Goal: Task Accomplishment & Management: Manage account settings

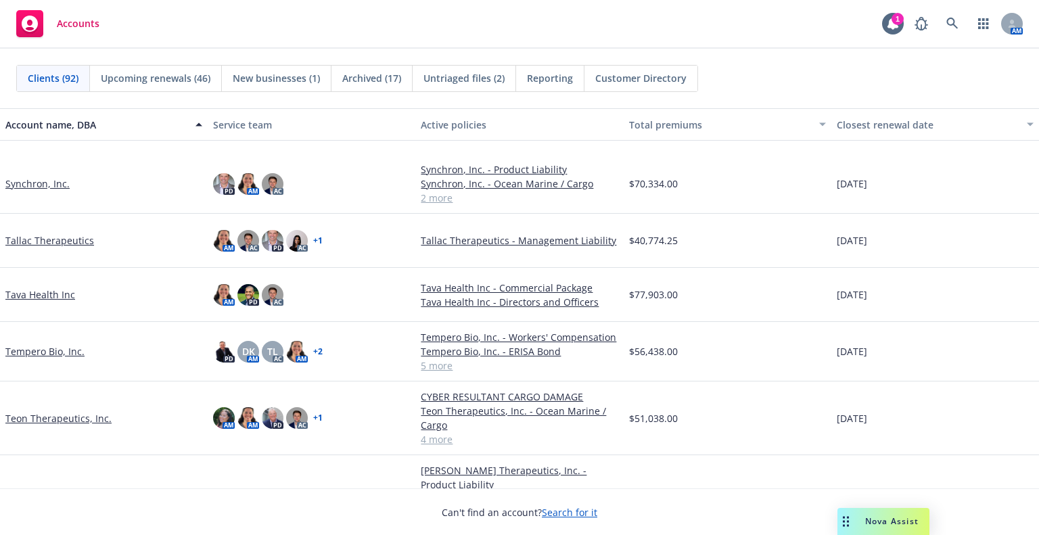
scroll to position [4058, 0]
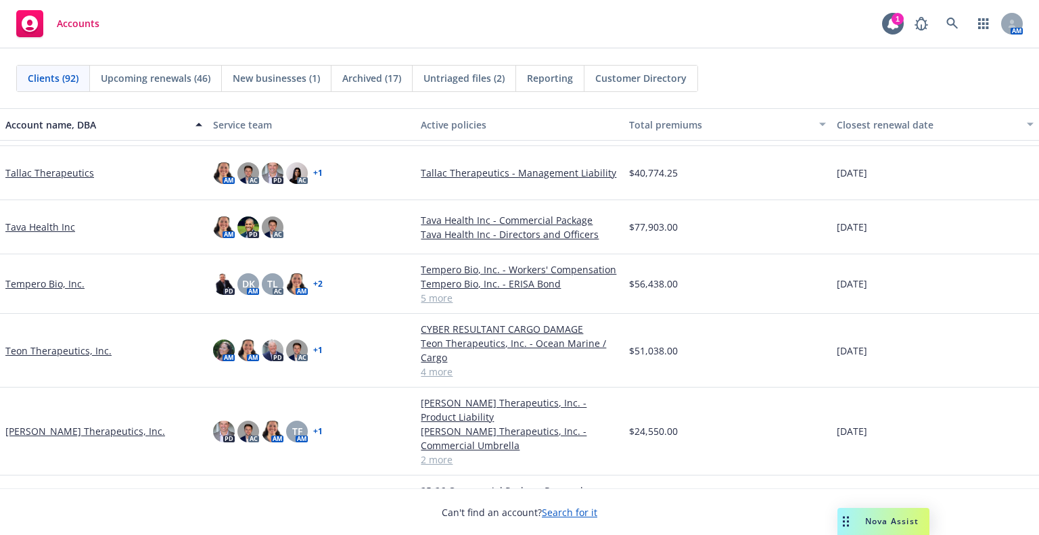
click at [39, 293] on div "Tempero Bio, Inc." at bounding box center [104, 284] width 208 height 60
click at [39, 286] on link "Tempero Bio, Inc." at bounding box center [44, 284] width 79 height 14
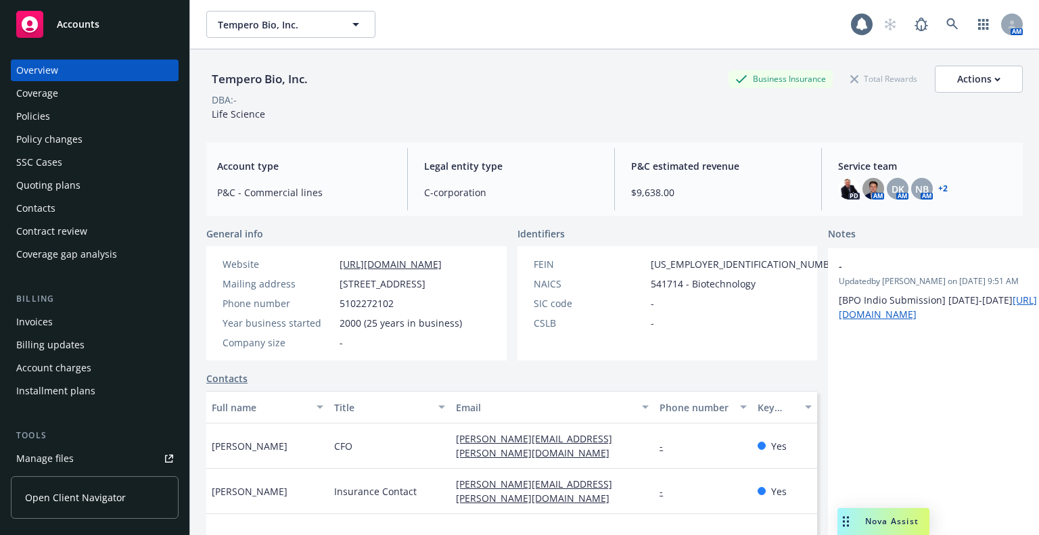
click at [45, 117] on div "Policies" at bounding box center [33, 117] width 34 height 22
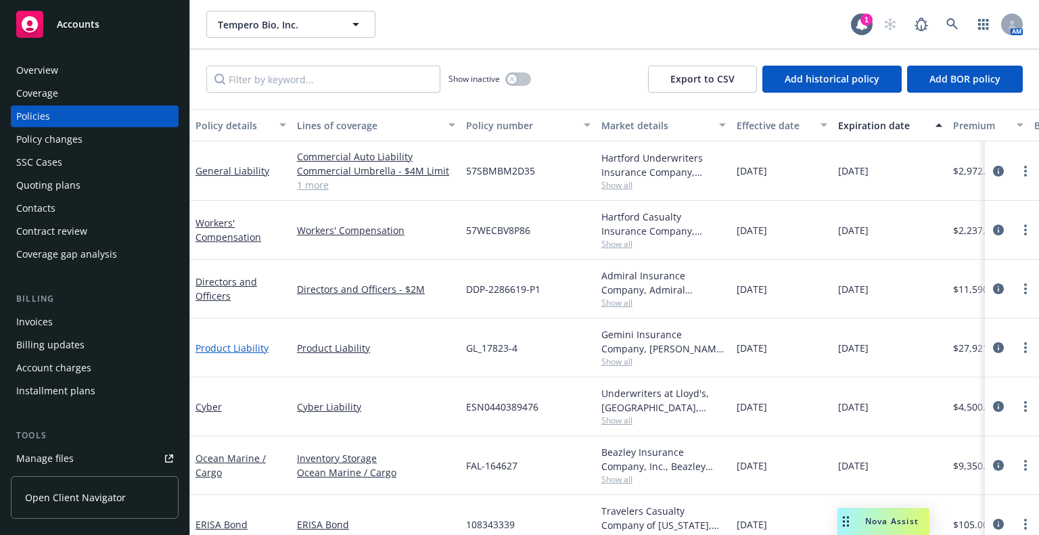
click at [246, 347] on link "Product Liability" at bounding box center [231, 348] width 73 height 13
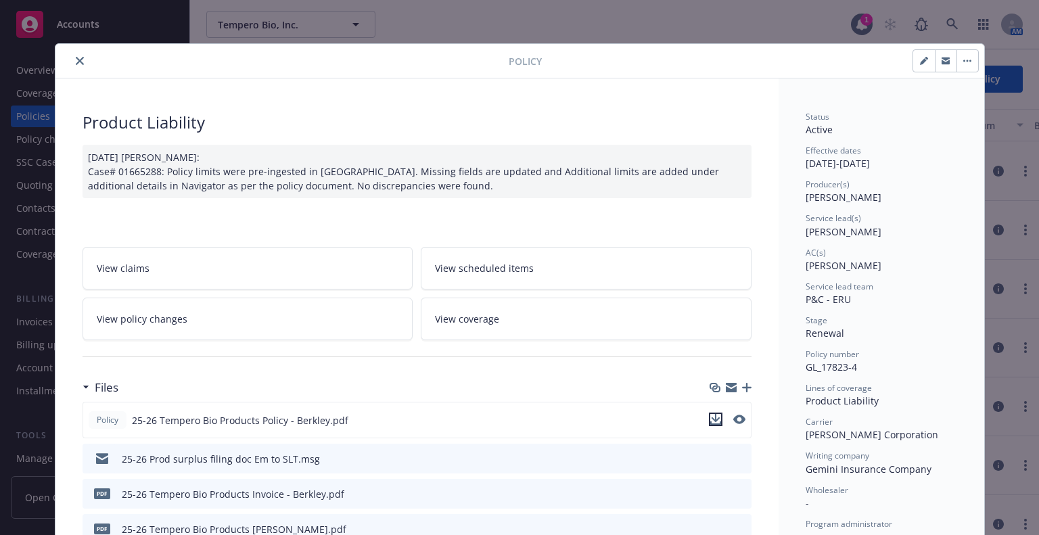
click at [710, 421] on icon "download file" at bounding box center [715, 419] width 11 height 11
click at [82, 57] on div at bounding box center [285, 61] width 448 height 16
click at [80, 58] on button "close" at bounding box center [80, 61] width 16 height 16
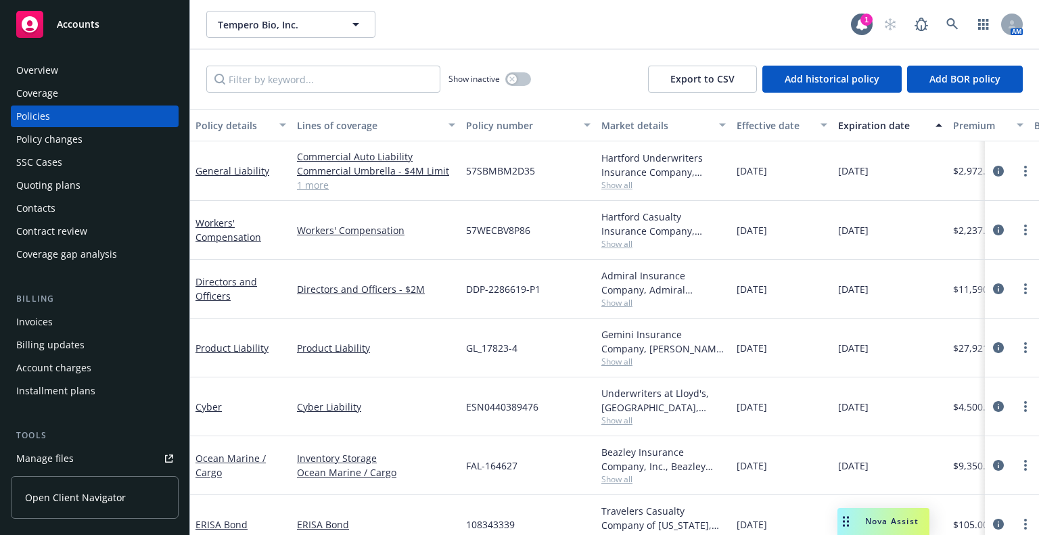
click at [114, 187] on div "Quoting plans" at bounding box center [94, 186] width 157 height 22
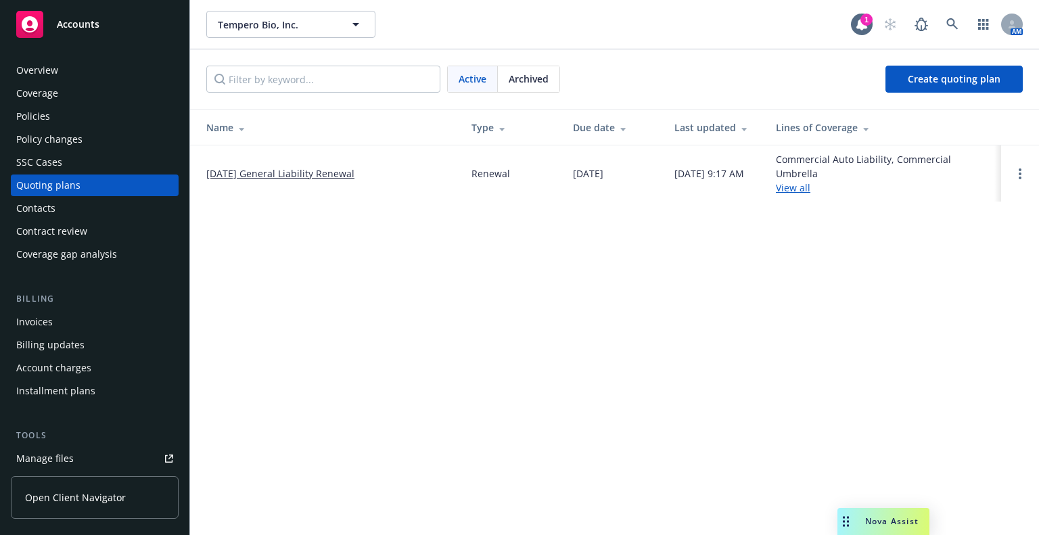
click at [525, 76] on span "Archived" at bounding box center [529, 79] width 40 height 14
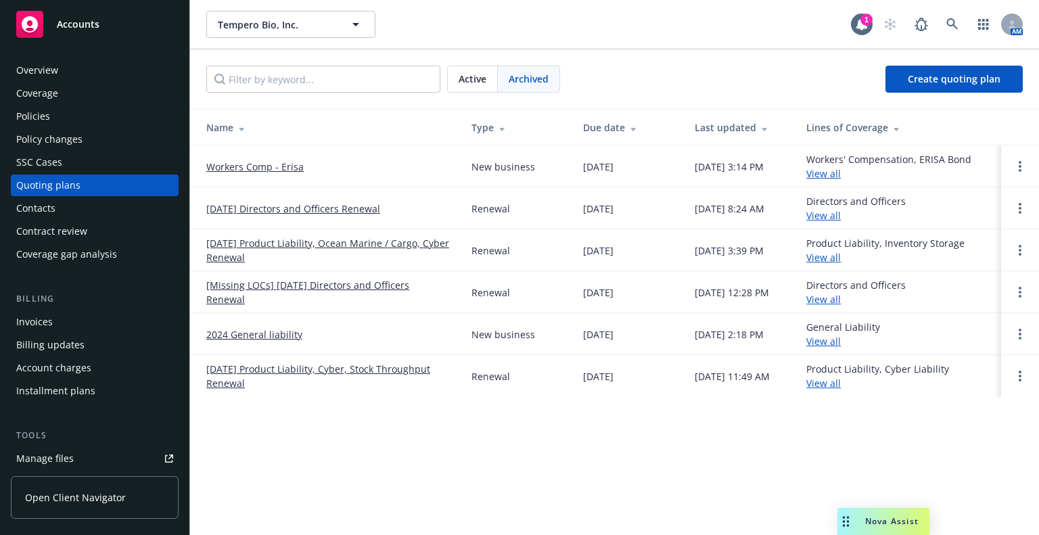
click at [287, 248] on link "[DATE] Product Liability, Ocean Marine / Cargo, Cyber Renewal" at bounding box center [328, 250] width 244 height 28
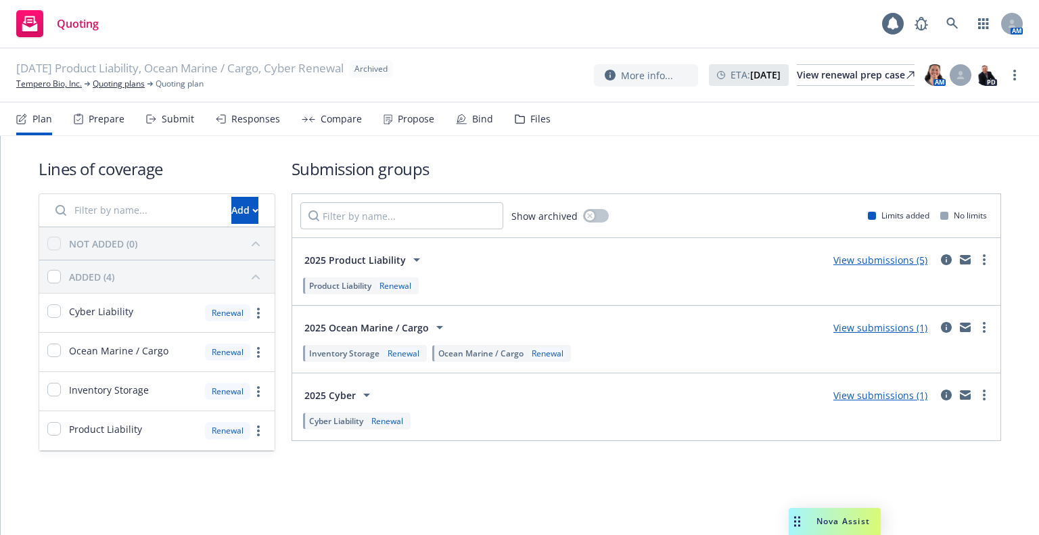
click at [520, 113] on div "Files" at bounding box center [533, 119] width 36 height 32
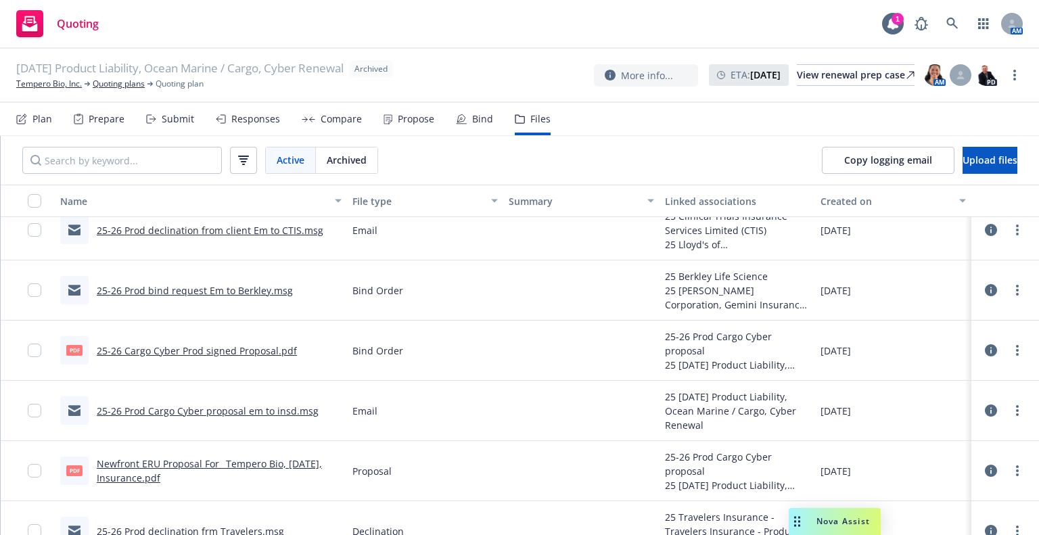
scroll to position [812, 0]
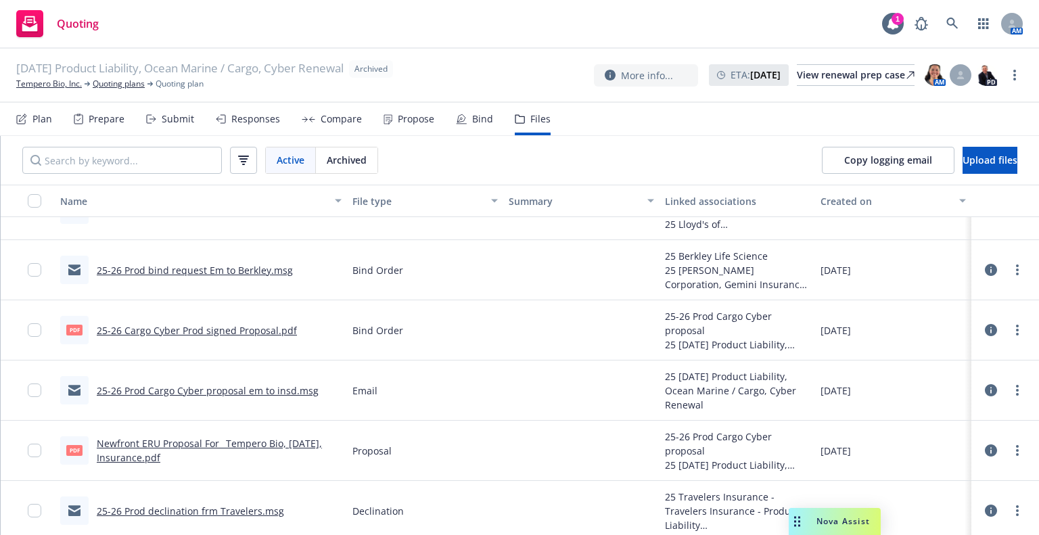
click at [225, 390] on link "25-26 Prod Cargo Cyber proposal em to insd.msg" at bounding box center [208, 390] width 222 height 13
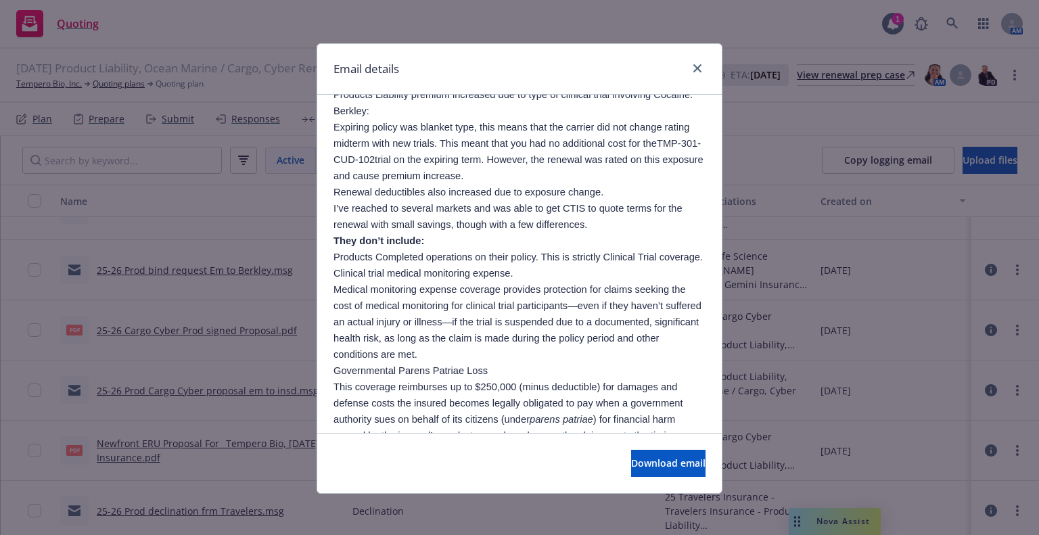
scroll to position [271, 0]
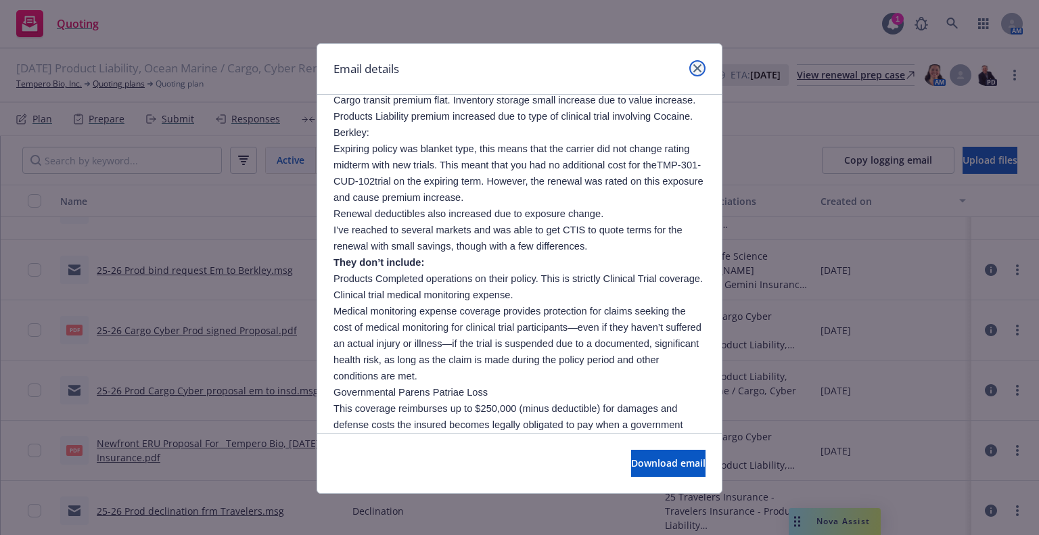
click at [693, 66] on icon "close" at bounding box center [697, 68] width 8 height 8
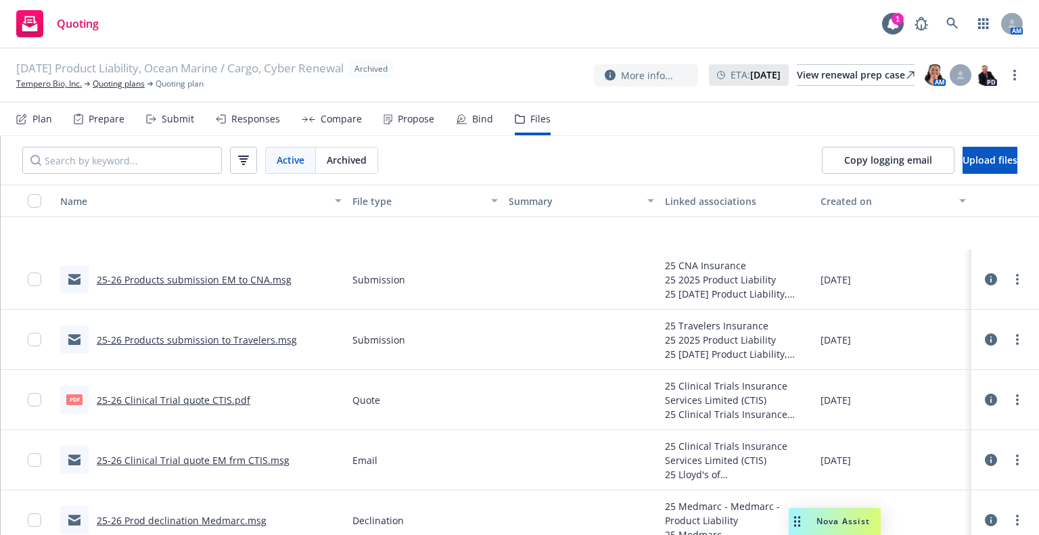
scroll to position [1353, 0]
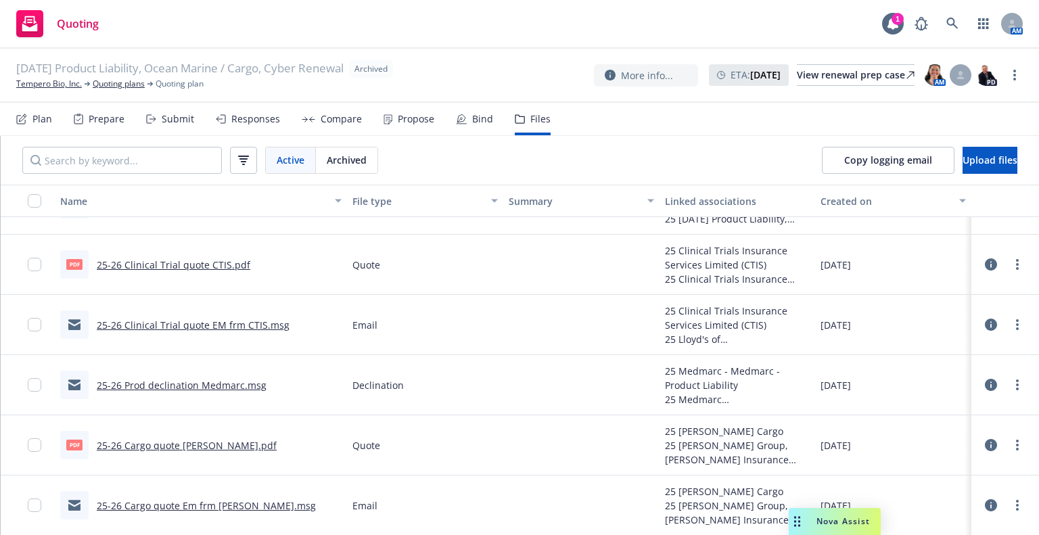
click at [181, 321] on link "25-26 Clinical Trial quote EM frm CTIS.msg" at bounding box center [193, 325] width 193 height 13
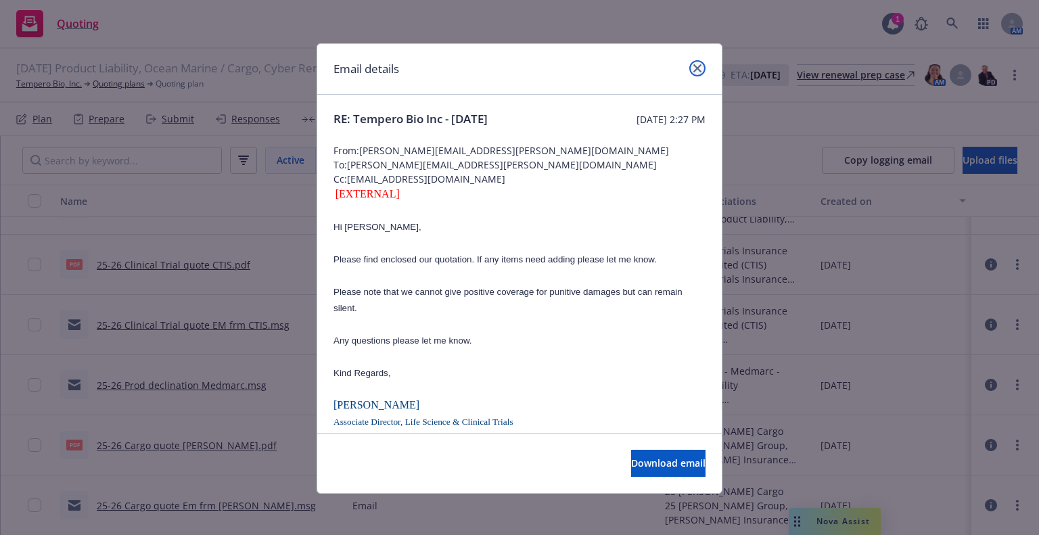
click at [693, 64] on icon "close" at bounding box center [697, 68] width 8 height 8
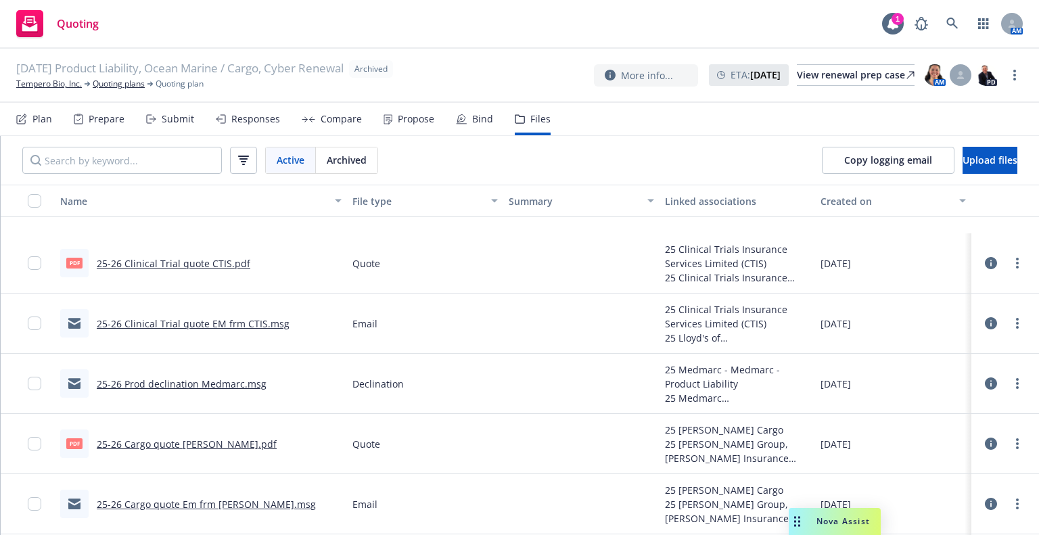
scroll to position [1488, 0]
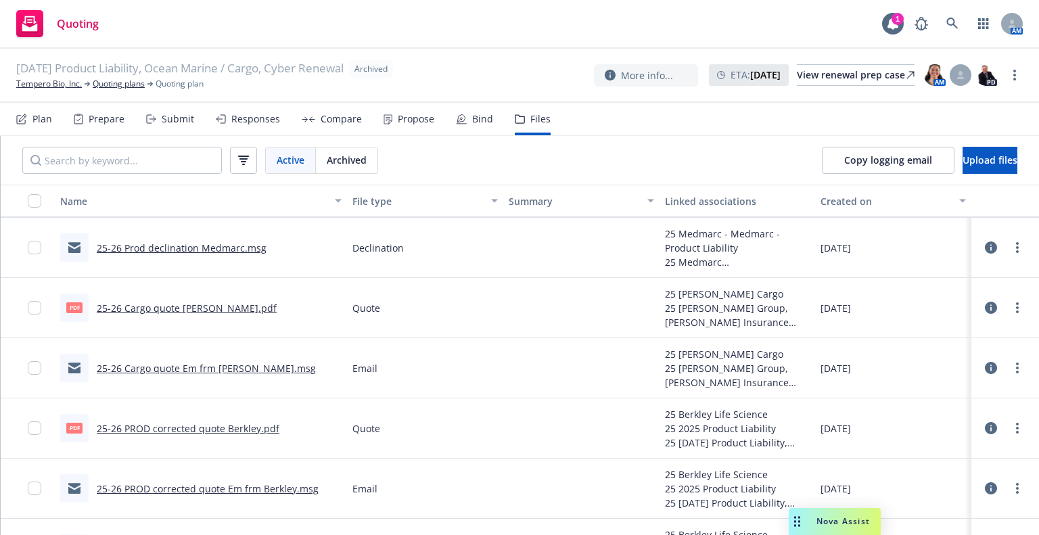
click at [242, 486] on link "25-26 PROD corrected quote Em frm Berkley.msg" at bounding box center [208, 488] width 222 height 13
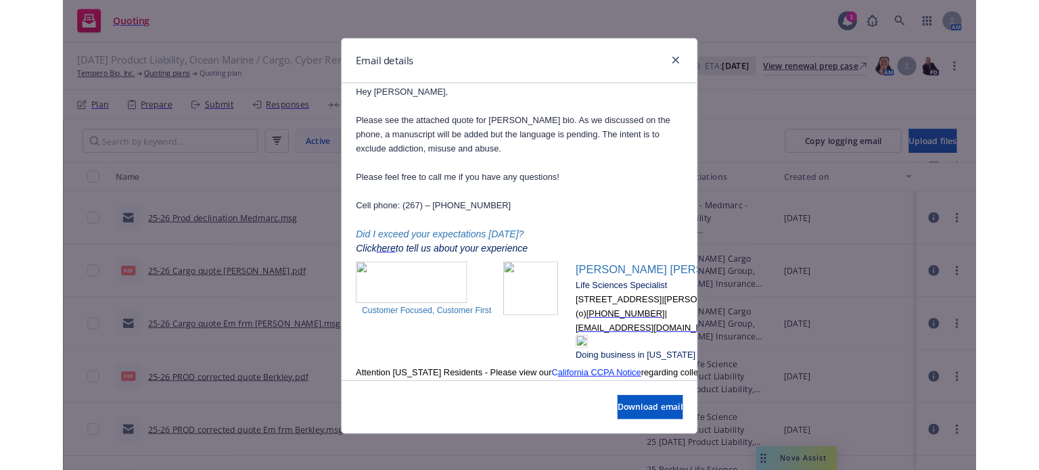
scroll to position [1082, 0]
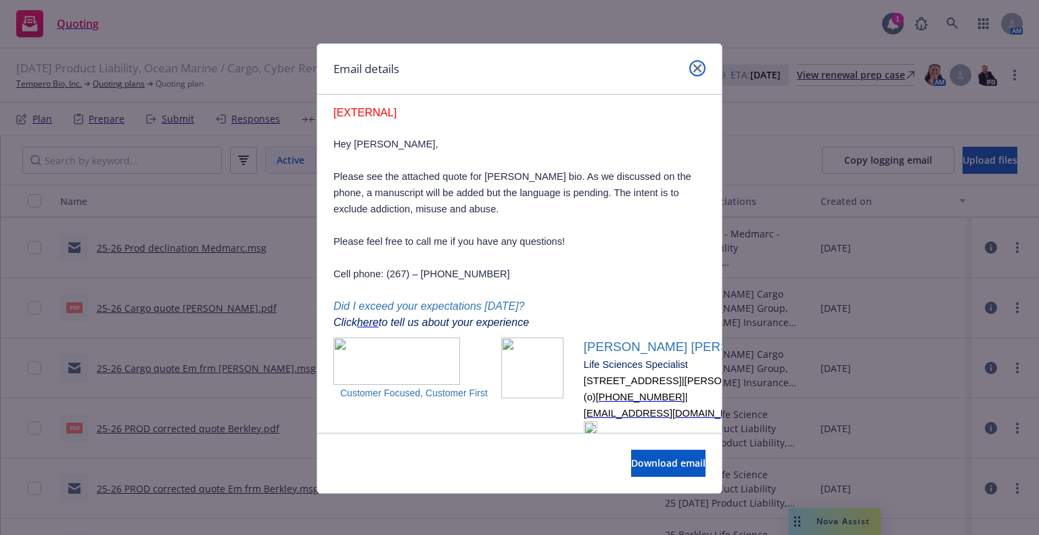
click at [693, 64] on icon "close" at bounding box center [697, 68] width 8 height 8
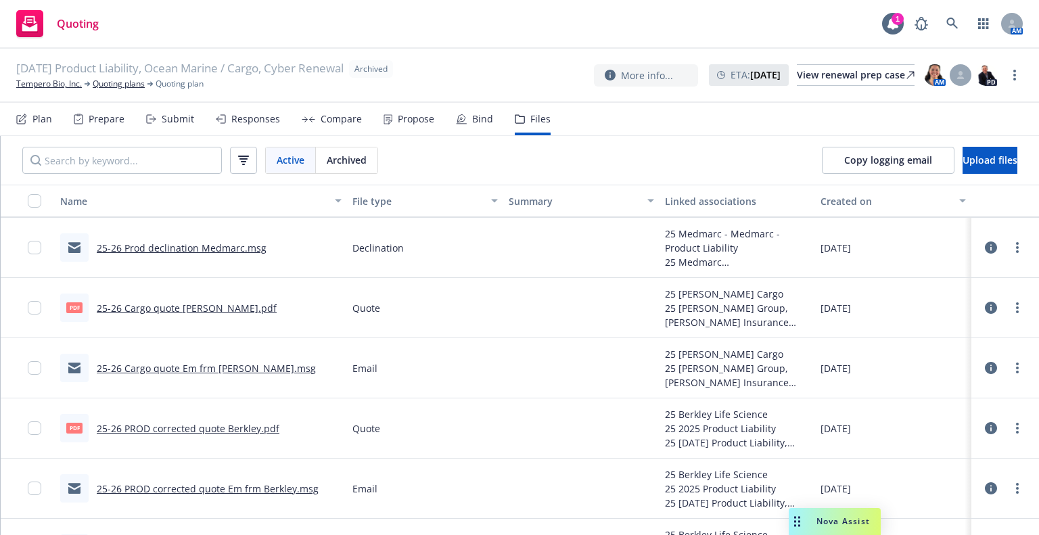
click at [880, 27] on div "Quoting 1 AM" at bounding box center [519, 24] width 1039 height 49
click at [890, 25] on icon at bounding box center [892, 24] width 11 height 12
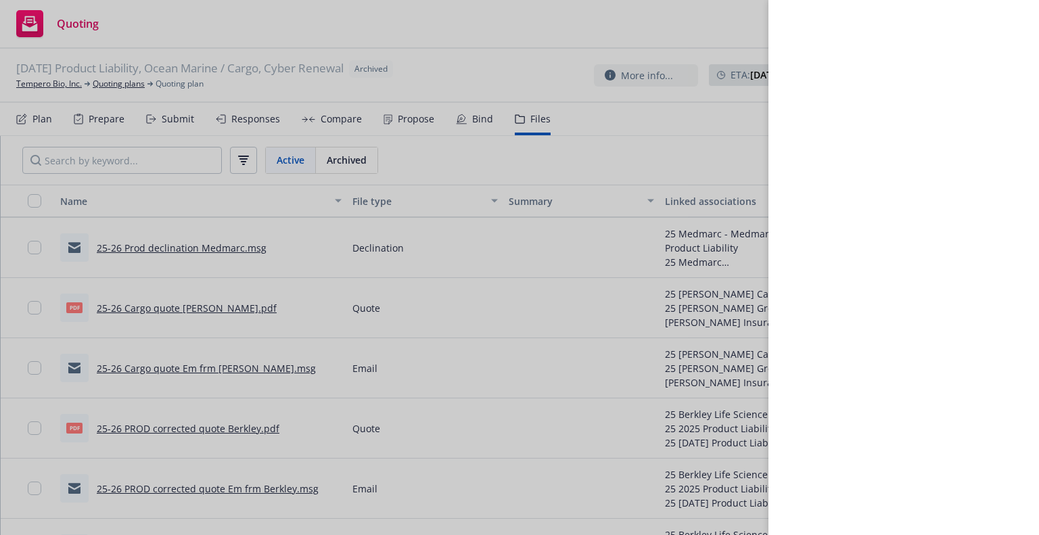
click at [736, 5] on div at bounding box center [519, 267] width 1039 height 535
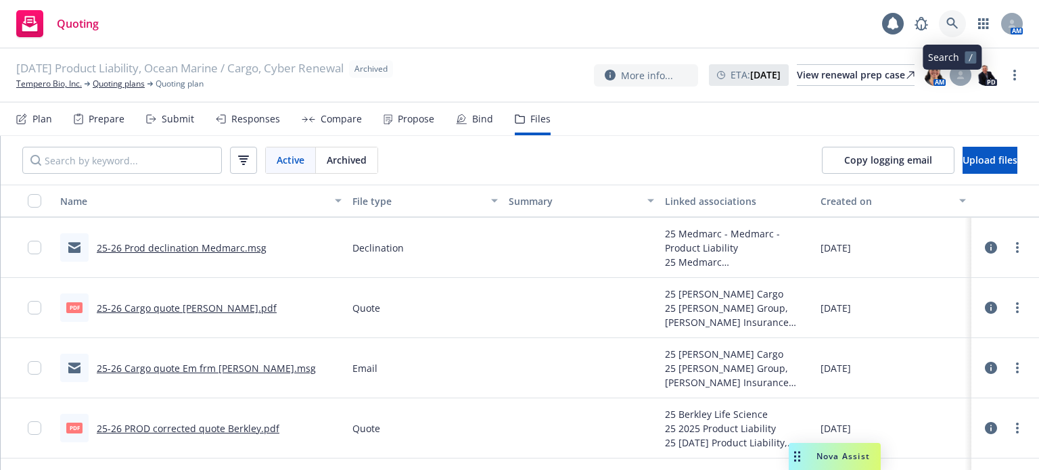
click at [944, 21] on link at bounding box center [952, 23] width 27 height 27
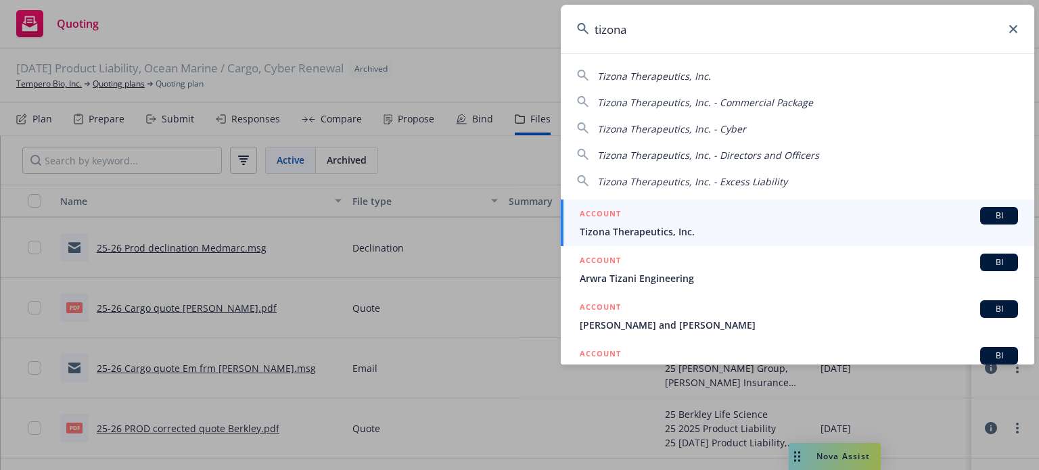
type input "tizona"
click at [633, 229] on span "Tizona Therapeutics, Inc." at bounding box center [799, 232] width 438 height 14
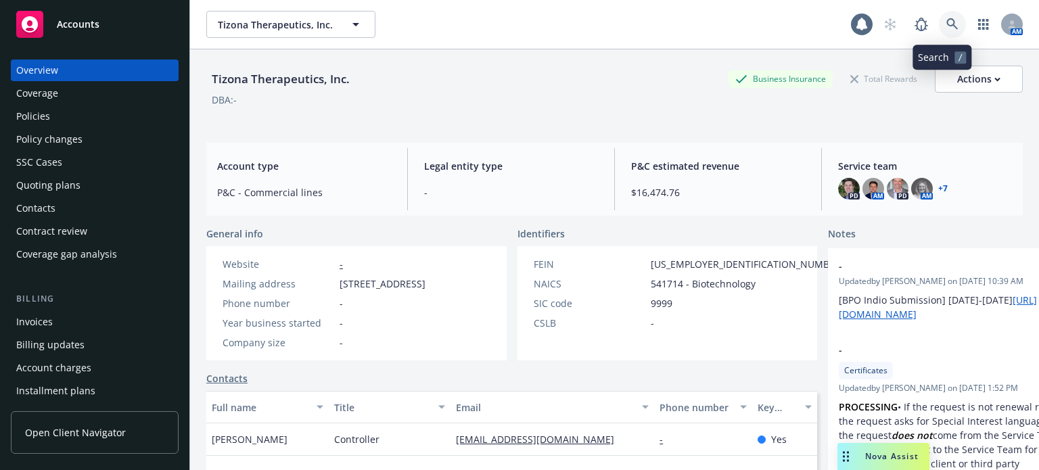
click at [946, 28] on icon at bounding box center [952, 24] width 12 height 12
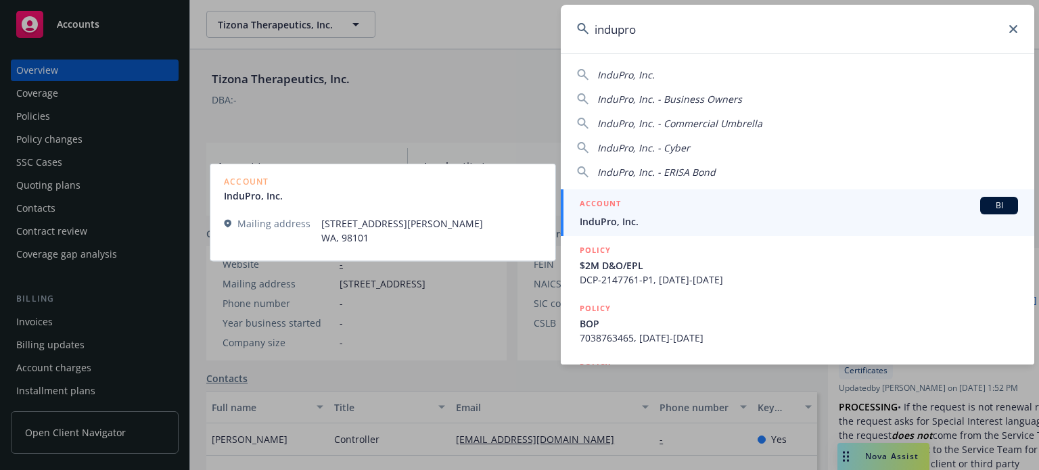
type input "indupro"
click at [630, 216] on span "InduPro, Inc." at bounding box center [799, 221] width 438 height 14
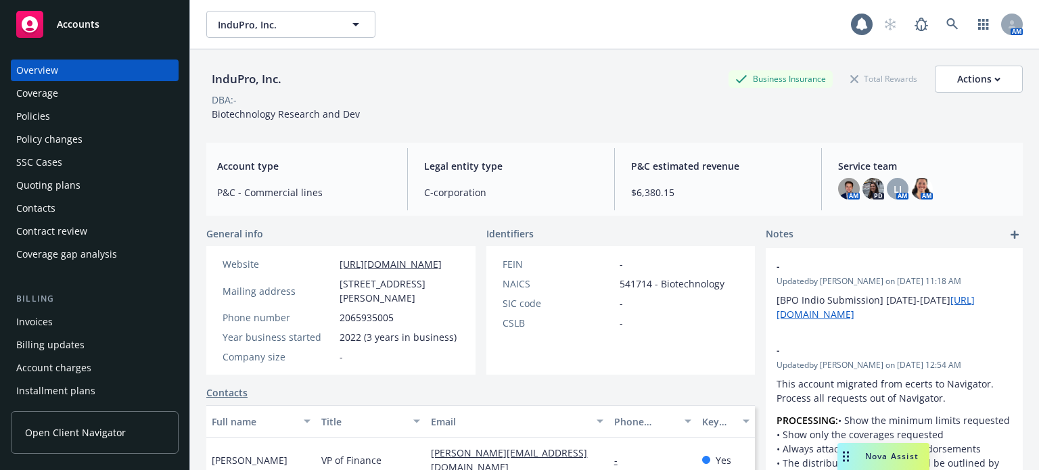
click at [127, 118] on div "Policies" at bounding box center [94, 117] width 157 height 22
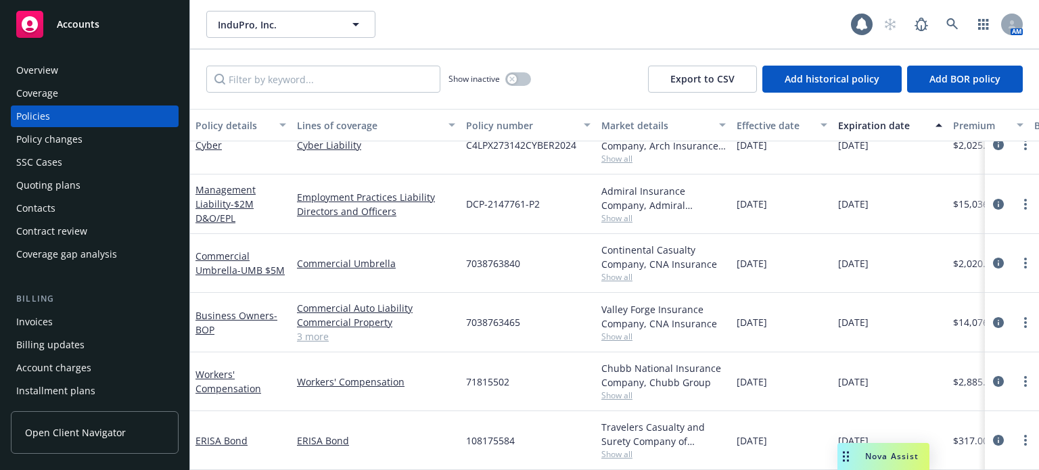
scroll to position [35, 0]
click at [948, 26] on icon at bounding box center [952, 24] width 12 height 12
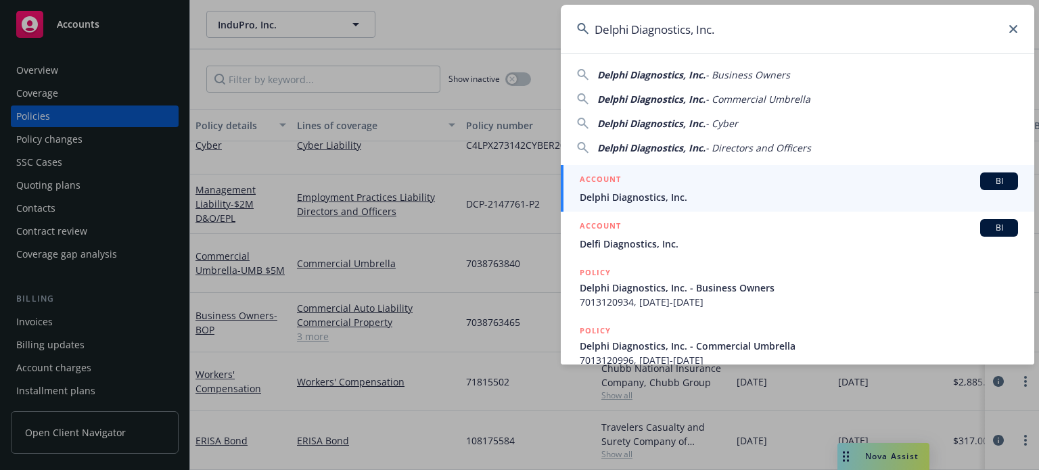
type input "Delphi Diagnostics, Inc."
click at [636, 194] on span "Delphi Diagnostics, Inc." at bounding box center [799, 197] width 438 height 14
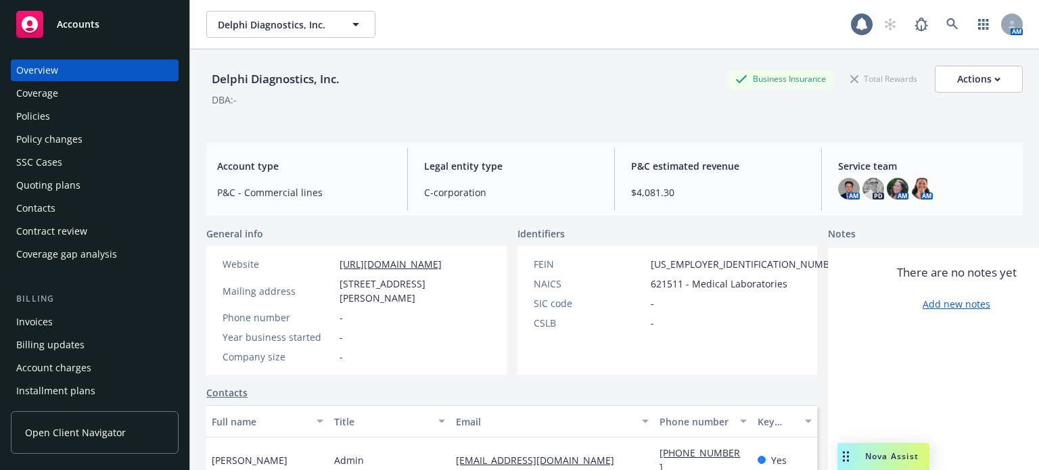
click at [74, 124] on div "Policies" at bounding box center [94, 117] width 157 height 22
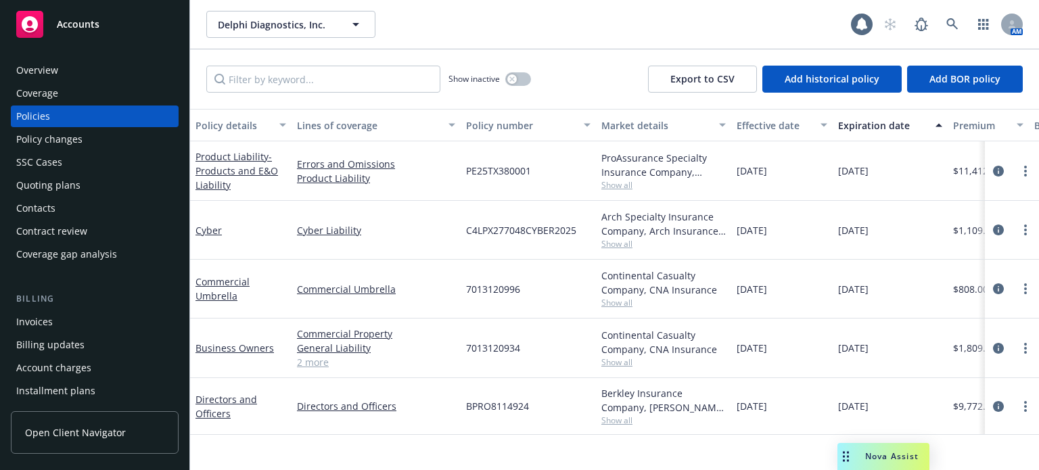
click at [73, 321] on div "Invoices" at bounding box center [94, 322] width 157 height 22
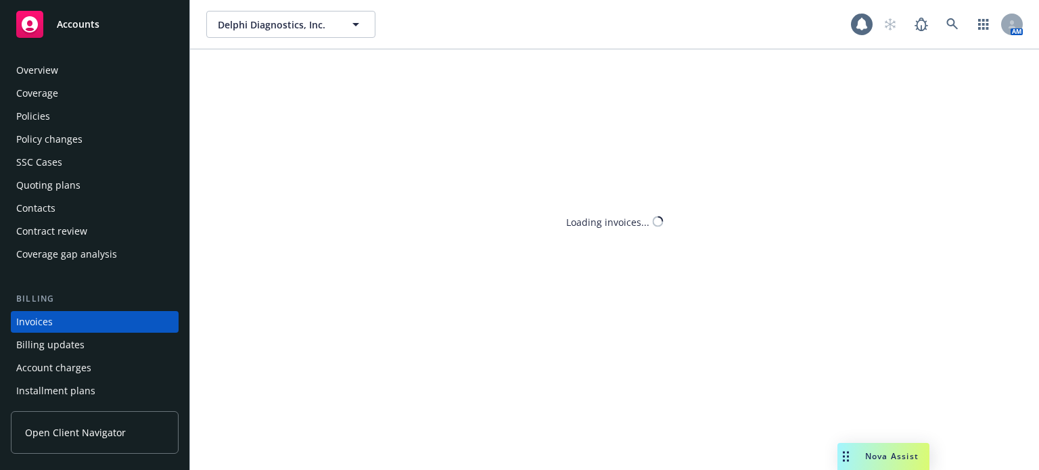
scroll to position [65, 0]
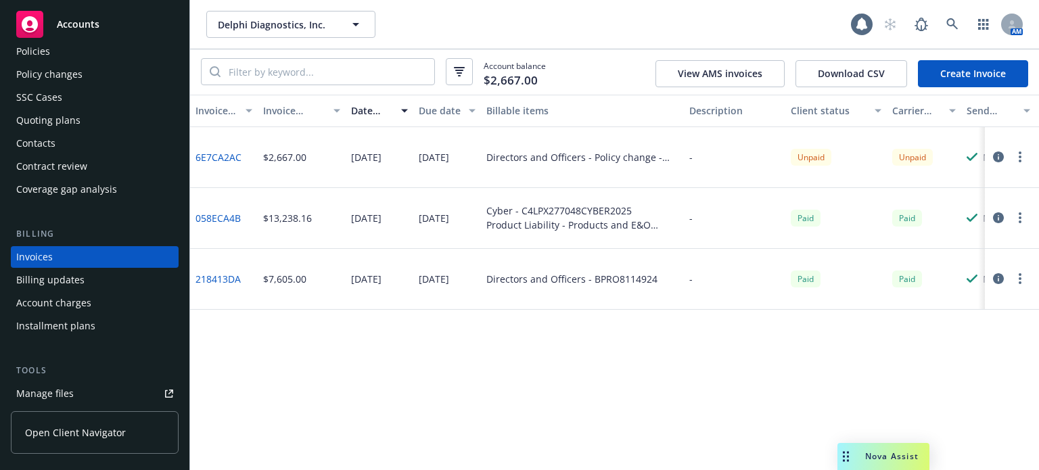
click at [108, 103] on div "SSC Cases" at bounding box center [94, 98] width 157 height 22
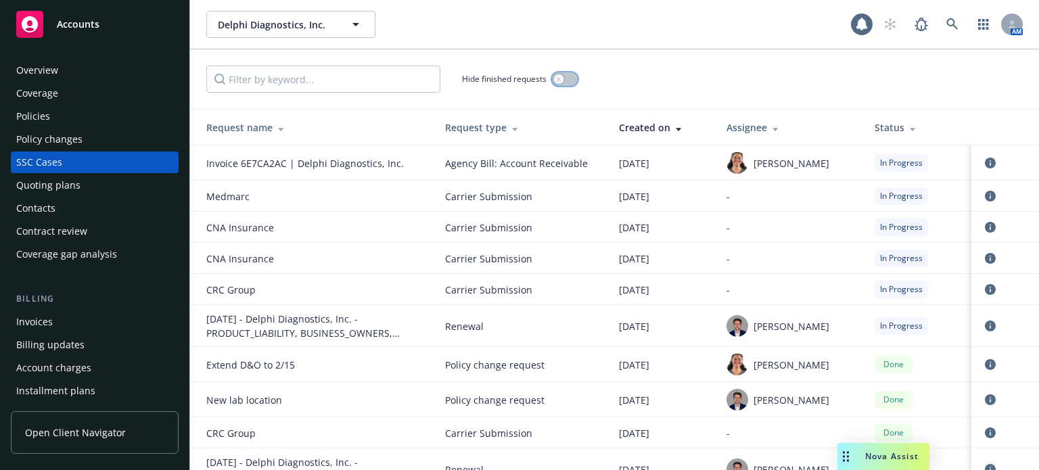
click at [563, 76] on div "button" at bounding box center [558, 78] width 9 height 9
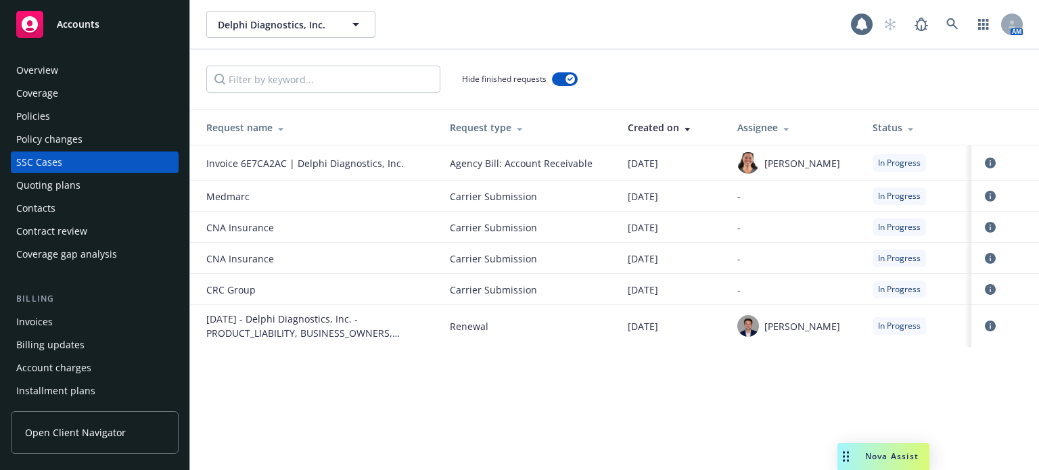
click at [125, 116] on div "Policies" at bounding box center [94, 117] width 157 height 22
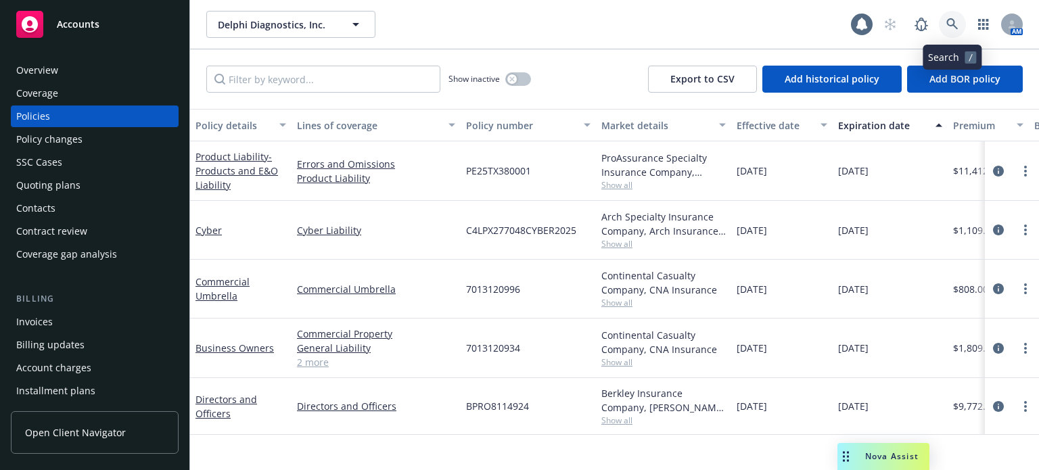
click at [955, 27] on icon at bounding box center [951, 23] width 11 height 11
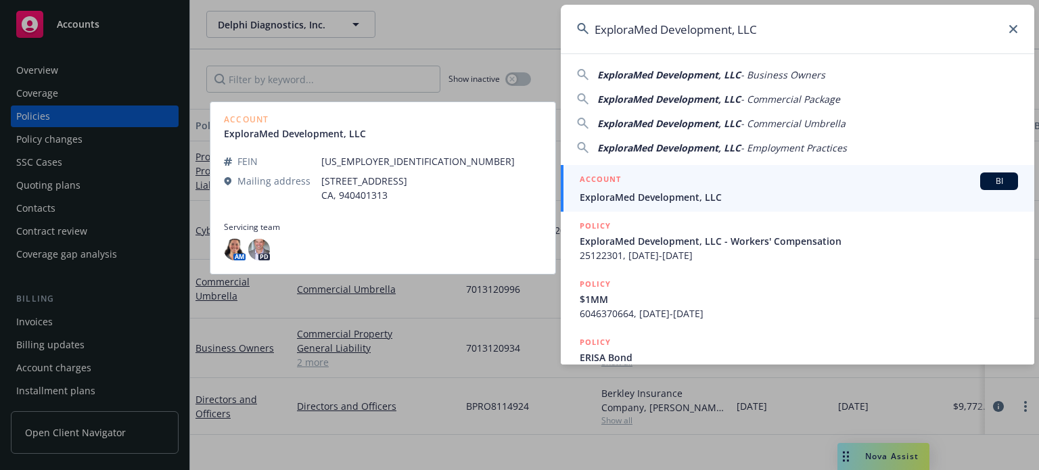
type input "ExploraMed Development, LLC"
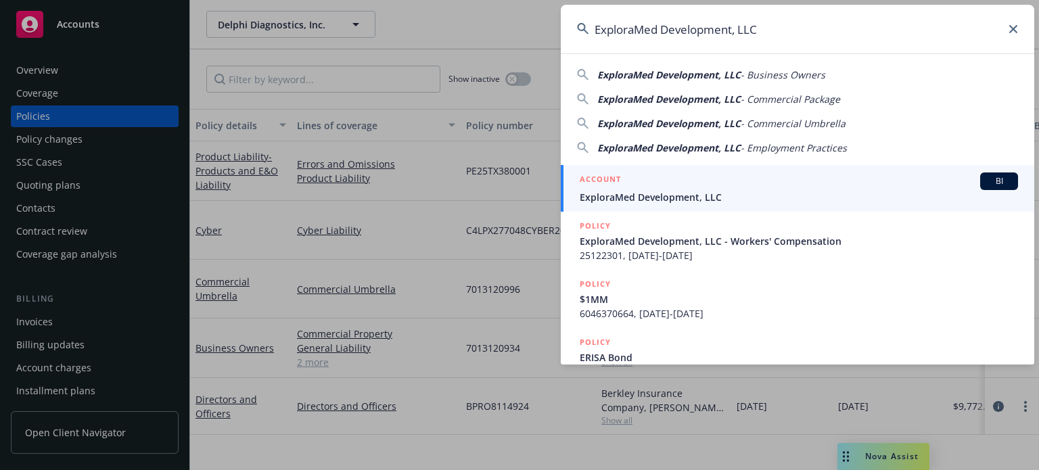
click at [735, 200] on span "ExploraMed Development, LLC" at bounding box center [799, 197] width 438 height 14
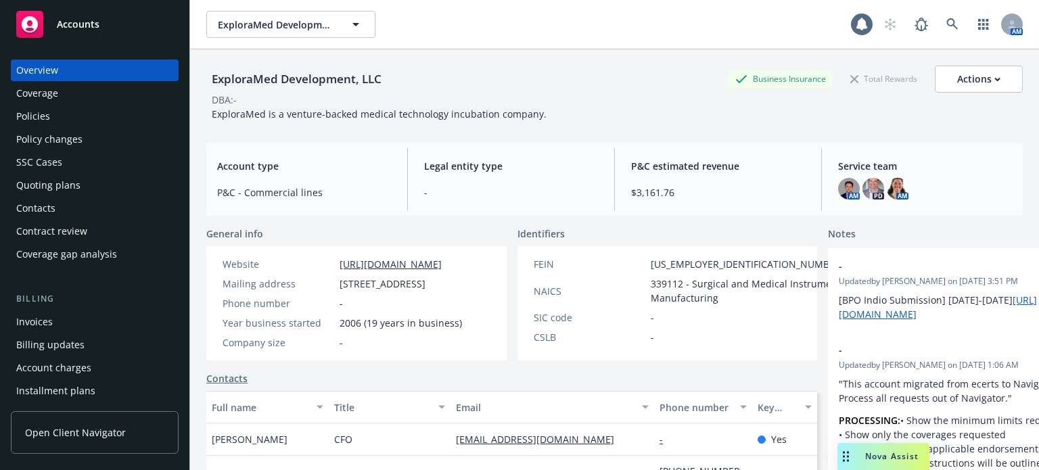
click at [109, 114] on div "Policies" at bounding box center [94, 117] width 157 height 22
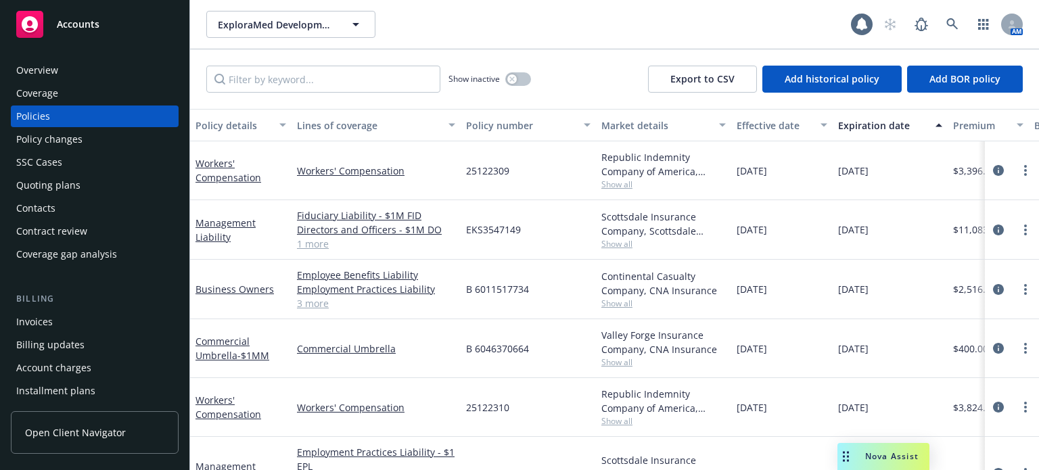
click at [99, 137] on div "Policy changes" at bounding box center [94, 140] width 157 height 22
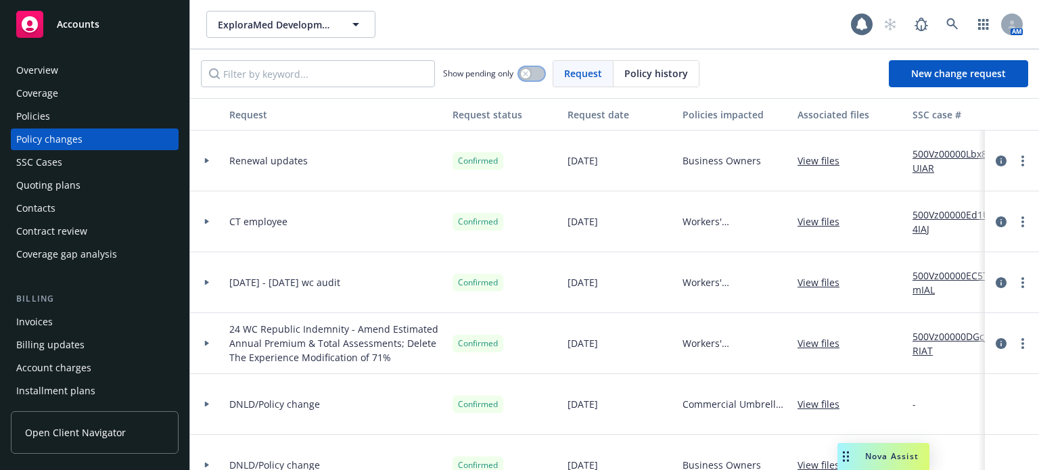
click at [526, 71] on icon "button" at bounding box center [525, 73] width 5 height 5
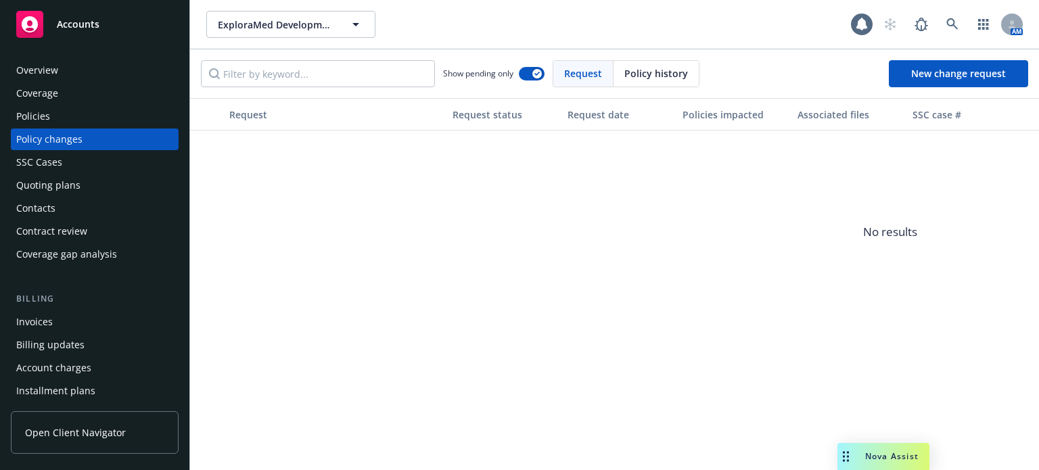
click at [35, 169] on div "SSC Cases" at bounding box center [39, 163] width 46 height 22
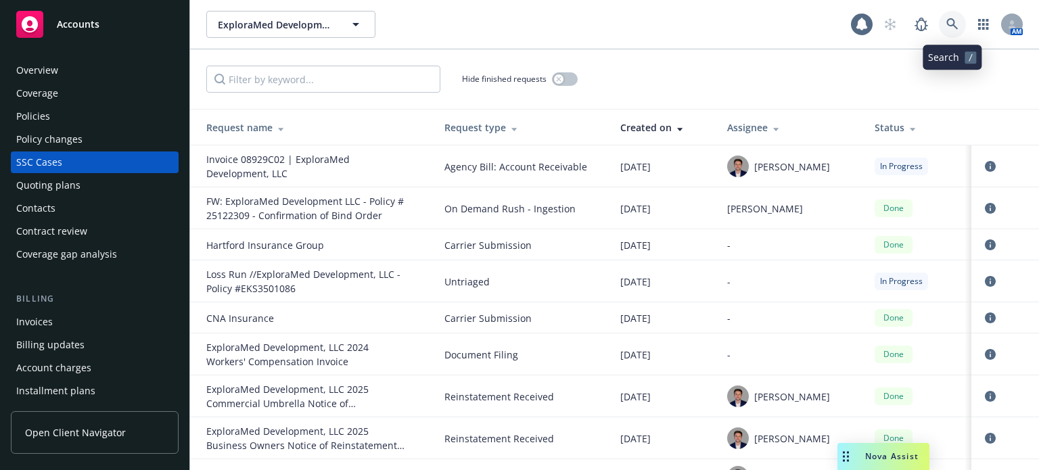
click at [954, 25] on icon at bounding box center [951, 23] width 11 height 11
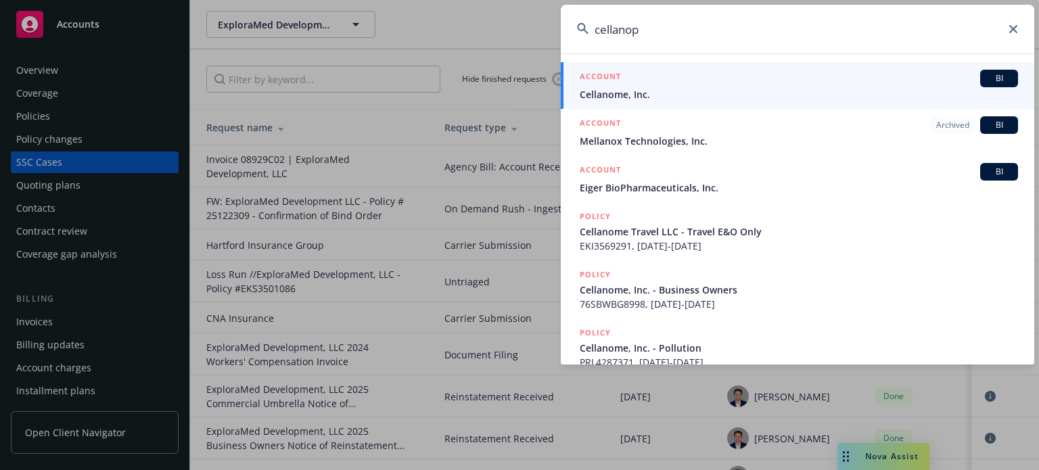
type input "cellanop"
click at [677, 85] on div "ACCOUNT BI" at bounding box center [799, 79] width 438 height 18
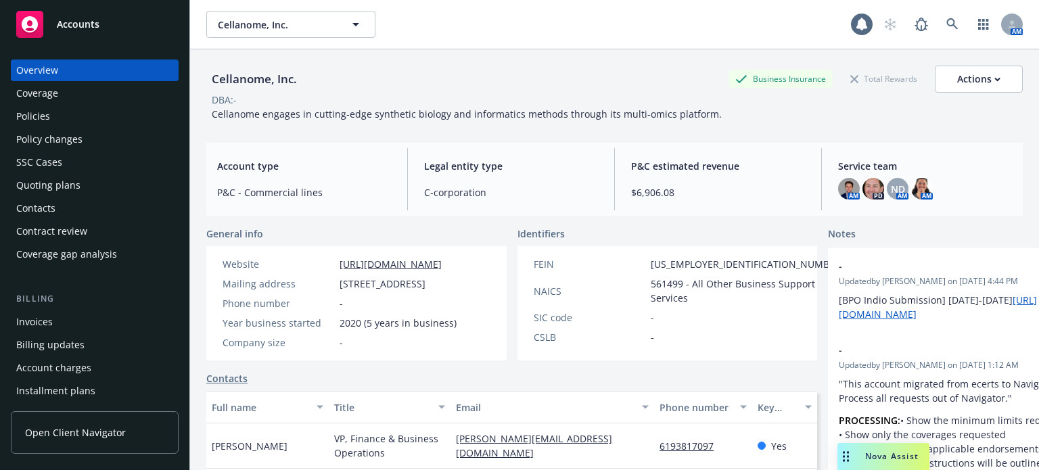
click at [114, 180] on div "Quoting plans" at bounding box center [94, 186] width 157 height 22
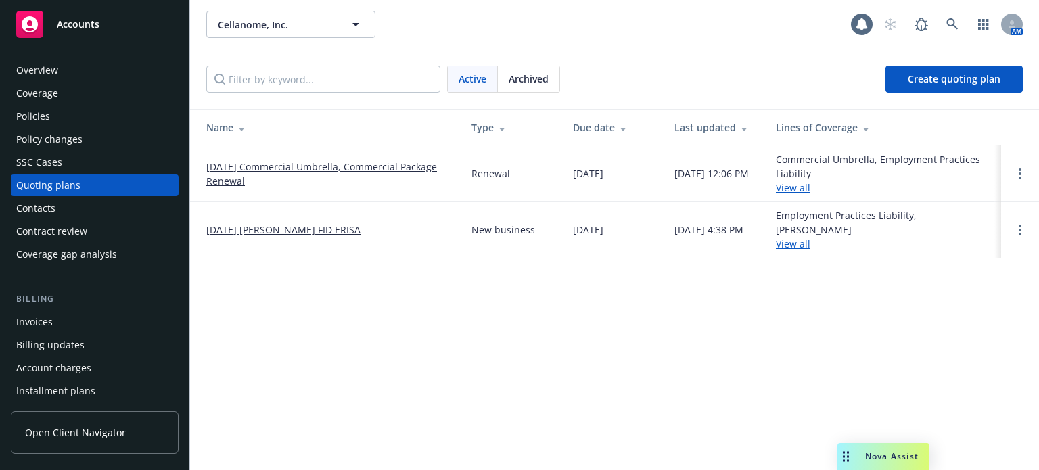
click at [223, 168] on link "[DATE] Commercial Umbrella, Commercial Package Renewal" at bounding box center [328, 174] width 244 height 28
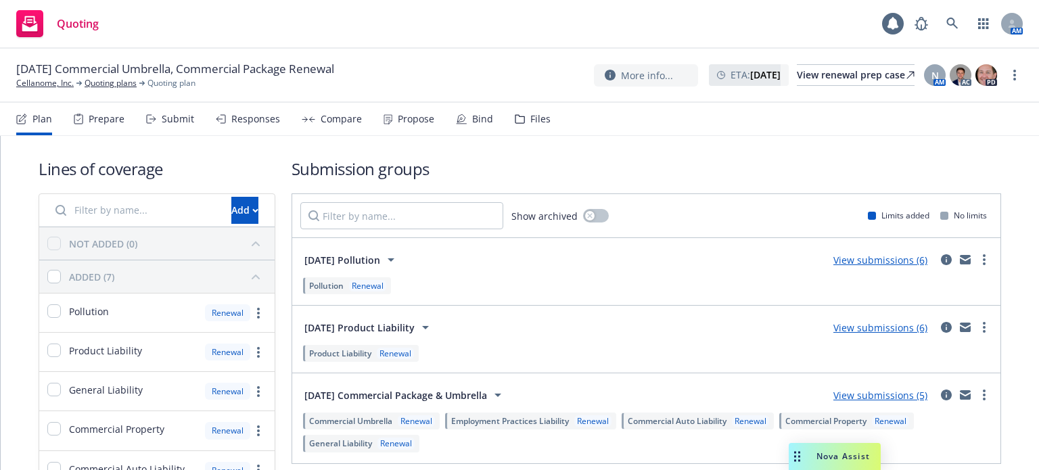
click at [175, 118] on div "Submit" at bounding box center [178, 119] width 32 height 11
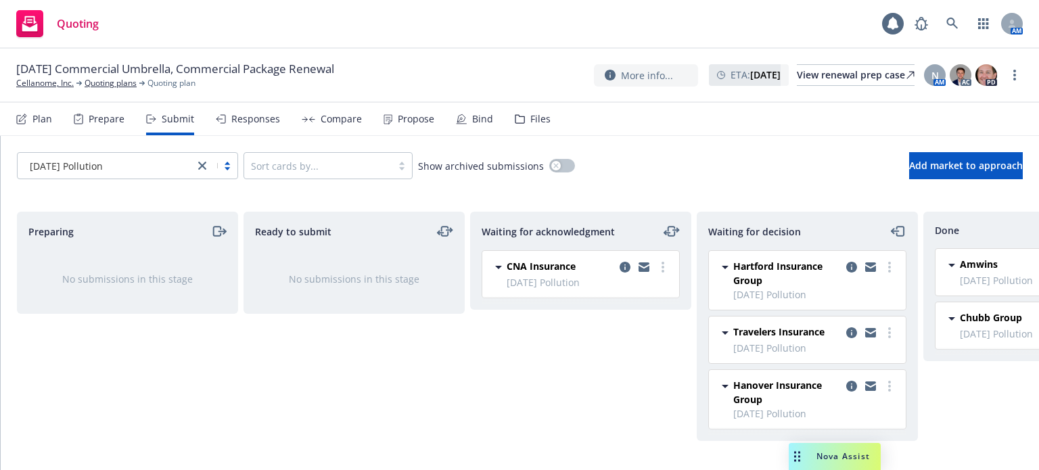
scroll to position [8, 0]
click at [881, 378] on link "more" at bounding box center [889, 386] width 16 height 16
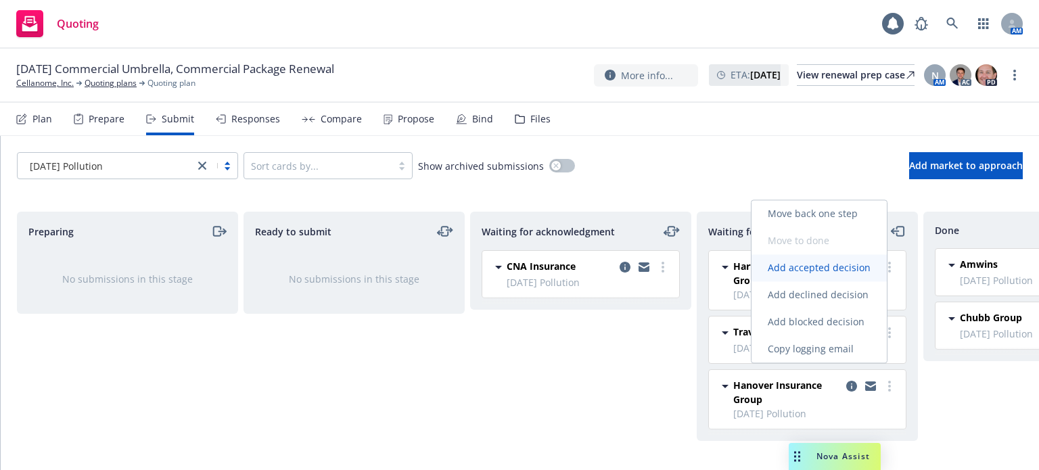
click at [839, 274] on span "Add accepted decision" at bounding box center [818, 267] width 135 height 13
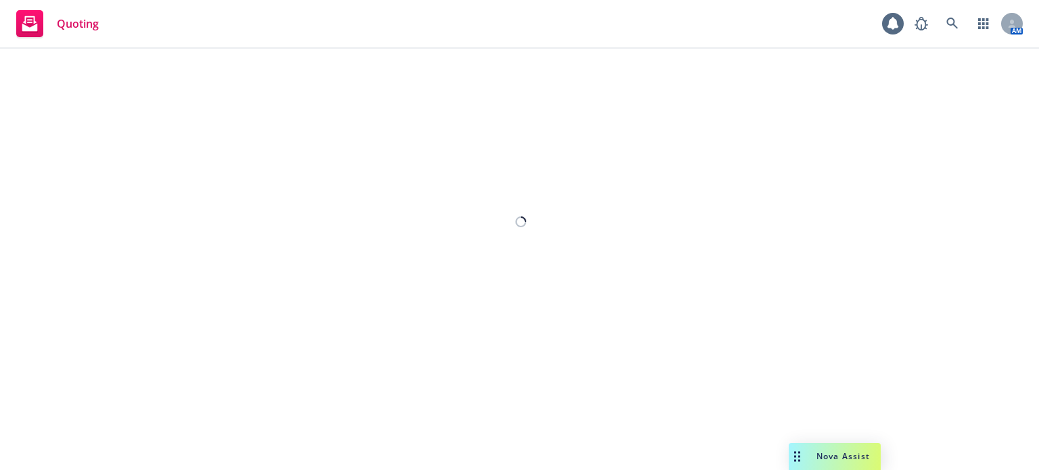
select select "12"
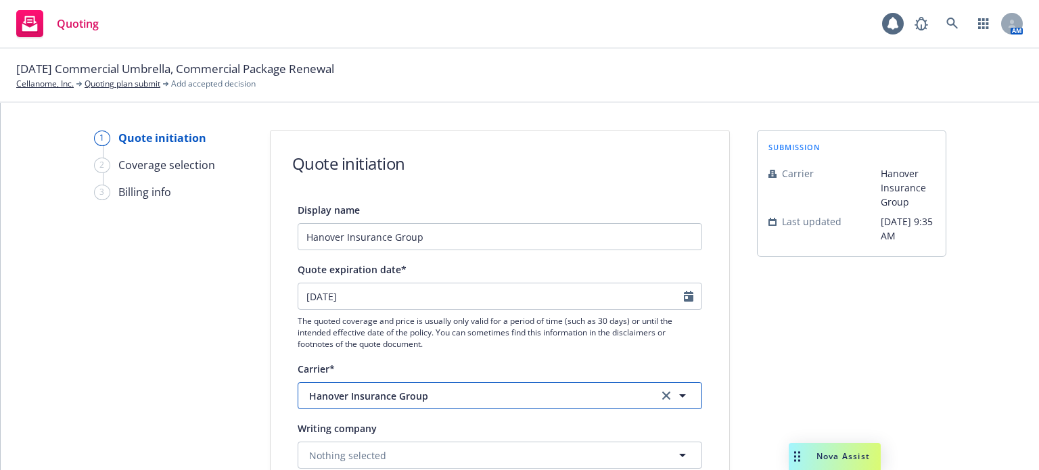
click at [422, 383] on button "Hanover Insurance Group" at bounding box center [500, 395] width 404 height 27
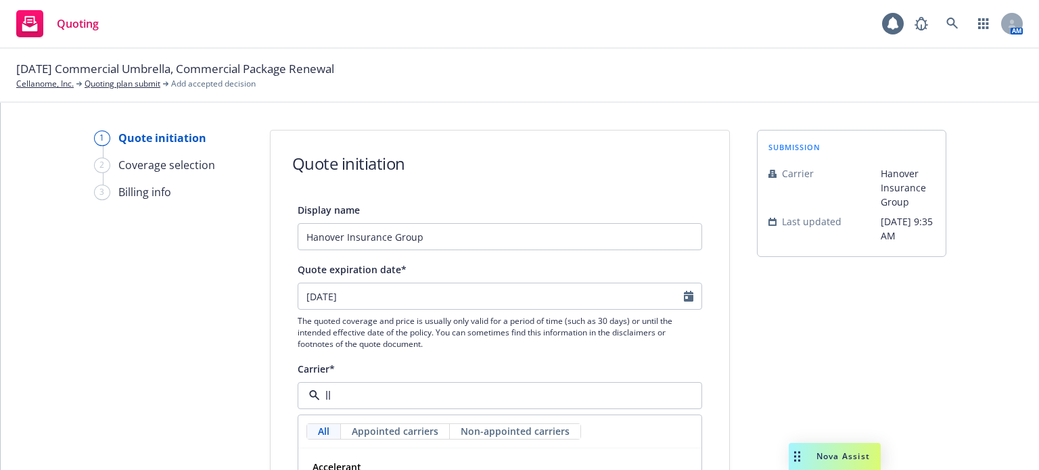
type input "llo"
click at [400, 457] on div "Lloyd's of London Non-appointed carrier" at bounding box center [404, 474] width 195 height 34
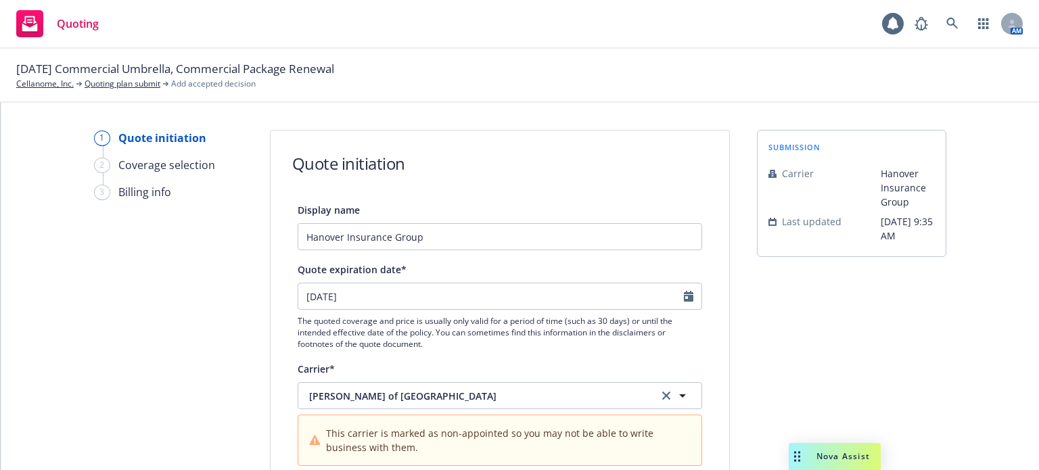
scroll to position [135, 0]
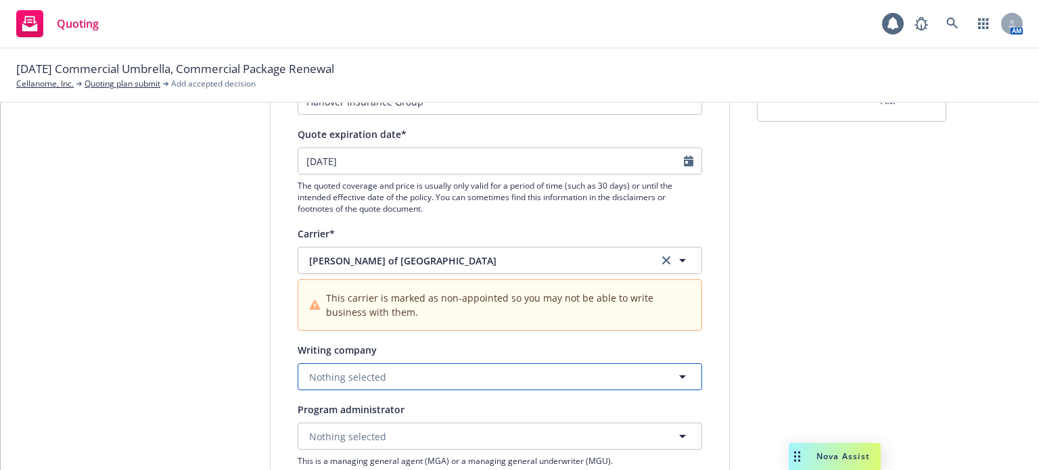
click at [391, 366] on button "Nothing selected" at bounding box center [500, 376] width 404 height 27
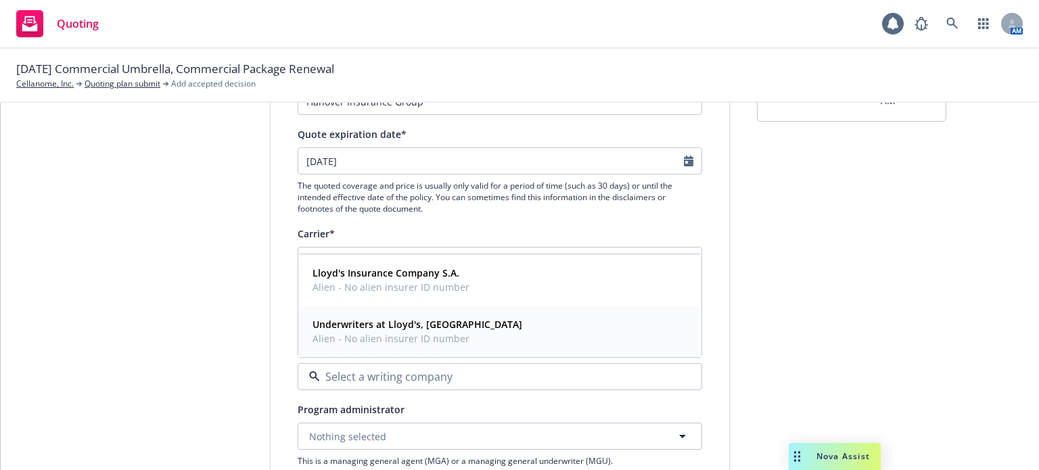
click at [392, 335] on span "Alien - No alien insurer ID number" at bounding box center [418, 338] width 210 height 14
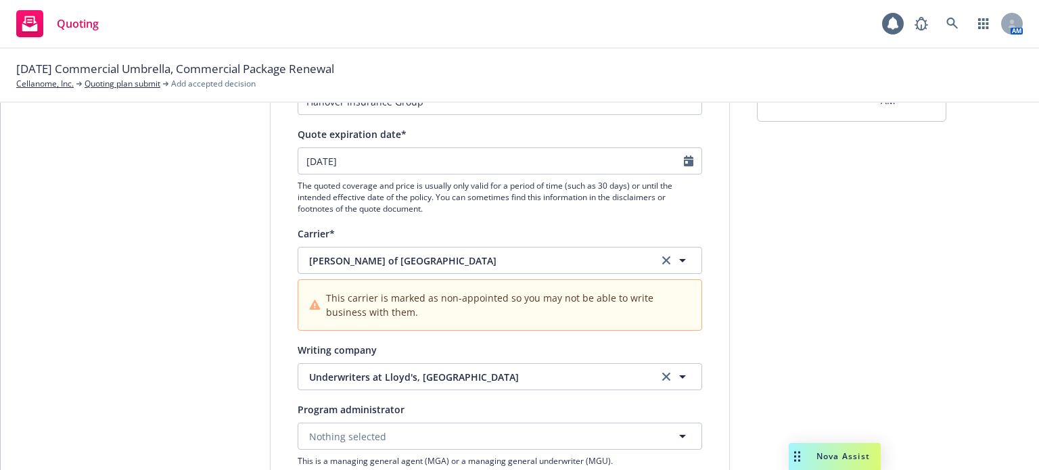
scroll to position [271, 0]
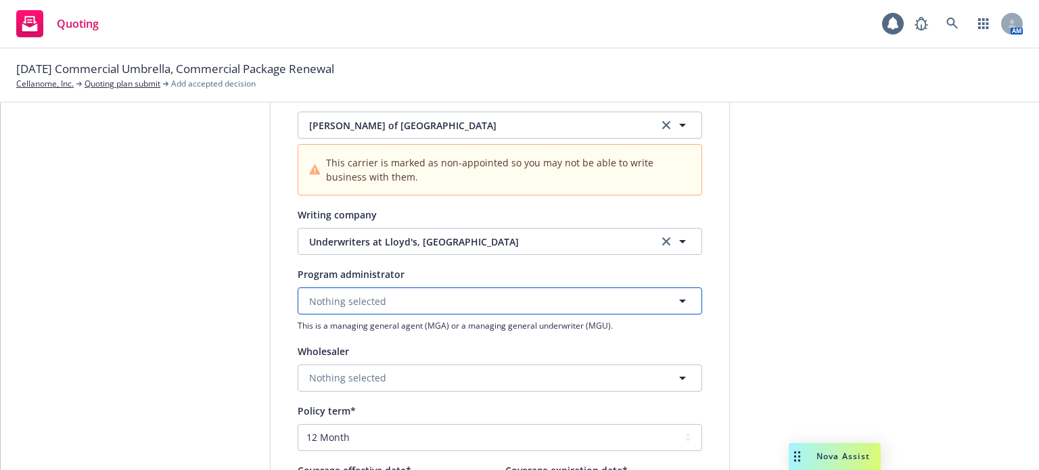
click at [395, 310] on button "Nothing selected" at bounding box center [500, 300] width 404 height 27
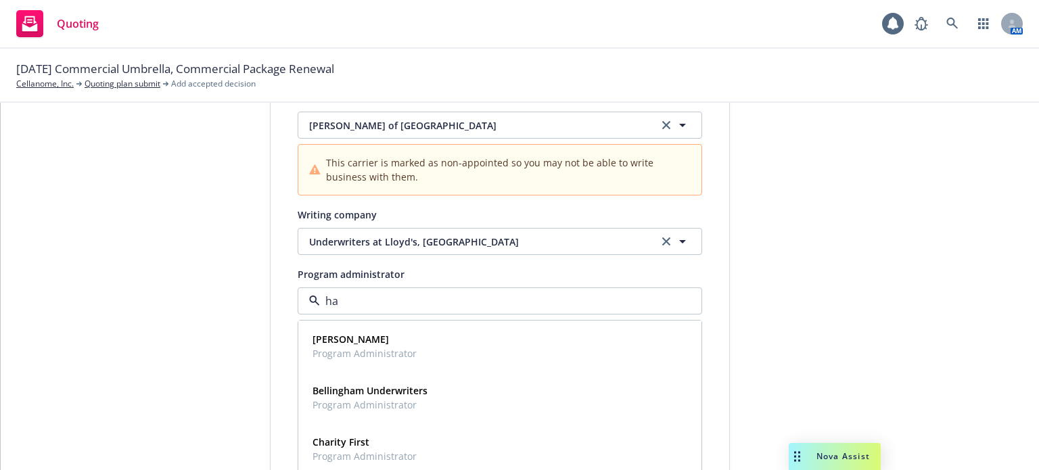
type input "han"
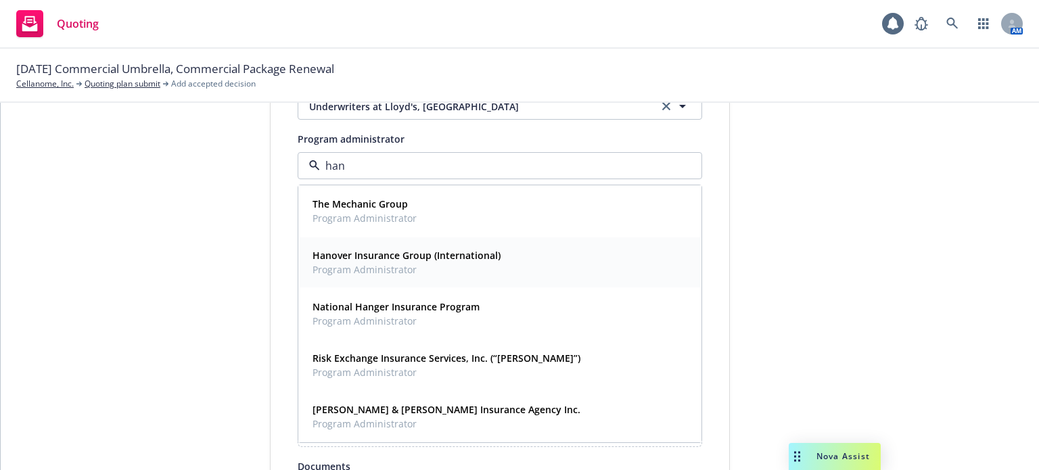
click at [449, 259] on strong "Hanover Insurance Group (International)" at bounding box center [407, 255] width 188 height 13
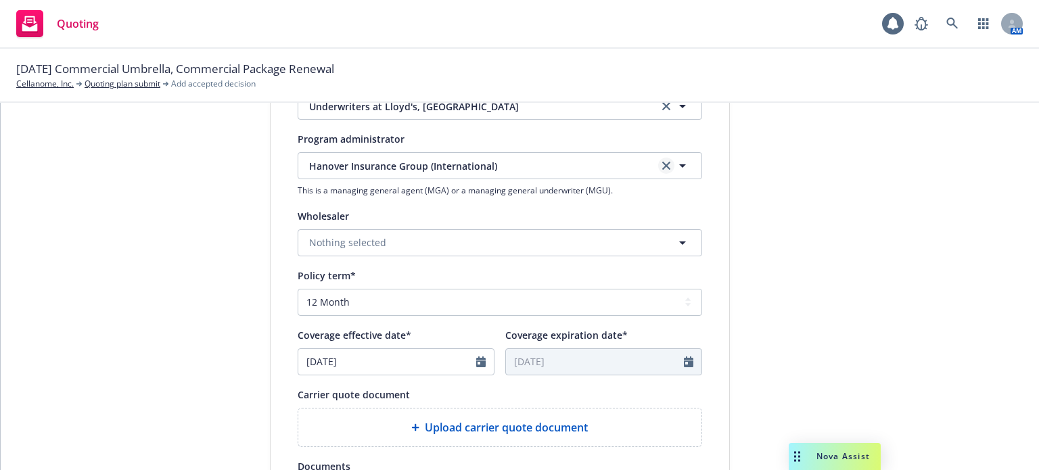
click at [662, 169] on icon "clear selection" at bounding box center [666, 166] width 8 height 8
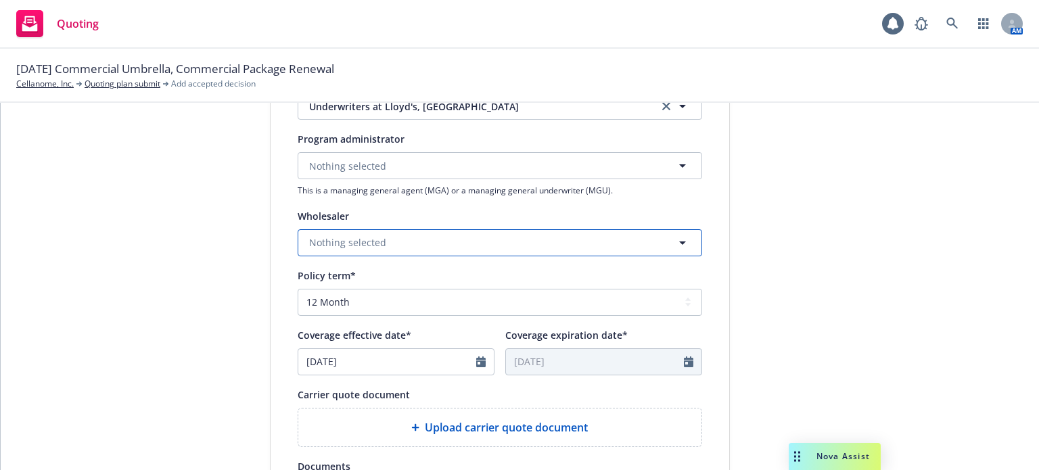
click at [532, 244] on button "Nothing selected" at bounding box center [500, 242] width 404 height 27
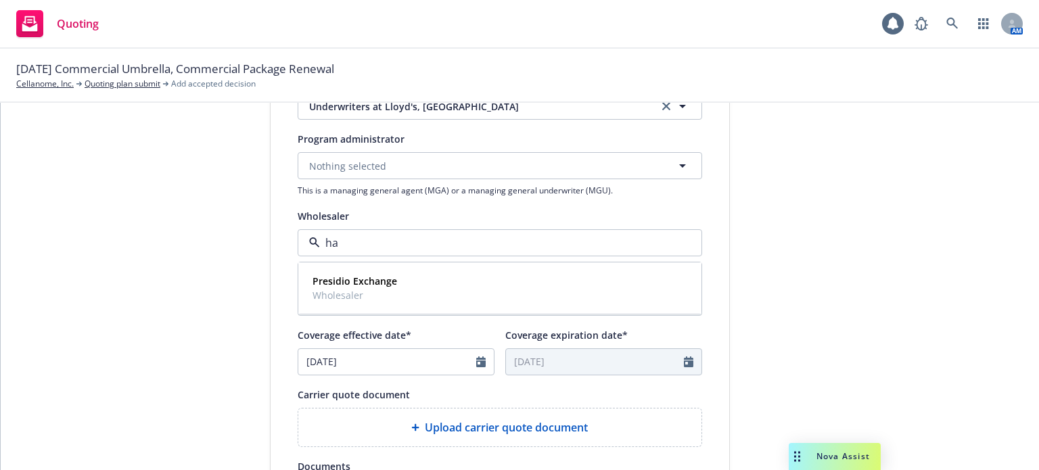
type input "h"
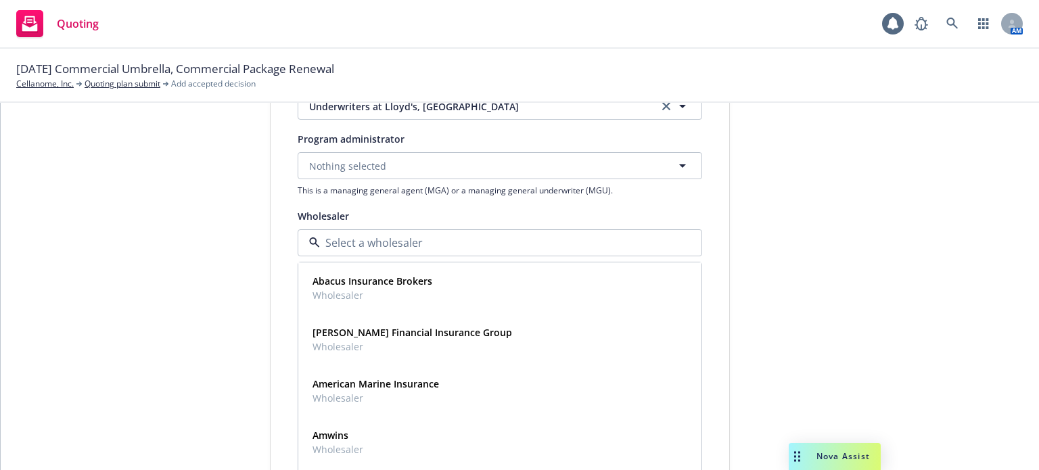
click at [166, 296] on div "1 Quote initiation 2 Coverage selection 3 Billing info" at bounding box center [168, 206] width 149 height 964
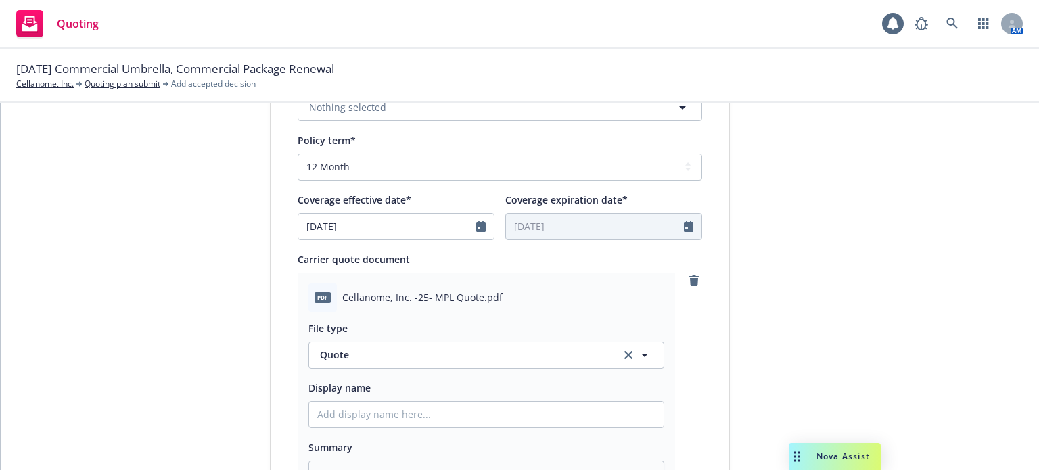
scroll to position [676, 0]
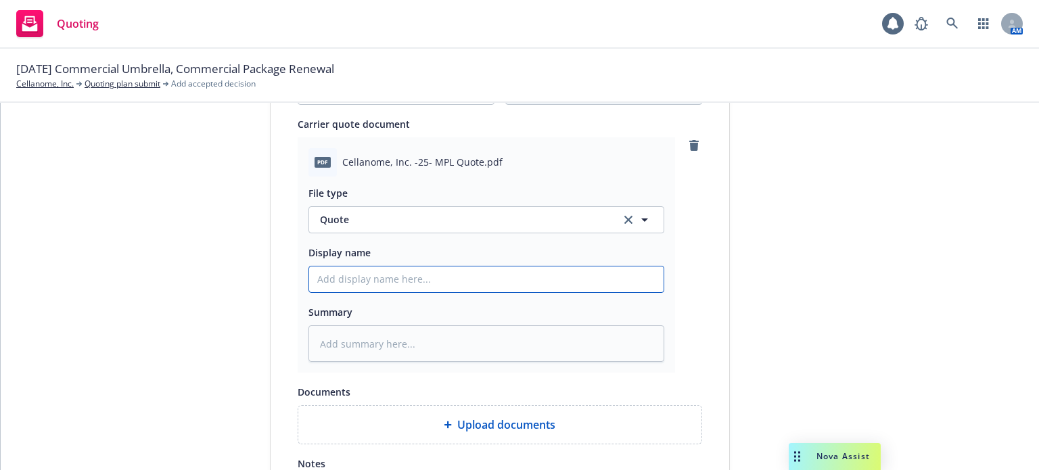
click at [375, 285] on input "Display name" at bounding box center [486, 280] width 354 height 26
type textarea "x"
type input "2"
type textarea "x"
type input "25"
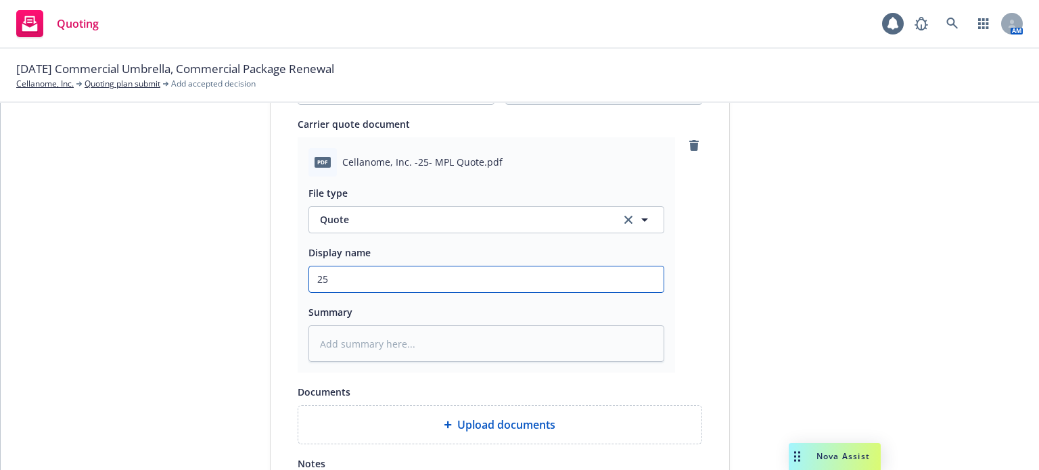
type textarea "x"
type input "25-2"
type textarea "x"
type input "25-26"
type textarea "x"
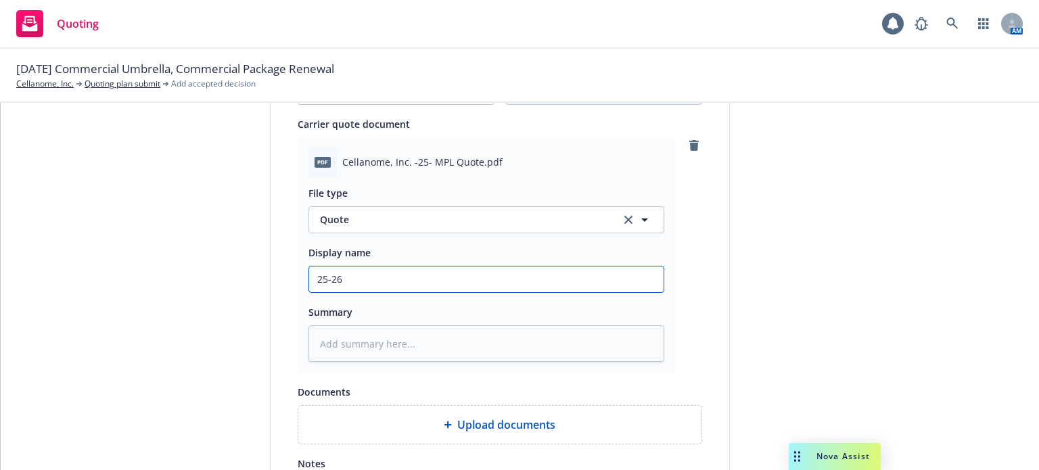
type input "25-26"
type textarea "x"
type input "25-26 P"
type textarea "x"
type input "25-26 Po"
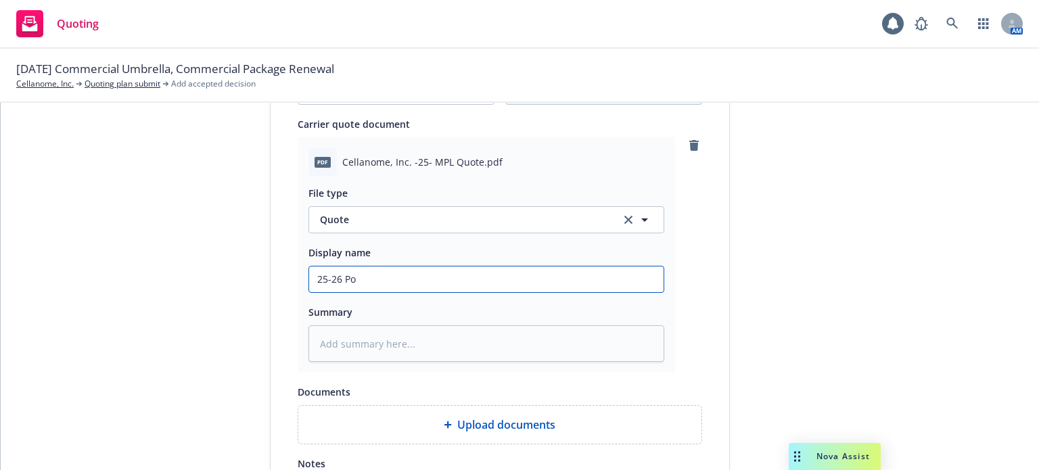
type textarea "x"
type input "25-26 Pol"
type textarea "x"
type input "25-26 Poll"
type textarea "x"
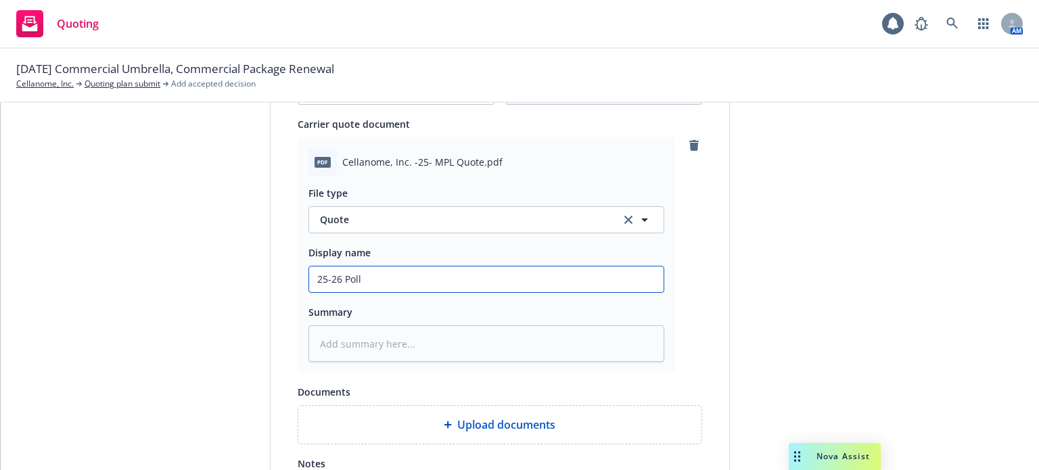
type input "25-26 Pollu"
type textarea "x"
type input "25-26 Pollut"
type textarea "x"
type input "25-26 Polluti"
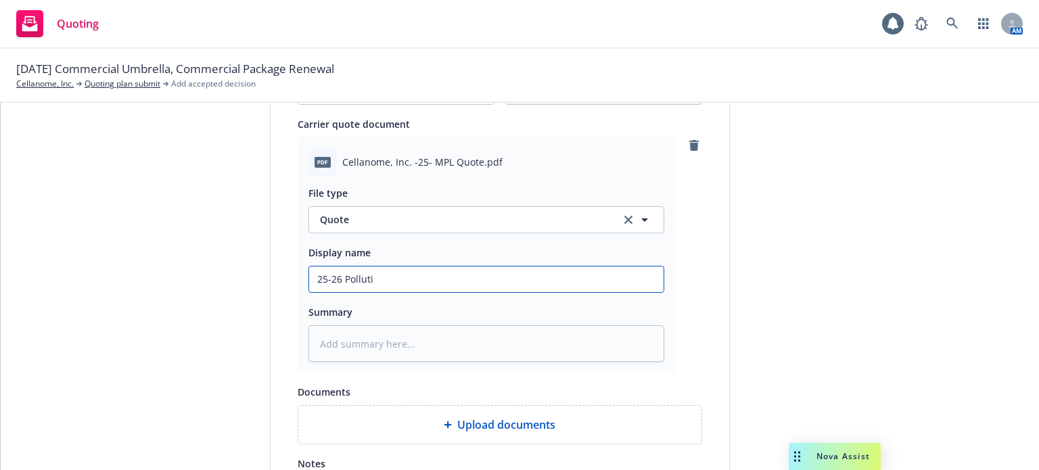
type textarea "x"
type input "25-26 Pollutio"
type textarea "x"
type input "25-26 Pollution"
type textarea "x"
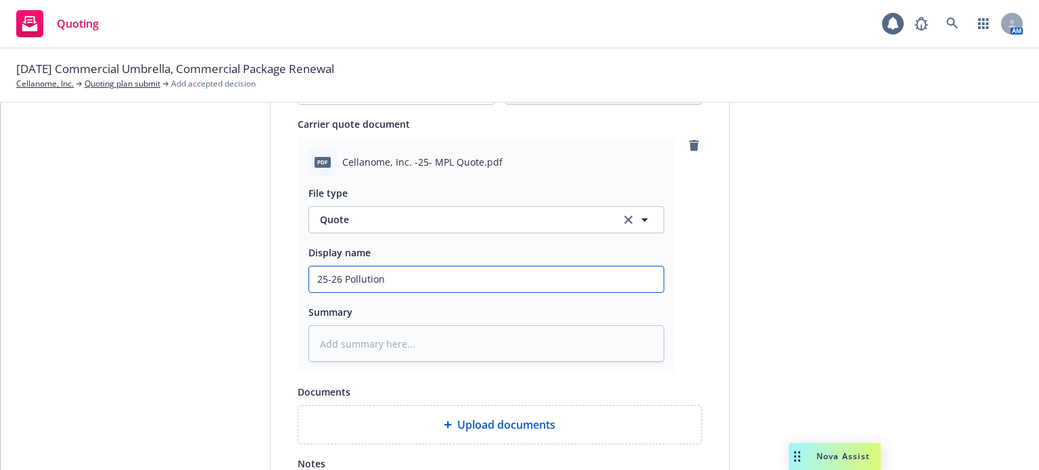
type input "25-26 Pollution"
type textarea "x"
type input "25-26 Pollution q"
type textarea "x"
type input "25-26 Pollution quot"
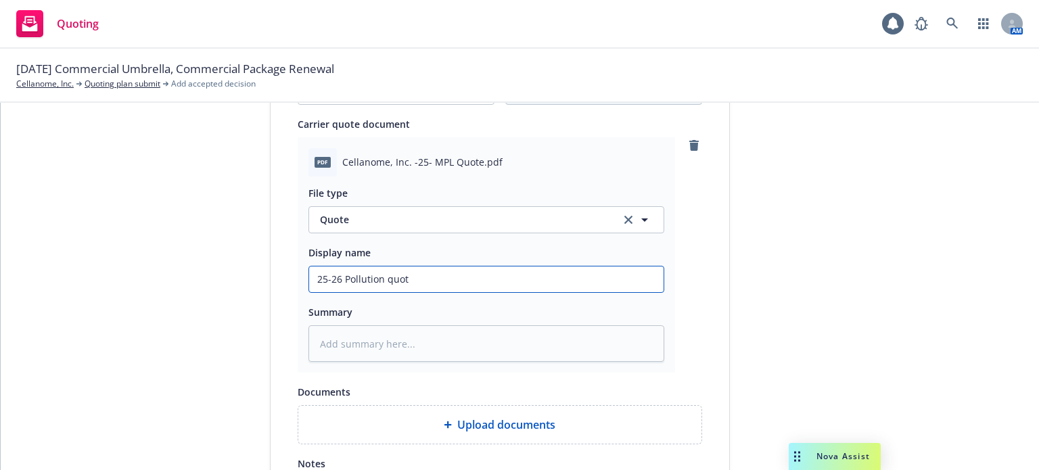
type textarea "x"
type input "25-26 Pollution quote"
type textarea "x"
type input "25-26 Pollution quote"
type textarea "x"
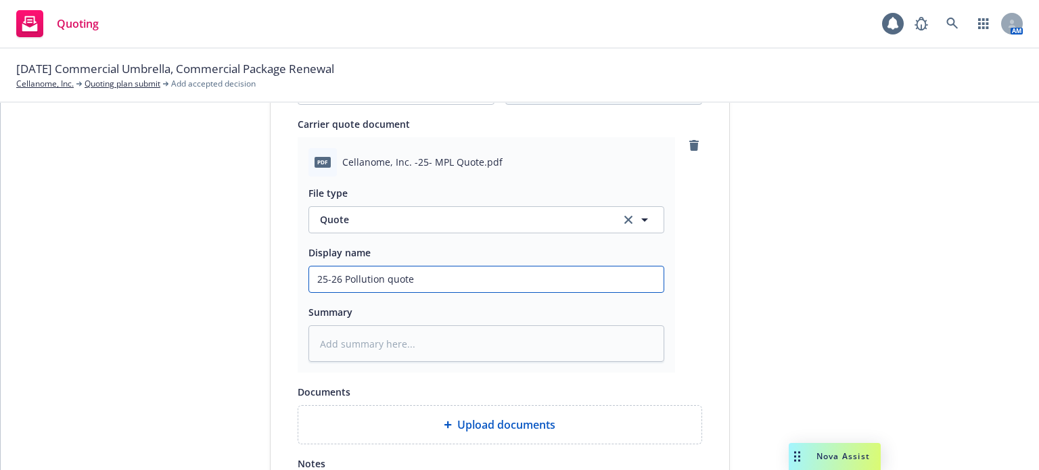
type input "25-26 Pollution quote h"
type textarea "x"
type input "25-26 Pollution quote han"
type textarea "x"
type input "25-26 Pollution quote hanv"
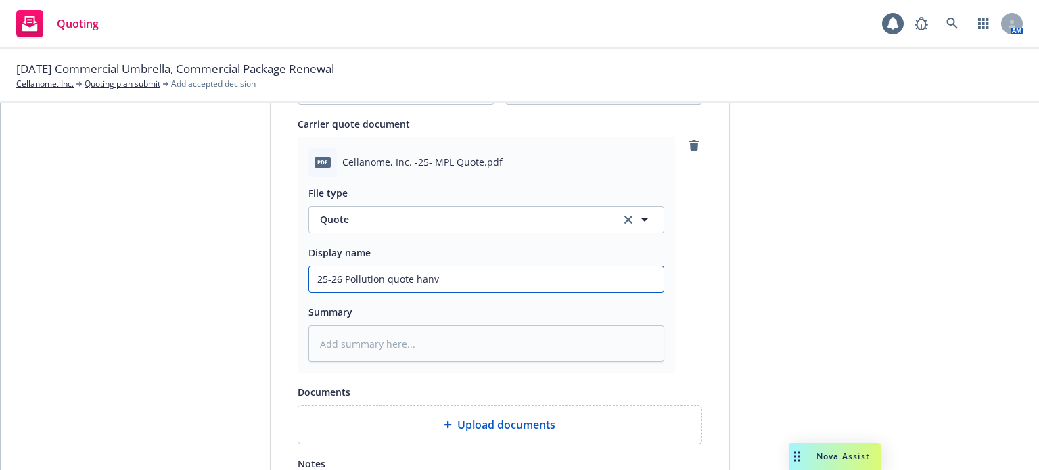
type textarea "x"
type input "25-26 Pollution quote hanvo"
type textarea "x"
type input "25-26 Pollution quote hanvoe"
type textarea "x"
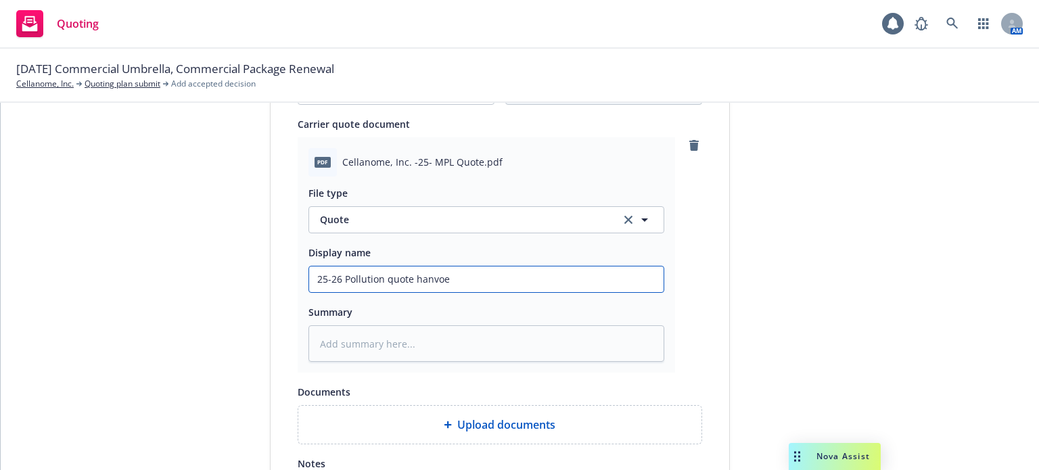
type input "25-26 Pollution quote hanvoer"
type textarea "x"
type input "25-26 Pollution quote hanvoer"
type textarea "x"
type input "25-26 Pollution quote hanvoer"
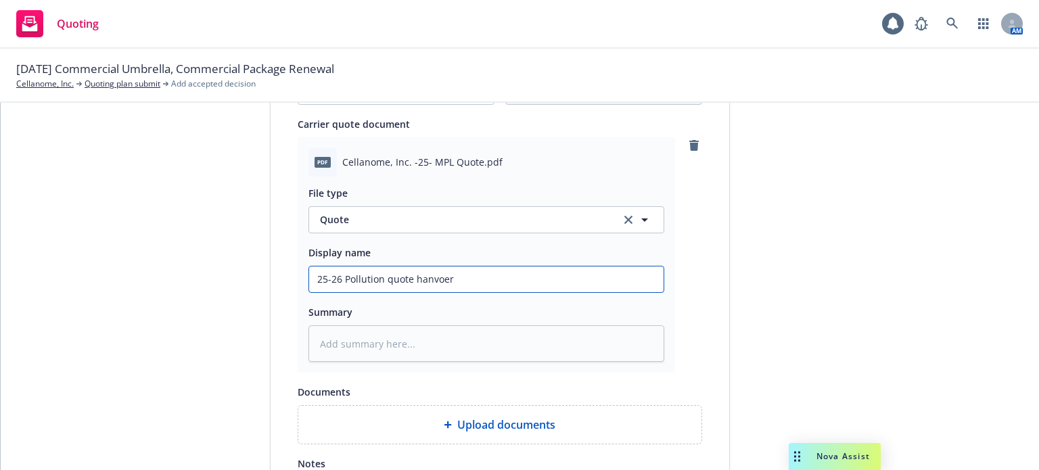
type textarea "x"
type input "25-26 Pollution quote hanvoe"
type textarea "x"
type input "25-26 Pollution quote hanvo"
type textarea "x"
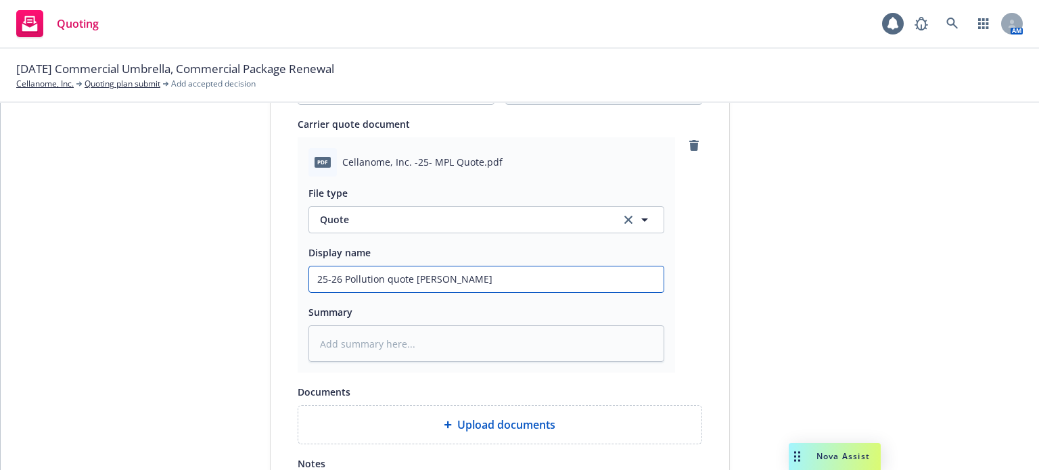
type input "25-26 Pollution quote hanv"
type textarea "x"
type input "25-26 Pollution quote han"
type textarea "x"
type input "25-26 Pollution quote ha"
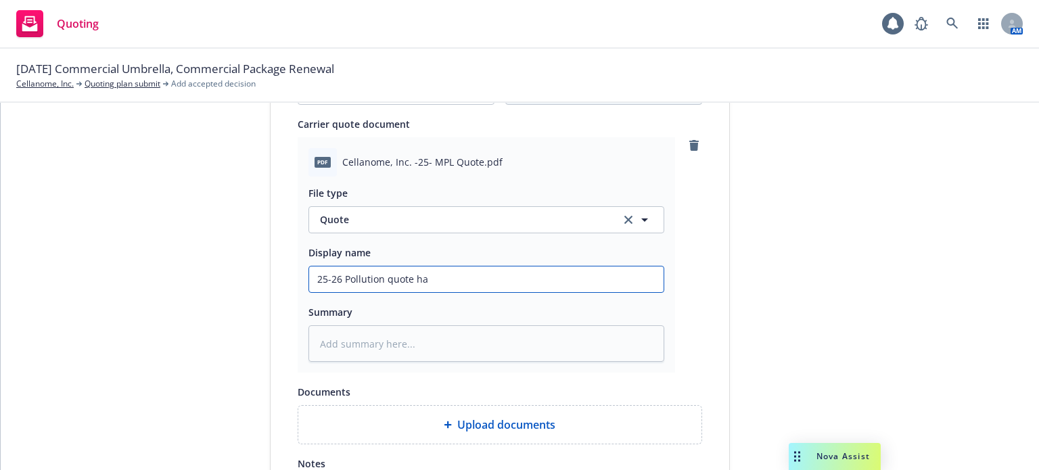
type textarea "x"
type input "25-26 Pollution quote h"
type textarea "x"
type input "25-26 Pollution quote"
type textarea "x"
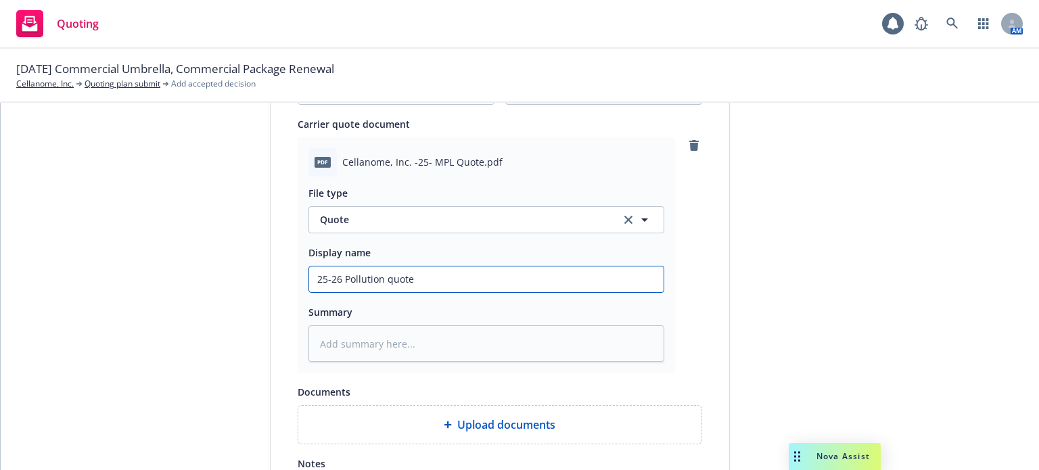
type input "25-26 Pollution quote L"
type textarea "x"
type input "25-26 Pollution quote Ll"
type textarea "x"
type input "25-26 Pollution quote Llo"
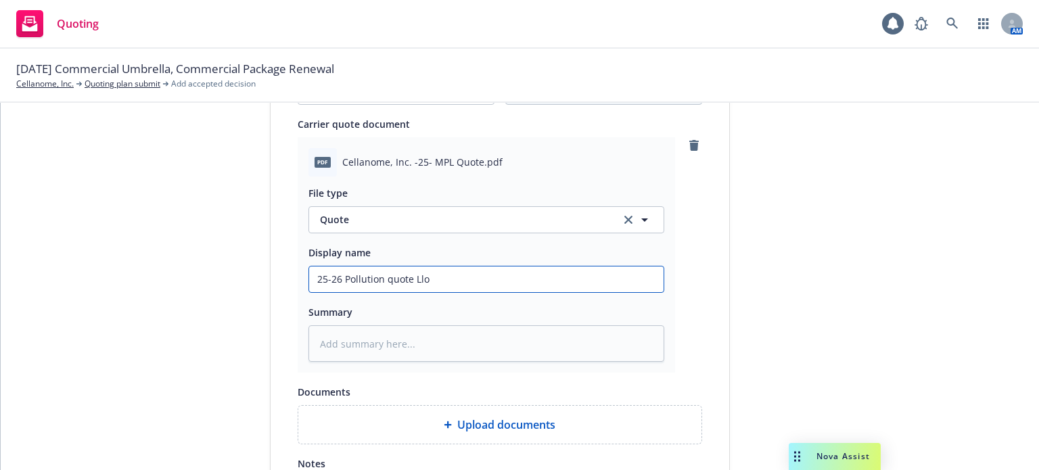
type textarea "x"
type input "25-26 Pollution quote Lloyd"
type textarea "x"
type input "25-26 Pollution quote Lloyds"
type textarea "x"
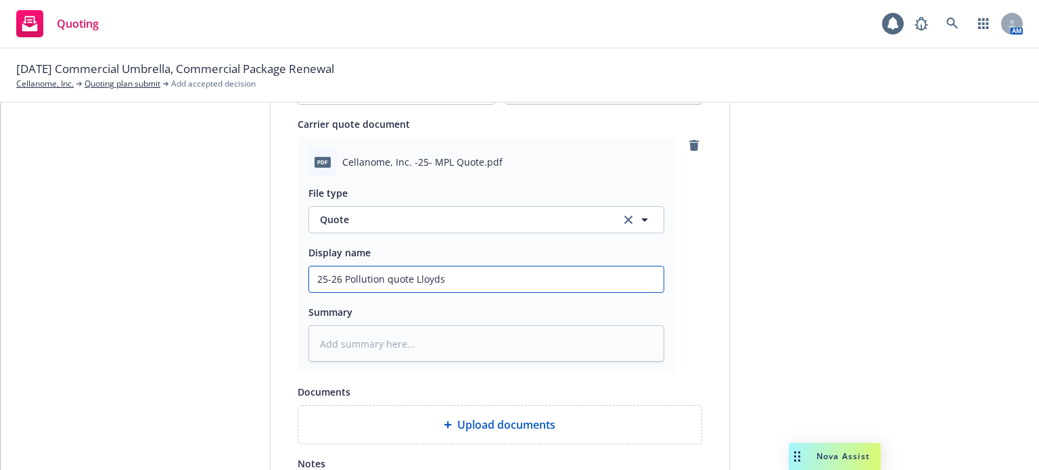
type input "25-26 Pollution quote Lloyds/"
type textarea "x"
type input "25-26 Pollution quote Lloyds/H"
type textarea "x"
type input "25-26 Pollution quote Lloyds/Han"
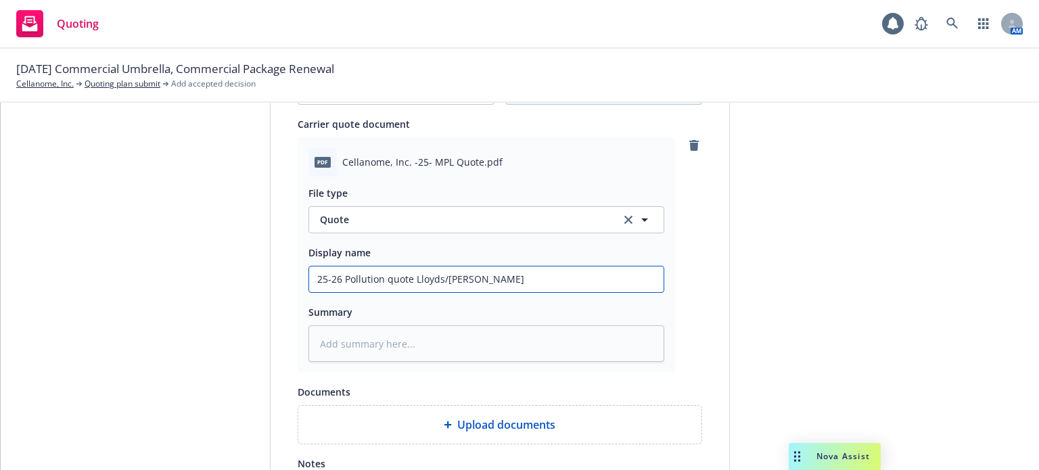
type textarea "x"
type input "25-26 Pollution quote Lloyds/Hano"
type textarea "x"
type input "25-26 Pollution quote Lloyds/Hanov"
type textarea "x"
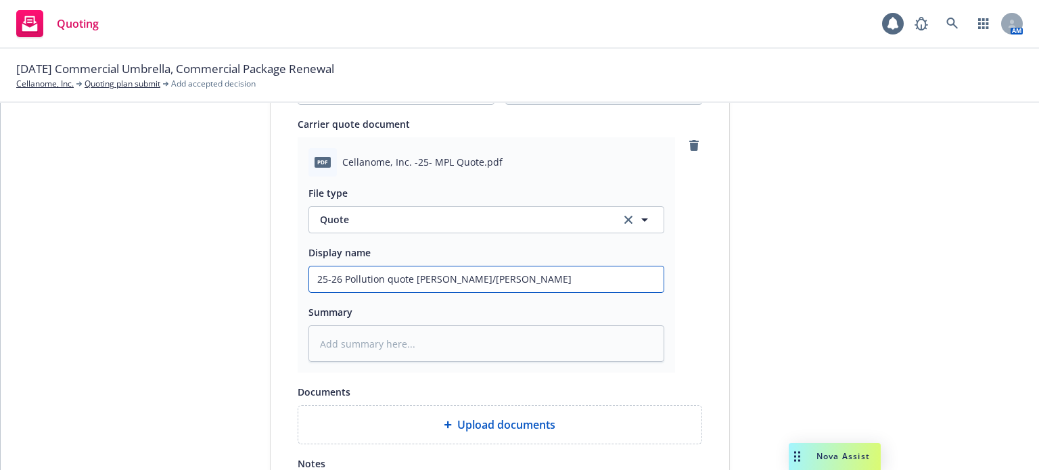
type input "25-26 Pollution quote Lloyds/Hanove"
type textarea "x"
type input "25-26 Pollution quote Lloyds/Hanover"
type textarea "x"
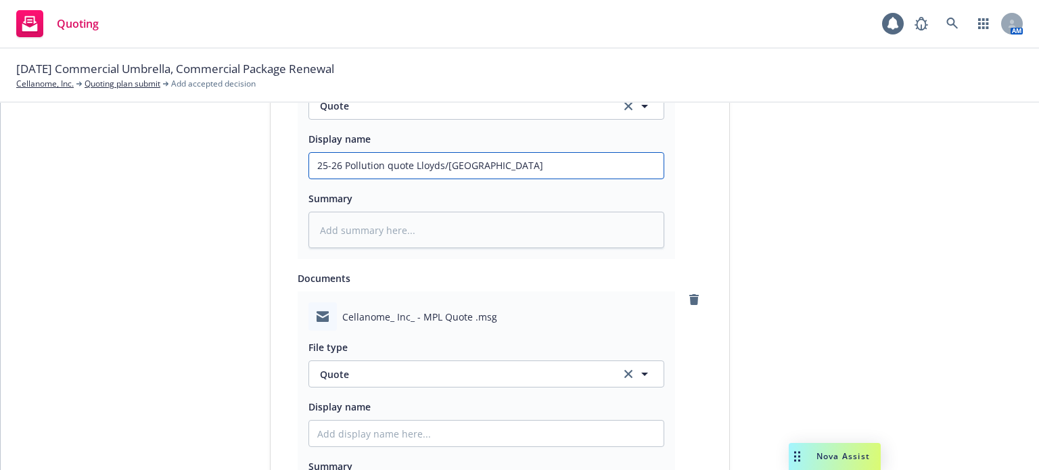
scroll to position [812, 0]
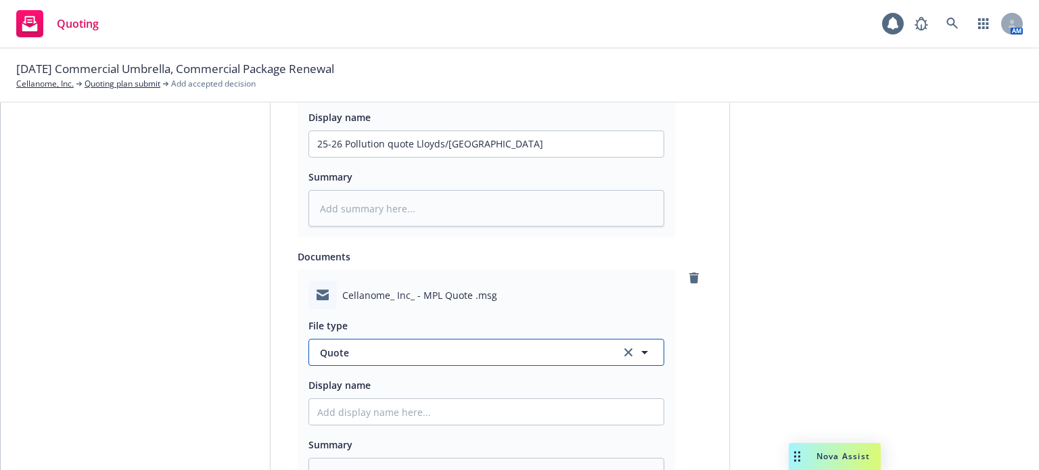
click at [387, 357] on span "Quote" at bounding box center [462, 353] width 285 height 14
type input "ema"
click at [388, 373] on div "Email" at bounding box center [486, 390] width 354 height 36
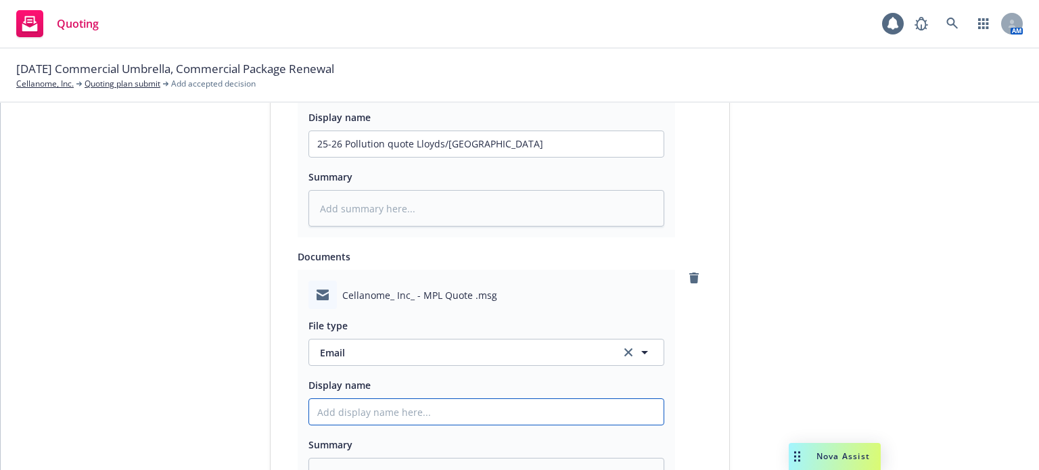
click at [383, 410] on input "Display name" at bounding box center [486, 412] width 354 height 26
paste input "25-26 Pollution quote Lloyds/Hanover"
type textarea "x"
type input "25-26 Pollution quote Lloyds/Hanover"
click at [440, 407] on input "25-26 Pollution quote Lloyds/Hanover" at bounding box center [486, 412] width 354 height 26
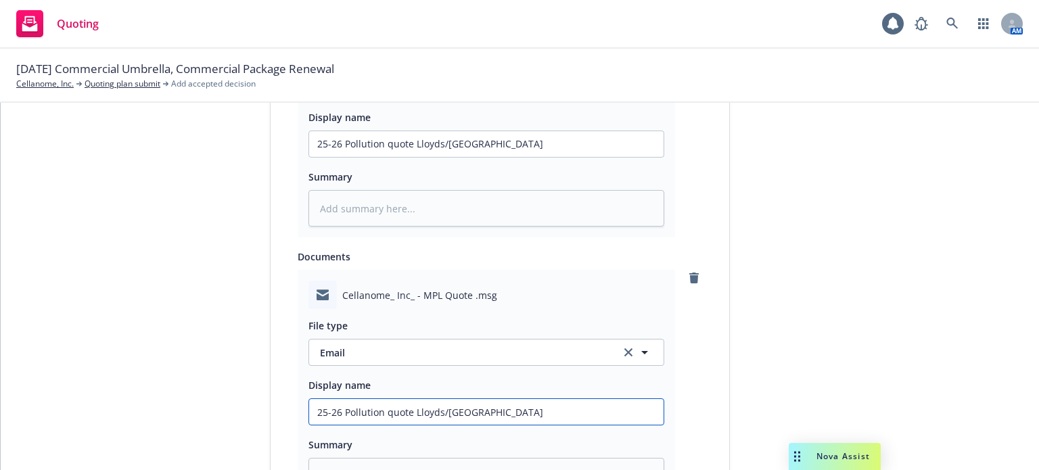
type textarea "x"
type input "25-26 Pollution quote LloydsHanover"
type textarea "x"
type input "25-26 Pollution quote Lloyds Hanover"
type textarea "x"
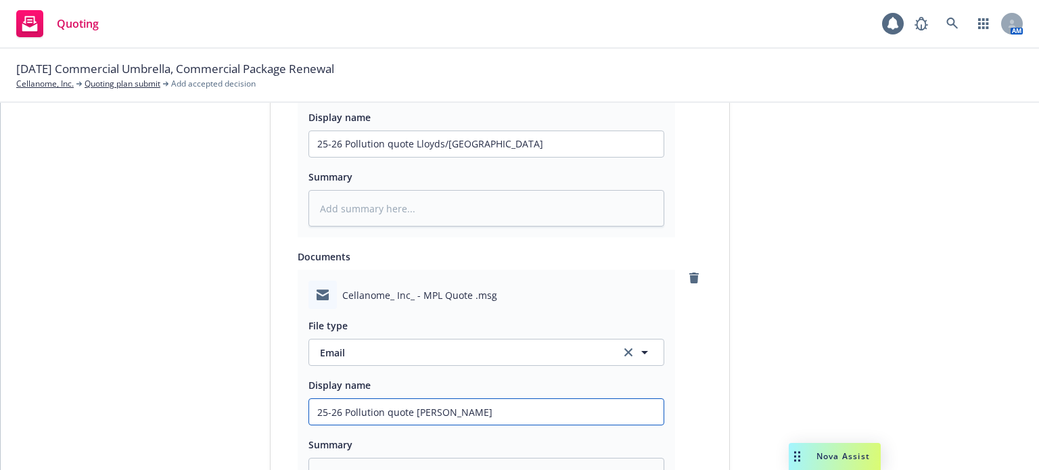
type input "25-26 Pollution quote Lloyds eHanover"
type textarea "x"
type input "25-26 Pollution quote Lloyds em Hanover"
type textarea "x"
type input "25-26 Pollution quote Lloyds em fHanover"
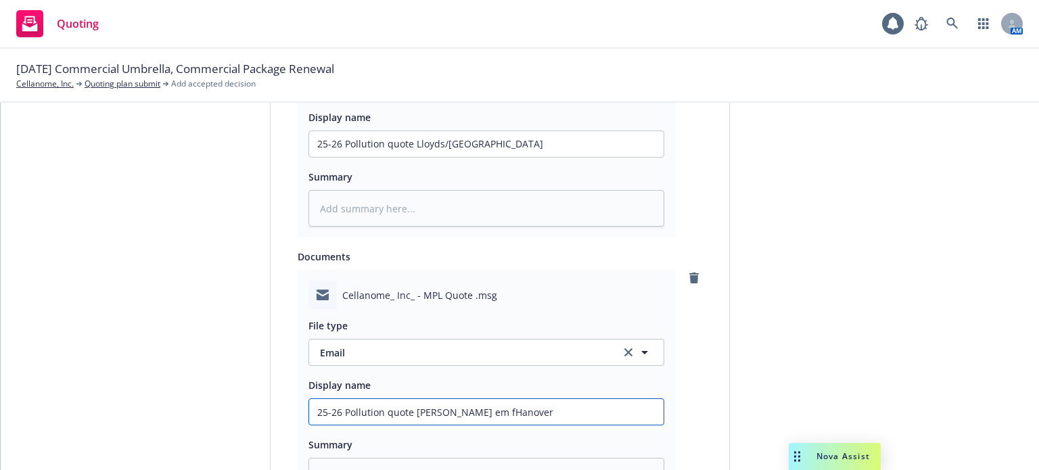
type textarea "x"
type input "25-26 Pollution quote Lloyds em frmHanover"
type textarea "x"
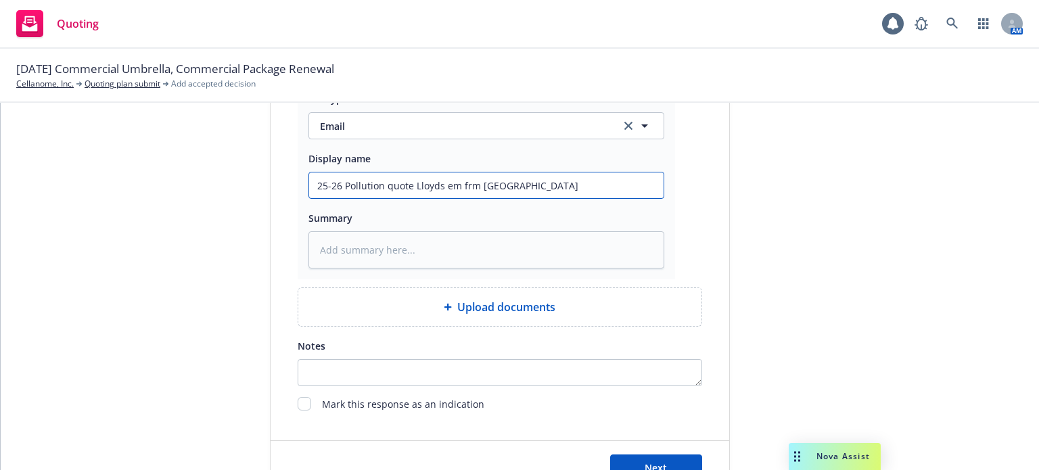
scroll to position [1082, 0]
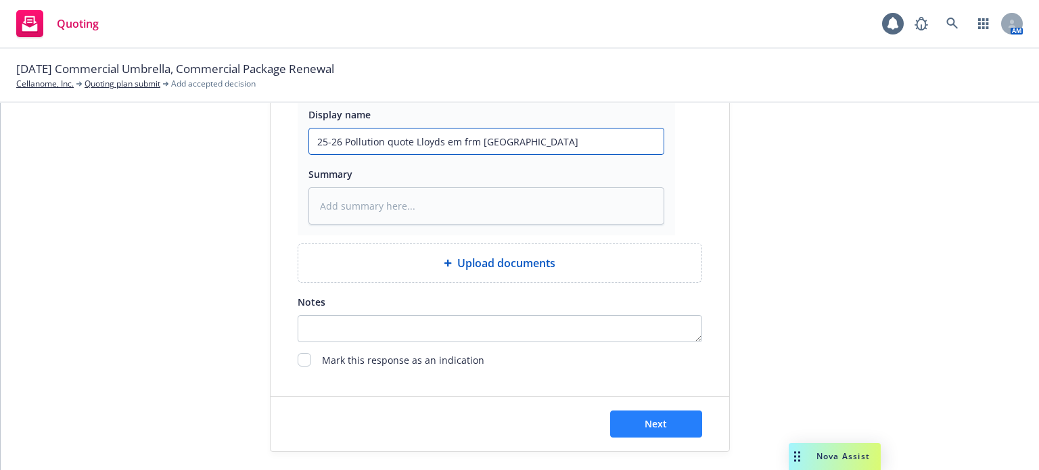
type input "25-26 Pollution quote Lloyds em frm Hanover"
click at [654, 430] on button "Next" at bounding box center [656, 424] width 92 height 27
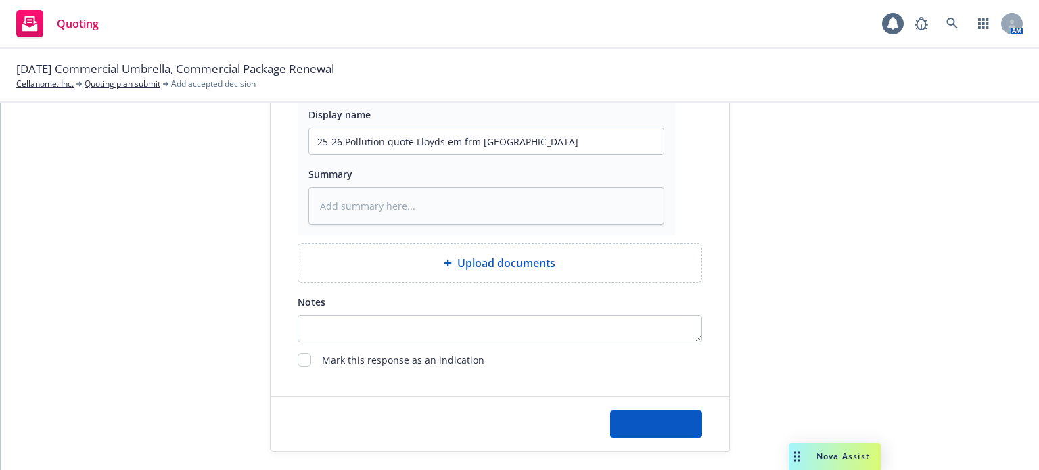
type textarea "x"
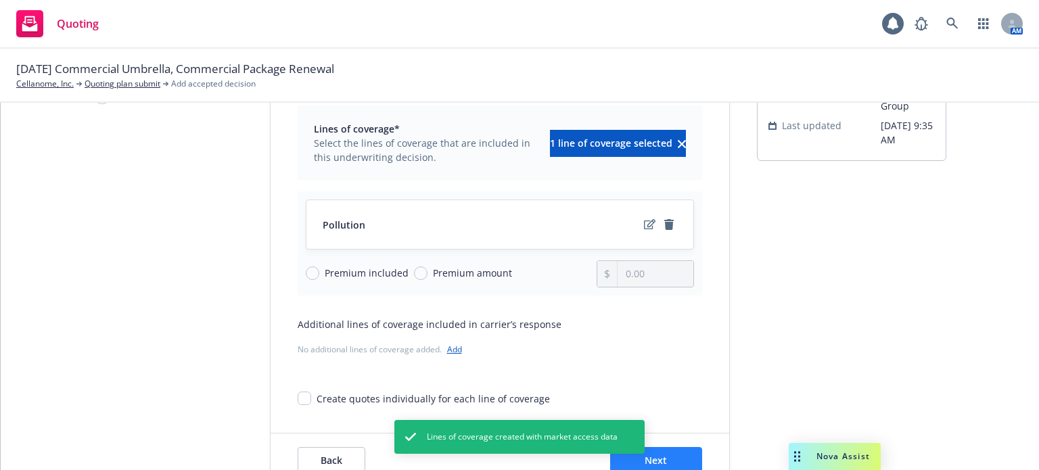
scroll to position [140, 0]
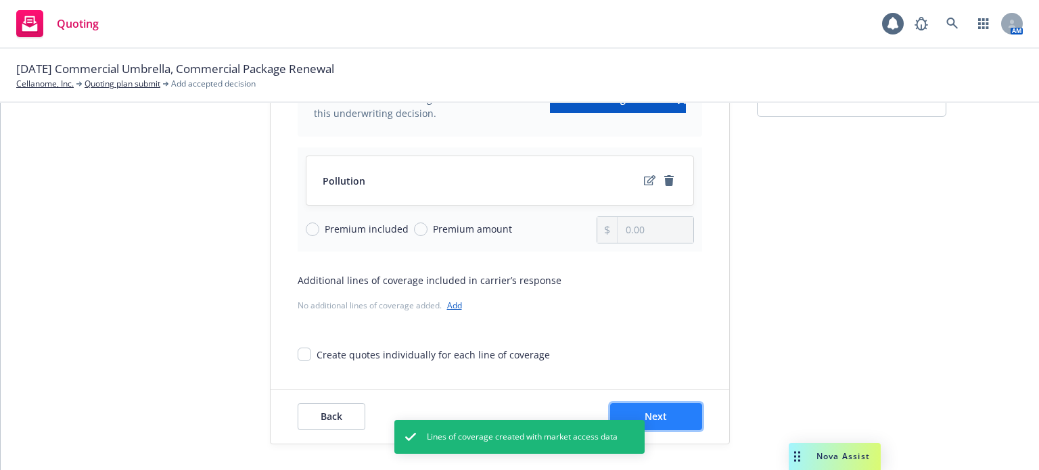
click at [651, 421] on span "Next" at bounding box center [656, 416] width 22 height 13
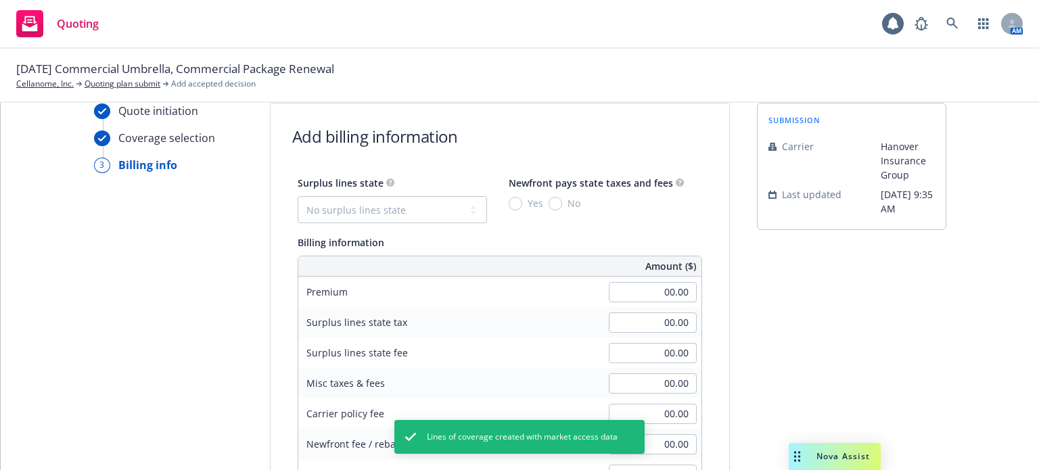
scroll to position [5, 0]
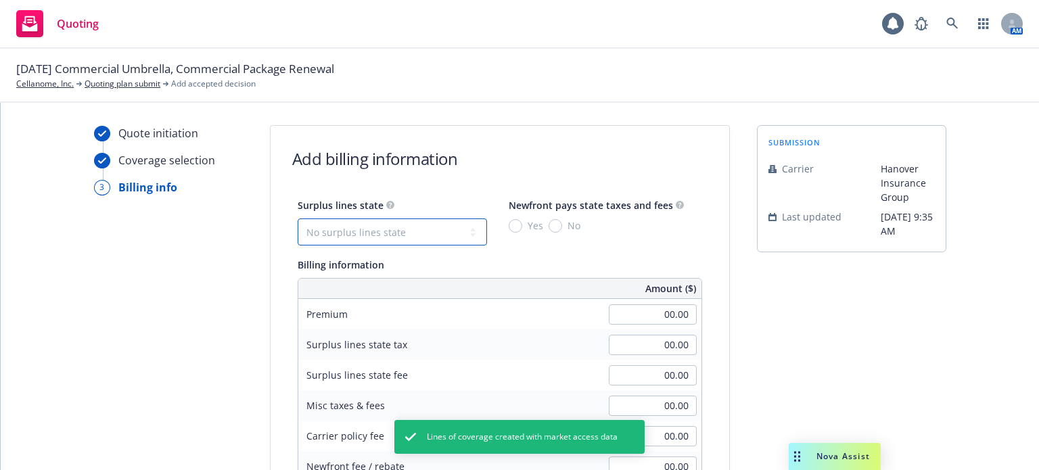
click at [371, 234] on select "No surplus lines state Alaska Alabama Arkansas Arizona California Colorado Conn…" at bounding box center [392, 231] width 189 height 27
select select "CA"
click at [298, 218] on select "No surplus lines state Alaska Alabama Arkansas Arizona California Colorado Conn…" at bounding box center [392, 231] width 189 height 27
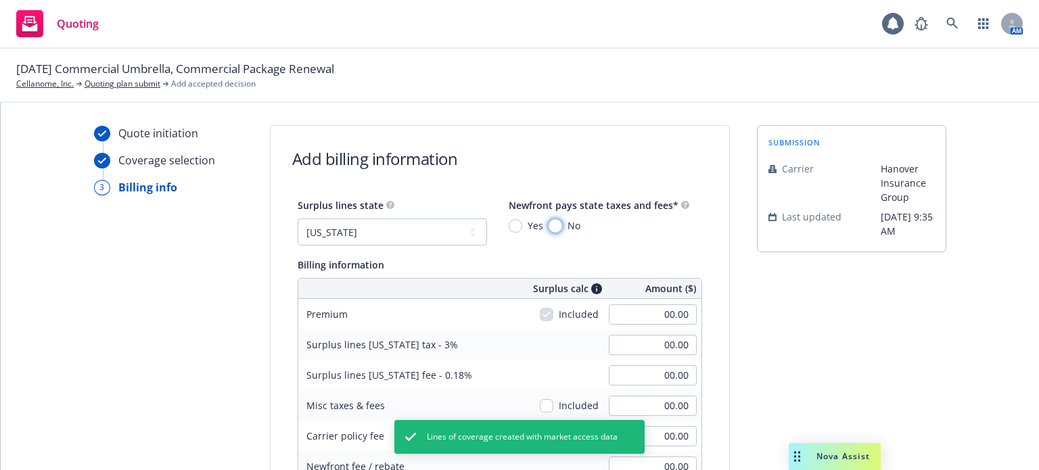
click at [549, 229] on input "No" at bounding box center [556, 226] width 14 height 14
radio input "true"
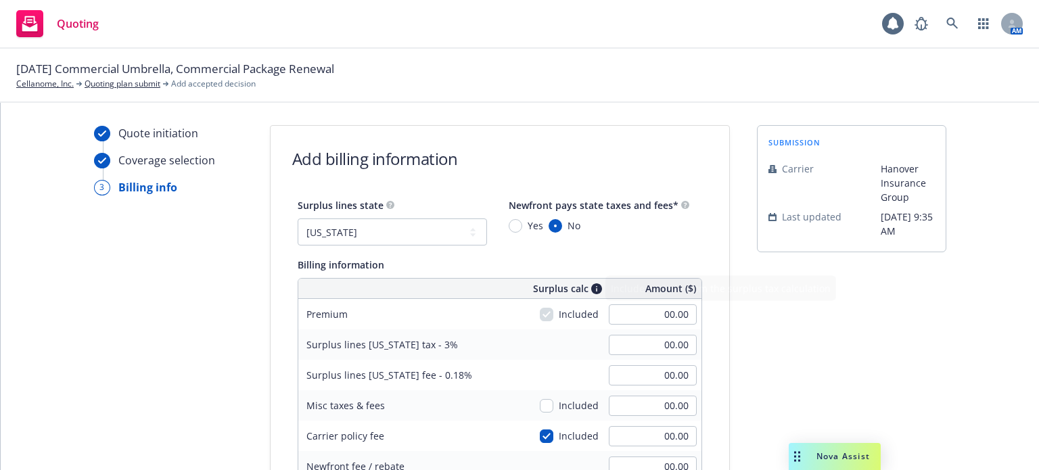
click at [629, 326] on div "00.00" at bounding box center [652, 315] width 97 height 30
click at [630, 318] on input "00.00" at bounding box center [653, 314] width 88 height 20
click at [633, 317] on input "00.00" at bounding box center [653, 314] width 88 height 20
type input "9,499.00"
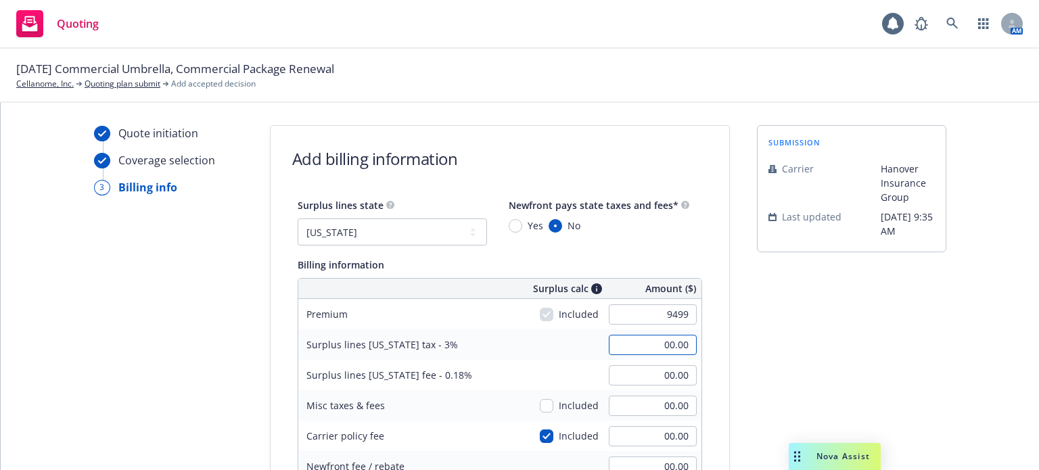
type input "284.97"
type input "17.10"
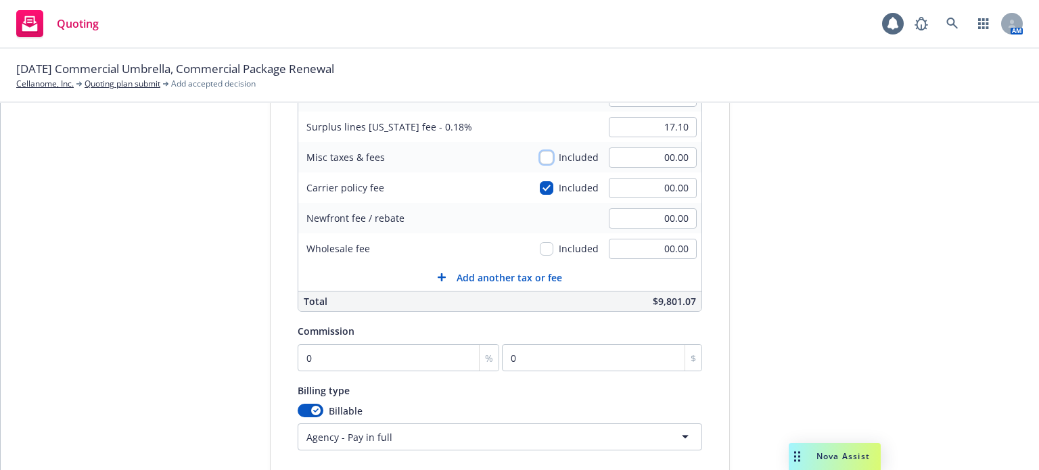
scroll to position [275, 0]
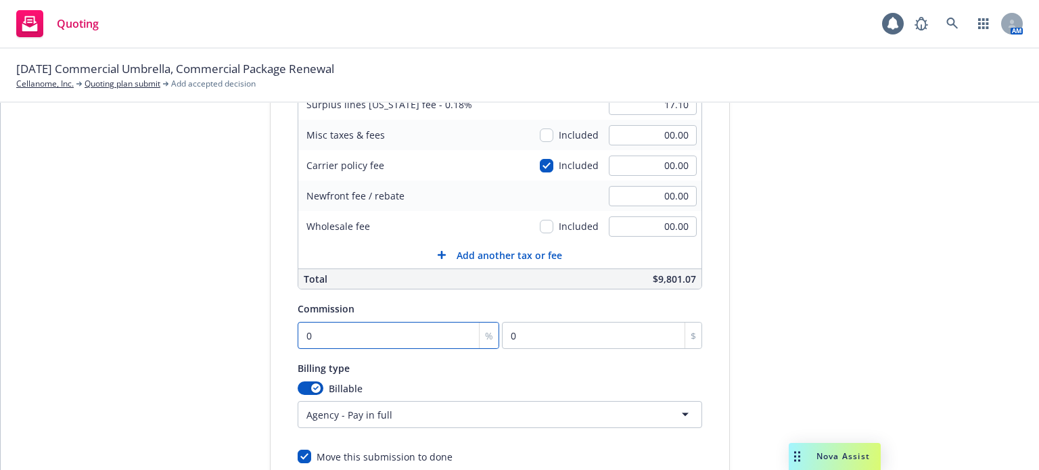
click at [380, 335] on input "0" at bounding box center [399, 335] width 202 height 27
type input "1"
type input "94.99"
type input "10"
type input "949.9"
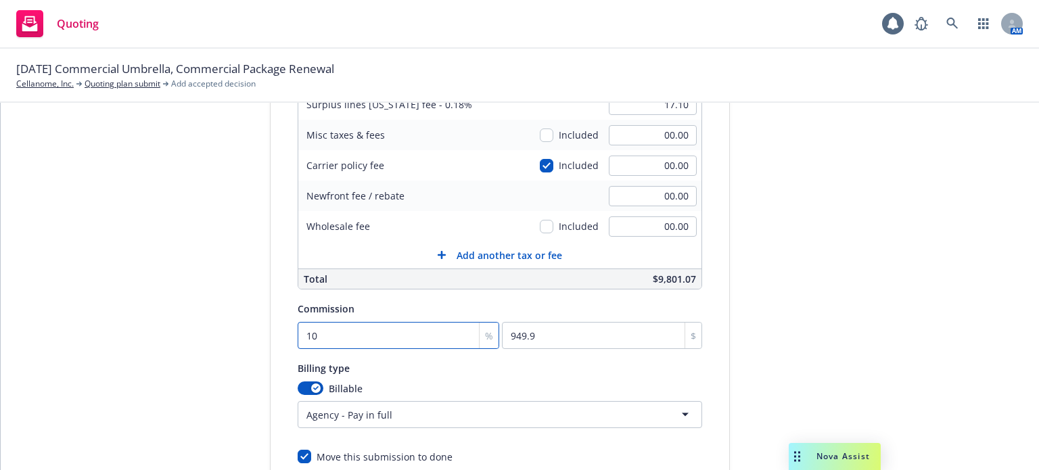
type input "10"
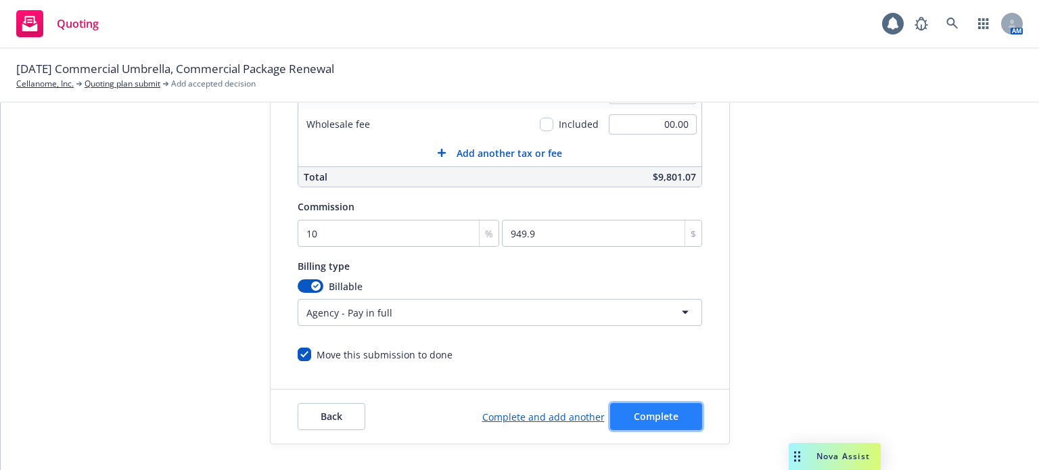
click at [670, 423] on button "Complete" at bounding box center [656, 416] width 92 height 27
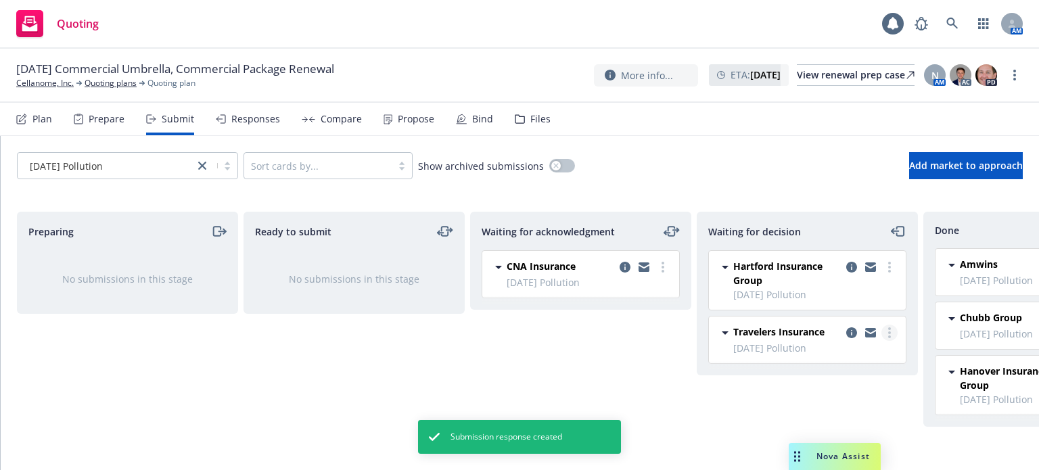
click at [888, 329] on circle "more" at bounding box center [889, 328] width 3 height 3
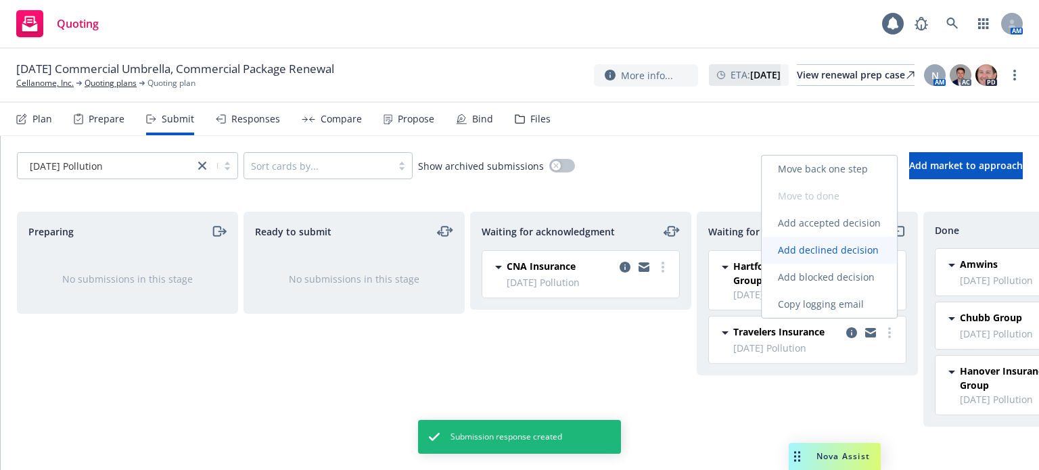
click at [852, 250] on span "Add declined decision" at bounding box center [828, 250] width 133 height 13
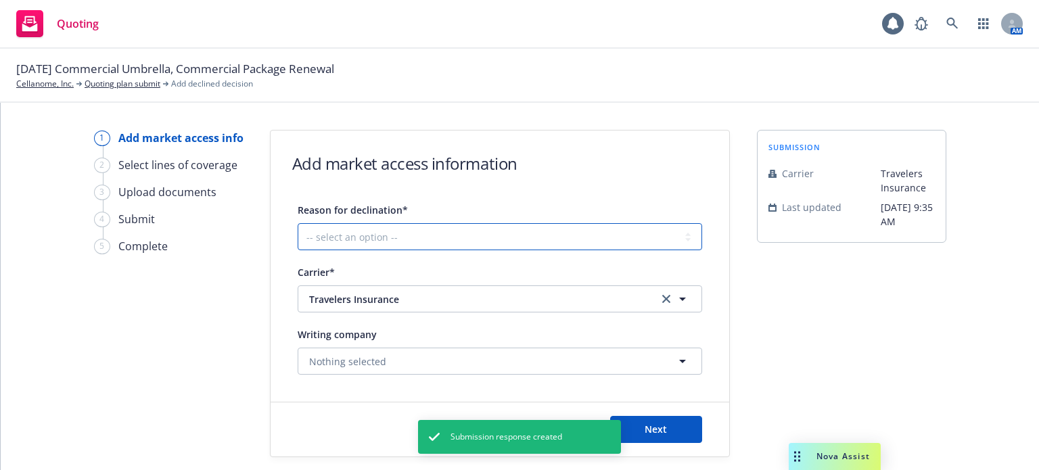
click at [392, 243] on select "-- select an option -- Cannot compete with other markets Carrier non-renewed Ca…" at bounding box center [500, 236] width 404 height 27
select select "CARRIER_UNRESPONSIVE"
click at [298, 223] on select "-- select an option -- Cannot compete with other markets Carrier non-renewed Ca…" at bounding box center [500, 236] width 404 height 27
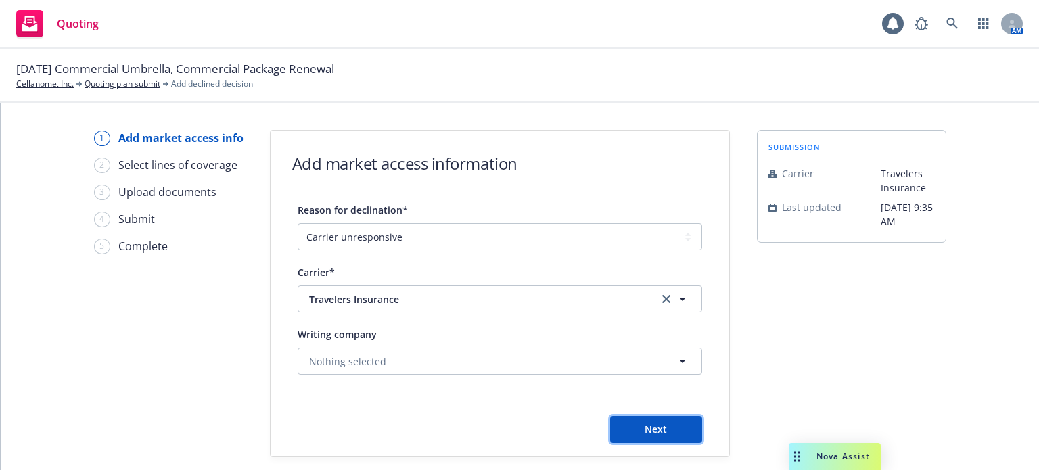
click at [664, 418] on button "Next" at bounding box center [656, 429] width 92 height 27
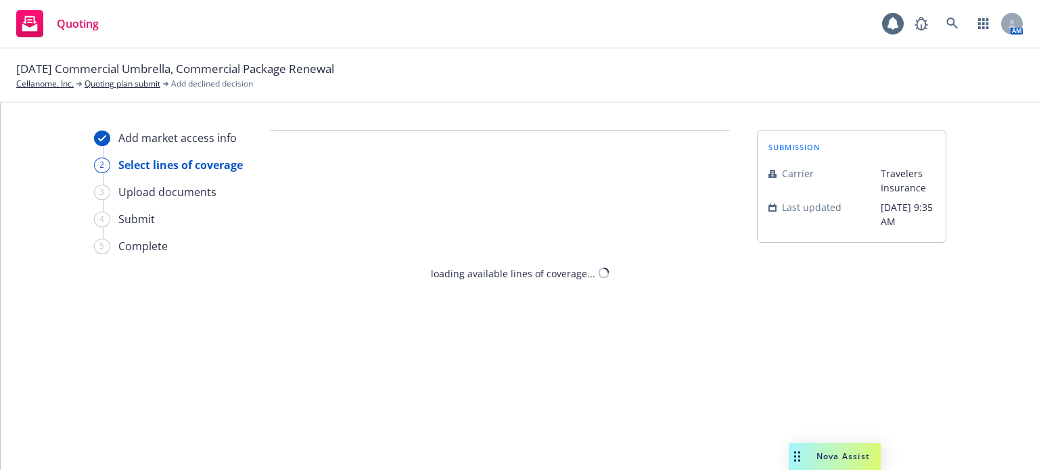
select select "CARRIER_UNRESPONSIVE"
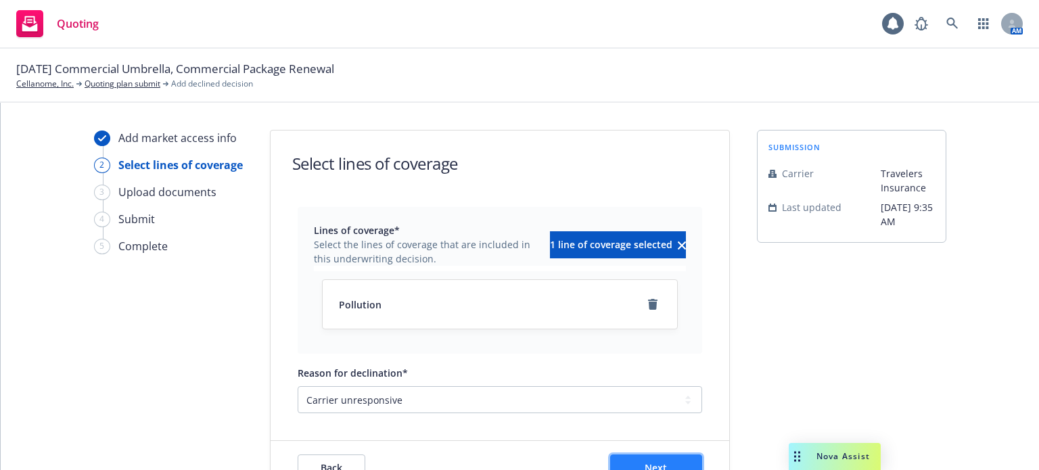
click at [659, 457] on button "Next" at bounding box center [656, 468] width 92 height 27
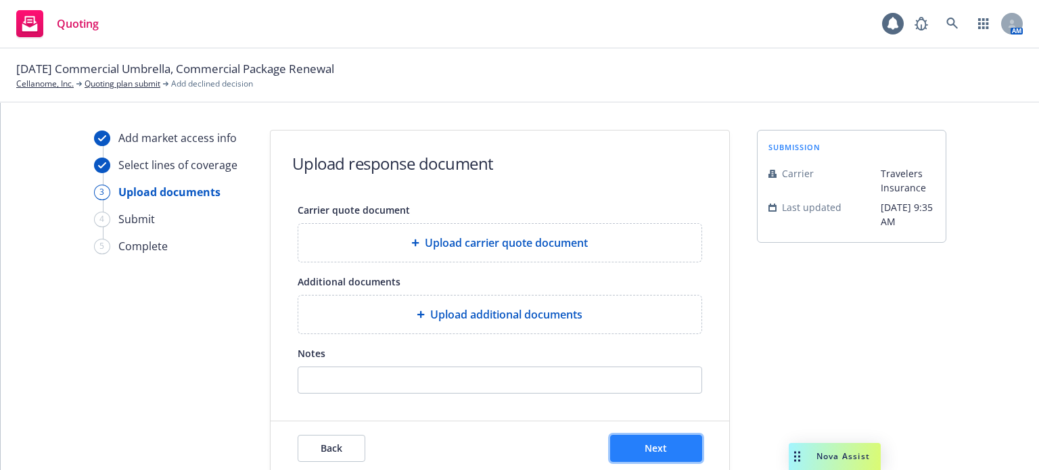
click at [657, 447] on span "Next" at bounding box center [656, 448] width 22 height 13
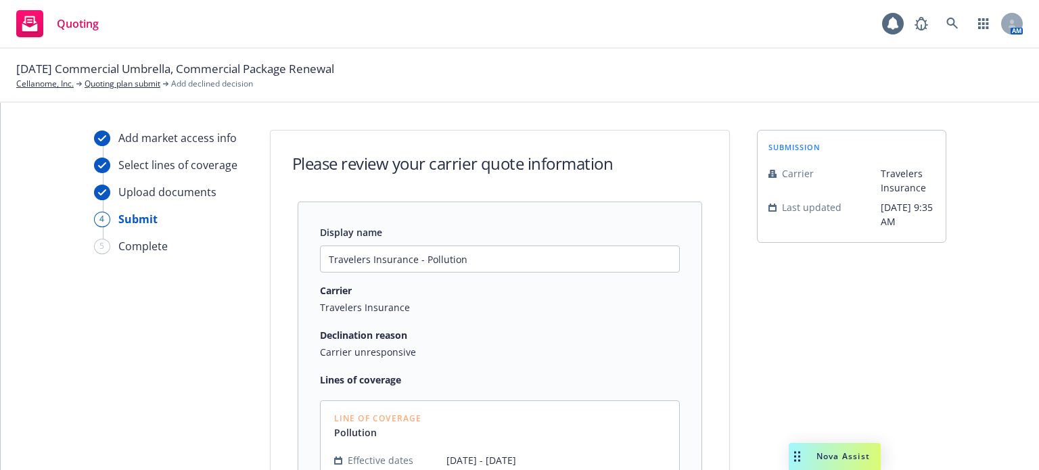
scroll to position [172, 0]
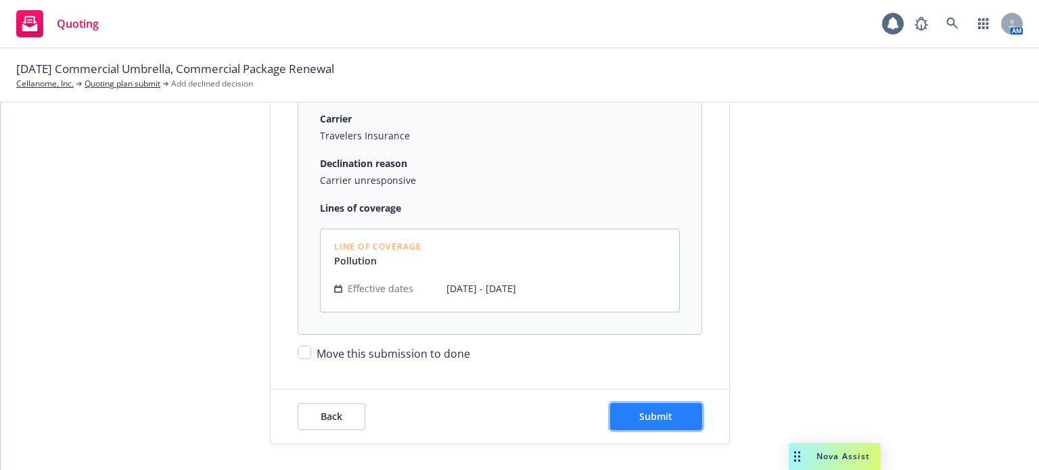
click at [660, 417] on span "Submit" at bounding box center [655, 416] width 33 height 13
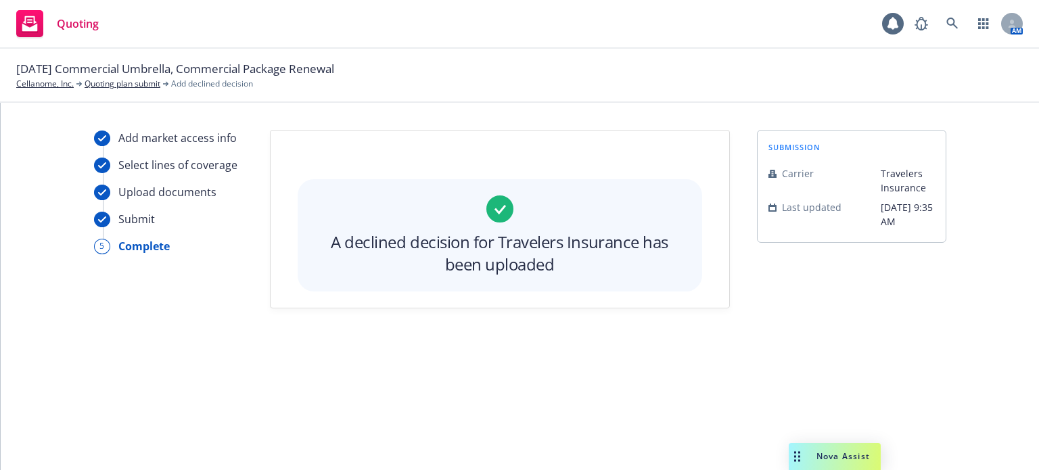
scroll to position [0, 0]
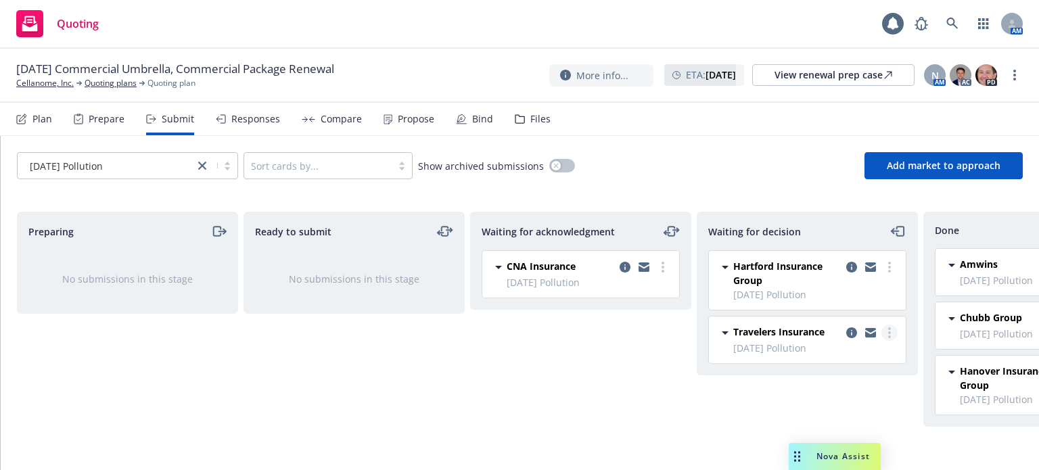
click at [893, 332] on link "more" at bounding box center [889, 333] width 16 height 16
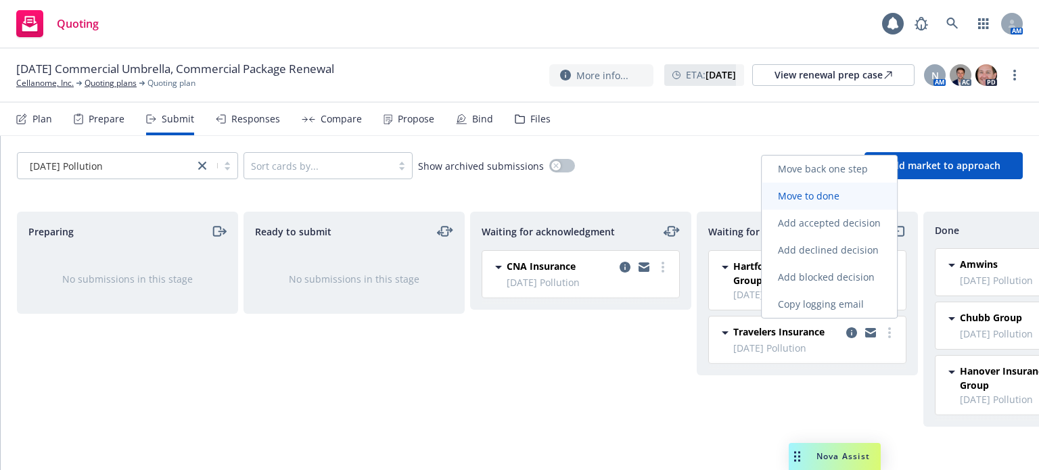
click at [856, 202] on span "Move to done" at bounding box center [809, 195] width 94 height 13
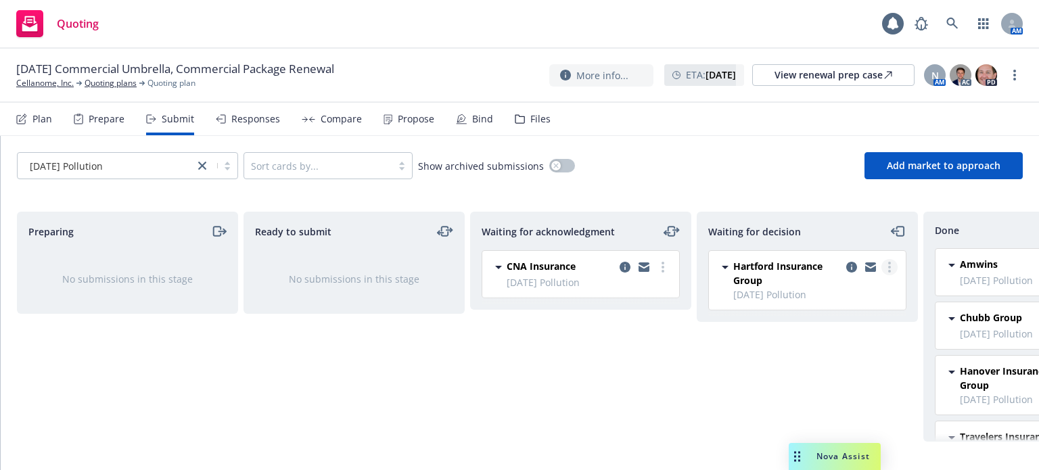
click at [892, 269] on link "more" at bounding box center [889, 267] width 16 height 16
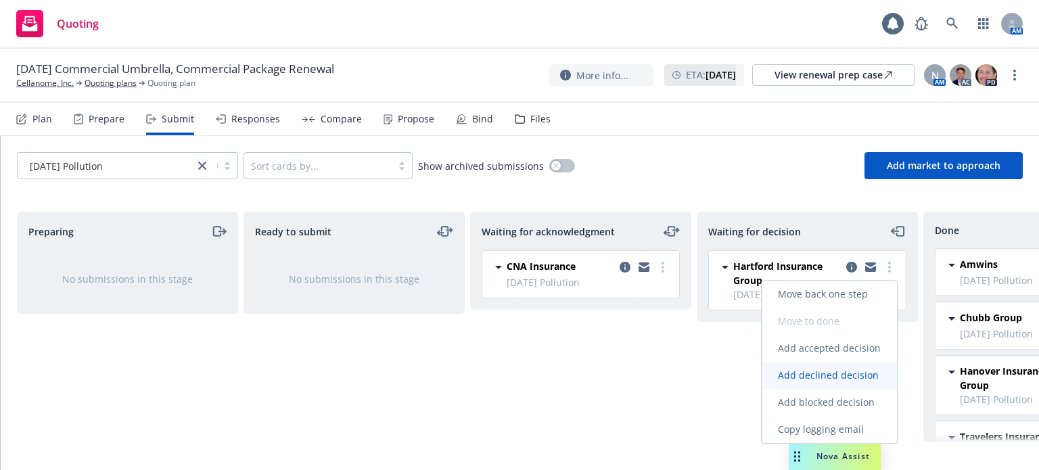
click at [855, 375] on span "Add declined decision" at bounding box center [828, 375] width 133 height 13
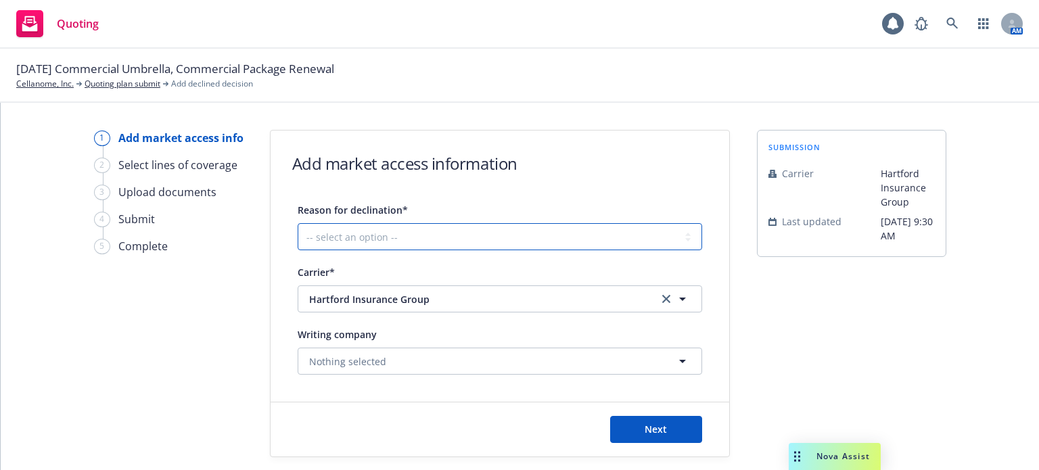
click at [337, 233] on select "-- select an option -- Cannot compete with other markets Carrier non-renewed Ca…" at bounding box center [500, 236] width 404 height 27
select select "CARRIER_UNRESPONSIVE"
click at [298, 223] on select "-- select an option -- Cannot compete with other markets Carrier non-renewed Ca…" at bounding box center [500, 236] width 404 height 27
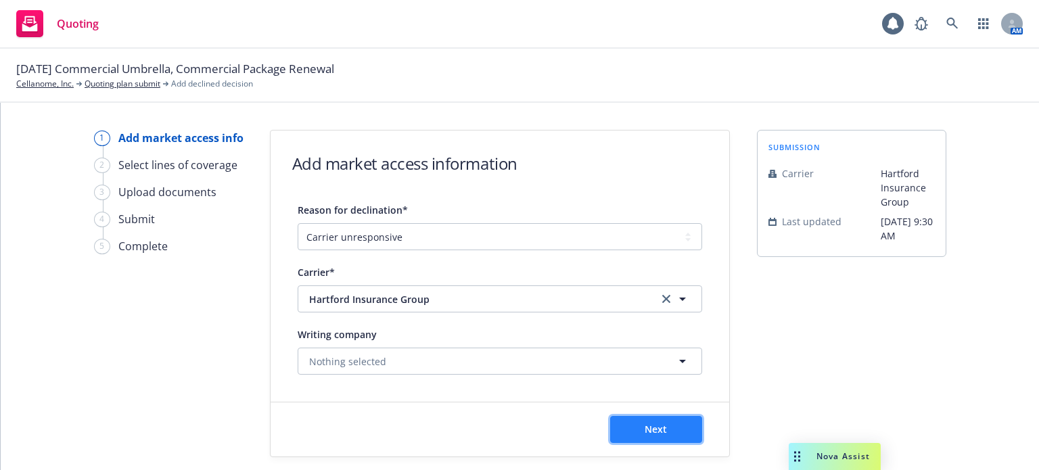
click at [633, 427] on button "Next" at bounding box center [656, 429] width 92 height 27
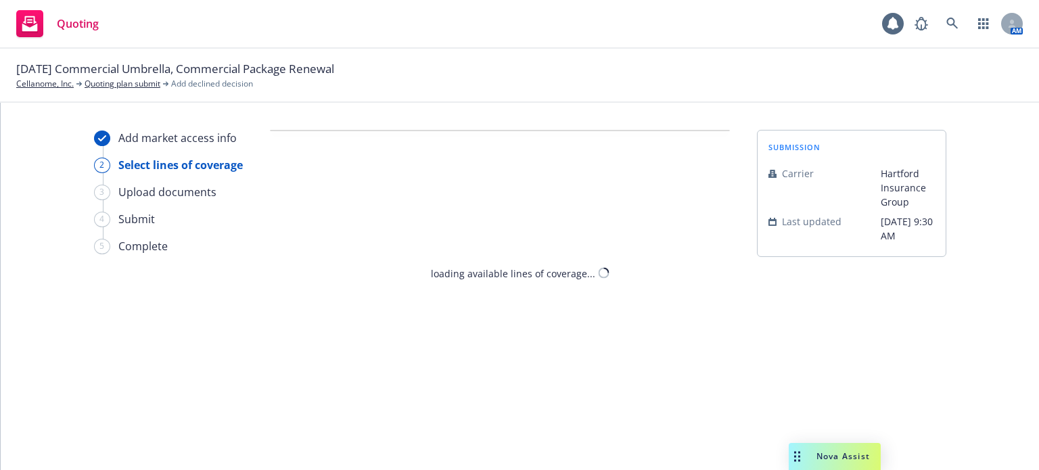
select select "CARRIER_UNRESPONSIVE"
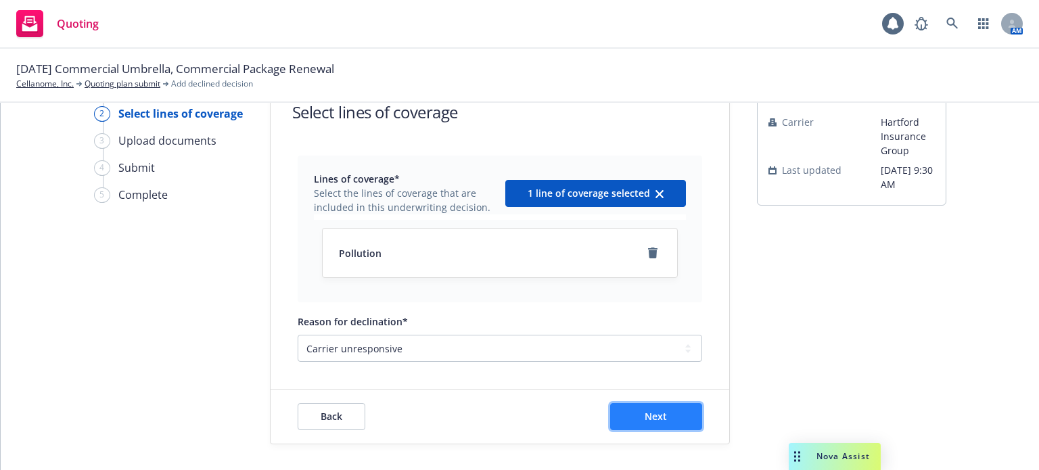
click at [673, 416] on button "Next" at bounding box center [656, 416] width 92 height 27
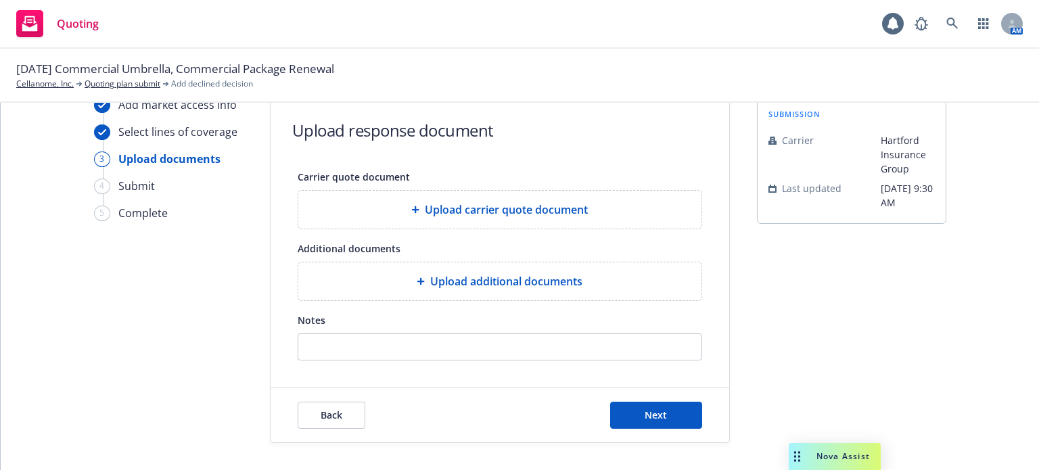
scroll to position [32, 0]
click at [673, 416] on button "Next" at bounding box center [656, 416] width 92 height 27
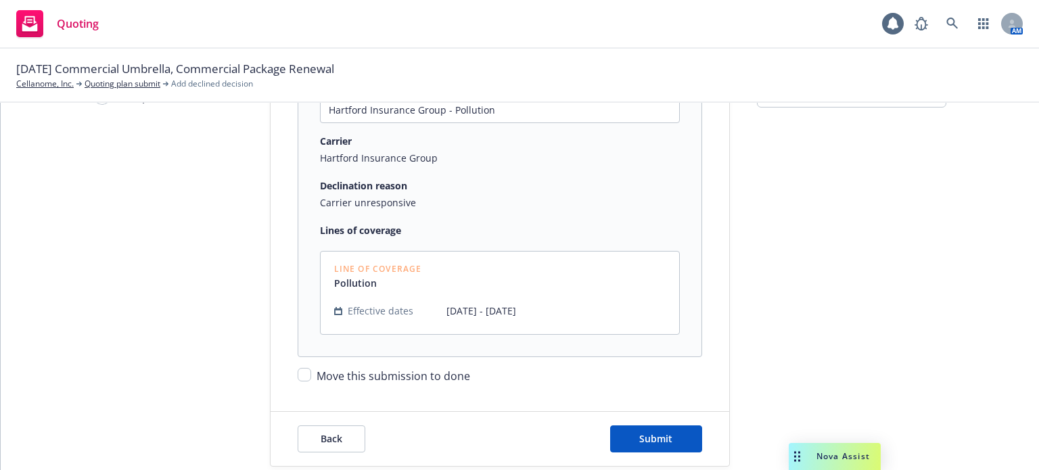
scroll to position [172, 0]
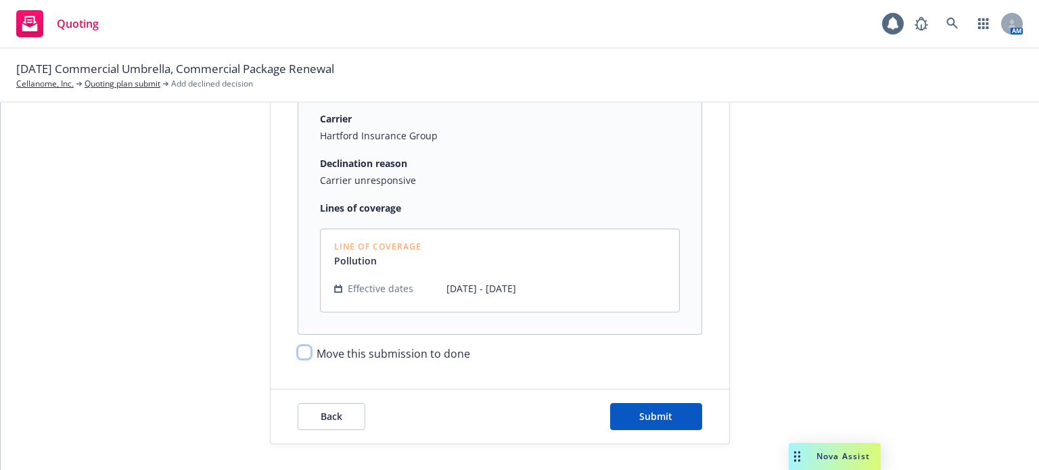
click at [298, 350] on input "Move this submission to done" at bounding box center [305, 353] width 14 height 14
checkbox input "true"
click at [659, 419] on span "Submit" at bounding box center [655, 416] width 33 height 13
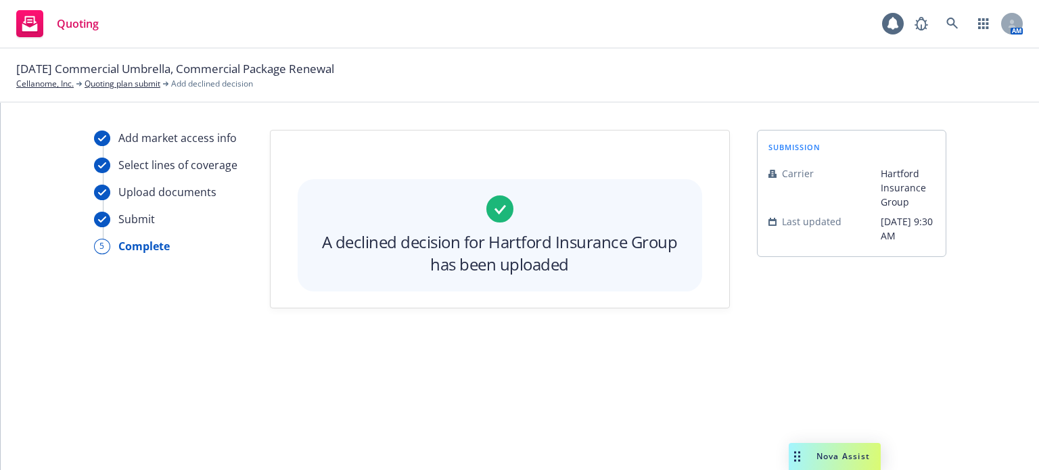
scroll to position [0, 0]
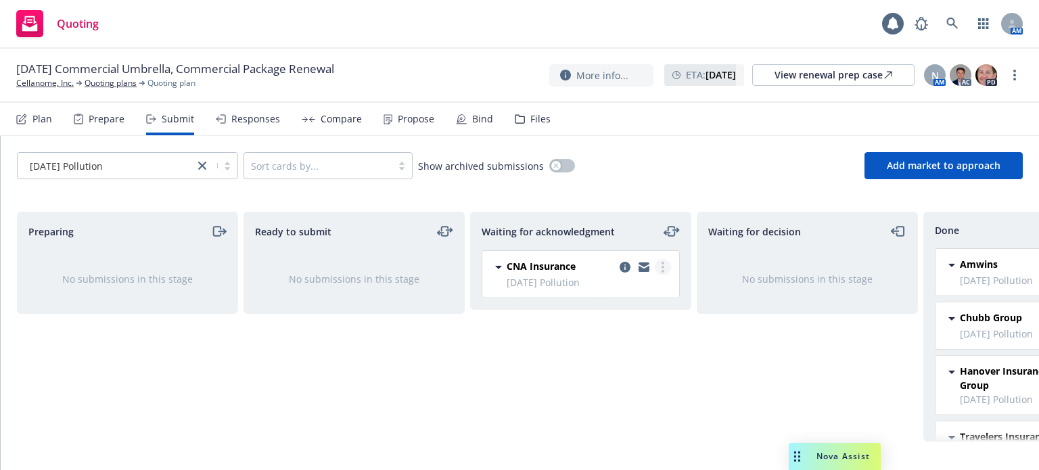
click at [663, 273] on link "more" at bounding box center [663, 267] width 16 height 16
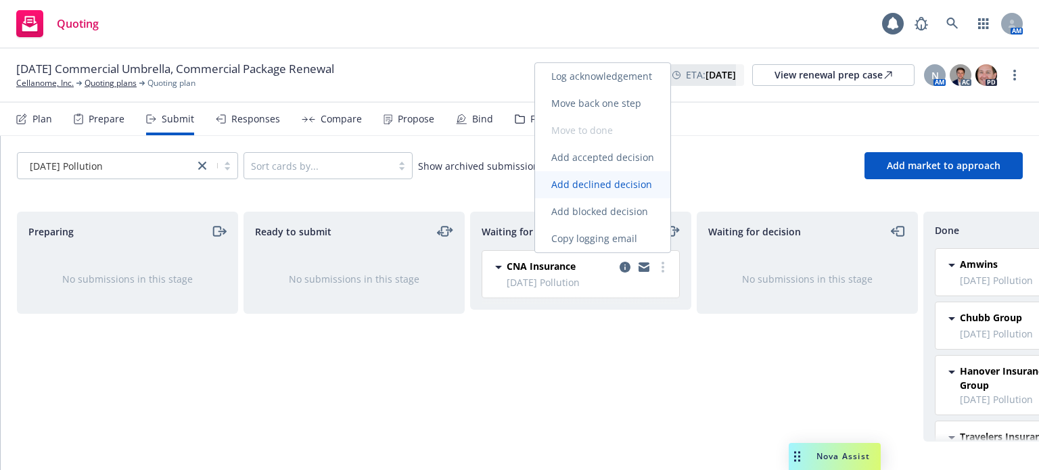
click at [604, 183] on span "Add declined decision" at bounding box center [601, 184] width 133 height 13
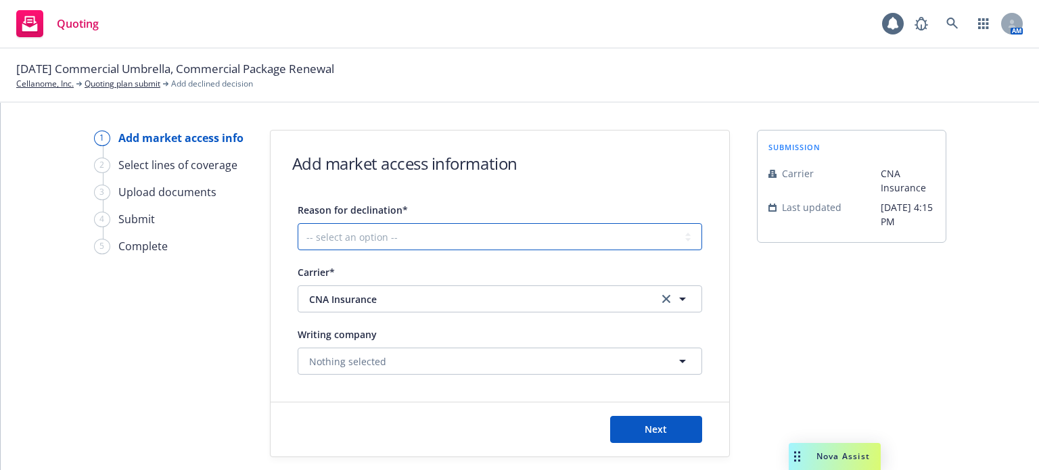
click at [414, 240] on select "-- select an option -- Cannot compete with other markets Carrier non-renewed Ca…" at bounding box center [500, 236] width 404 height 27
select select "CARRIER_UNRESPONSIVE"
click at [298, 223] on select "-- select an option -- Cannot compete with other markets Carrier non-renewed Ca…" at bounding box center [500, 236] width 404 height 27
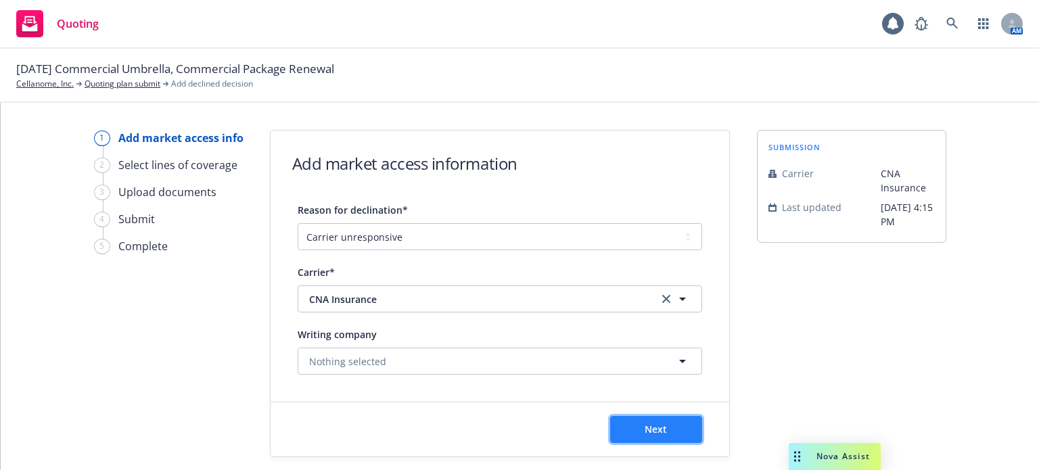
click at [657, 430] on span "Next" at bounding box center [656, 429] width 22 height 13
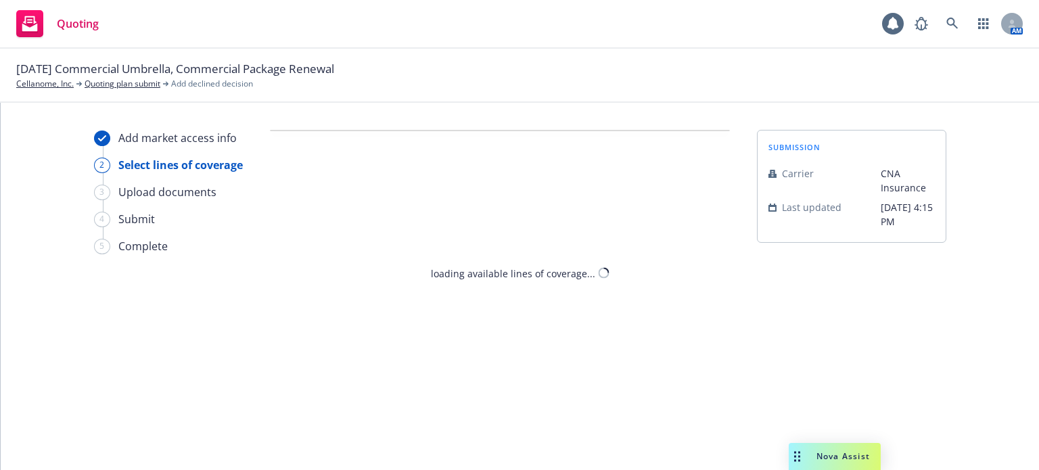
select select "CARRIER_UNRESPONSIVE"
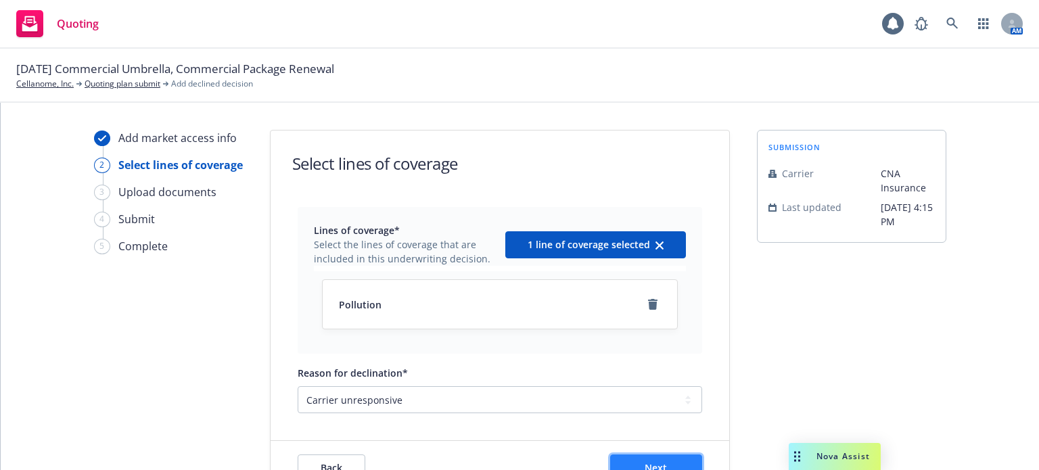
click at [653, 461] on span "Next" at bounding box center [656, 467] width 22 height 13
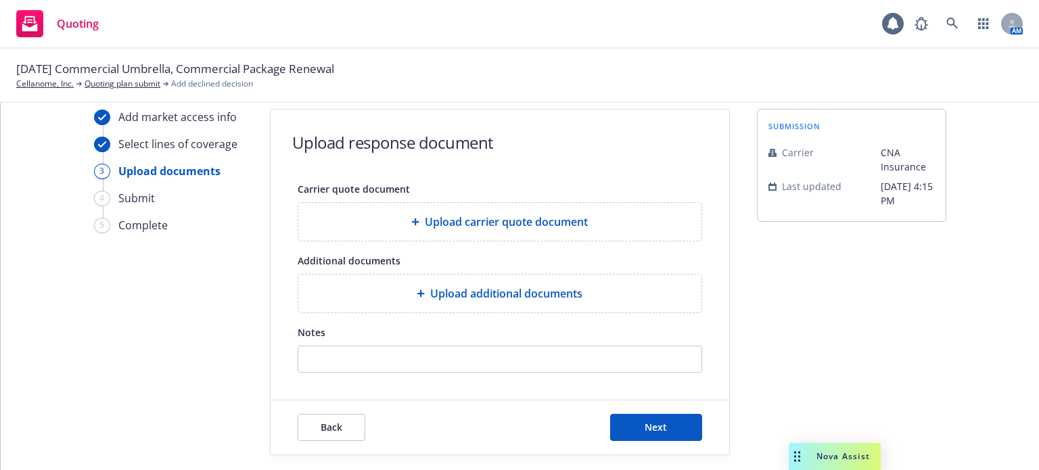
scroll to position [32, 0]
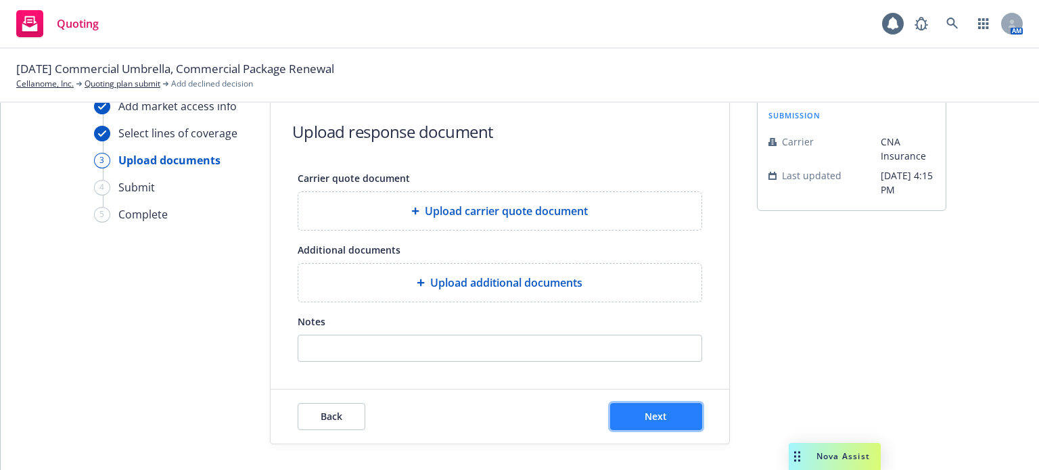
click at [631, 407] on button "Next" at bounding box center [656, 416] width 92 height 27
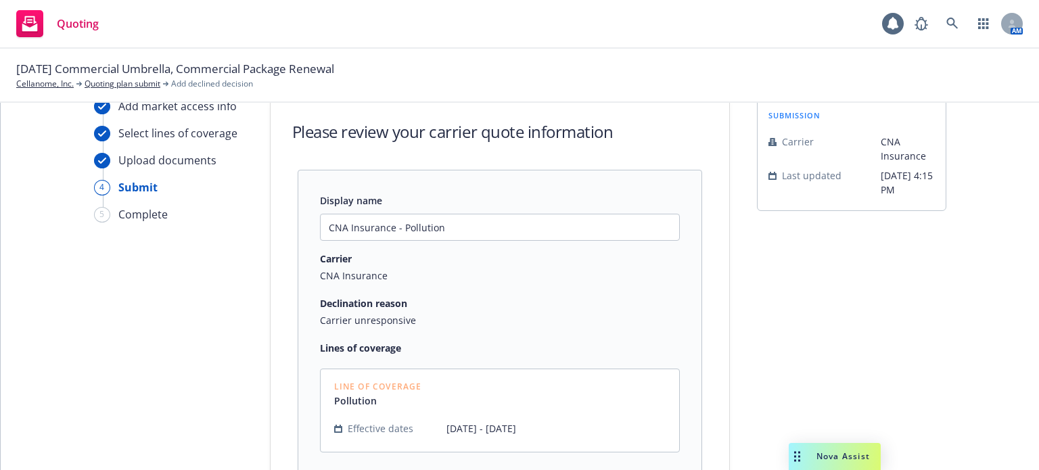
scroll to position [172, 0]
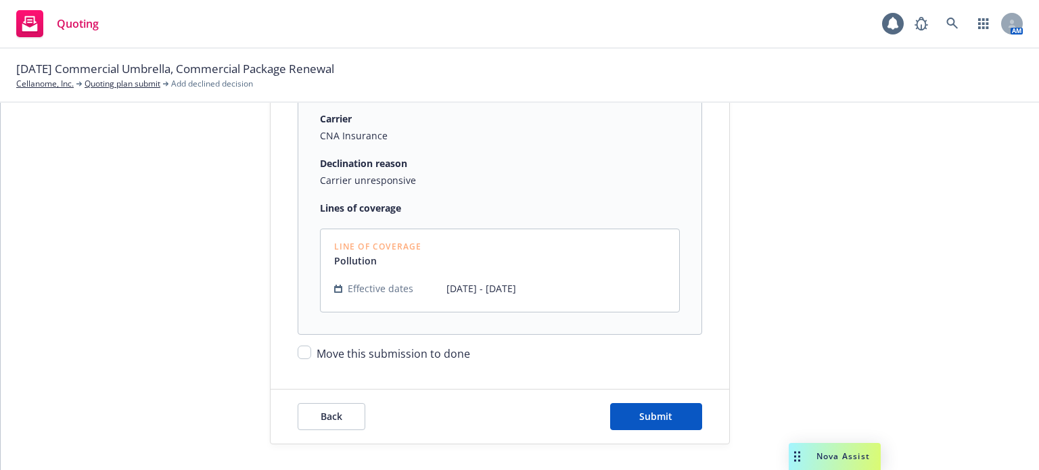
click at [349, 353] on span "Move this submission to done" at bounding box center [394, 353] width 154 height 15
click at [311, 353] on input "Move this submission to done" at bounding box center [305, 353] width 14 height 14
checkbox input "true"
click at [654, 417] on span "Submit" at bounding box center [655, 416] width 33 height 13
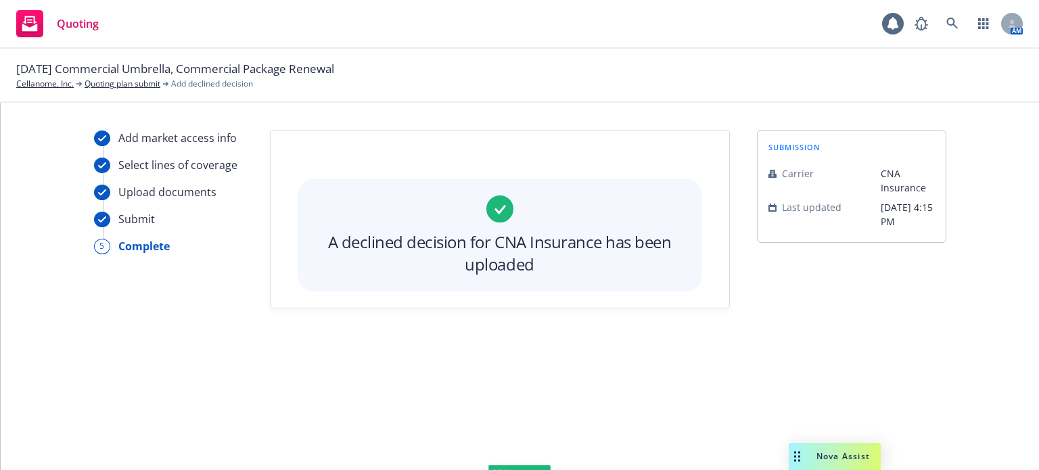
scroll to position [0, 0]
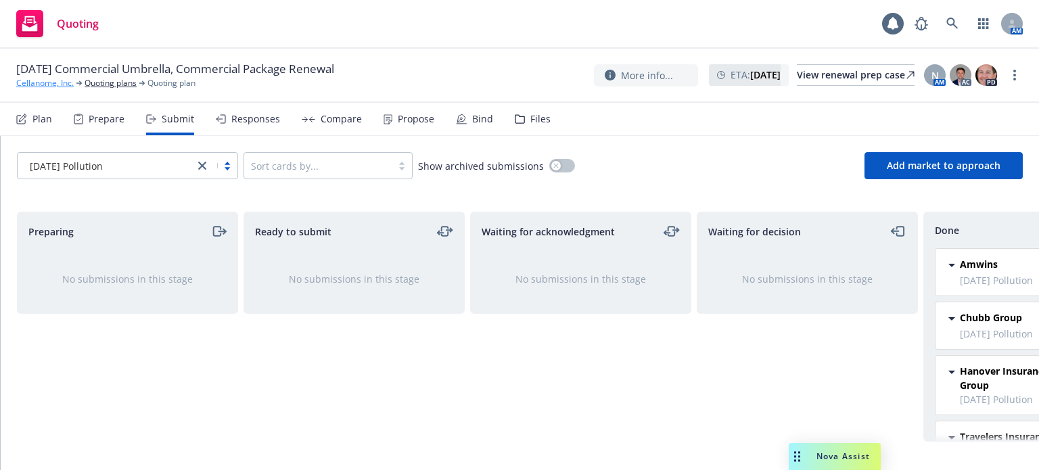
click at [49, 87] on link "Cellanome, Inc." at bounding box center [44, 83] width 57 height 12
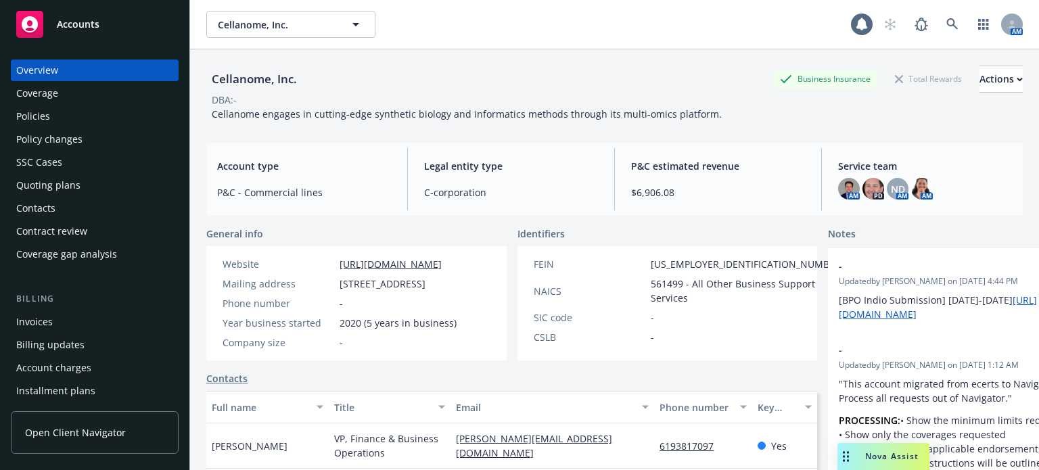
drag, startPoint x: 0, startPoint y: 0, endPoint x: 46, endPoint y: 113, distance: 122.0
click at [46, 113] on div "Policies" at bounding box center [33, 117] width 34 height 22
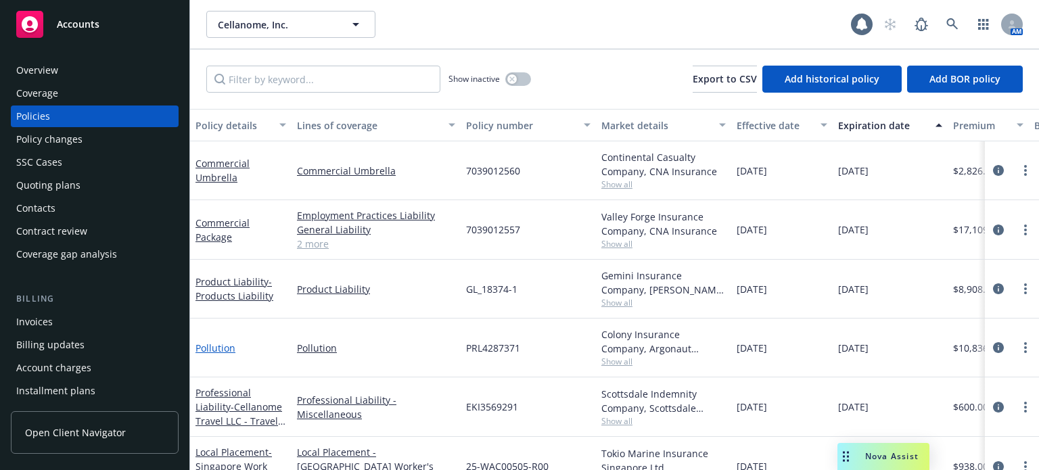
click at [223, 344] on link "Pollution" at bounding box center [215, 348] width 40 height 13
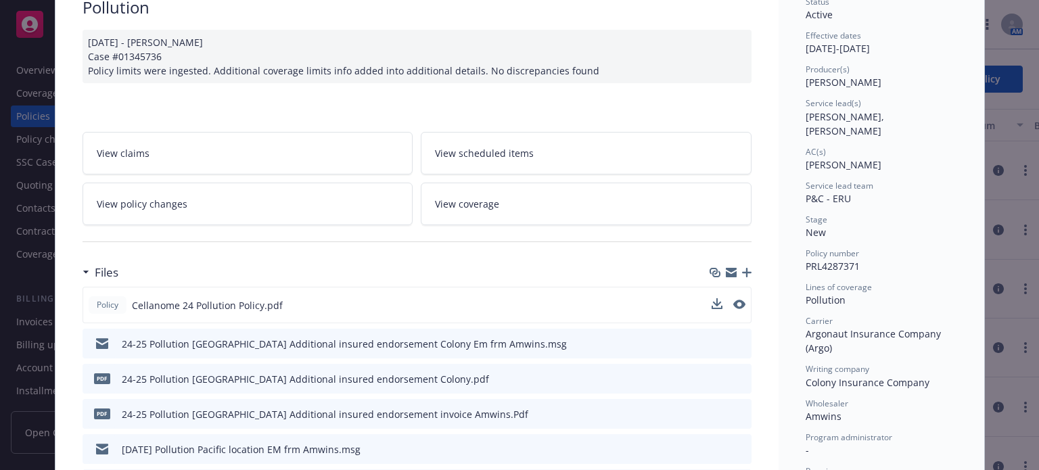
scroll to position [135, 0]
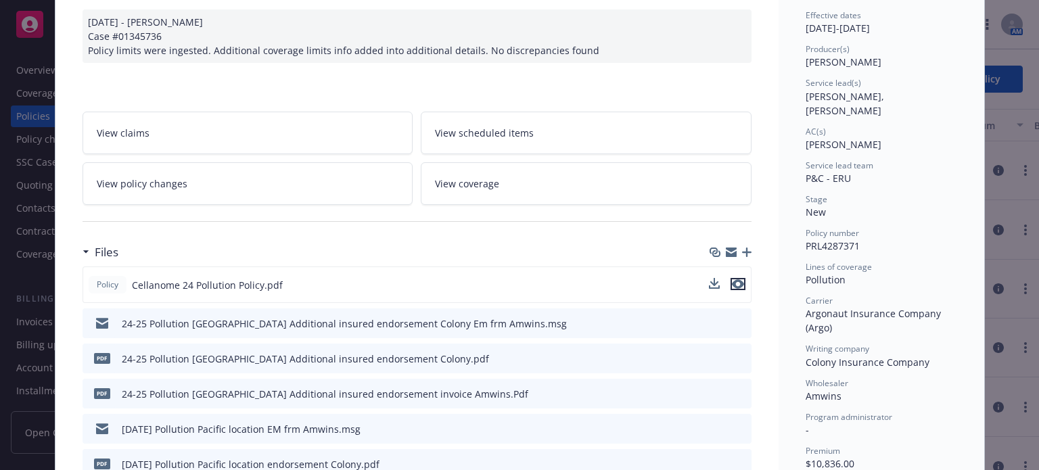
click at [737, 286] on icon "preview file" at bounding box center [738, 283] width 12 height 9
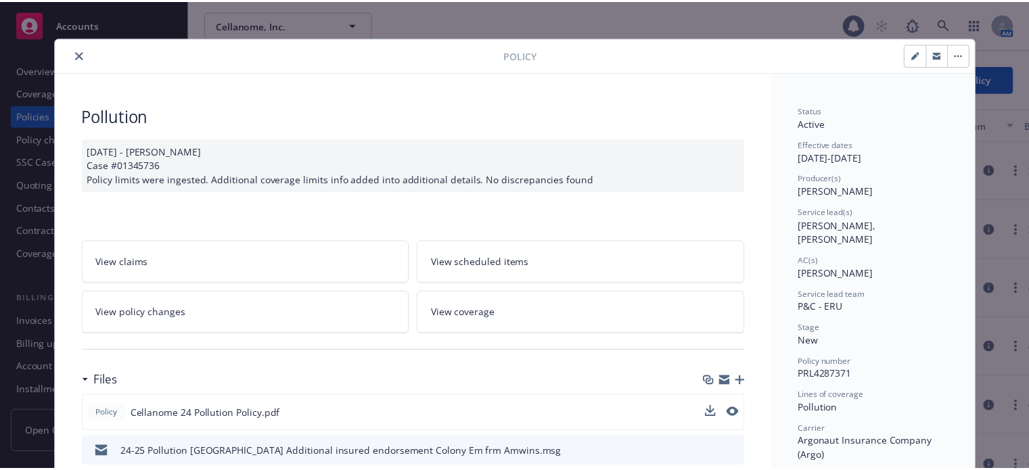
scroll to position [0, 0]
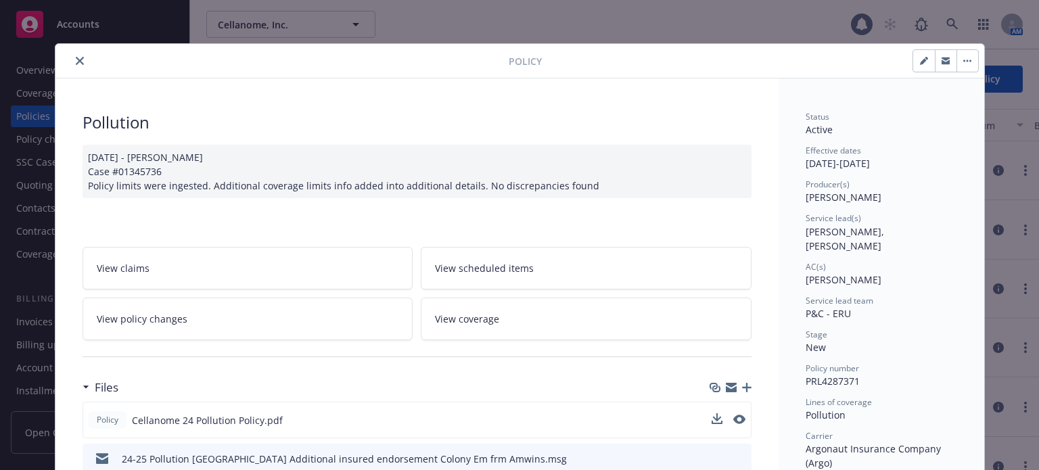
click at [81, 67] on div at bounding box center [285, 61] width 448 height 16
click at [80, 63] on button "close" at bounding box center [80, 61] width 16 height 16
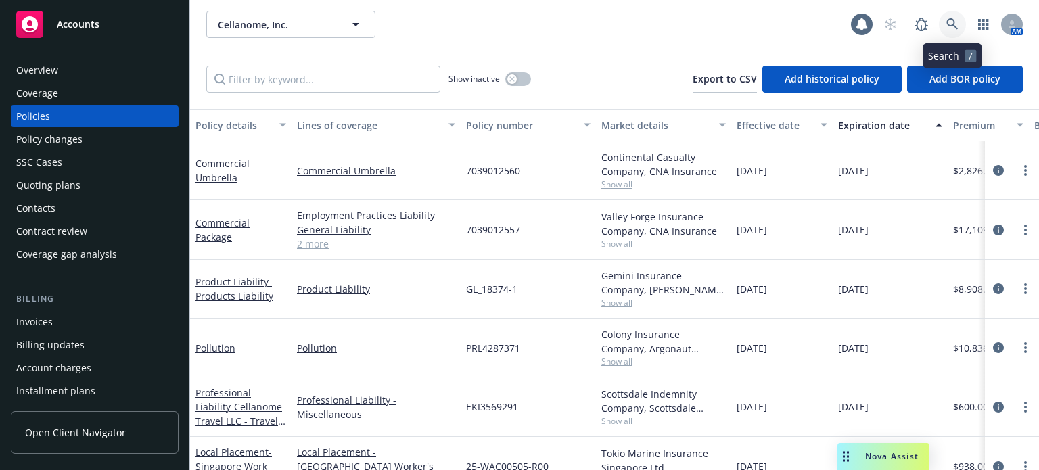
click at [951, 24] on icon at bounding box center [952, 24] width 12 height 12
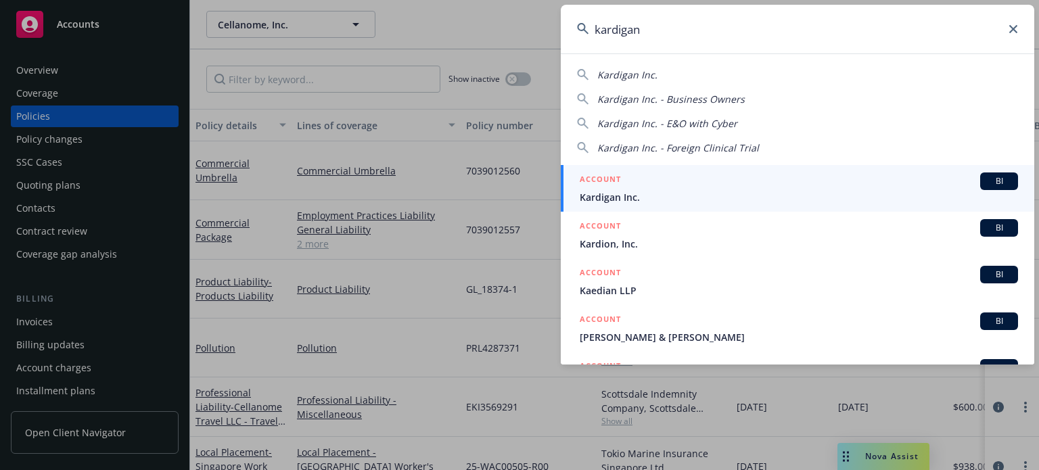
type input "kardigan"
click at [622, 186] on div "ACCOUNT BI" at bounding box center [799, 181] width 438 height 18
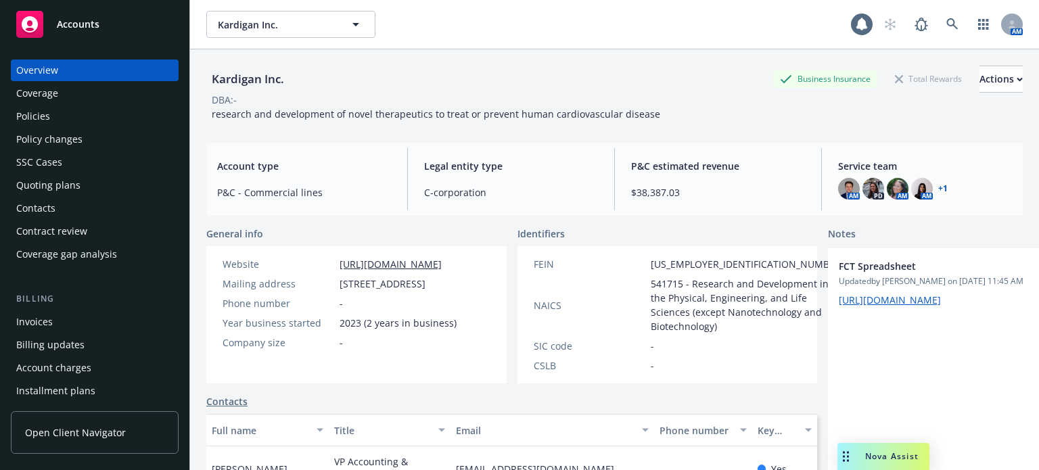
click at [26, 117] on div "Policies" at bounding box center [33, 117] width 34 height 22
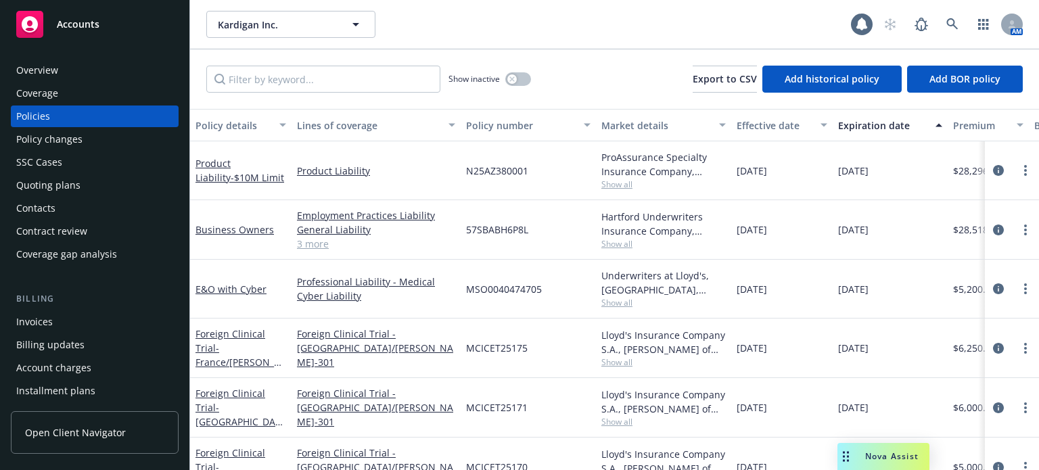
click at [41, 183] on div "Quoting plans" at bounding box center [48, 186] width 64 height 22
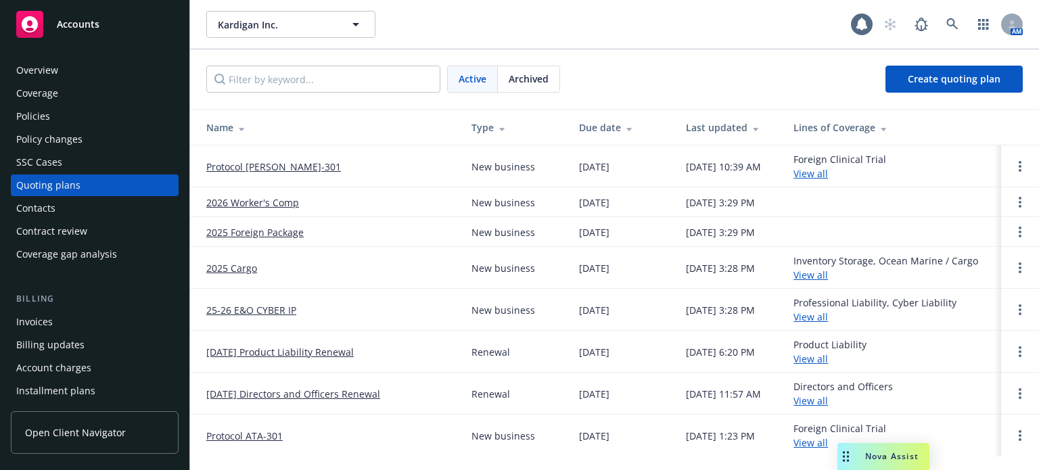
click at [106, 170] on div "SSC Cases" at bounding box center [94, 163] width 157 height 22
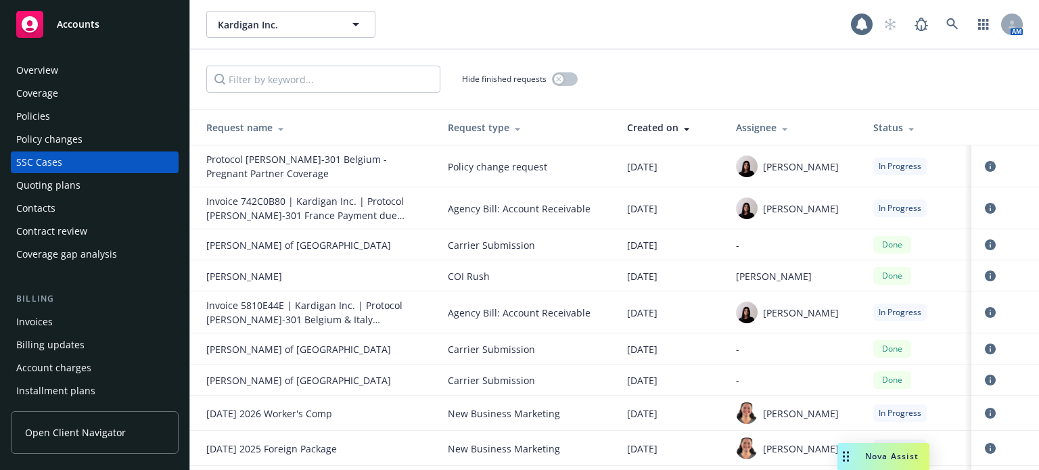
click at [110, 145] on div "Policy changes" at bounding box center [94, 140] width 157 height 22
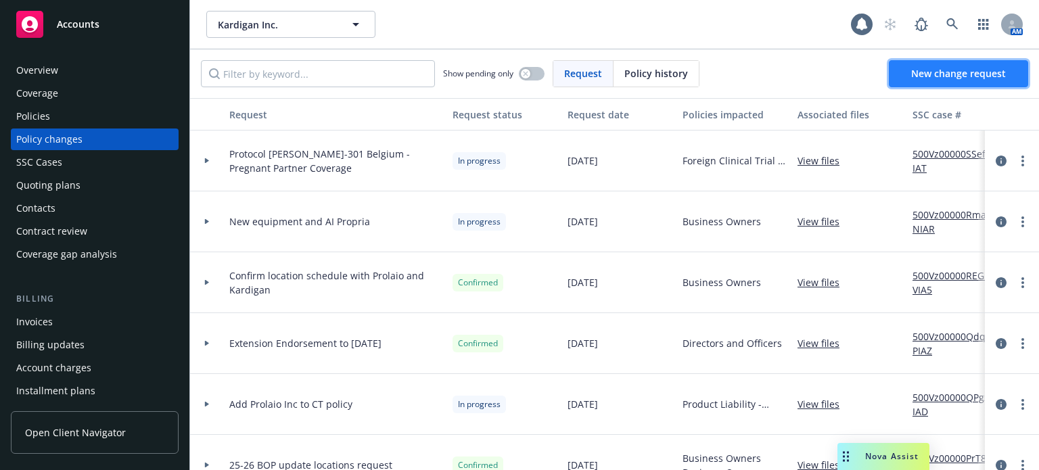
click at [919, 72] on span "New change request" at bounding box center [958, 73] width 95 height 13
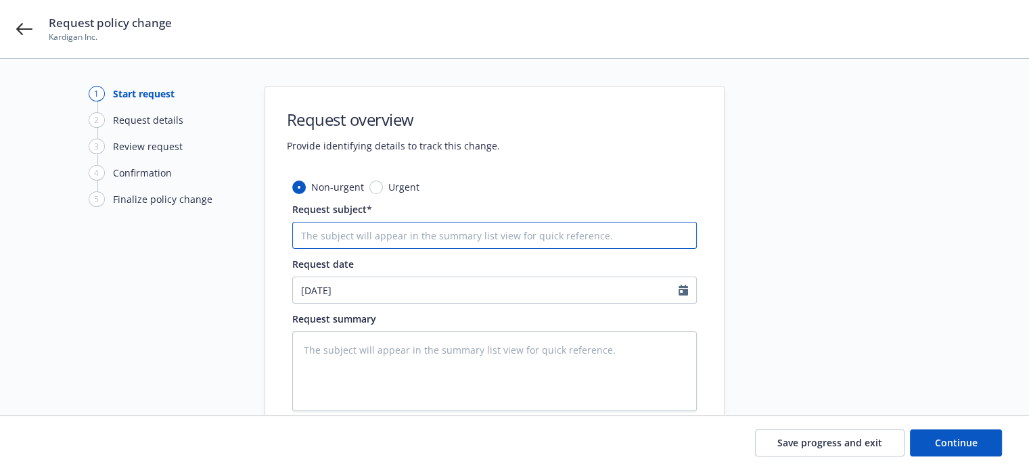
click at [490, 229] on input "Request subject*" at bounding box center [494, 235] width 404 height 27
type textarea "x"
type input "A"
type textarea "x"
type input "Ad"
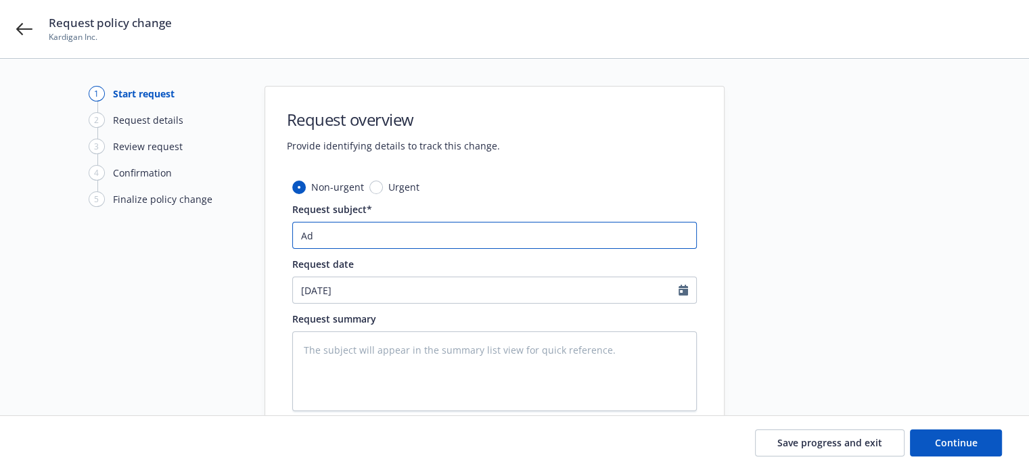
type textarea "x"
type input "Add"
type textarea "x"
type input "Add"
paste input "Orphix Consulting GmbH Steinsdorfstrasse 19, Munich 80538, Germany"
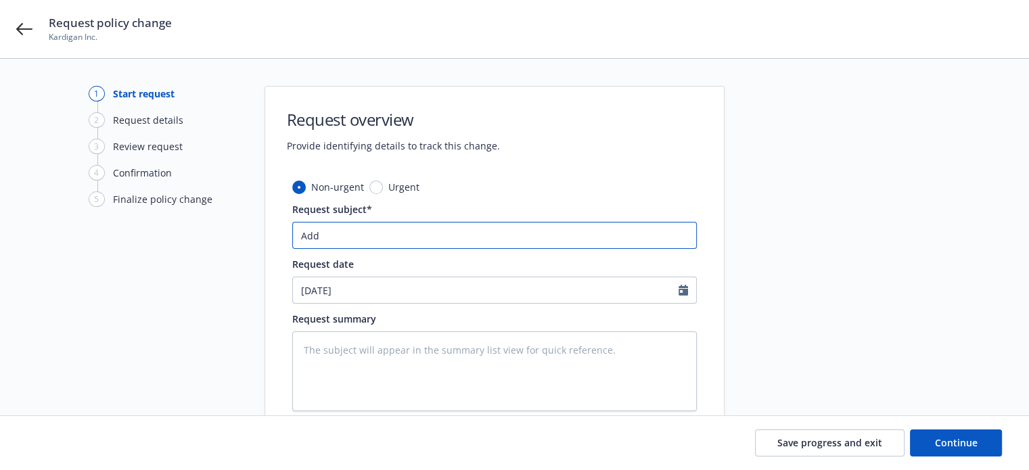
type textarea "x"
type input "Add Orphix Consulting GmbH Steinsdorfstrasse 19, Munich 80538, Germany"
type textarea "x"
type input "Add Orphix Consulting GmbH Steinsdorfstrasse 19, Munich 80538, Germany"
type textarea "x"
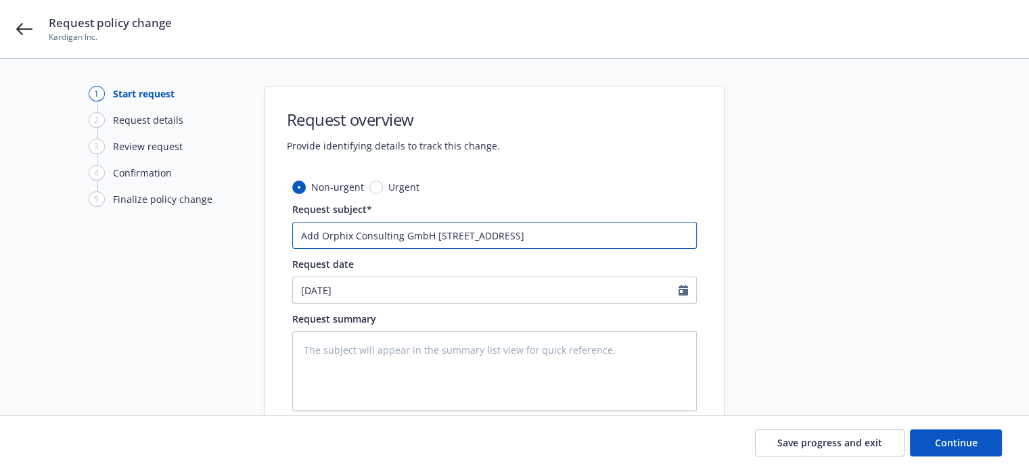
type input "Add Orphix Consulting GmbH Steinsdorfstrasse 19, Munich 80538, Germany t"
type textarea "x"
type input "Add Orphix Consulting GmbH Steinsdorfstrasse 19, Munich 80538, Germany to"
type textarea "x"
type input "Add Orphix Consulting GmbH Steinsdorfstrasse 19, Munich 80538, Germany to S"
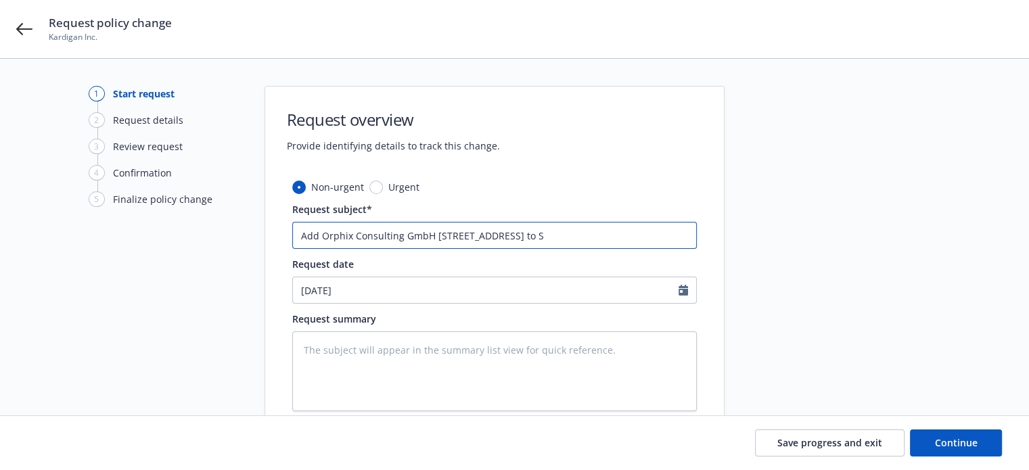
type textarea "x"
type input "Add Orphix Consulting GmbH Steinsdorfstrasse 19, Munich 80538, Germany to Sw"
type textarea "x"
type input "Add Orphix Consulting GmbH Steinsdorfstrasse 19, Munich 80538, Germany to Swe"
type textarea "x"
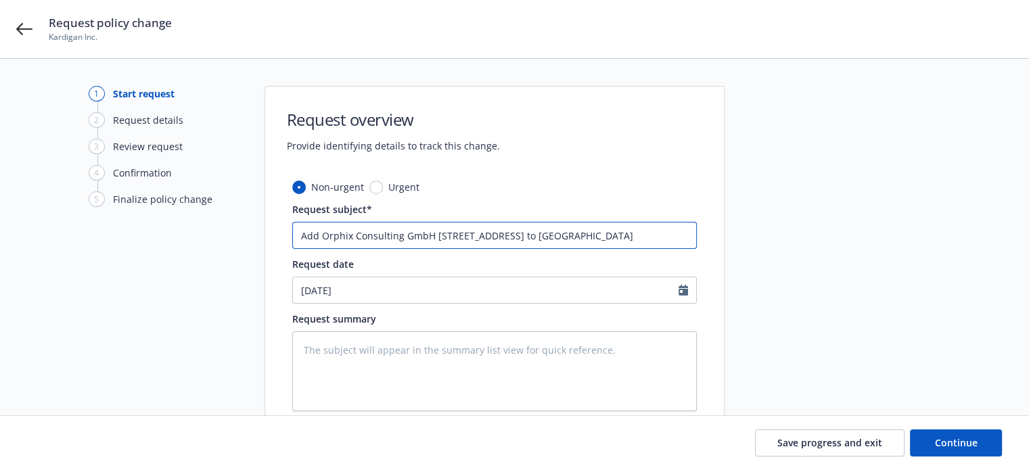
type input "Add Orphix Consulting GmbH Steinsdorfstrasse 19, Munich 80538, Germany to Swen"
type textarea "x"
type input "Add Orphix Consulting GmbH Steinsdorfstrasse 19, Munich 80538, Germany to Swe"
type textarea "x"
type input "Add Orphix Consulting GmbH Steinsdorfstrasse 19, Munich 80538, Germany to Swed"
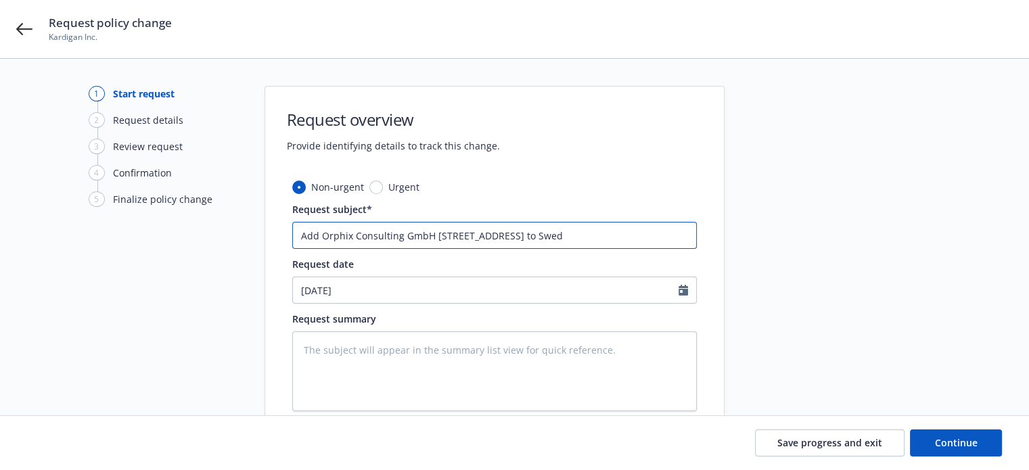
type textarea "x"
type input "Add Orphix Consulting GmbH Steinsdorfstrasse 19, Munich 80538, Germany to Sweden"
type textarea "x"
type input "Add Orphix Consulting GmbH Steinsdorfstrasse 19, Munich 80538, Germany to Sweden"
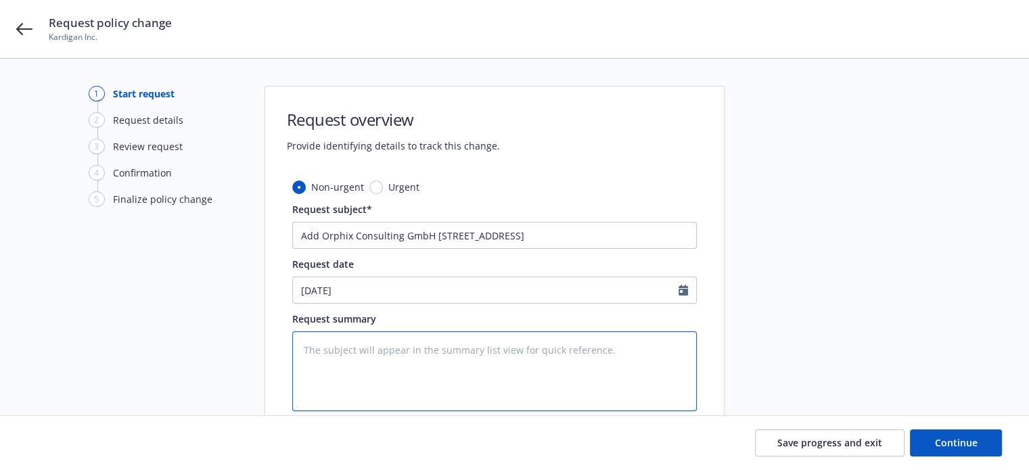
click at [499, 358] on textarea at bounding box center [494, 371] width 404 height 80
paste textarea "Add Orphix Consulting GmbH Steinsdorfstrasse 19, Munich 80538, Germany to Sweden"
type textarea "x"
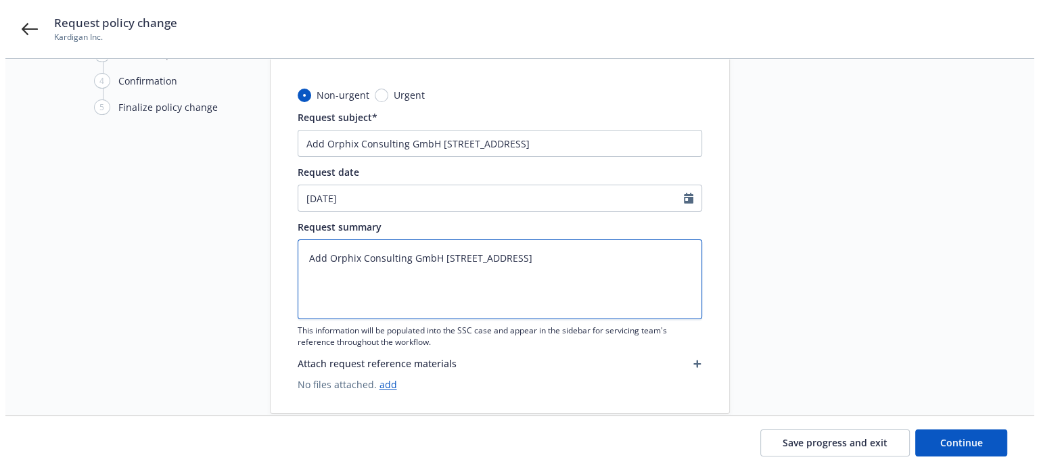
scroll to position [116, 0]
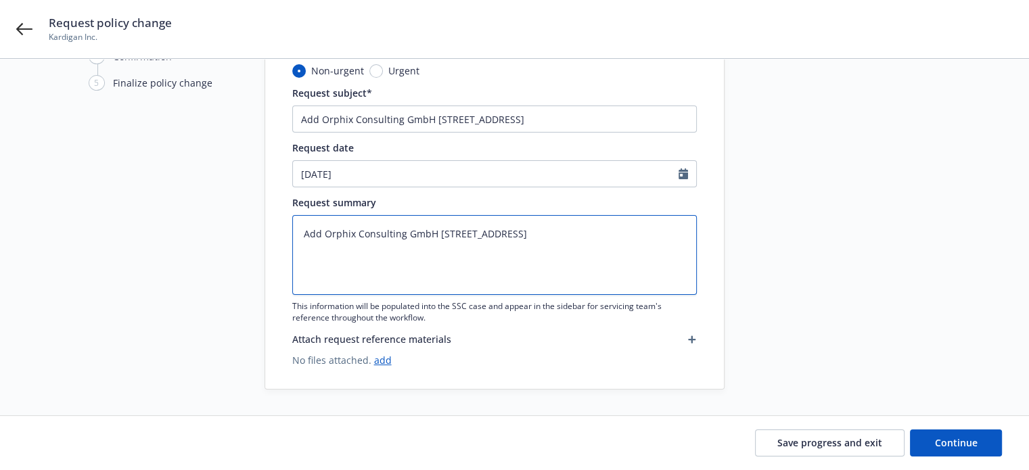
type textarea "Add Orphix Consulting GmbH Steinsdorfstrasse 19, Munich 80538, Germany to Sweden"
click at [691, 338] on icon "button" at bounding box center [691, 339] width 7 height 7
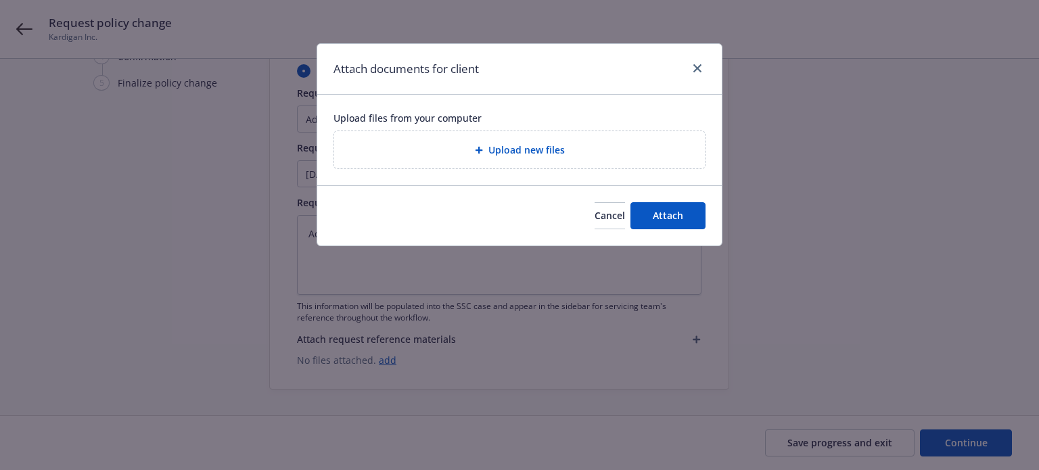
type textarea "x"
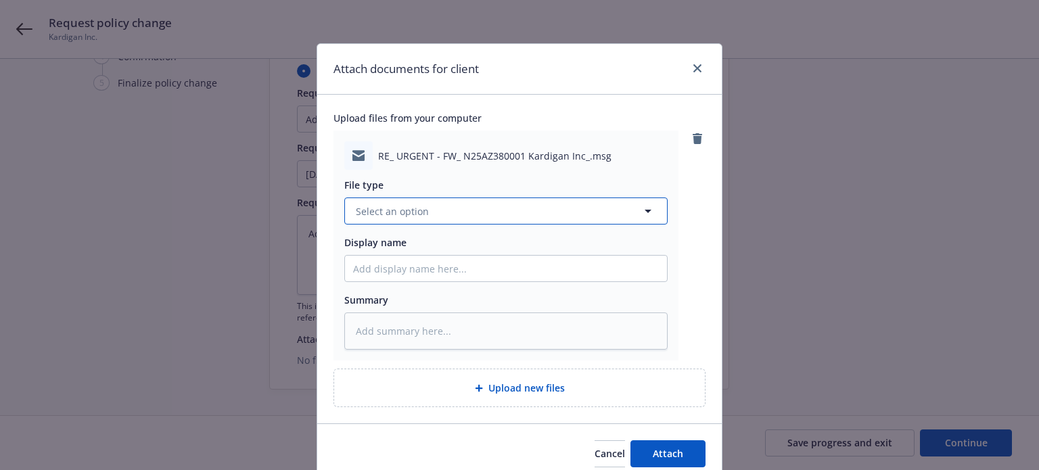
click at [431, 216] on button "Select an option" at bounding box center [505, 211] width 323 height 27
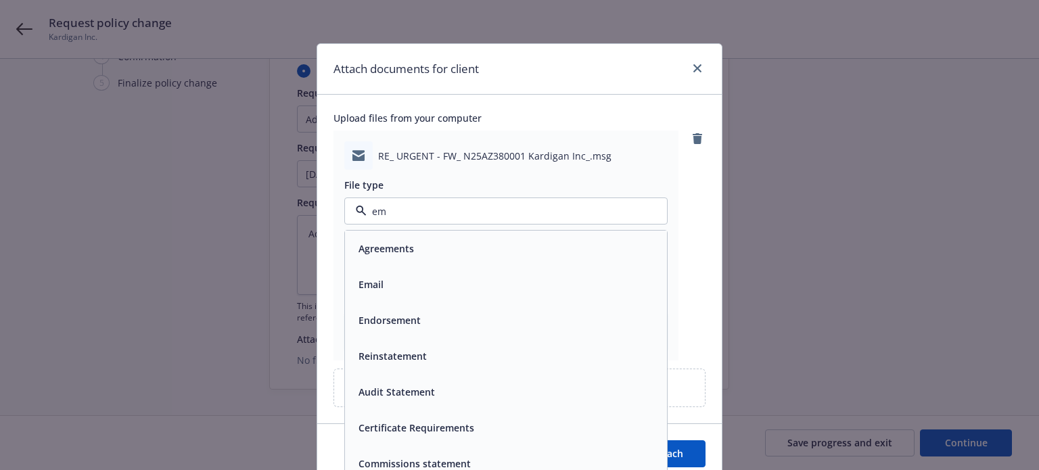
type input "ema"
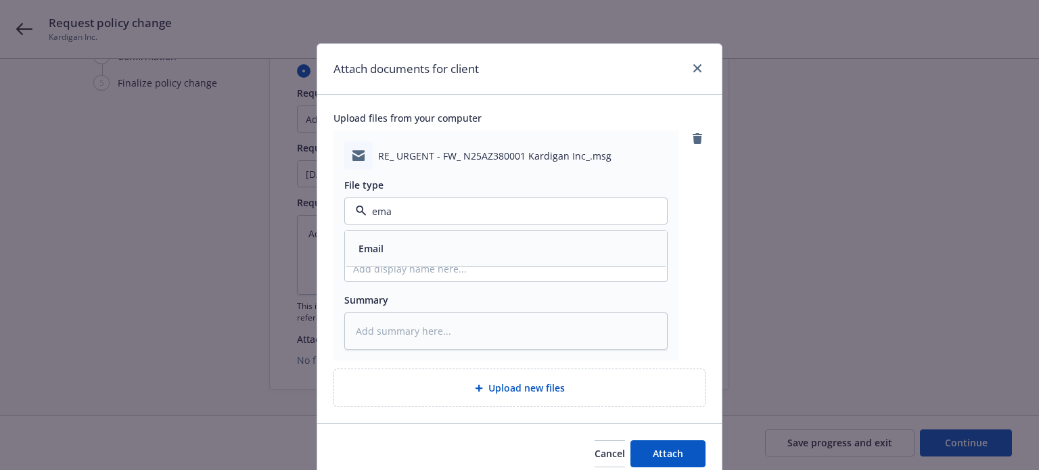
click at [435, 250] on div "Email" at bounding box center [506, 249] width 306 height 20
type textarea "x"
click at [422, 206] on span "Email" at bounding box center [484, 211] width 256 height 14
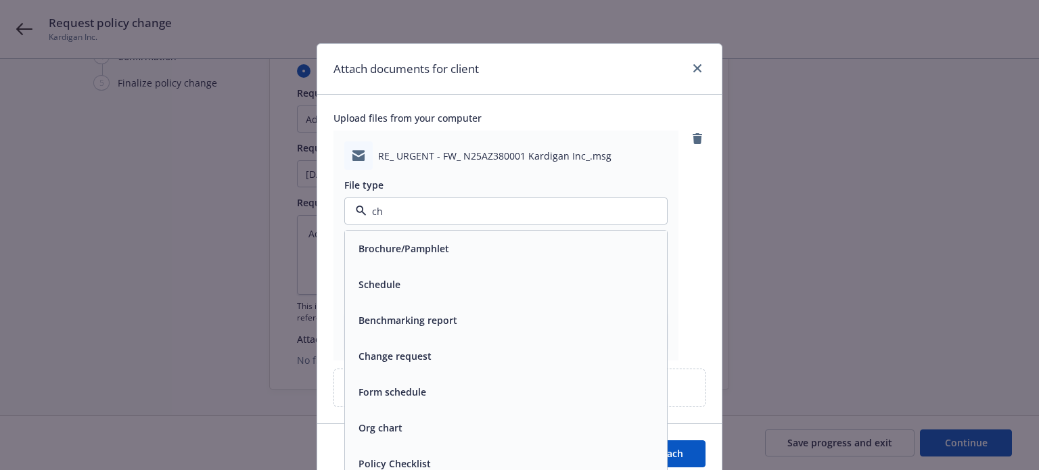
type input "cha"
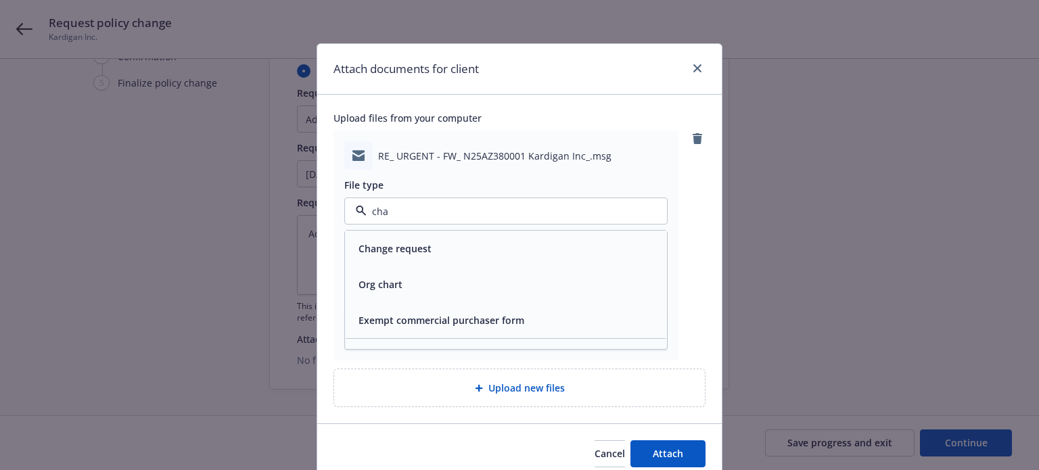
click at [420, 240] on div "Change request" at bounding box center [393, 249] width 81 height 20
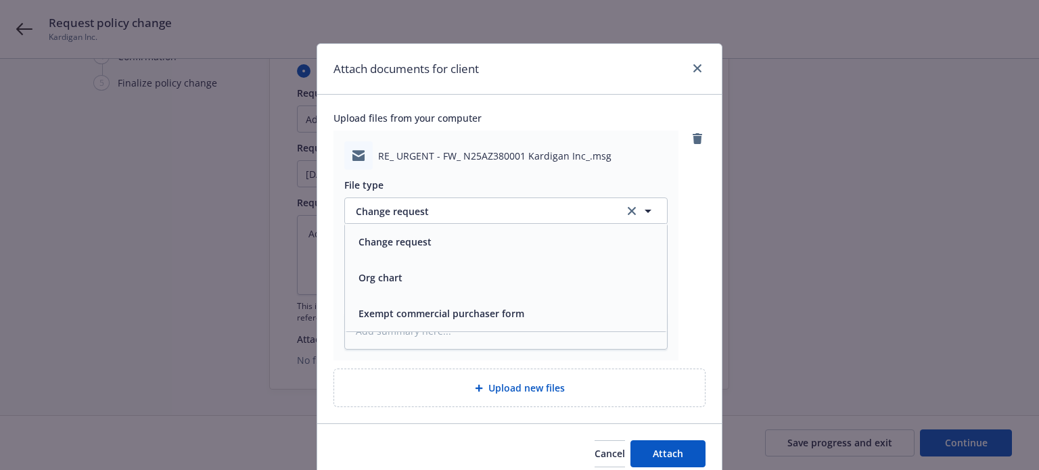
click at [419, 265] on input "Display name" at bounding box center [506, 269] width 322 height 26
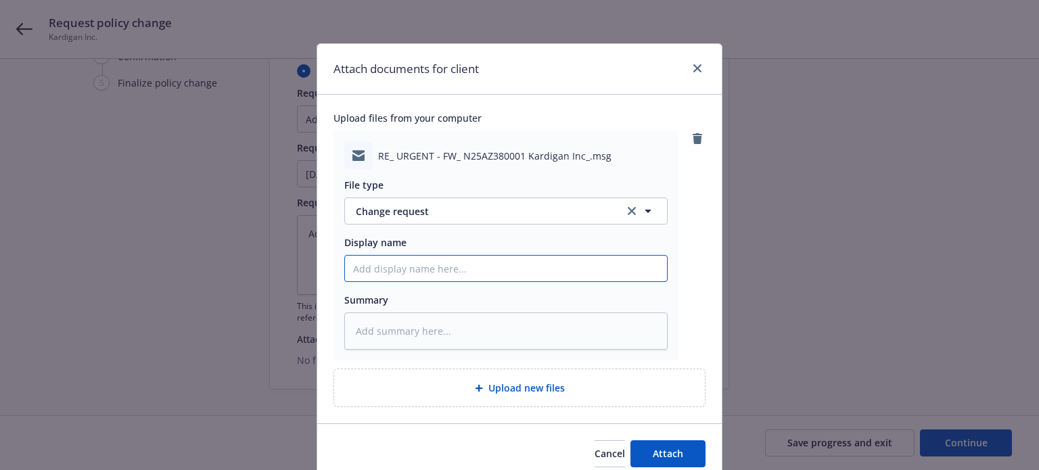
paste input "Add Orphix Consulting GmbH Steinsdorfstrasse 19, Munich 80538, Germany to Sweden"
type textarea "x"
type input "Add Orphix Consulting GmbH Steinsdorfstrasse 19, Munich 80538, Germany to Sweden"
type textarea "x"
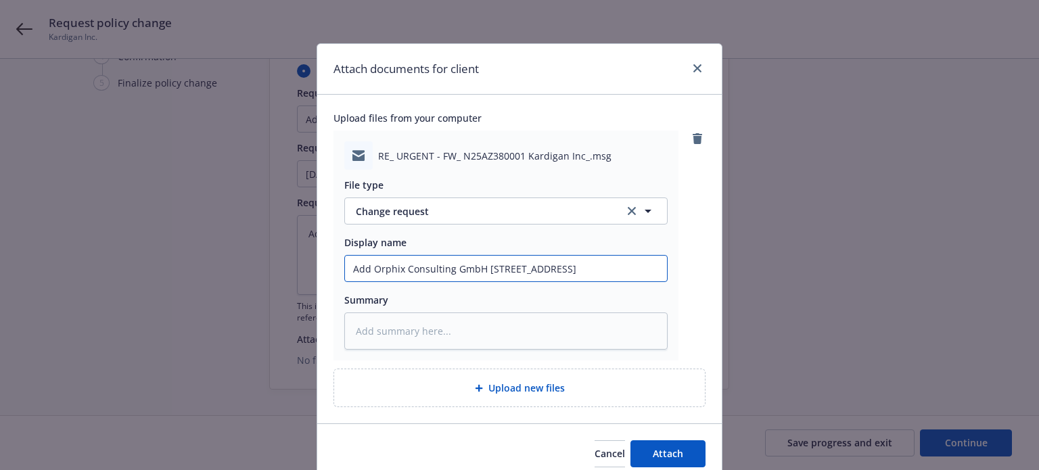
type input "Add Orphix Consulting GmbH Steinsdorfstrasse 19, Munich 80538, Germany to Sweden"
type textarea "x"
type input "Add Orphix Consulting GmbH Steinsdorfstrasse 19, Munich 80538, Germany to Swede…"
type textarea "x"
type input "Add Orphix Consulting GmbH Steinsdorfstrasse 19, Munich 80538, Germany to Swede…"
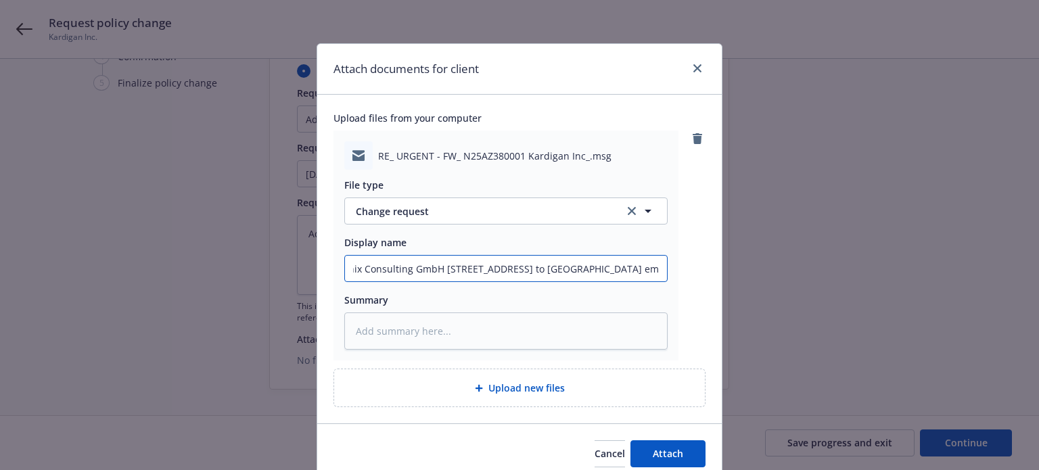
type textarea "x"
type input "Add Orphix Consulting GmbH Steinsdorfstrasse 19, Munich 80538, Germany to Swede…"
type textarea "x"
type input "Add Orphix Consulting GmbH Steinsdorfstrasse 19, Munich 80538, Germany to Swede…"
type textarea "x"
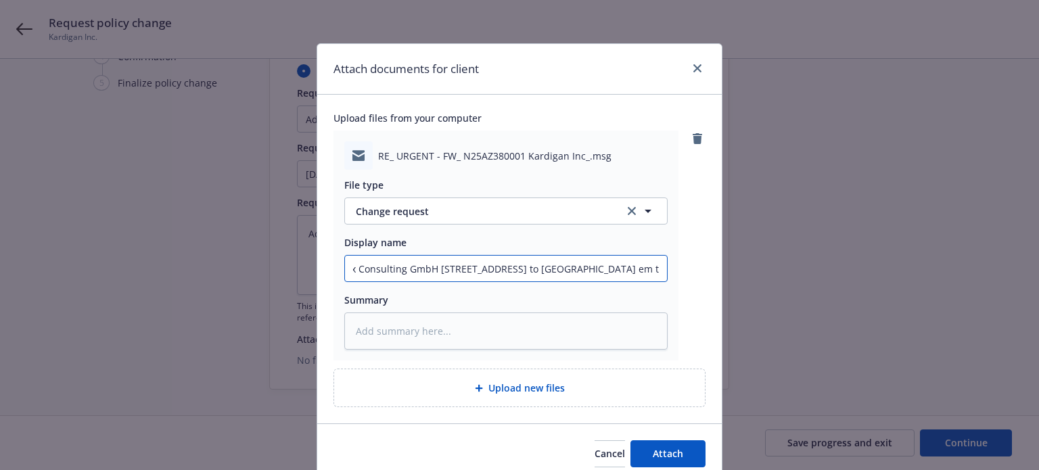
type input "Add Orphix Consulting GmbH Steinsdorfstrasse 19, Munich 80538, Germany to Swede…"
type textarea "x"
type input "Add Orphix Consulting GmbH Steinsdorfstrasse 19, Munich 80538, Germany to Swede…"
type textarea "x"
type input "Add Orphix Consulting GmbH Steinsdorfstrasse 19, Munich 80538, Germany to Swede…"
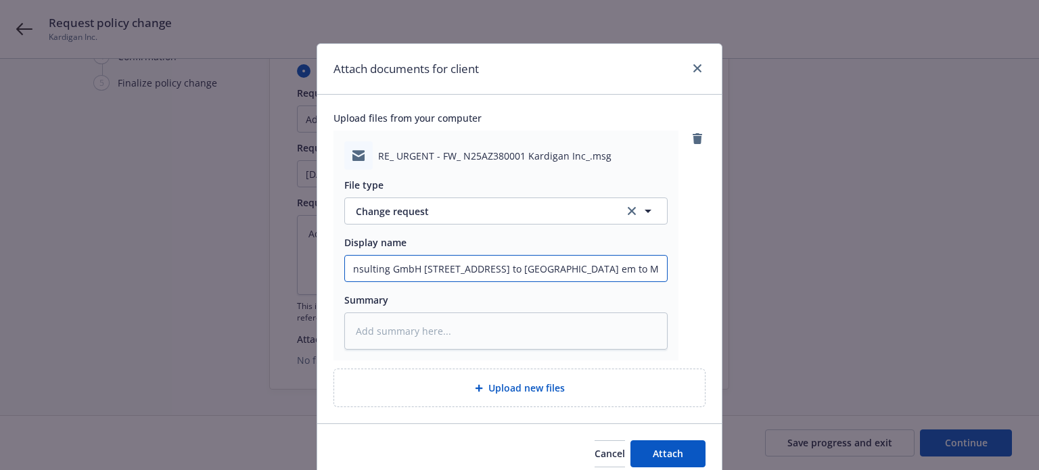
type textarea "x"
type input "Add Orphix Consulting GmbH Steinsdorfstrasse 19, Munich 80538, Germany to Swede…"
type textarea "x"
type input "Add Orphix Consulting GmbH Steinsdorfstrasse 19, Munich 80538, Germany to Swede…"
type textarea "x"
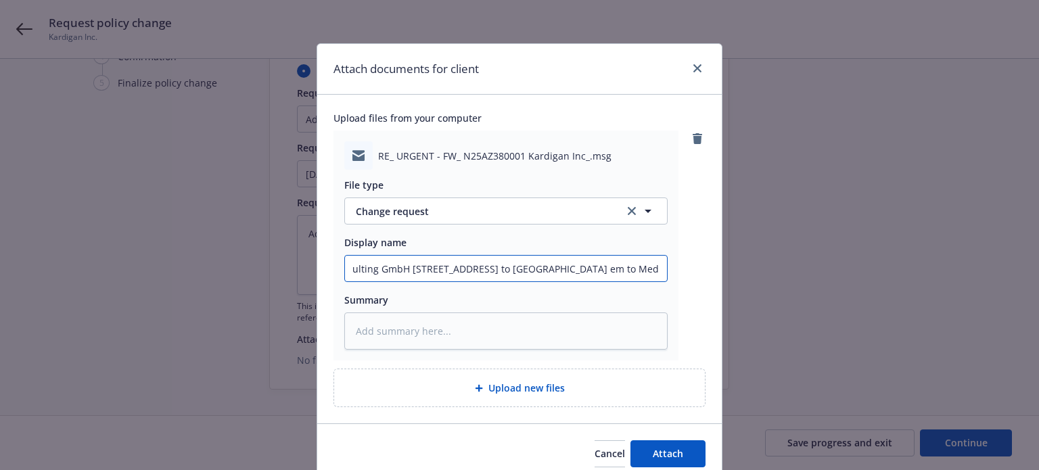
type input "Add Orphix Consulting GmbH Steinsdorfstrasse 19, Munich 80538, Germany to Swede…"
type textarea "x"
type input "Add Orphix Consulting GmbH Steinsdorfstrasse 19, Munich 80538, Germany to Swede…"
type textarea "x"
type input "Add Orphix Consulting GmbH Steinsdorfstrasse 19, Munich 80538, Germany to Swede…"
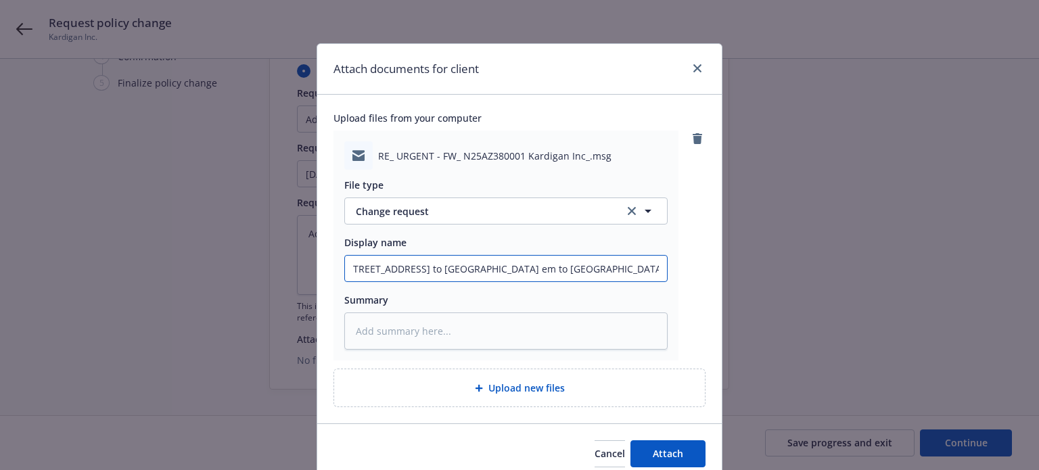
type textarea "x"
type input "Add Orphix Consulting GmbH Steinsdorfstrasse 19, Munich 80538, Germany to Swede…"
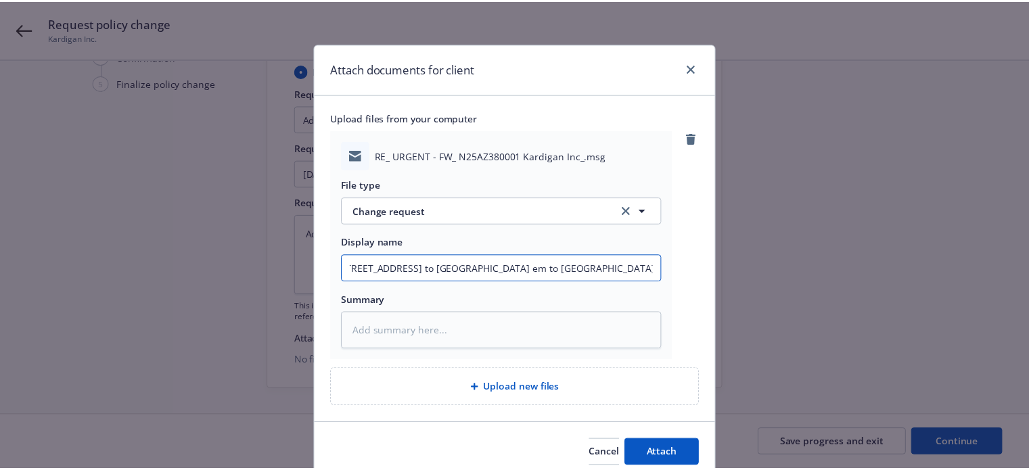
scroll to position [0, 0]
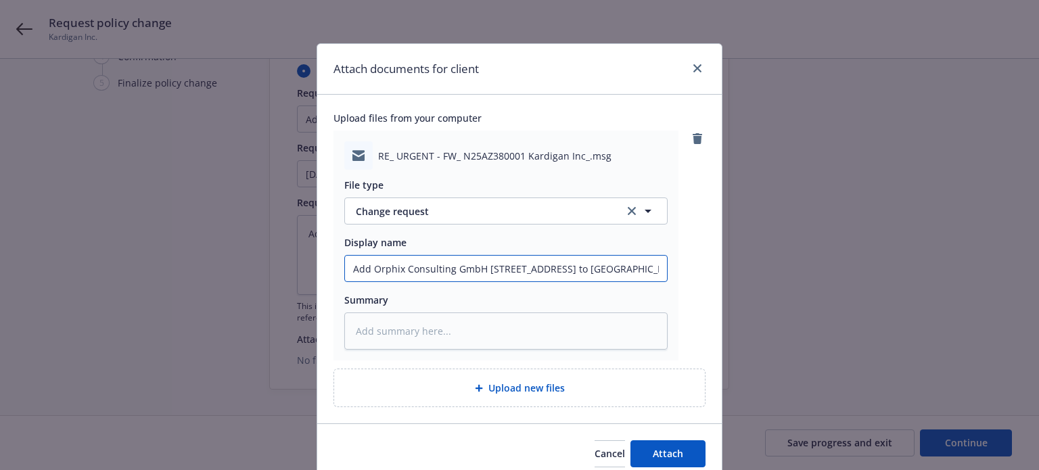
drag, startPoint x: 402, startPoint y: 266, endPoint x: 257, endPoint y: 264, distance: 145.4
click at [257, 264] on div "Attach documents for client Upload files from your computer RE_ URGENT - FW_ N2…" at bounding box center [519, 235] width 1039 height 470
click at [482, 262] on input "Add Orphix Consulting GmbH Steinsdorfstrasse 19, Munich 80538, Germany to Swede…" at bounding box center [506, 269] width 322 height 26
type textarea "x"
type input "Add Orphix Consulting GmbH teinsdorfstrasse 19, Munich 80538, Germany to Sweden…"
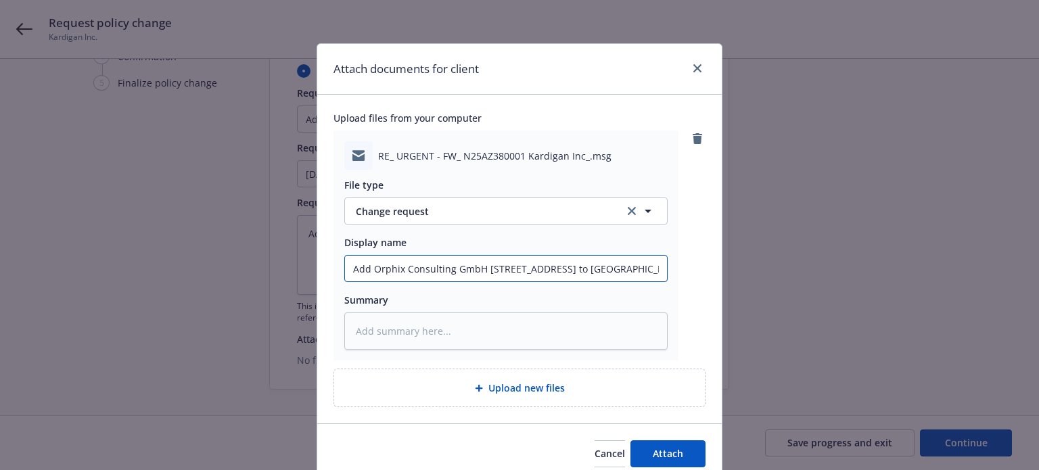
type textarea "x"
type input "Add Orphix Consulting GmbH einsdorfstrasse 19, Munich 80538, Germany to Sweden …"
type textarea "x"
type input "Add Orphix Consulting GmbH insdorfstrasse 19, Munich 80538, Germany to Sweden e…"
type textarea "x"
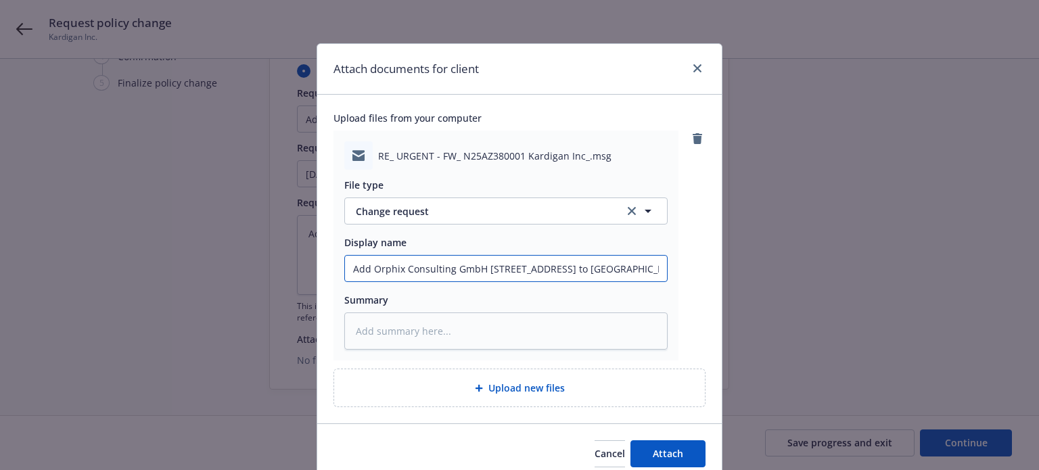
type input "Add Orphix Consulting GmbH nsdorfstrasse 19, Munich 80538, Germany to Sweden em…"
type textarea "x"
type input "Add Orphix Consulting GmbH sdorfstrasse 19, Munich 80538, Germany to Sweden em …"
type textarea "x"
type input "Add Orphix Consulting GmbH dorfstrasse 19, Munich 80538, Germany to Sweden em t…"
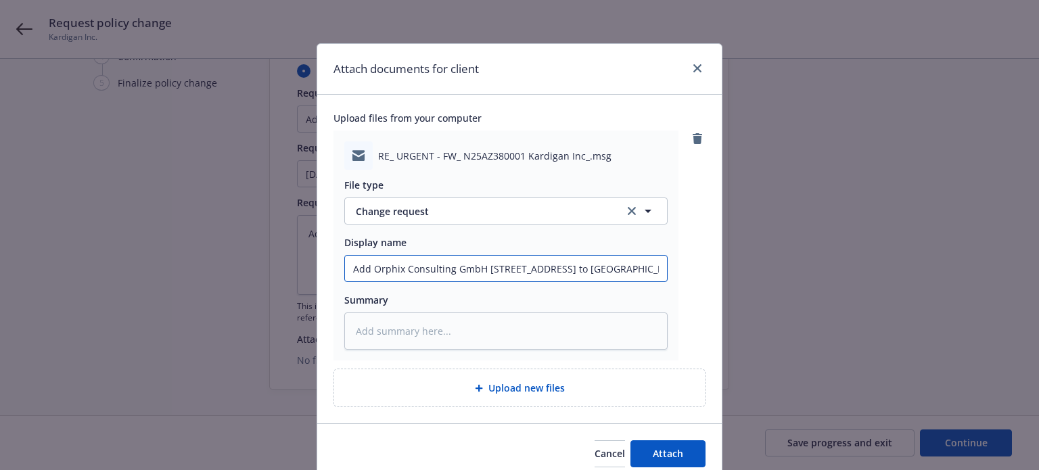
type textarea "x"
type input "Add Orphix Consulting GmbH orfstrasse 19, Munich 80538, Germany to Sweden em to…"
type textarea "x"
type input "Add Orphix Consulting GmbH rfstrasse 19, Munich 80538, Germany to Sweden em to …"
type textarea "x"
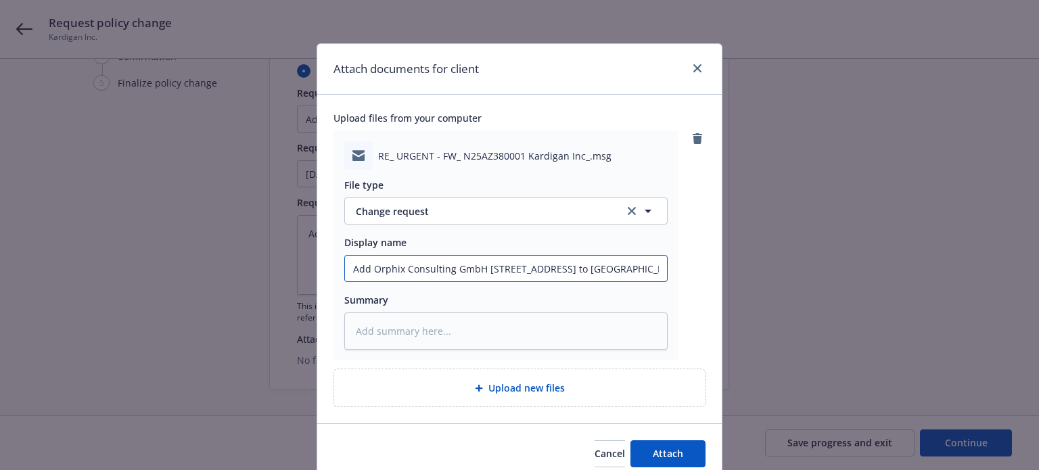
type input "Add Orphix Consulting GmbH fstrasse 19, Munich 80538, Germany to Sweden em to M…"
type textarea "x"
type input "Add Orphix Consulting GmbH strasse 19, Munich 80538, Germany to Sweden em to Me…"
type textarea "x"
type input "Add Orphix Consulting GmbH trasse 19, Munich 80538, Germany to Sweden em to Med…"
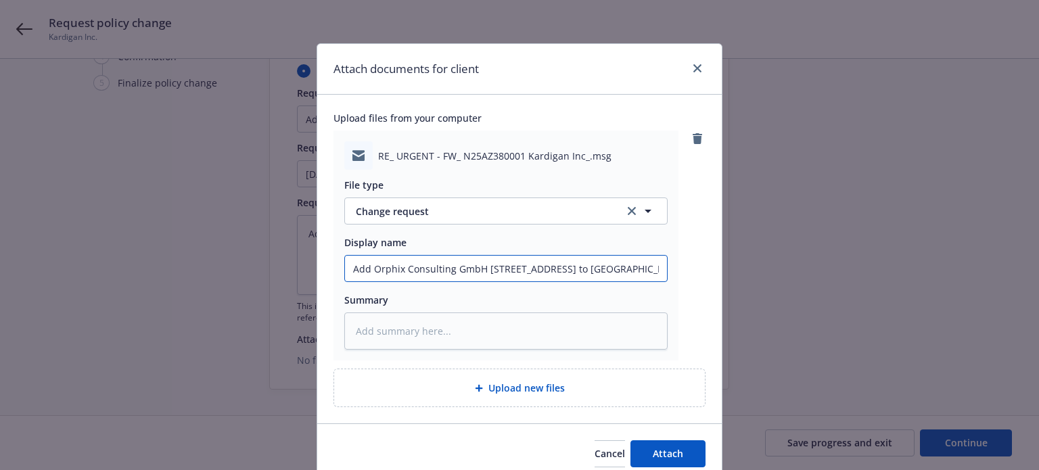
type textarea "x"
type input "Add Orphix Consulting GmbH rasse 19, Munich 80538, Germany to Sweden em to Medm…"
type textarea "x"
type input "Add Orphix Consulting GmbH asse 19, Munich 80538, Germany to Sweden em to Medma…"
type textarea "x"
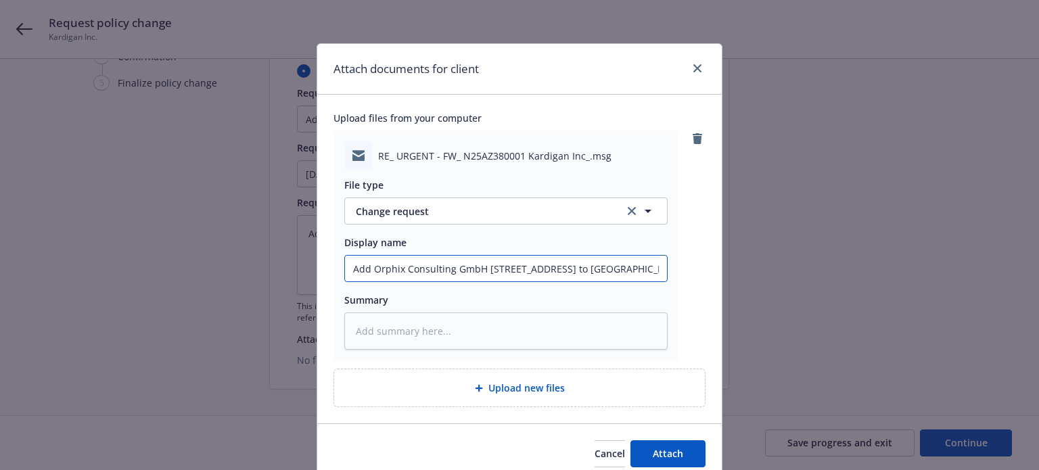
type input "Add Orphix Consulting GmbH sse 19, Munich 80538, Germany to Sweden em to Medmarc"
type textarea "x"
type input "Add Orphix Consulting GmbH se 19, Munich 80538, Germany to Sweden em to Medmarc"
type textarea "x"
type input "Add Orphix Consulting GmbH e 19, Munich 80538, Germany to Sweden em to Medmarc"
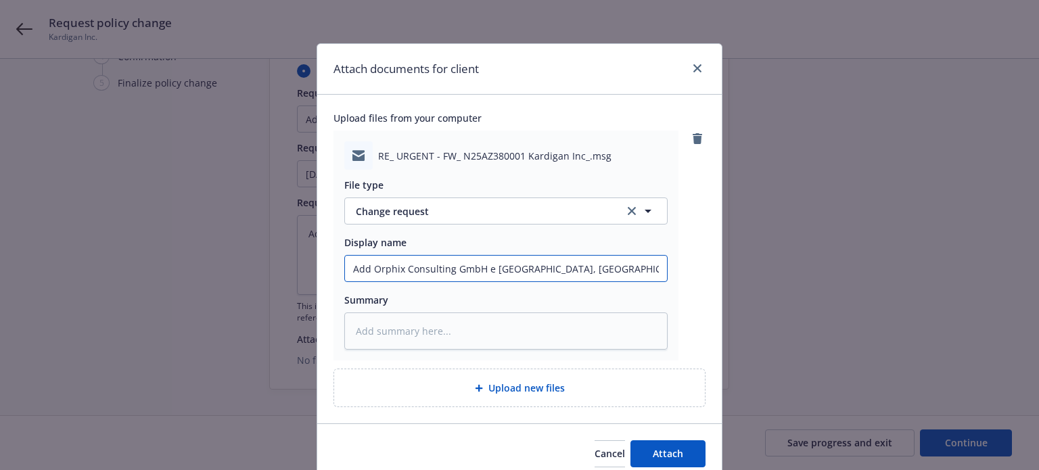
type textarea "x"
type input "Add Orphix Consulting GmbH 19, Munich 80538, Germany to Sweden em to Medmarc"
type textarea "x"
type input "Add Orphix Consulting GmbH 19, Munich 80538, Germany to Sweden em to Medmarc"
type textarea "x"
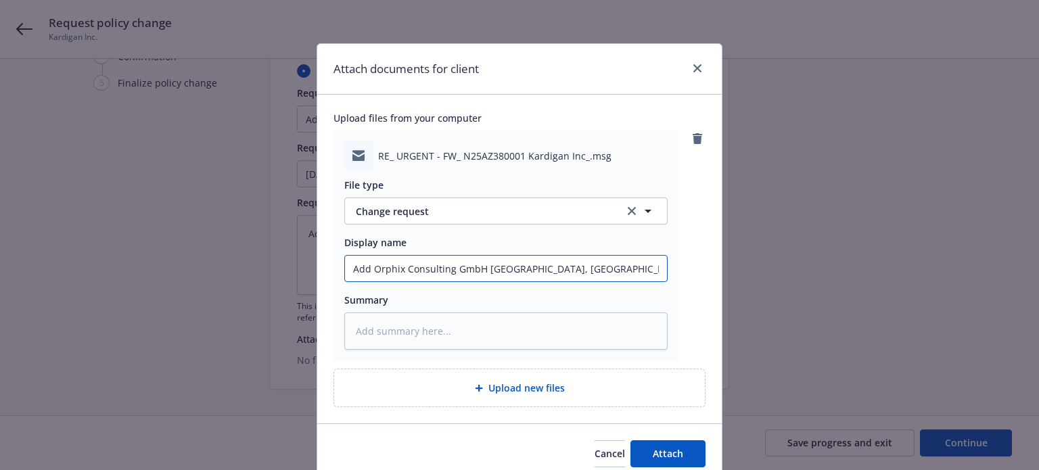
type input "Add Orphix Consulting GmbH 9, Munich 80538, Germany to Sweden em to Medmarc"
type textarea "x"
type input "Add Orphix Consulting GmbH , Munich 80538, Germany to Sweden em to Medmarc"
type textarea "x"
type input "Add Orphix Consulting GmbH Munich 80538, Germany to Sweden em to Medmarc"
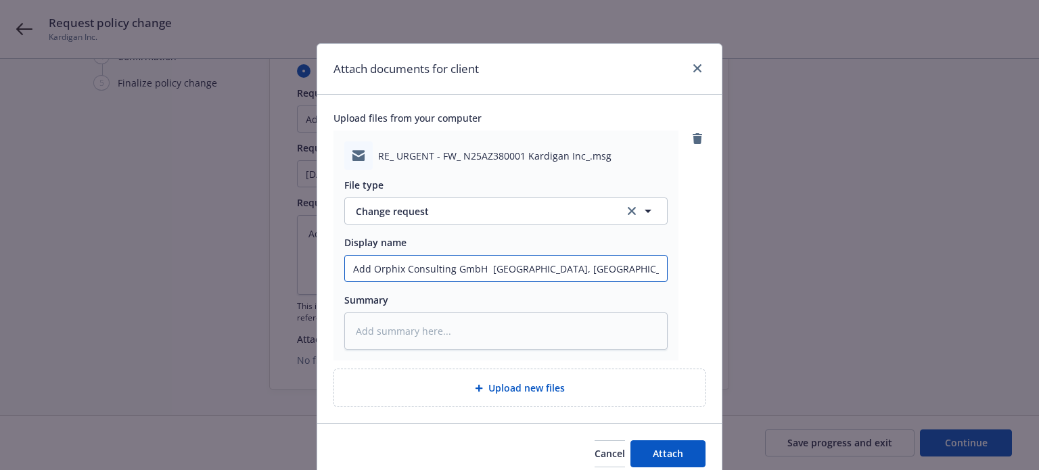
type textarea "x"
type input "Add Orphix Consulting GmbH Munich 80538, Germany to Sweden em to Medmarc"
type textarea "x"
type input "Add Orphix Consulting GmbH unich 80538, Germany to Sweden em to Medmarc"
type textarea "x"
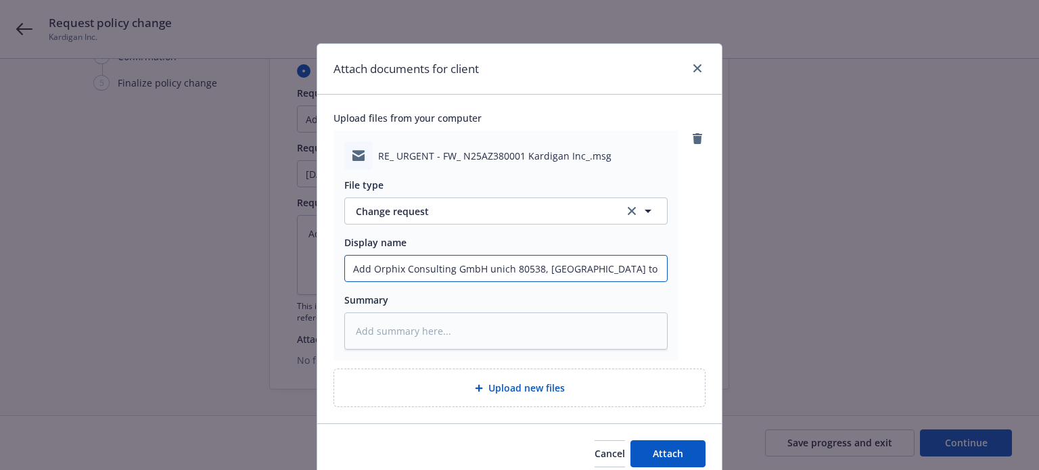
type input "Add Orphix Consulting GmbH nich 80538, Germany to Sweden em to Medmarc"
type textarea "x"
type input "Add Orphix Consulting GmbH ich 80538, Germany to Sweden em to Medmarc"
type textarea "x"
type input "Add Orphix Consulting GmbH ch 80538, Germany to Sweden em to Medmarc"
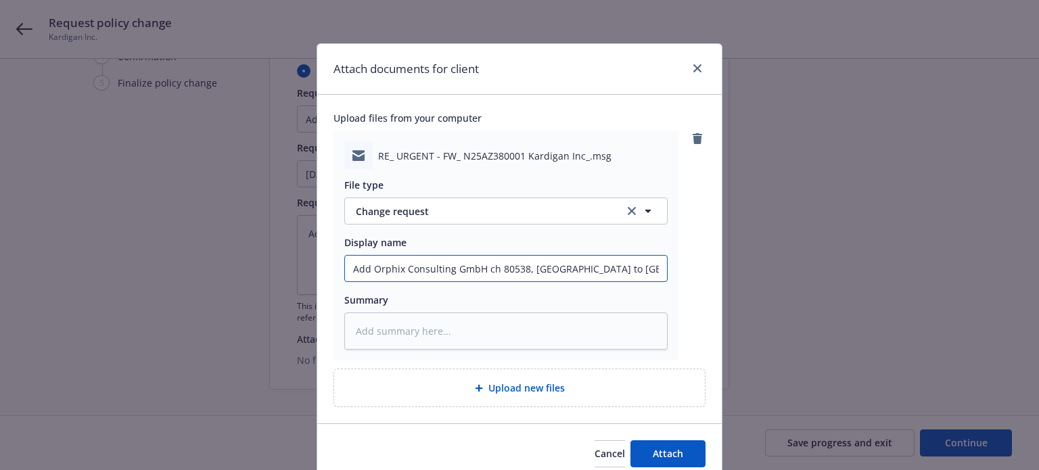
type textarea "x"
type input "Add Orphix Consulting GmbH h 80538, Germany to Sweden em to Medmarc"
type textarea "x"
type input "Add Orphix Consulting GmbH 80538, Germany to Sweden em to Medmarc"
type textarea "x"
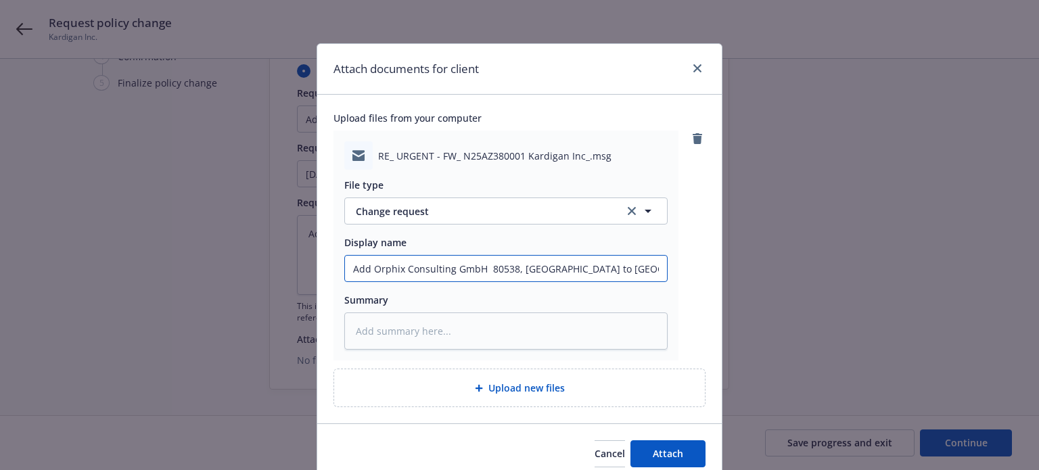
type input "Add Orphix Consulting GmbH 80538, Germany to Sweden em to Medmarc"
type textarea "x"
type input "Add Orphix Consulting GmbH 0538, Germany to Sweden em to Medmarc"
type textarea "x"
type input "Add Orphix Consulting GmbH 538, Germany to Sweden em to Medmarc"
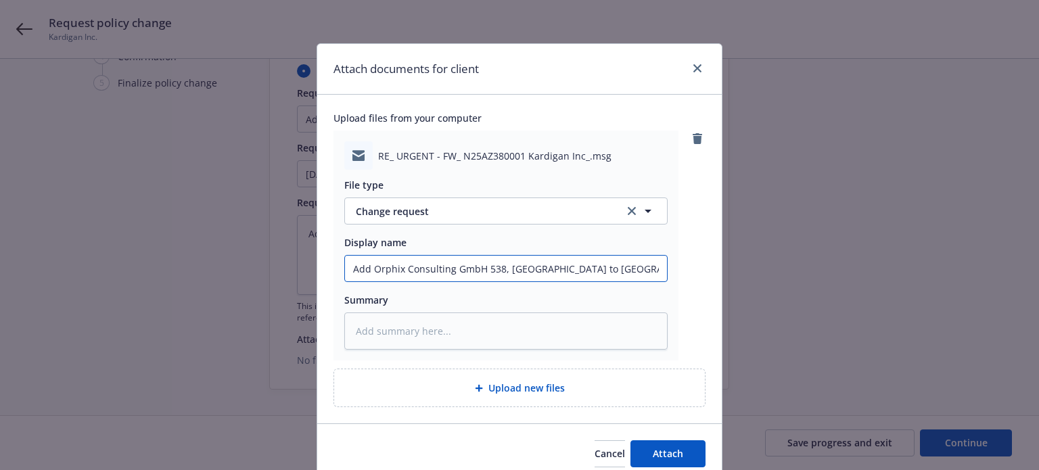
type textarea "x"
type input "Add Orphix Consulting GmbH 38, Germany to Sweden em to Medmarc"
type textarea "x"
type input "Add Orphix Consulting GmbH 8, Germany to Sweden em to Medmarc"
type textarea "x"
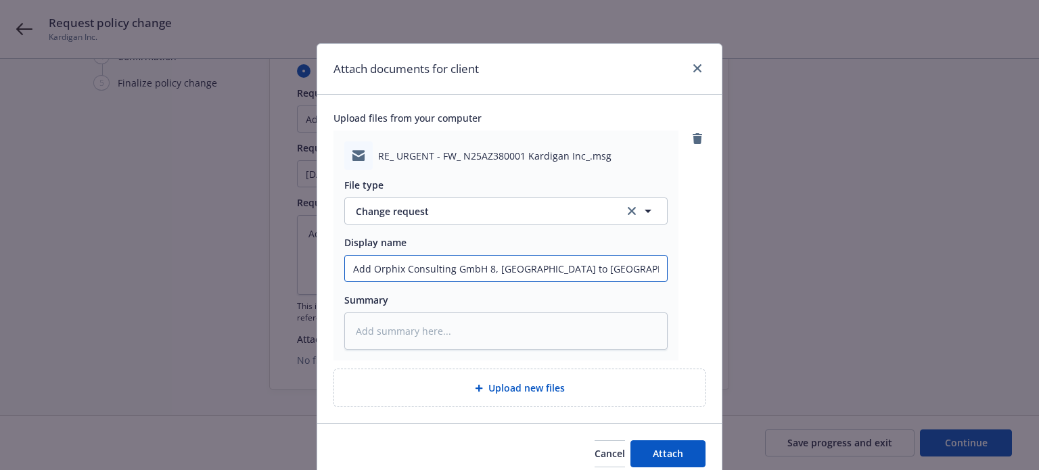
type input "Add Orphix Consulting GmbH , Germany to Sweden em to Medmarc"
type textarea "x"
type input "Add Orphix Consulting GmbH Germany to Sweden em to Medmarc"
type textarea "x"
type input "Add Orphix Consulting GmbH Germany to Sweden em to Medmarc"
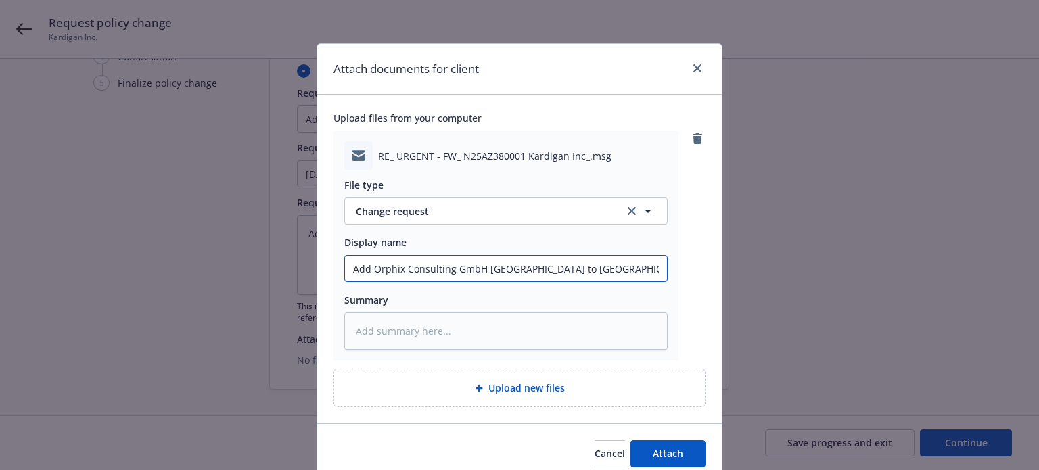
type textarea "x"
type input "Add Orphix Consulting GmbH ermany to Sweden em to Medmarc"
type textarea "x"
type input "Add Orphix Consulting GmbH rmany to Sweden em to Medmarc"
type textarea "x"
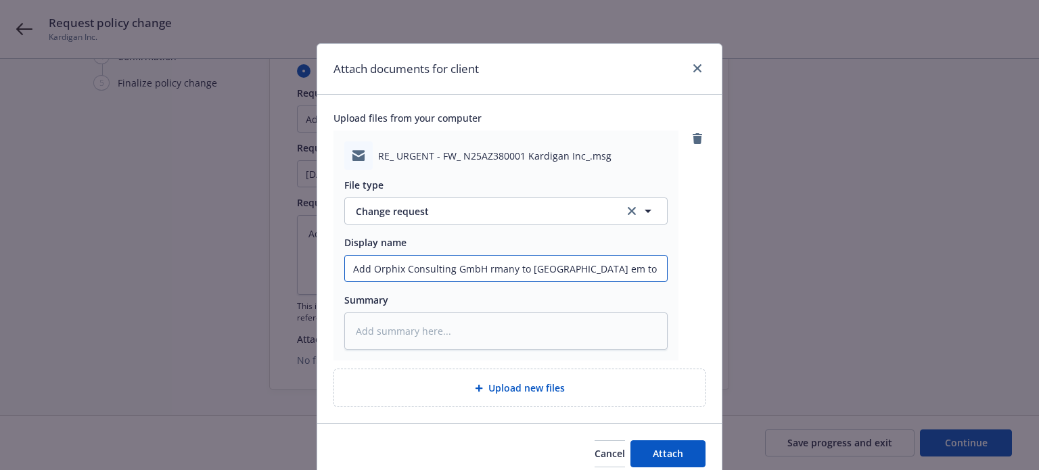
type input "Add Orphix Consulting GmbH many to Sweden em to Medmarc"
type textarea "x"
type input "Add Orphix Consulting GmbH any to Sweden em to Medmarc"
type textarea "x"
type input "Add Orphix Consulting GmbH ny to Sweden em to Medmarc"
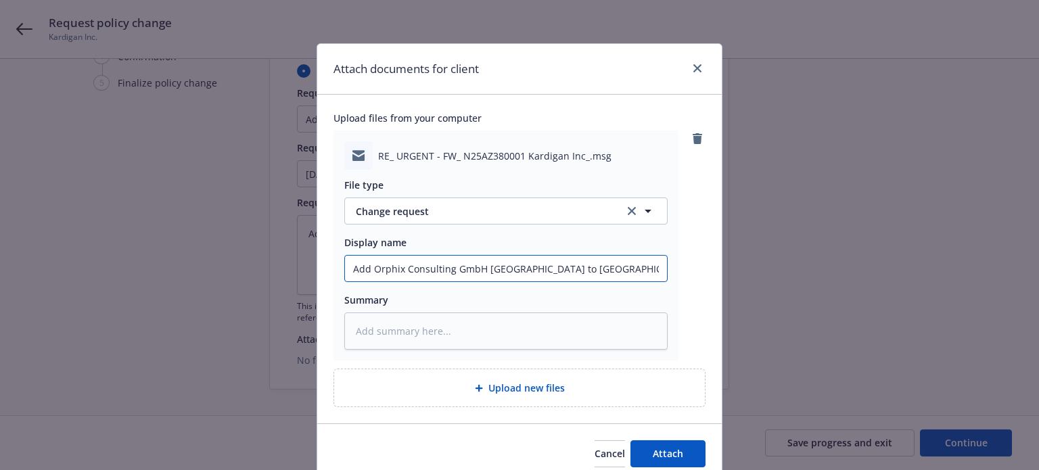
type textarea "x"
type input "Add Orphix Consulting GmbH y to Sweden em to Medmarc"
type textarea "x"
type input "Add Orphix Consulting GmbH to Sweden em to Medmarc"
type textarea "x"
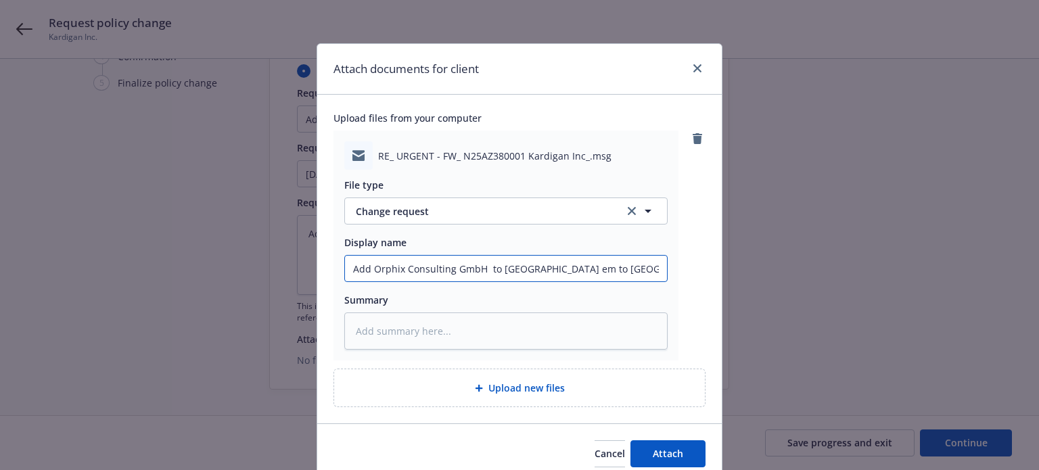
type input "Add Orphix Consulting GmbH to Sweden em to Medmarc"
click at [368, 265] on input "Add Orphix Consulting GmbH to Sweden em to Medmarc" at bounding box center [506, 269] width 322 height 26
type textarea "x"
type input "Add AOrphix Consulting GmbH to Sweden em to Medmarc"
type textarea "x"
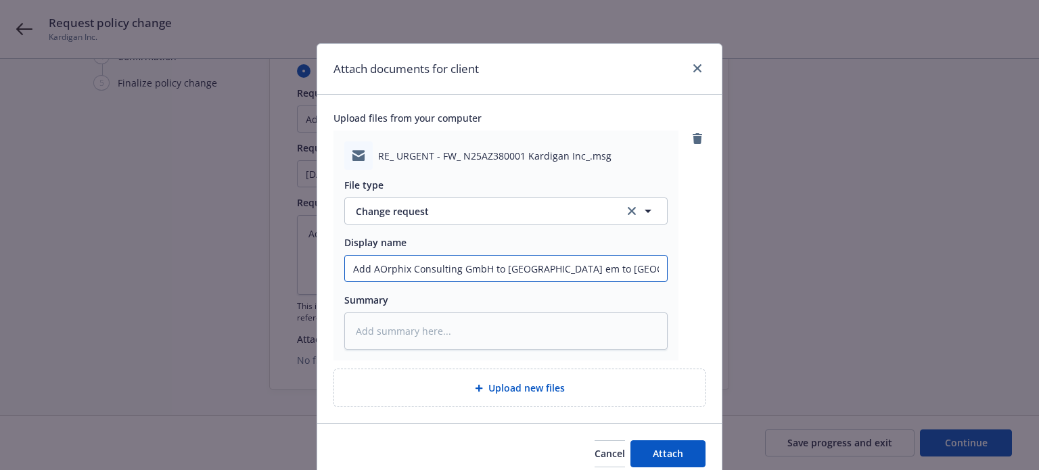
type input "Add AIOrphix Consulting GmbH to Sweden em to Medmarc"
type textarea "x"
type input "Add AI Orphix Consulting GmbH to Sweden em to Medmarc"
type textarea "x"
type input "9Add AI Orphix Consulting GmbH to Sweden em to Medmarc"
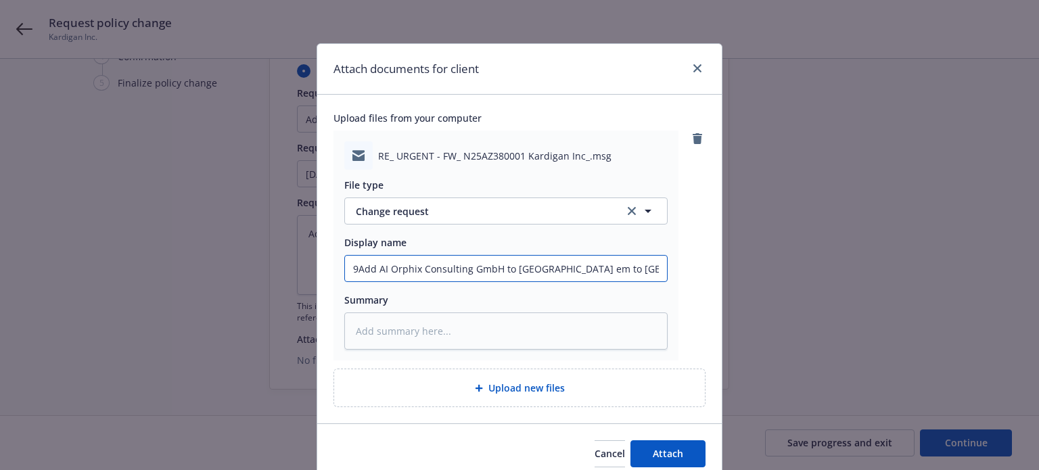
type textarea "x"
type input "9/Add AI Orphix Consulting GmbH to Sweden em to Medmarc"
type textarea "x"
type input "9/2Add AI Orphix Consulting GmbH to Sweden em to Medmarc"
type textarea "x"
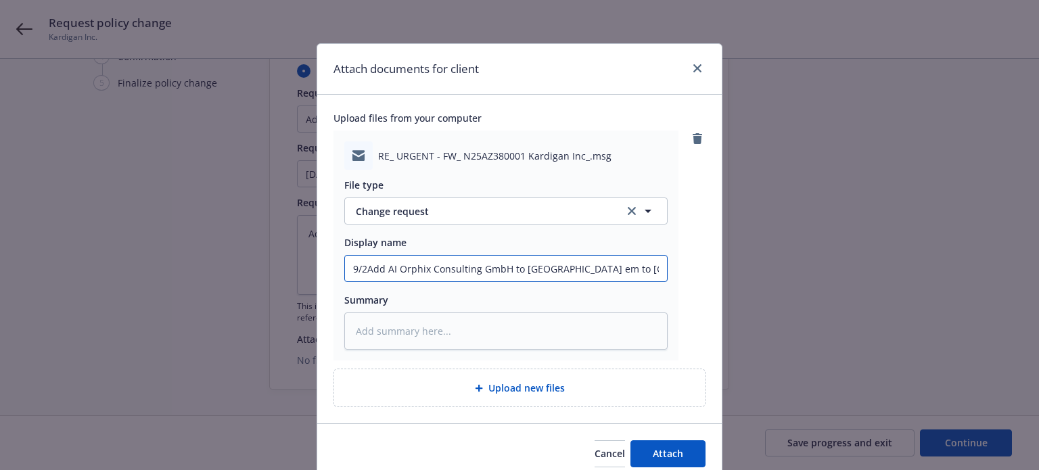
type input "9/25Add AI Orphix Consulting GmbH to Sweden em to Medmarc"
type textarea "x"
type input "9/25/Add AI Orphix Consulting GmbH to Sweden em to Medmarc"
type textarea "x"
type input "9/25/2Add AI Orphix Consulting GmbH to Sweden em to Medmarc"
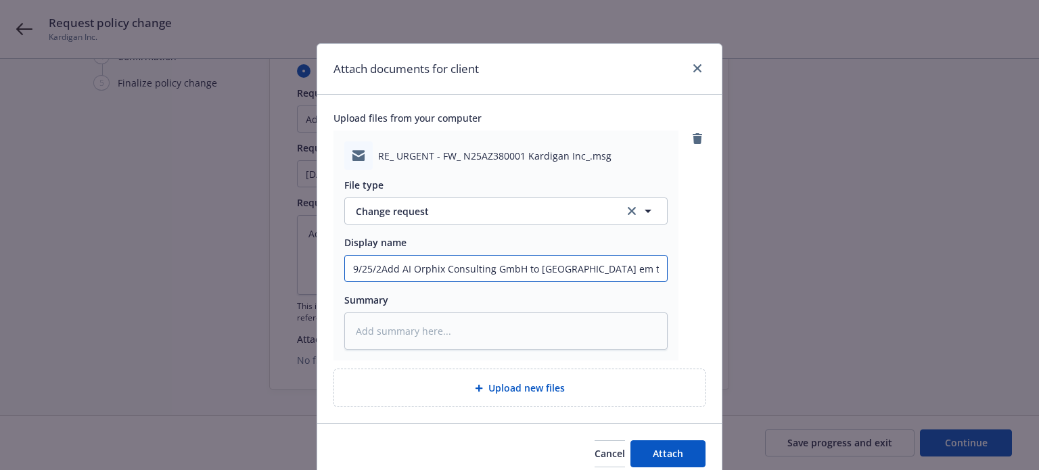
type textarea "x"
type input "9/25/20Add AI Orphix Consulting GmbH to Sweden em to Medmarc"
type textarea "x"
type input "9/25/202Add AI Orphix Consulting GmbH to Sweden em to Medmarc"
type textarea "x"
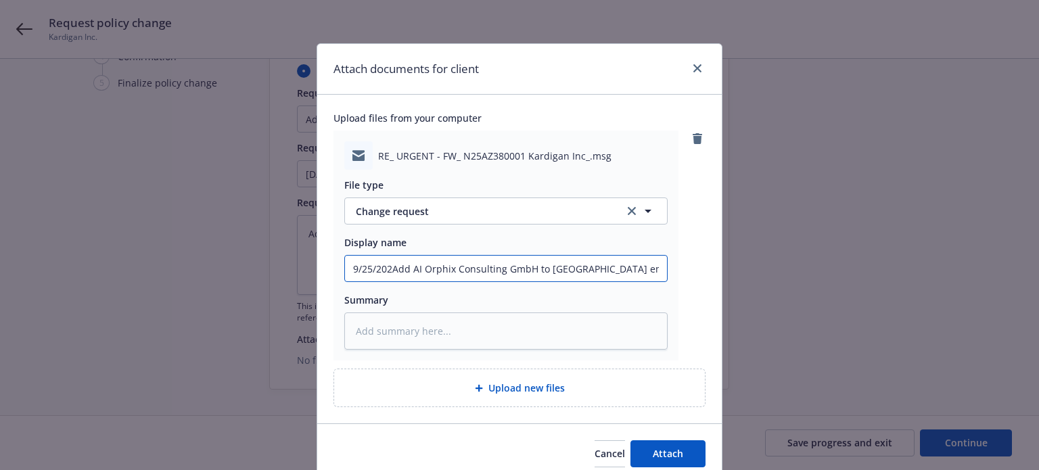
type input "9/25/2026Add AI Orphix Consulting GmbH to Sweden em to Medmarc"
type textarea "x"
type input "9/25/2026 Add AI Orphix Consulting GmbH to Sweden em to Medmarc"
type textarea "x"
type input "9/25/2026 PAdd AI Orphix Consulting GmbH to Sweden em to Medmarc"
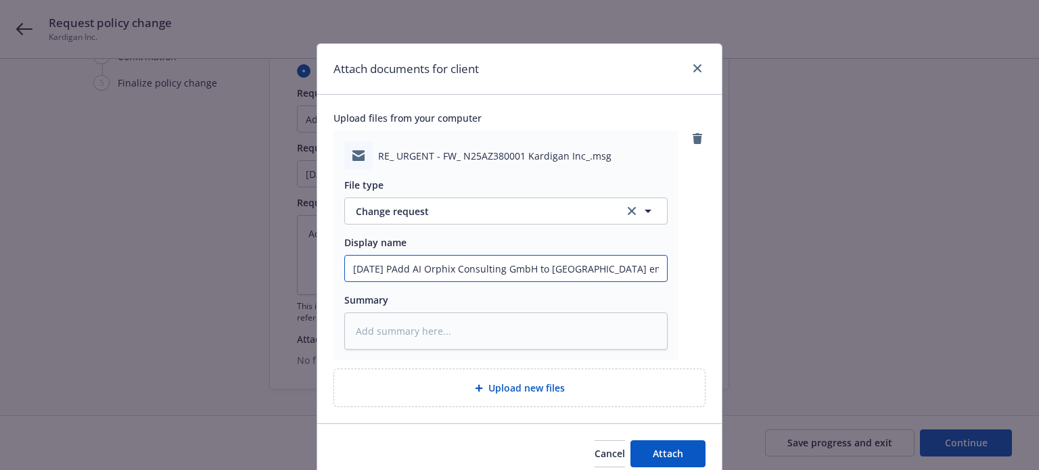
type textarea "x"
type input "9/25/2026 PrAdd AI Orphix Consulting GmbH to Sweden em to Medmarc"
type textarea "x"
type input "9/25/2026 ProAdd AI Orphix Consulting GmbH to Sweden em to Medmarc"
type textarea "x"
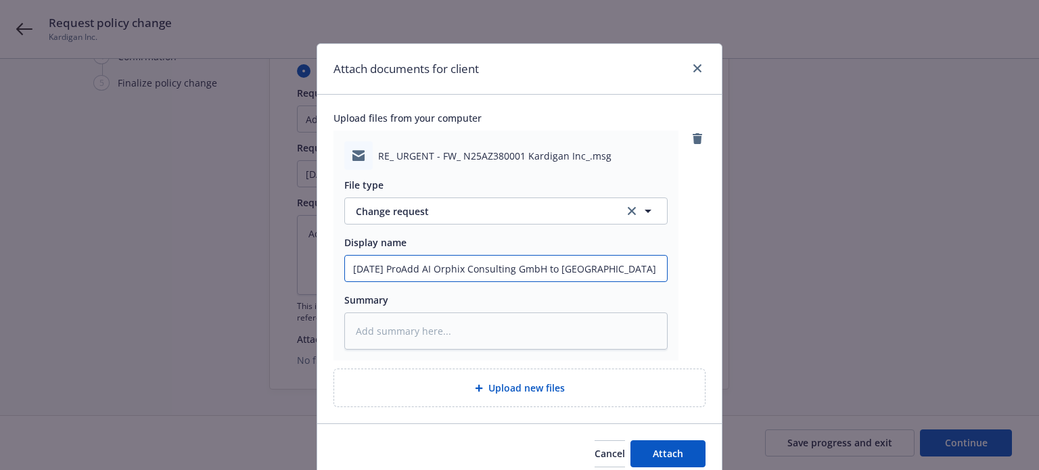
type input "9/25/2026 ProdAdd AI Orphix Consulting GmbH to Sweden em to Medmarc"
type textarea "x"
type input "9/25/2026 ProdcAdd AI Orphix Consulting GmbH to Sweden em to Medmarc"
type textarea "x"
type input "9/25/2026 ProdAdd AI Orphix Consulting GmbH to Sweden em to Medmarc"
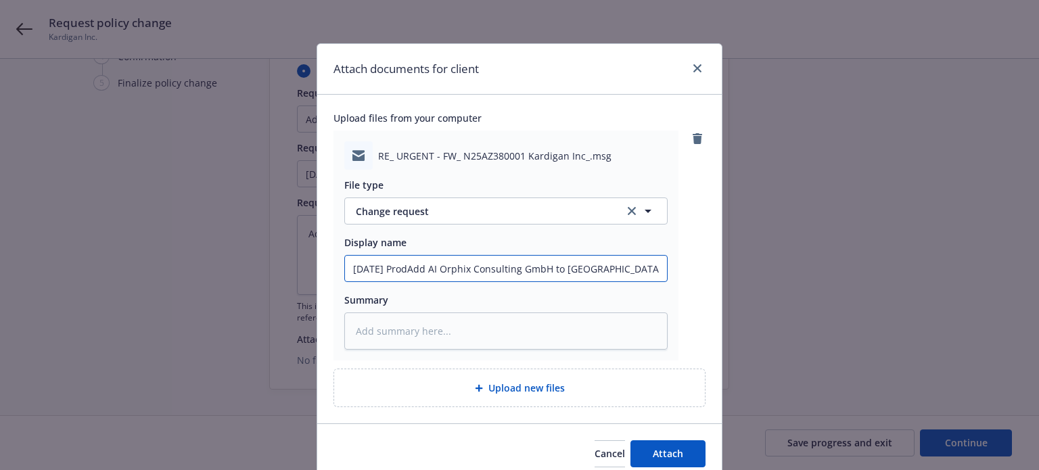
type textarea "x"
type input "9/25/2026 ProduAdd AI Orphix Consulting GmbH to Sweden em to Medmarc"
type textarea "x"
type input "9/25/2026 ProducAdd AI Orphix Consulting GmbH to Sweden em to Medmarc"
type textarea "x"
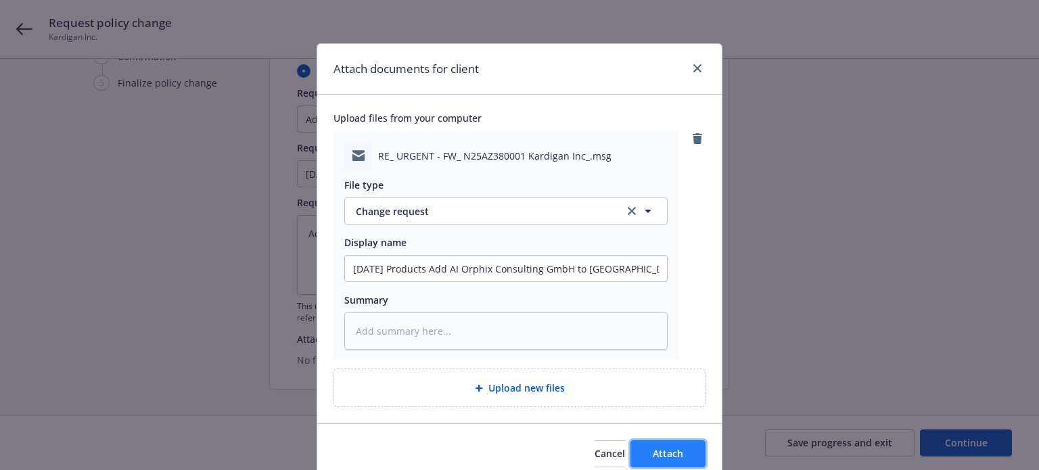
click at [655, 447] on span "Attach" at bounding box center [668, 453] width 30 height 13
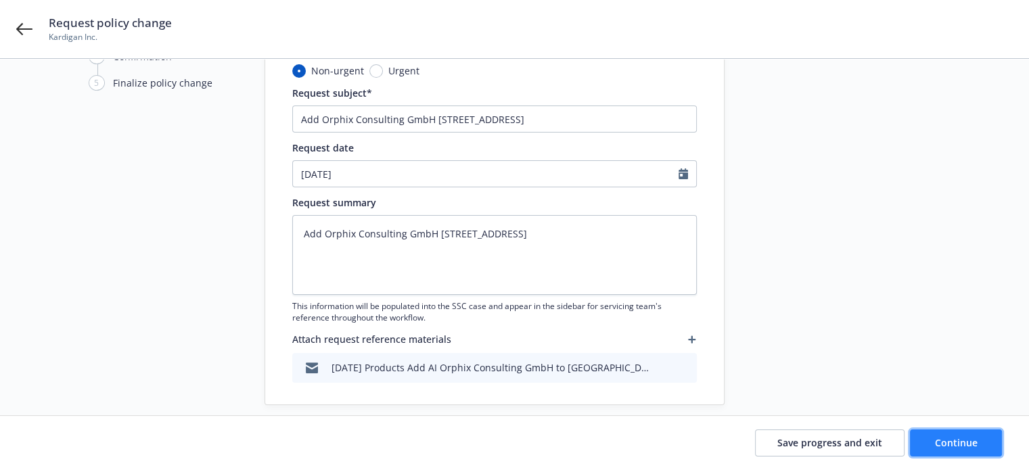
click at [966, 432] on button "Continue" at bounding box center [956, 443] width 92 height 27
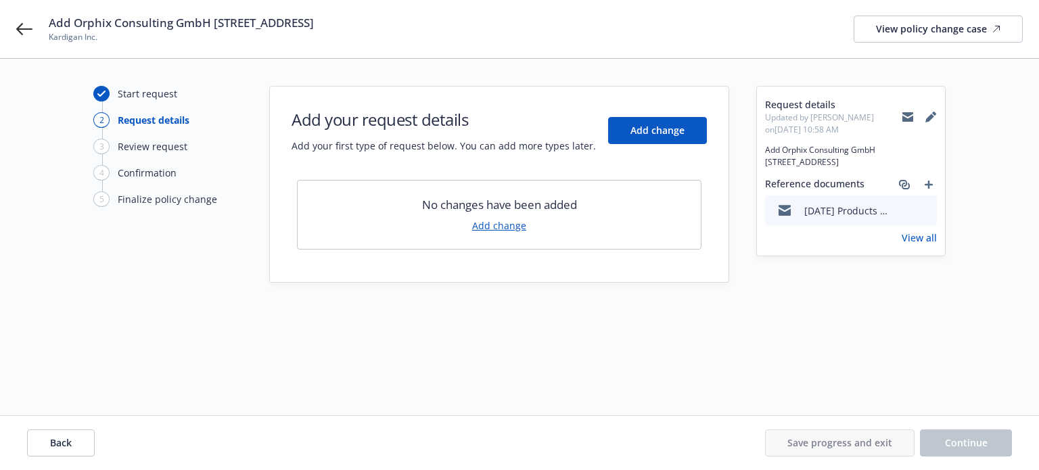
click at [491, 229] on link "Add change" at bounding box center [499, 225] width 54 height 14
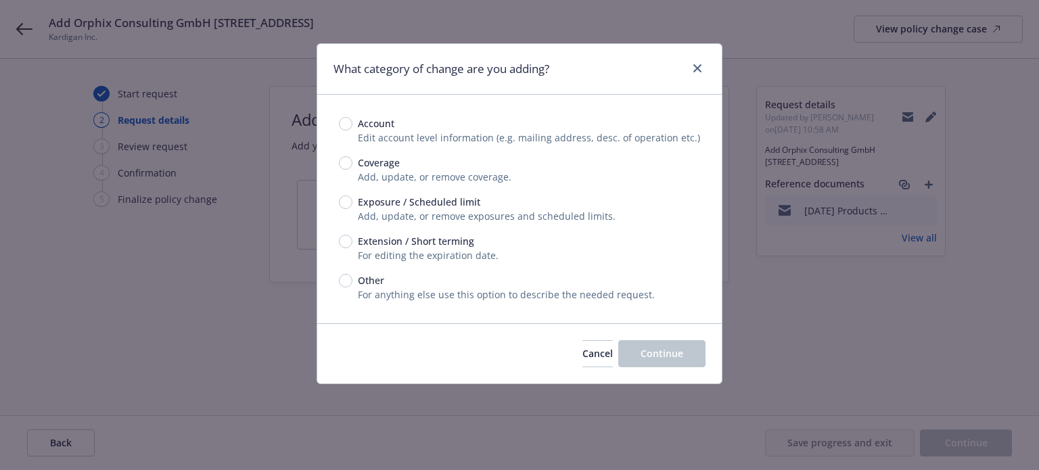
click at [429, 200] on span "Exposure / Scheduled limit" at bounding box center [419, 202] width 122 height 14
click at [352, 200] on input "Exposure / Scheduled limit" at bounding box center [346, 202] width 14 height 14
click at [368, 283] on span "Other" at bounding box center [371, 280] width 26 height 14
click at [352, 283] on input "Other" at bounding box center [346, 281] width 14 height 14
click at [666, 350] on span "Continue" at bounding box center [662, 353] width 43 height 13
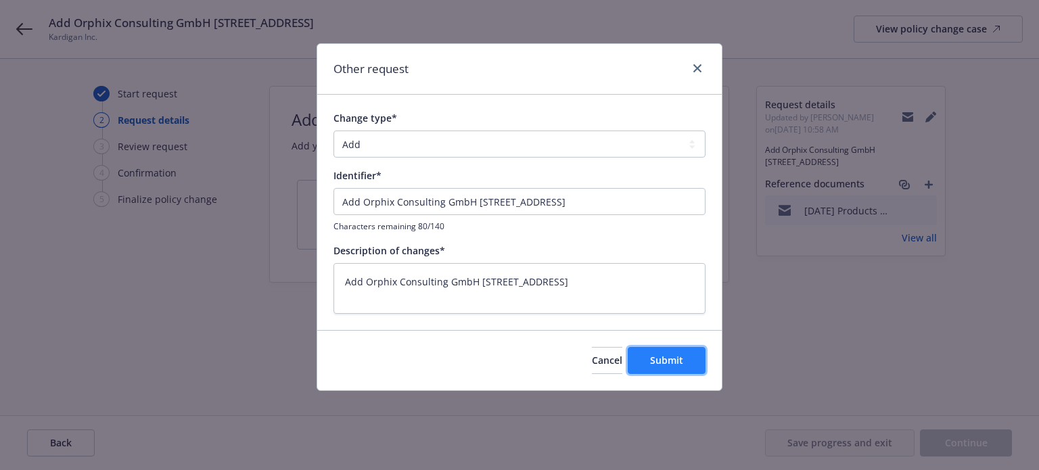
click at [684, 367] on button "Submit" at bounding box center [667, 360] width 78 height 27
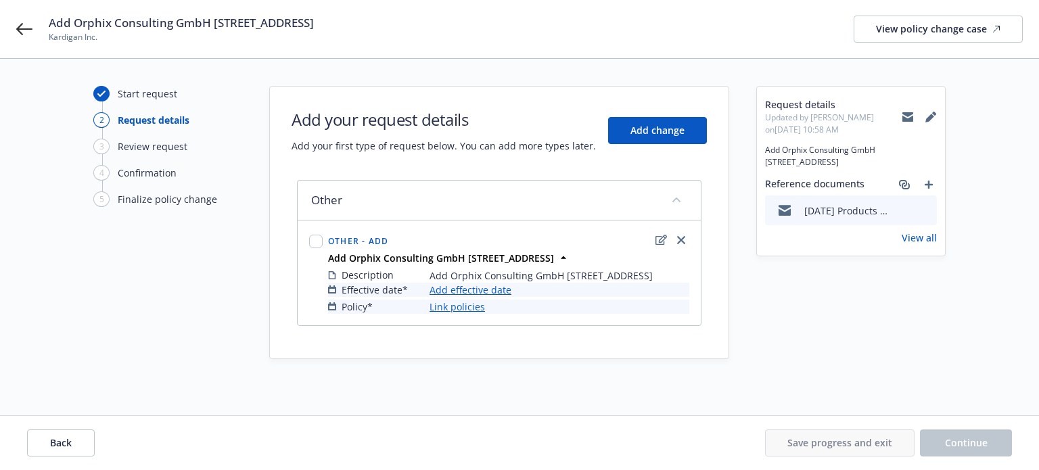
click at [477, 297] on link "Add effective date" at bounding box center [471, 290] width 82 height 14
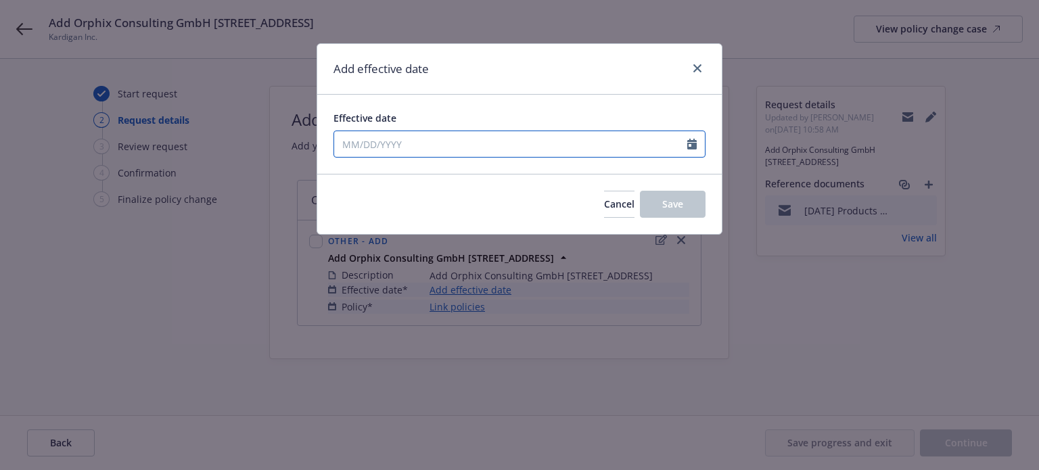
click at [441, 149] on input "Effective date" at bounding box center [510, 144] width 353 height 26
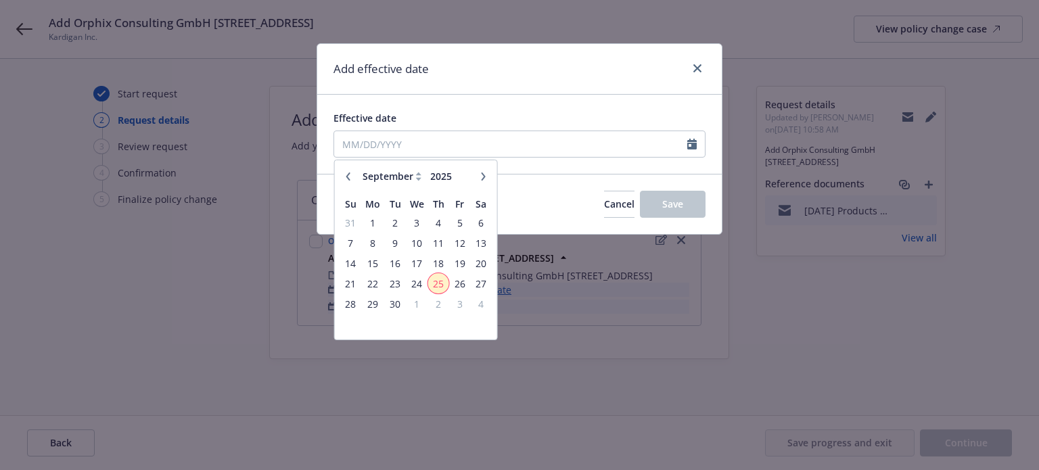
click at [440, 283] on span "25" at bounding box center [439, 283] width 18 height 17
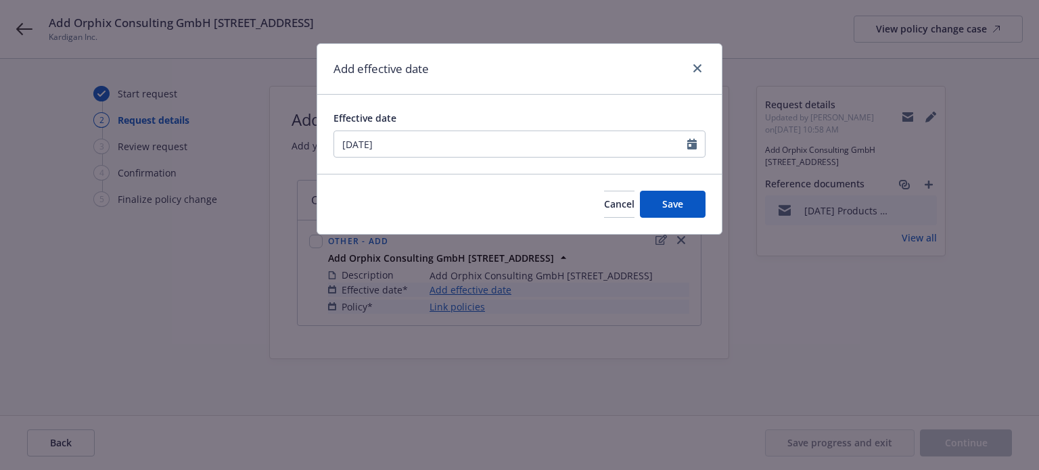
click at [677, 220] on div "Cancel Save" at bounding box center [519, 204] width 404 height 60
click at [677, 202] on span "Save" at bounding box center [672, 204] width 21 height 13
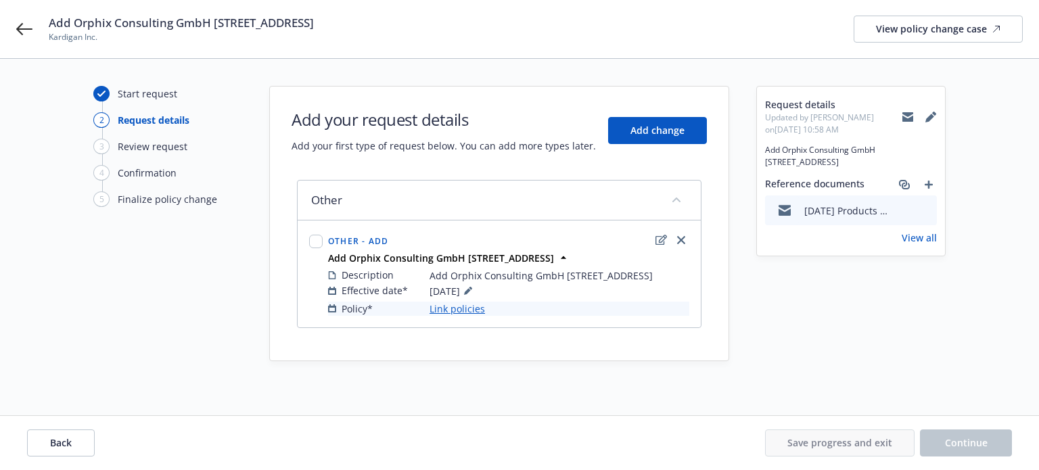
click at [447, 316] on link "Link policies" at bounding box center [457, 309] width 55 height 14
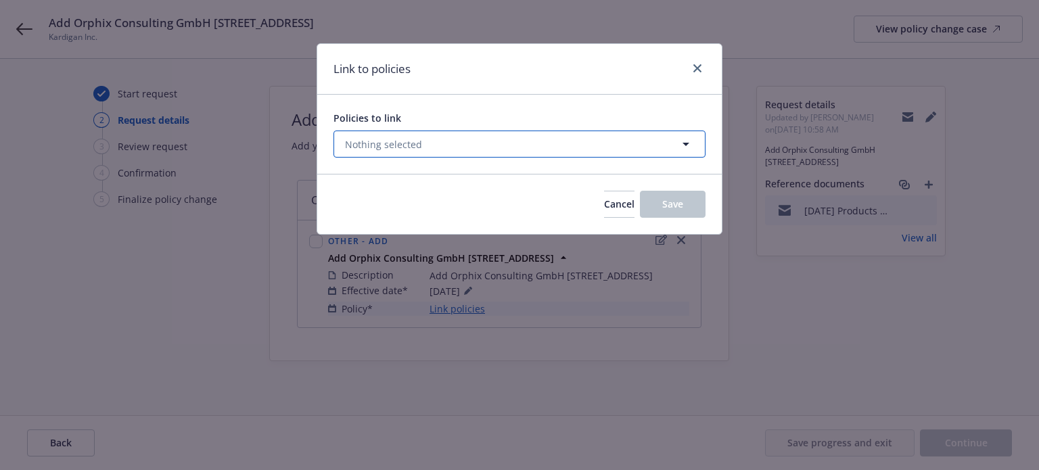
click at [446, 149] on button "Nothing selected" at bounding box center [519, 144] width 372 height 27
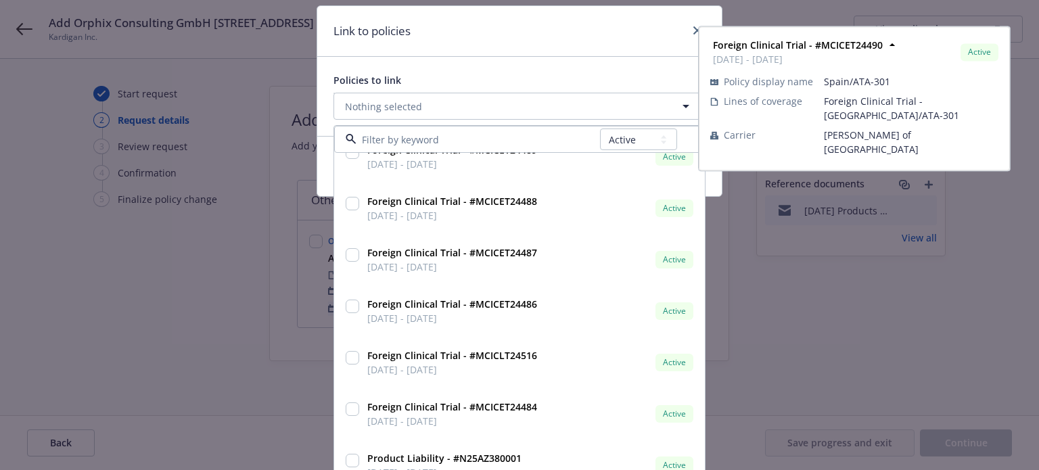
scroll to position [59, 0]
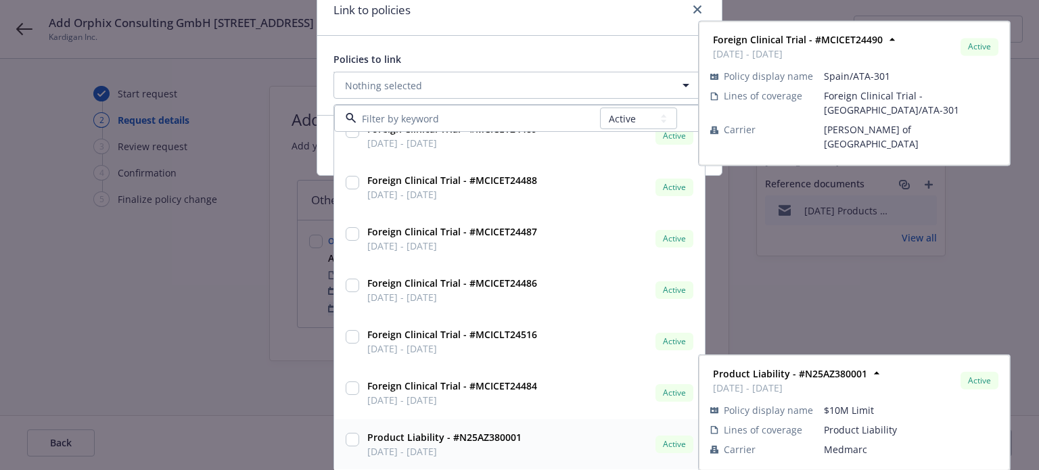
click at [346, 430] on div at bounding box center [353, 438] width 14 height 17
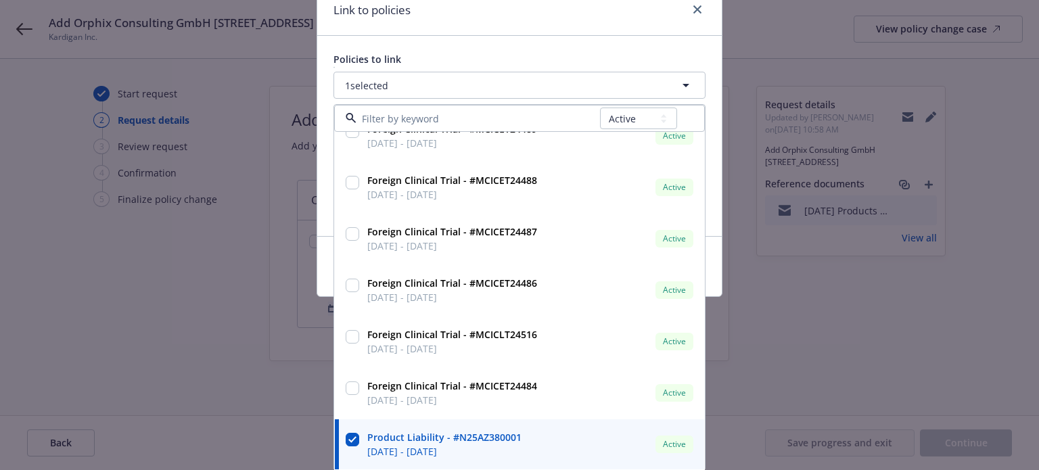
click at [620, 41] on div "Policies to link 1 selected All Active Upcoming Expired Cancelled Foreign Clini…" at bounding box center [519, 136] width 404 height 200
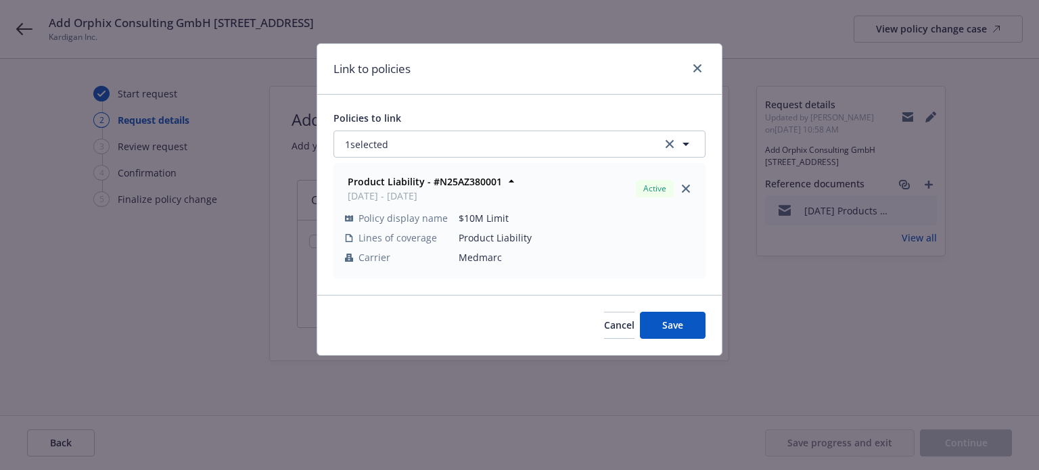
scroll to position [0, 0]
click at [668, 317] on button "Save" at bounding box center [673, 325] width 66 height 27
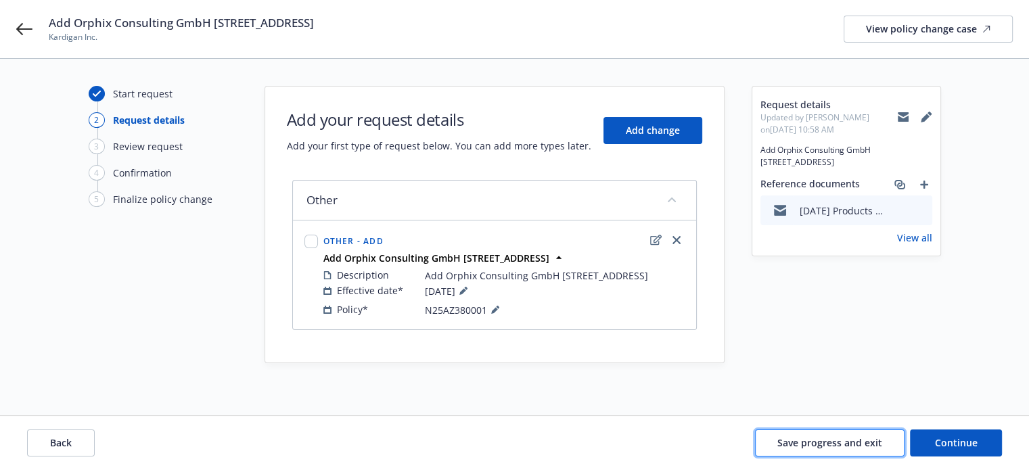
click at [812, 446] on span "Save progress and exit" at bounding box center [829, 442] width 105 height 13
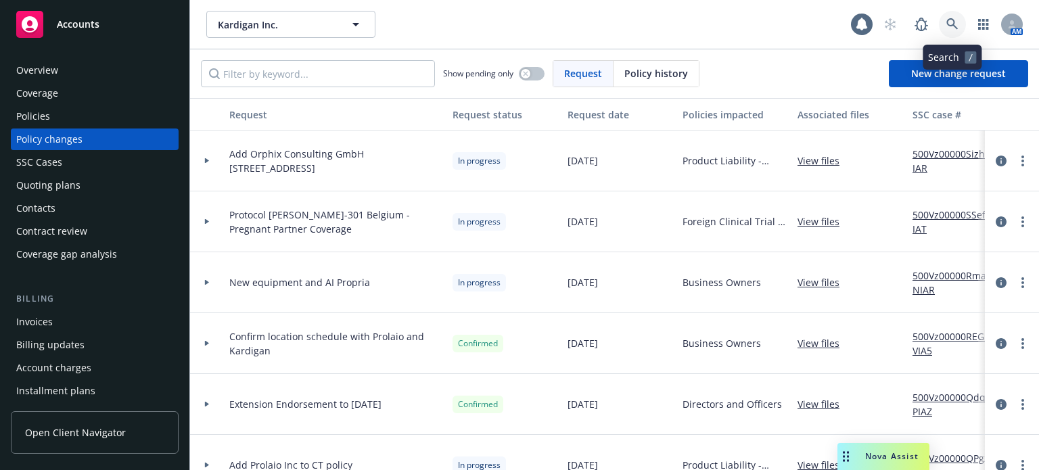
click at [956, 26] on icon at bounding box center [952, 24] width 12 height 12
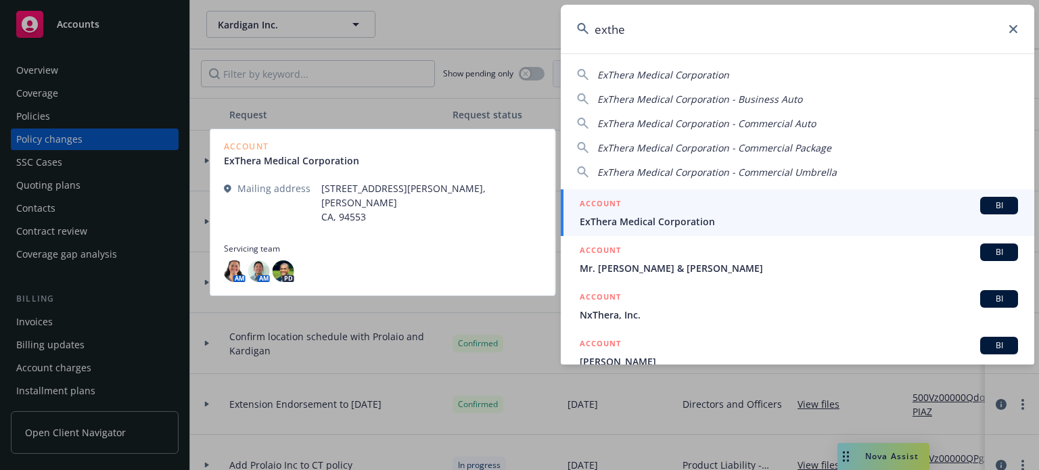
click at [596, 206] on h5 "ACCOUNT" at bounding box center [600, 205] width 41 height 16
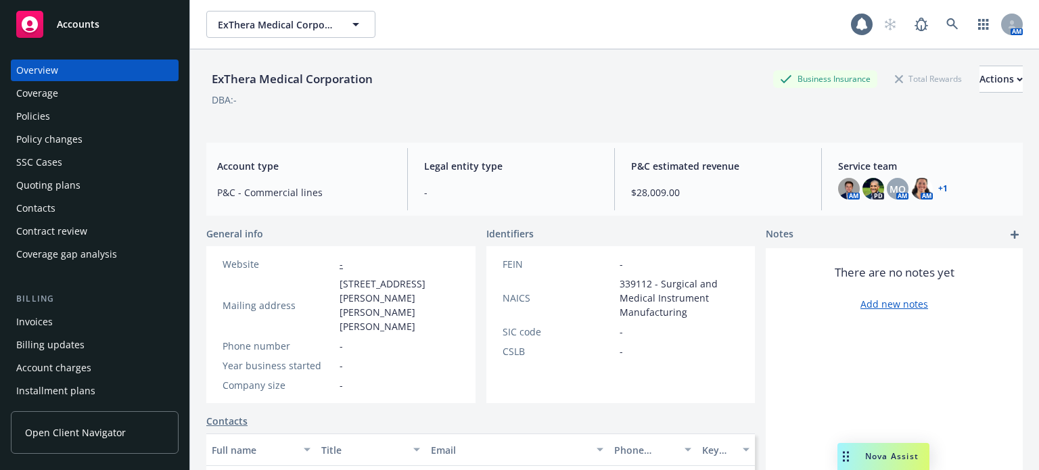
click at [111, 124] on div "Policies" at bounding box center [94, 117] width 157 height 22
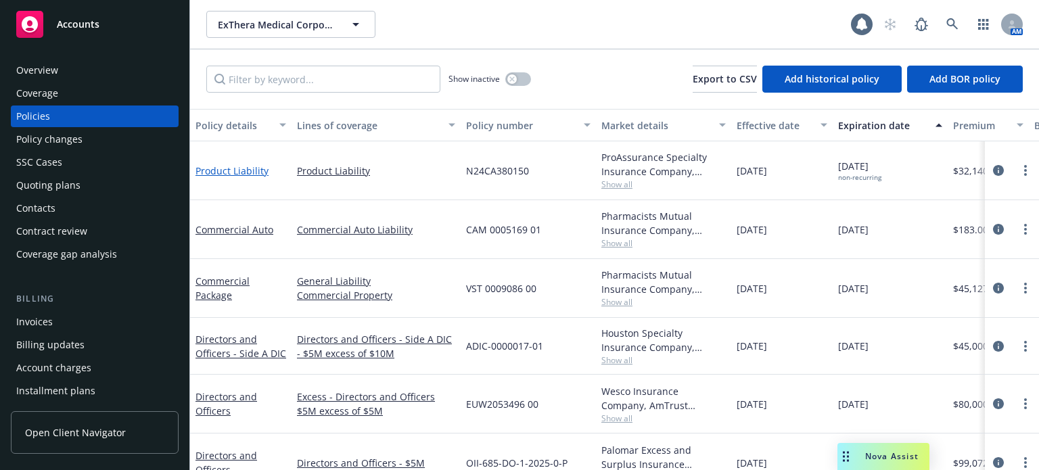
click at [217, 168] on link "Product Liability" at bounding box center [231, 170] width 73 height 13
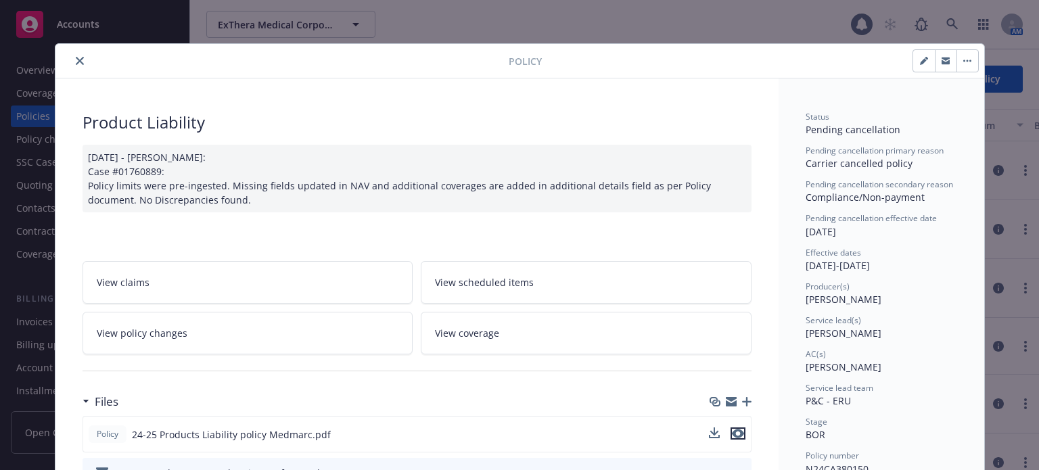
click at [735, 432] on icon "preview file" at bounding box center [738, 433] width 12 height 9
click at [76, 57] on icon "close" at bounding box center [80, 61] width 8 height 8
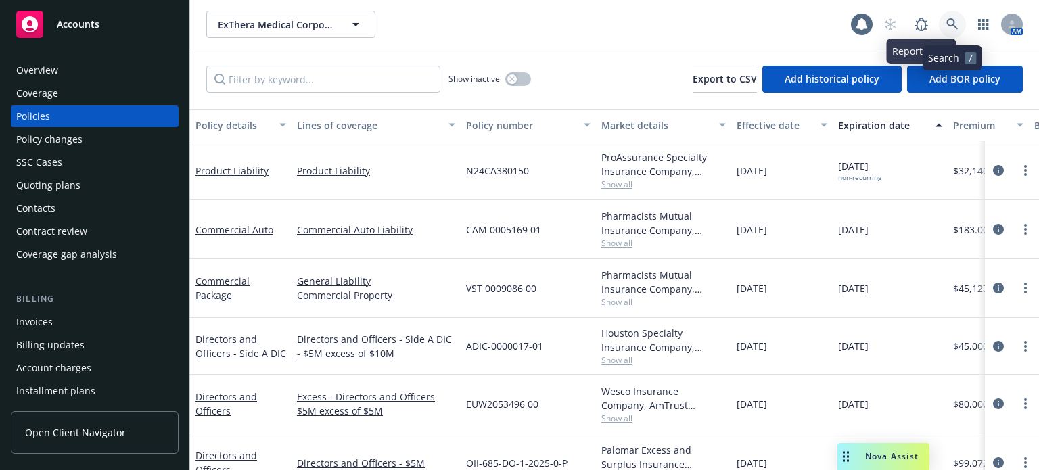
click at [949, 29] on icon at bounding box center [952, 24] width 12 height 12
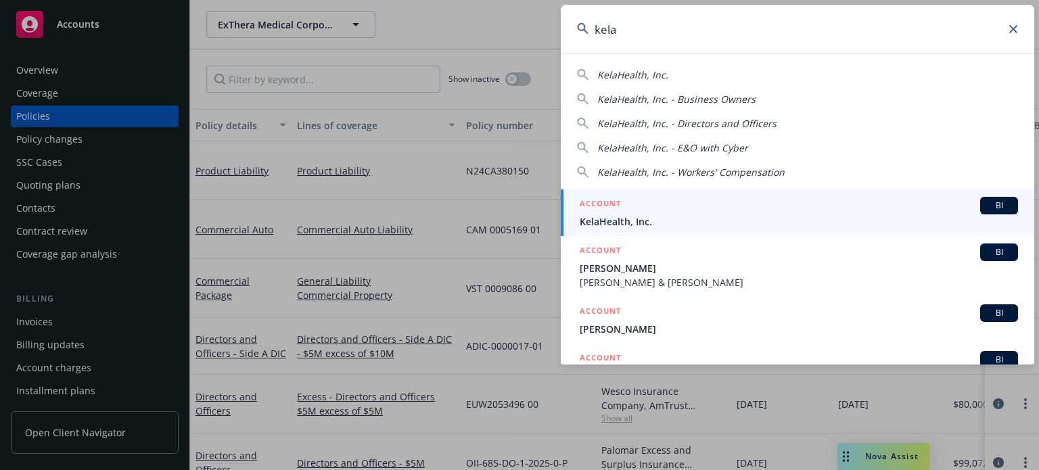
click at [632, 228] on span "KelaHealth, Inc." at bounding box center [799, 221] width 438 height 14
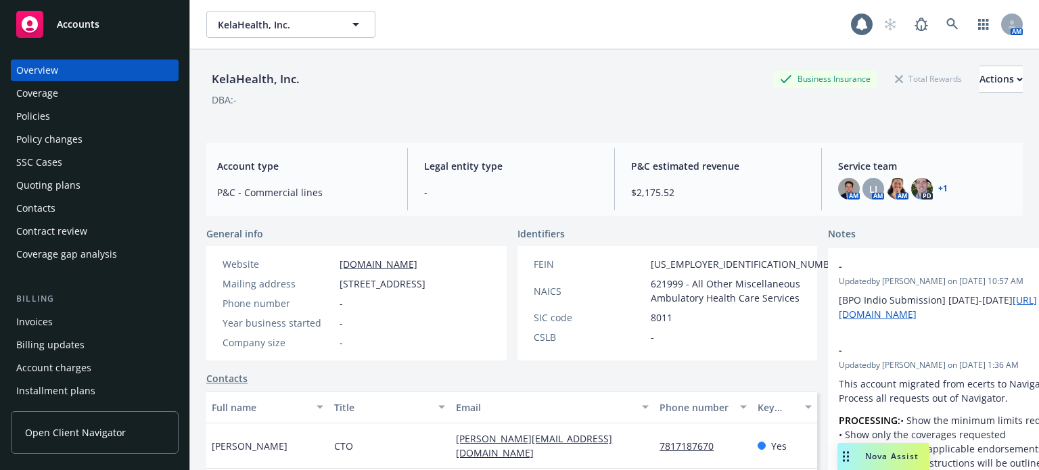
click at [34, 201] on div "Contacts" at bounding box center [35, 209] width 39 height 22
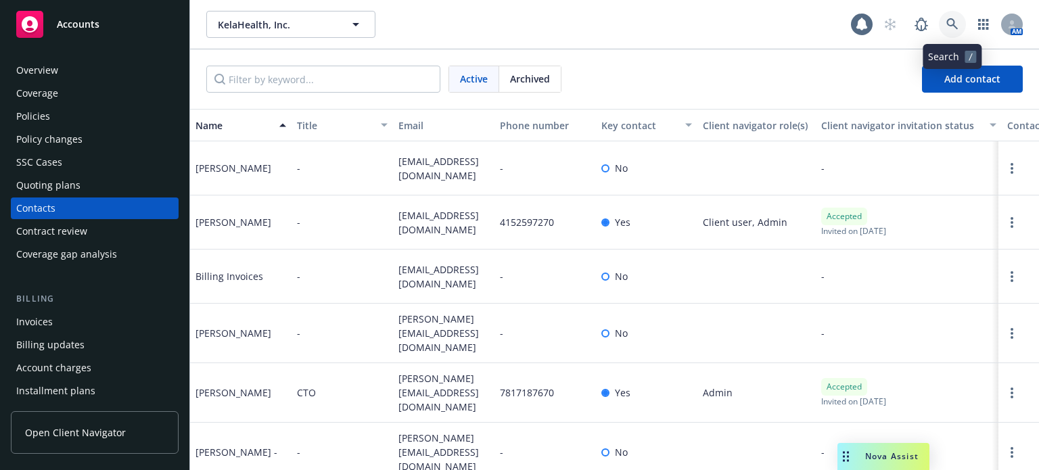
click at [952, 24] on icon at bounding box center [952, 24] width 12 height 12
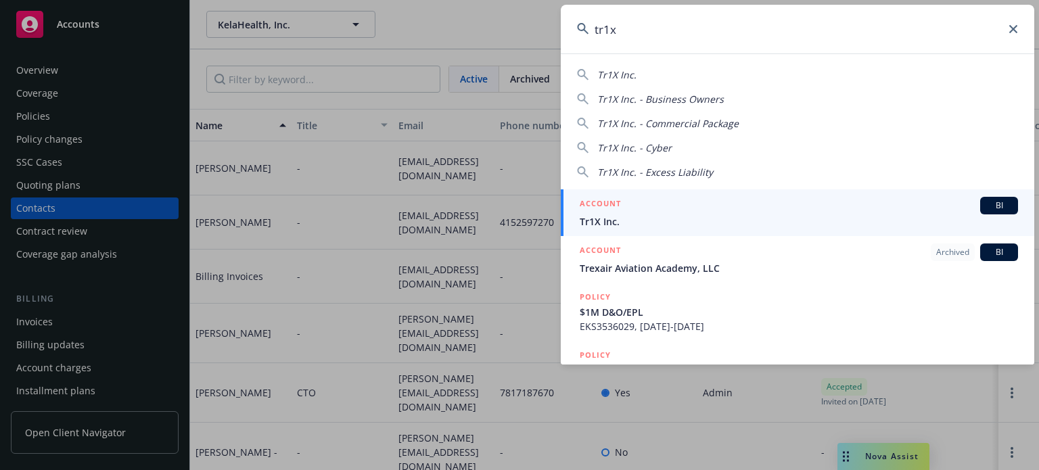
drag, startPoint x: 610, startPoint y: 223, endPoint x: 617, endPoint y: 219, distance: 7.9
click at [610, 223] on span "Tr1X Inc." at bounding box center [799, 221] width 438 height 14
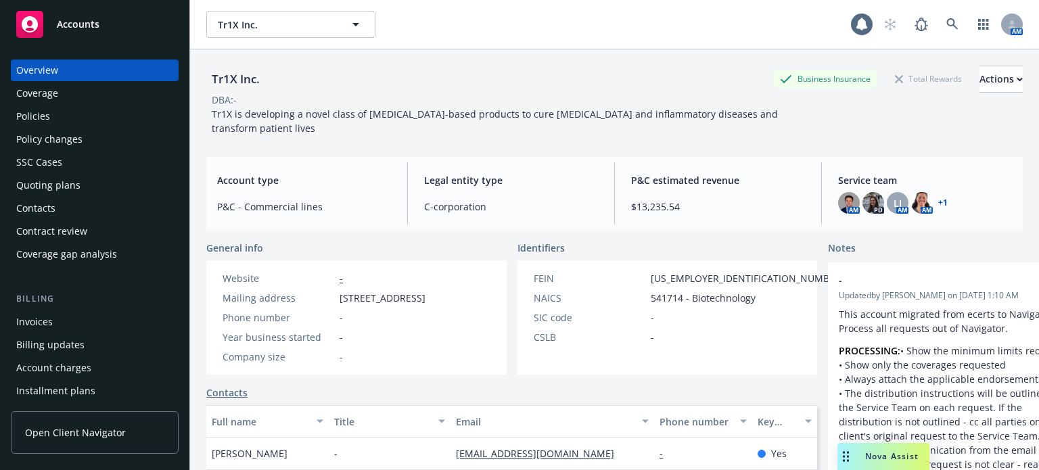
click at [51, 325] on div "Invoices" at bounding box center [34, 322] width 37 height 22
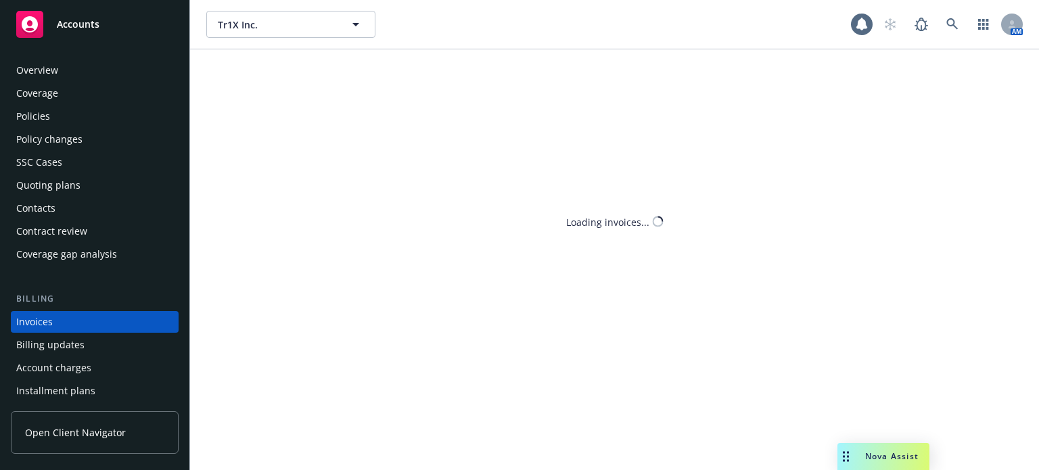
scroll to position [65, 0]
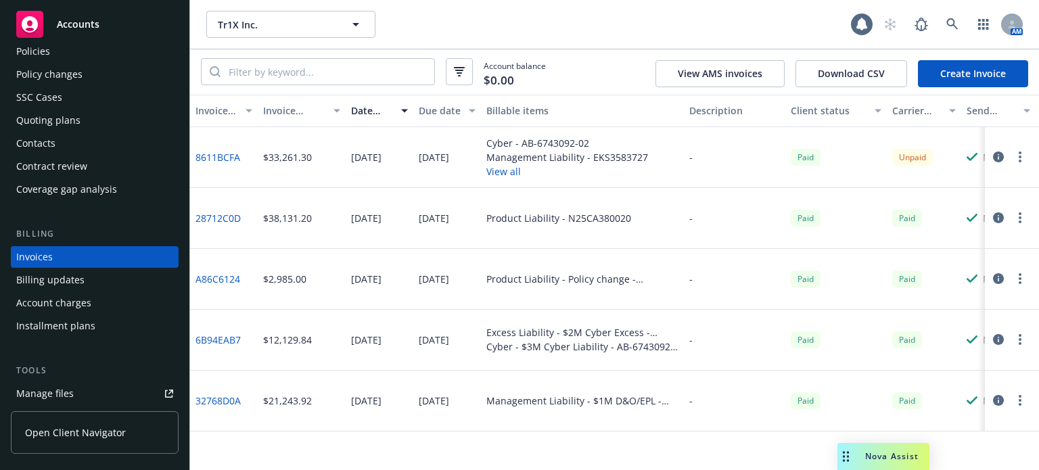
click at [60, 98] on div "SSC Cases" at bounding box center [39, 98] width 46 height 22
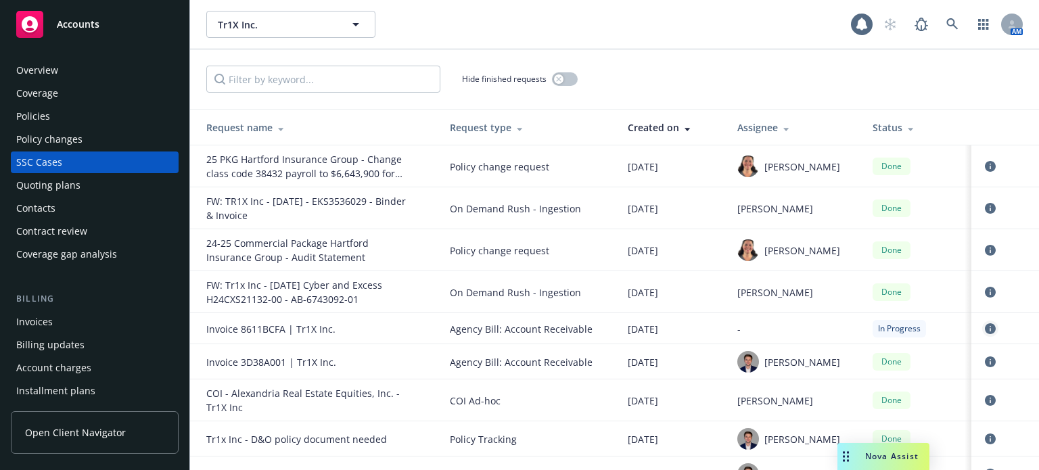
click at [985, 329] on icon "circleInformation" at bounding box center [990, 328] width 11 height 11
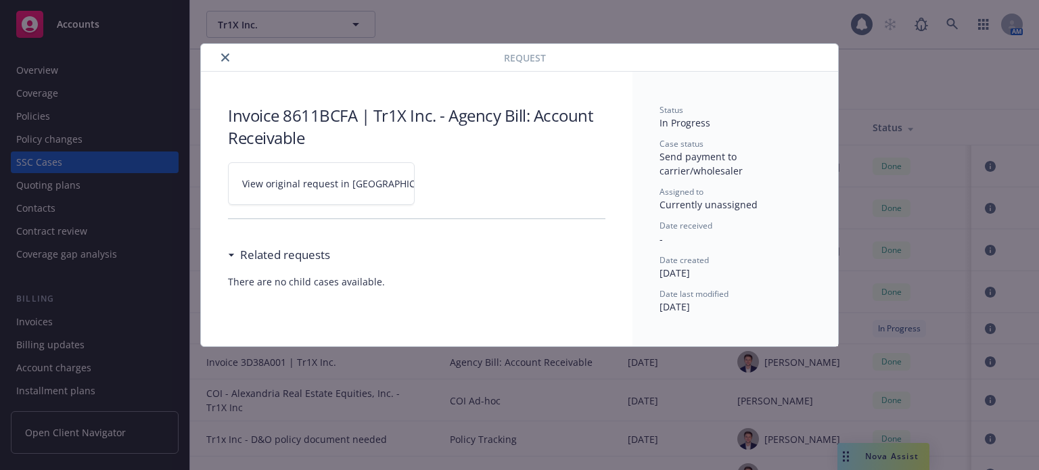
click at [325, 195] on link "View original request in SSC" at bounding box center [321, 183] width 187 height 43
click at [221, 49] on div at bounding box center [355, 57] width 298 height 16
click at [221, 55] on icon "close" at bounding box center [225, 57] width 8 height 8
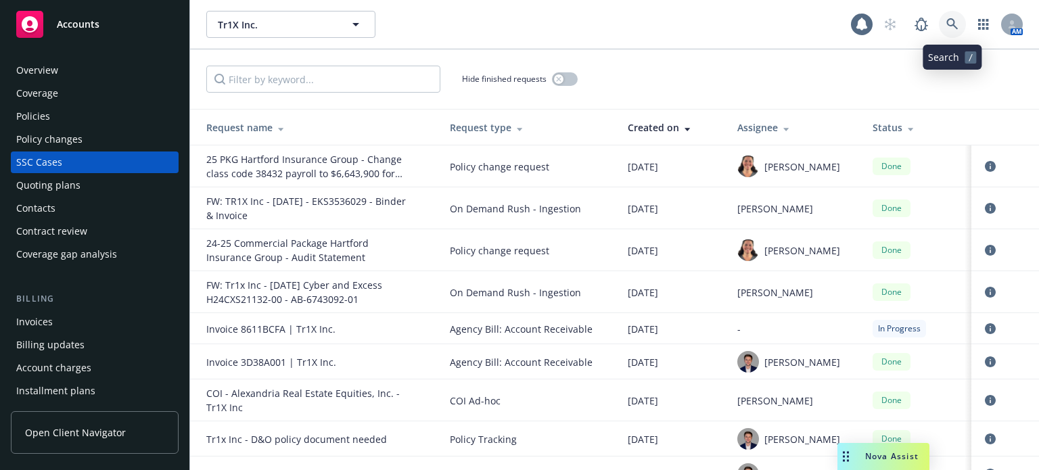
click at [954, 16] on link at bounding box center [952, 24] width 27 height 27
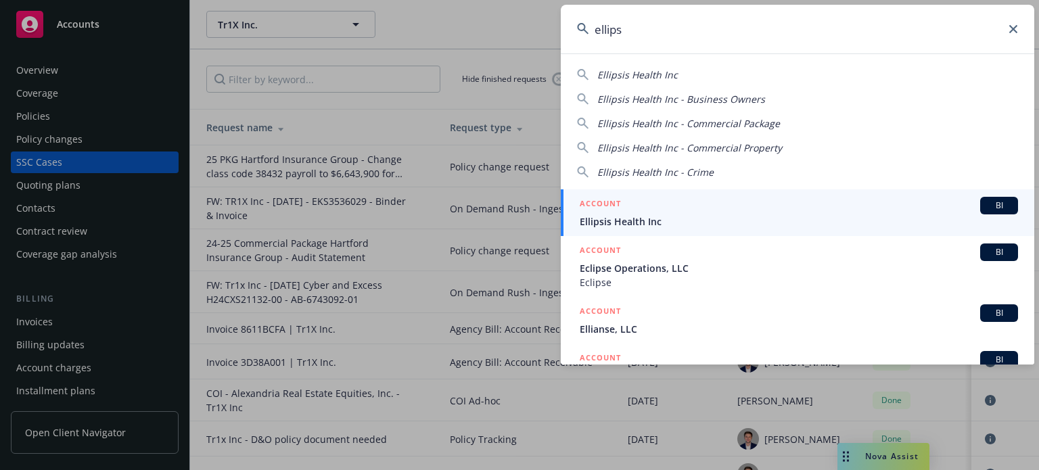
click at [679, 212] on div "ACCOUNT BI" at bounding box center [799, 206] width 438 height 18
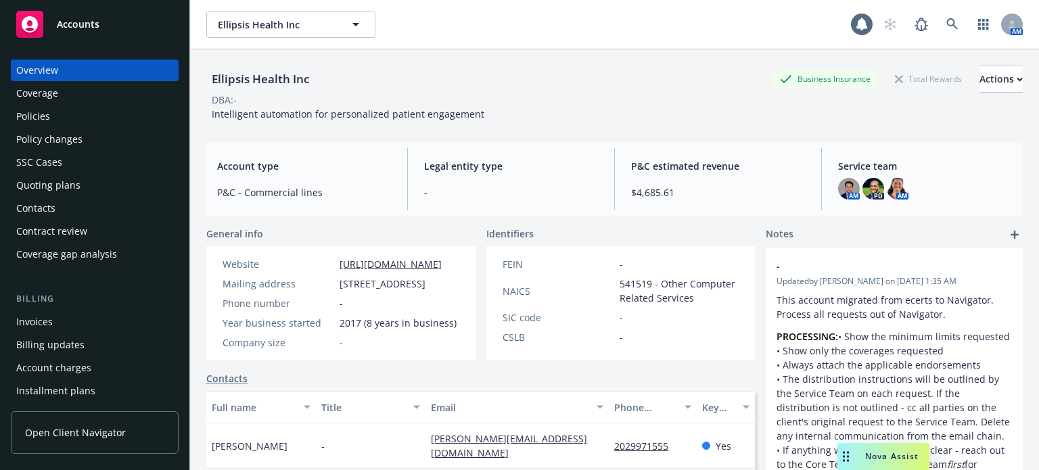
click at [75, 334] on div "Billing updates" at bounding box center [50, 345] width 68 height 22
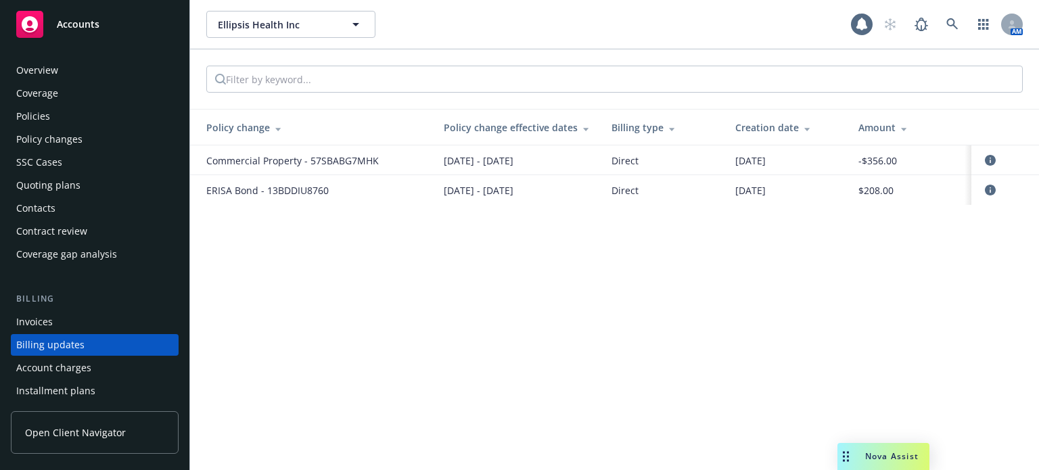
scroll to position [88, 0]
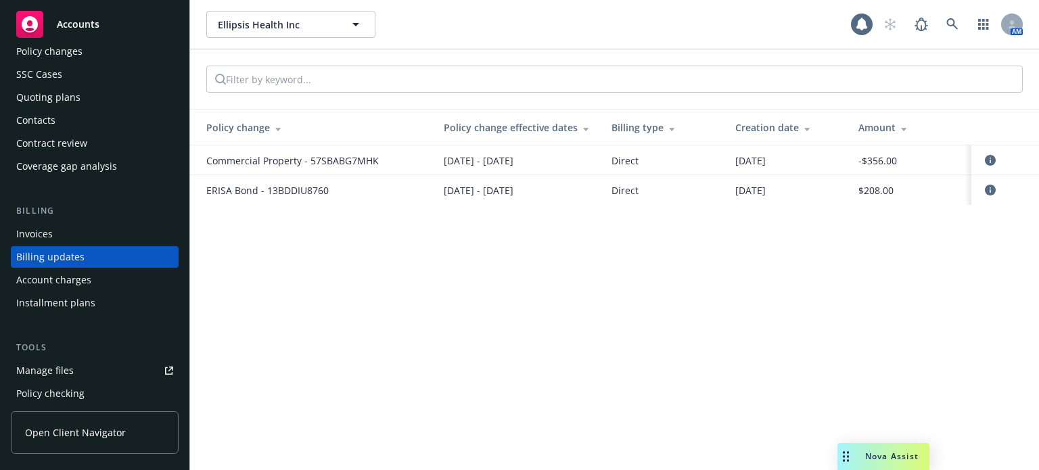
click at [75, 321] on div "Overview Coverage Policies Policy changes SSC Cases Quoting plans Contacts Cont…" at bounding box center [95, 371] width 168 height 798
click at [64, 236] on div "Invoices" at bounding box center [94, 234] width 157 height 22
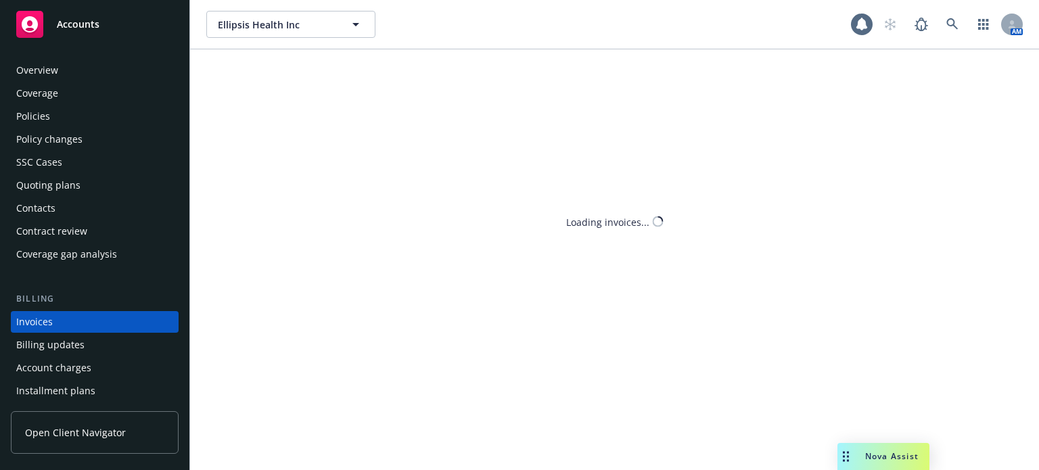
scroll to position [65, 0]
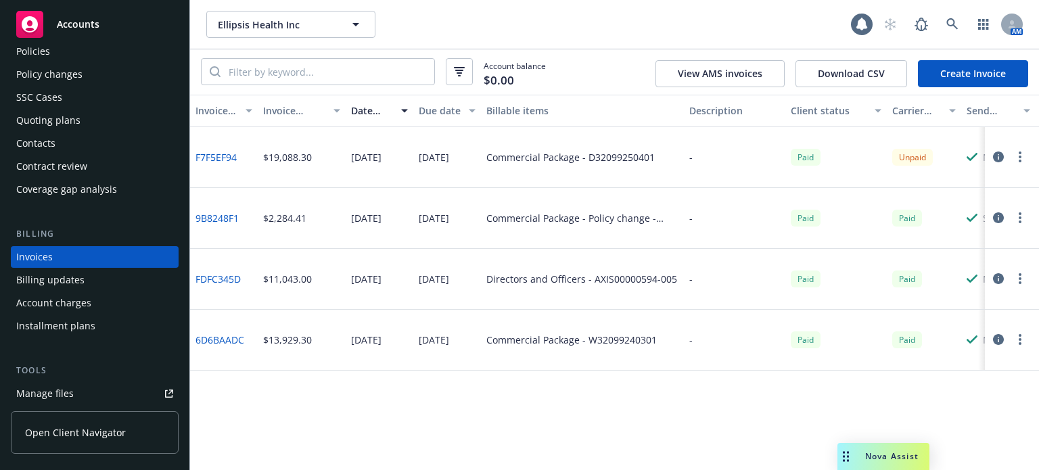
click at [998, 159] on icon "button" at bounding box center [998, 157] width 11 height 11
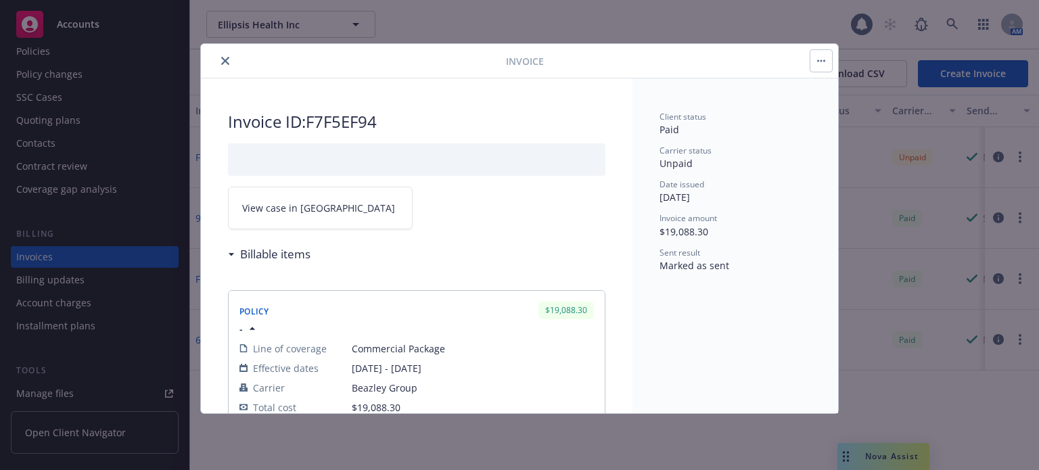
click at [336, 223] on link "View case in SSC" at bounding box center [320, 208] width 185 height 43
click at [227, 67] on button "close" at bounding box center [225, 61] width 16 height 16
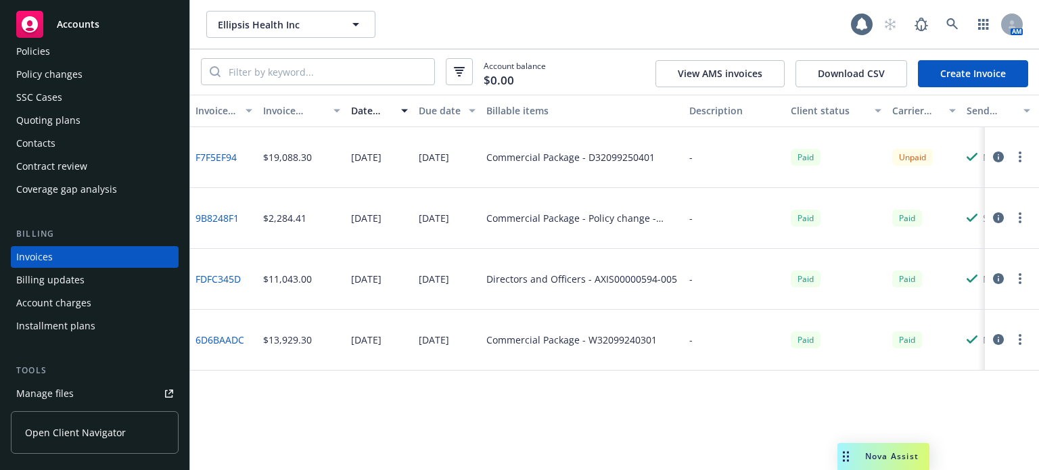
click at [111, 43] on div "Policies" at bounding box center [94, 52] width 157 height 22
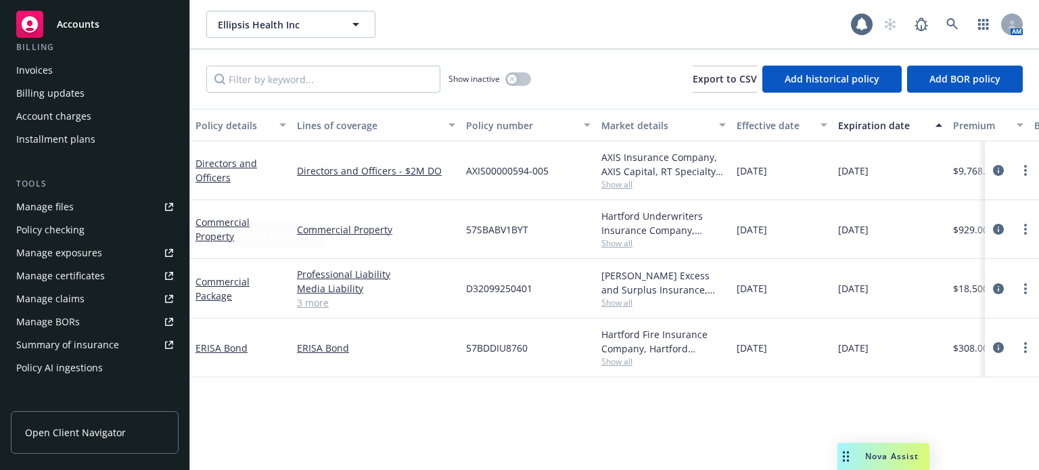
scroll to position [271, 0]
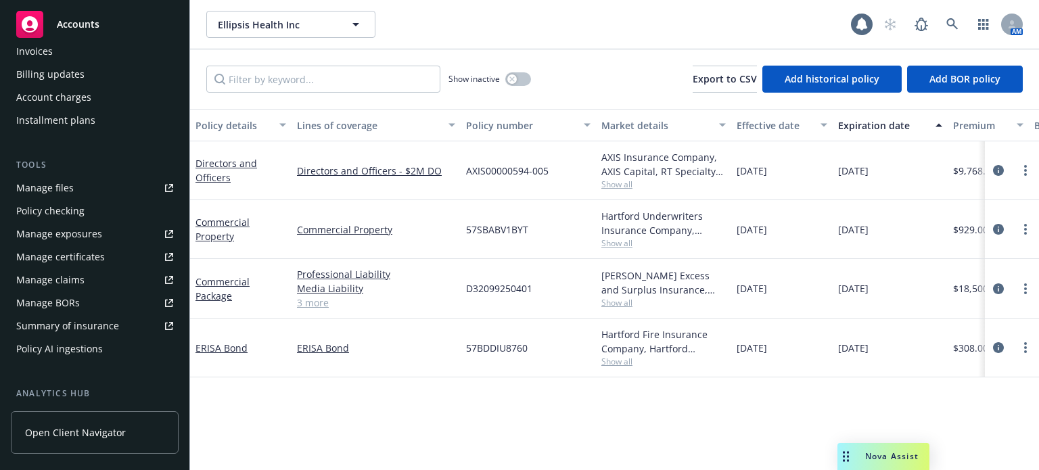
click at [70, 319] on div "Manage files Policy checking Manage exposures Manage certificates Manage claims…" at bounding box center [95, 268] width 168 height 183
click at [78, 180] on link "Manage files" at bounding box center [95, 188] width 168 height 22
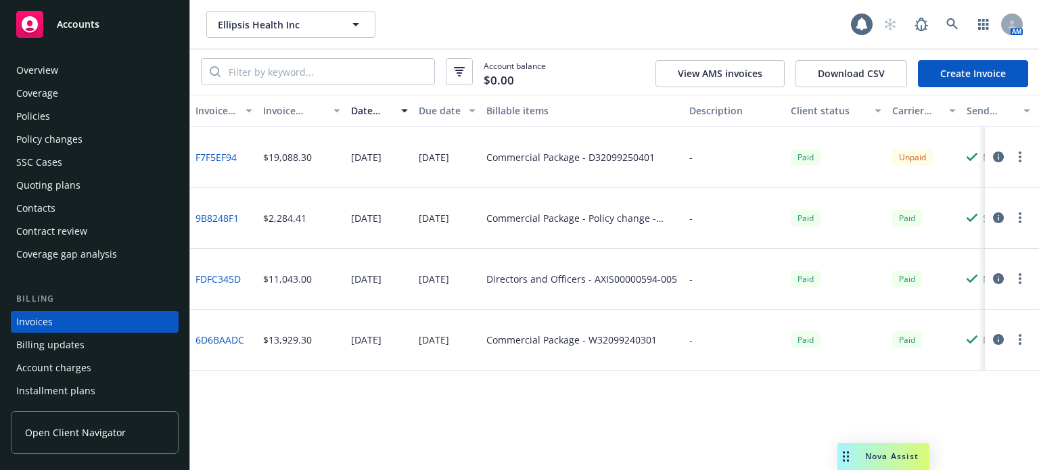
scroll to position [65, 0]
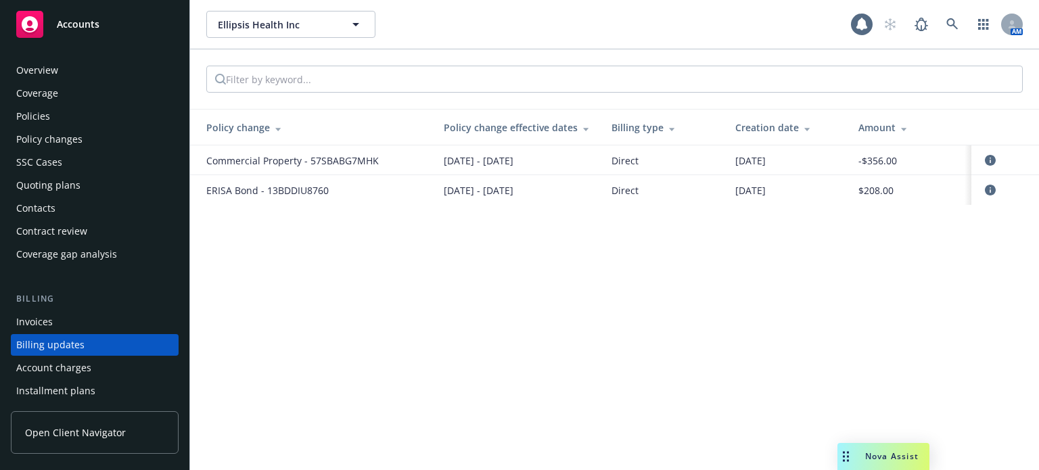
scroll to position [88, 0]
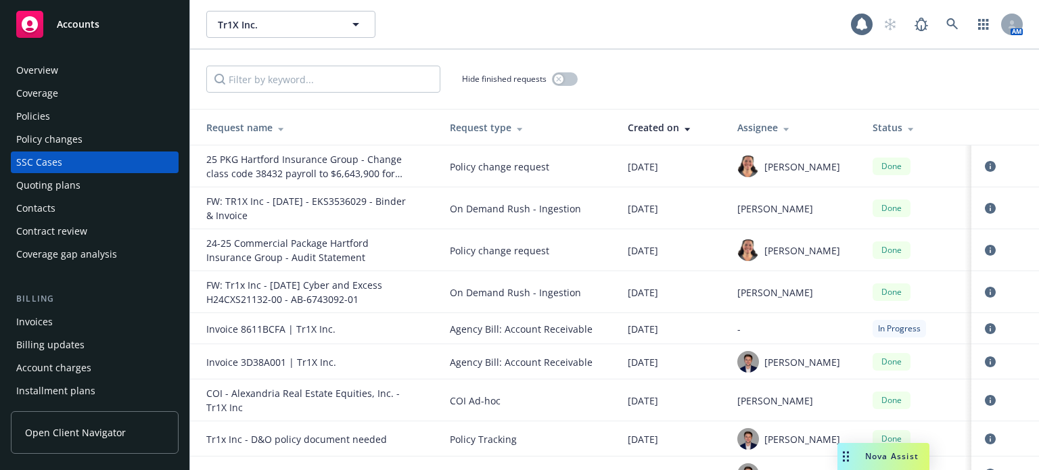
click at [66, 324] on div "Invoices" at bounding box center [94, 322] width 157 height 22
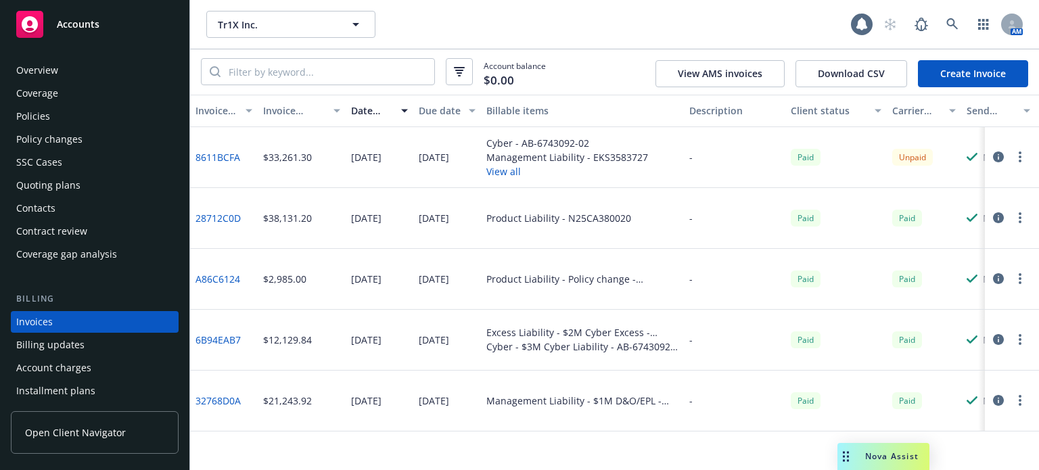
click at [85, 124] on div "Policies" at bounding box center [94, 117] width 157 height 22
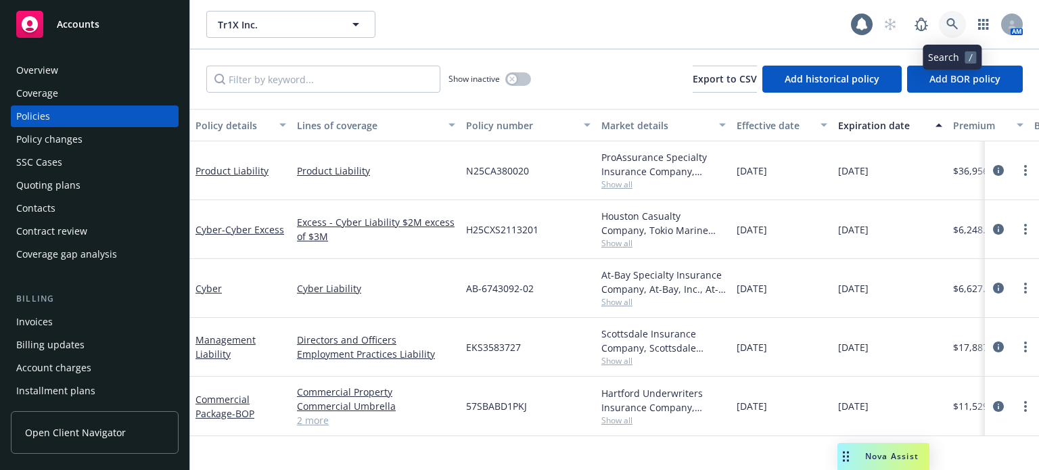
click at [960, 24] on link at bounding box center [952, 24] width 27 height 27
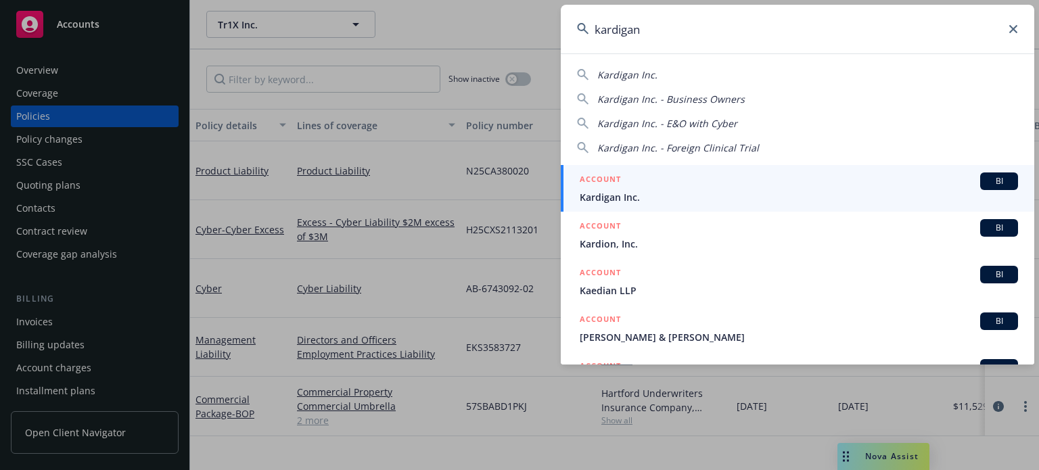
click at [587, 183] on h5 "ACCOUNT" at bounding box center [600, 180] width 41 height 16
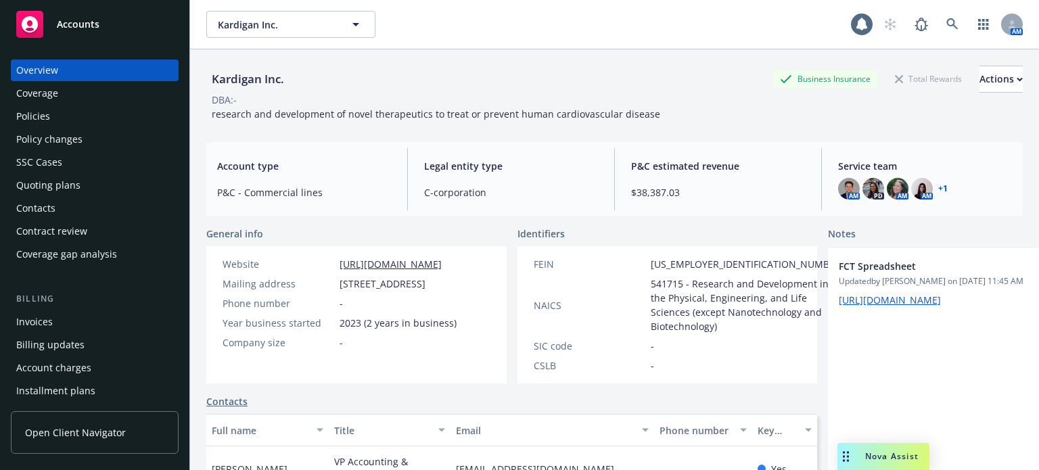
click at [51, 116] on div "Policies" at bounding box center [94, 117] width 157 height 22
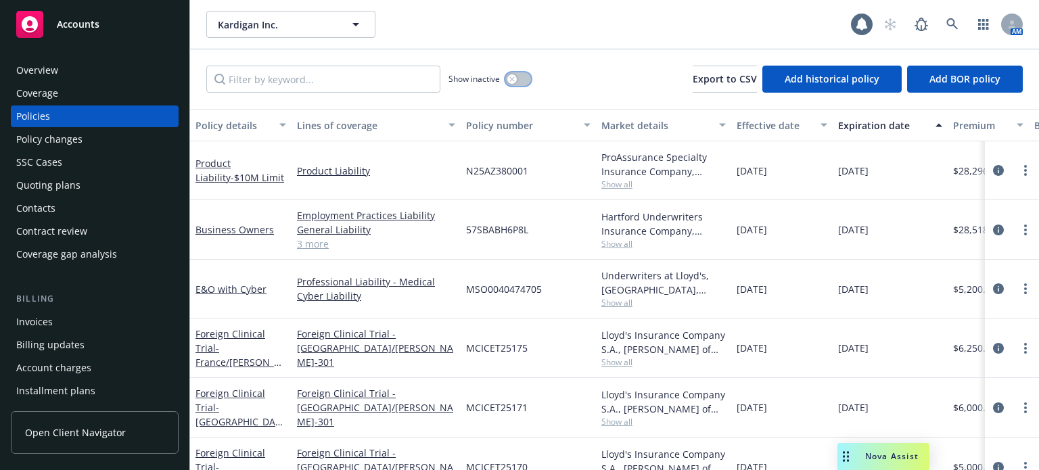
click at [517, 80] on button "button" at bounding box center [518, 79] width 26 height 14
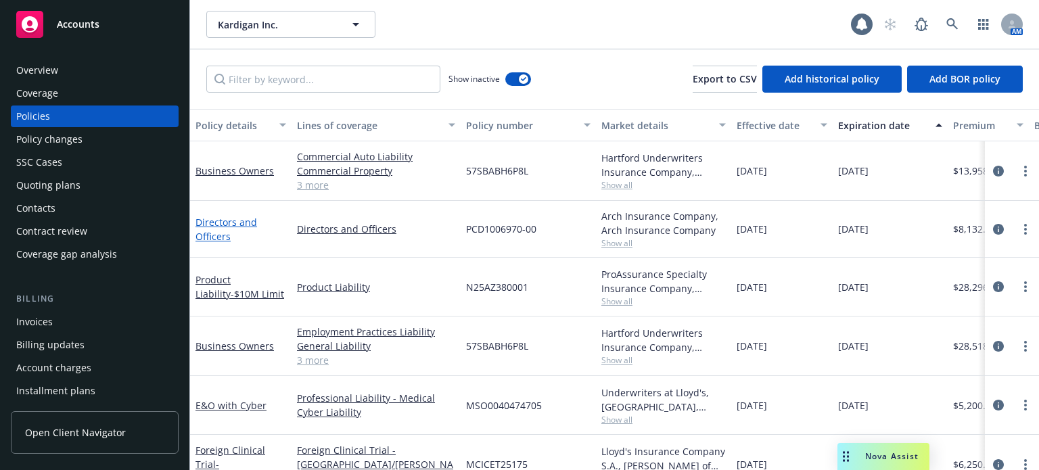
click at [202, 235] on link "Directors and Officers" at bounding box center [226, 229] width 62 height 27
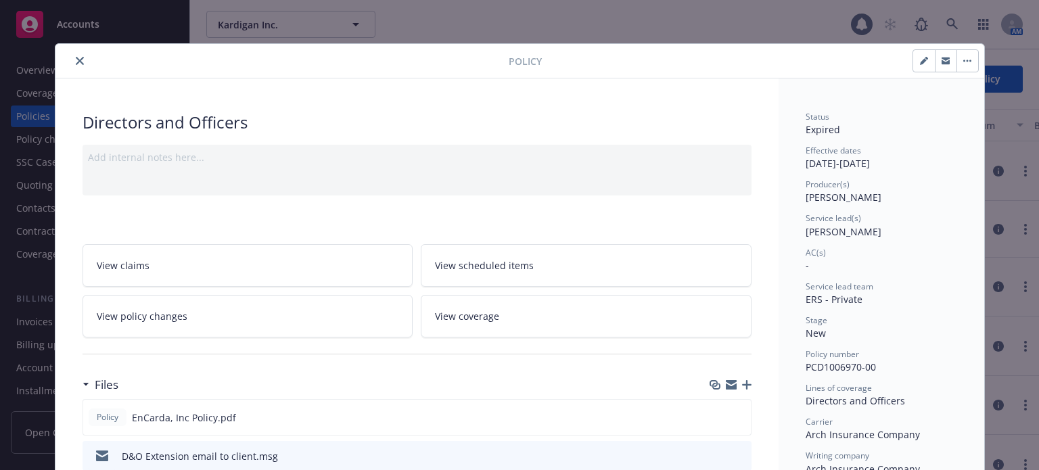
click at [76, 62] on icon "close" at bounding box center [80, 61] width 8 height 8
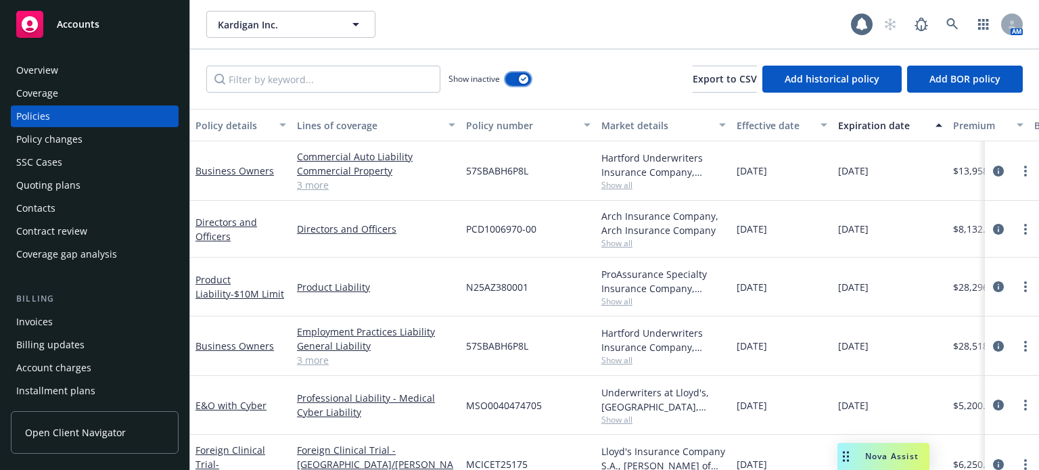
click at [507, 78] on button "button" at bounding box center [518, 79] width 26 height 14
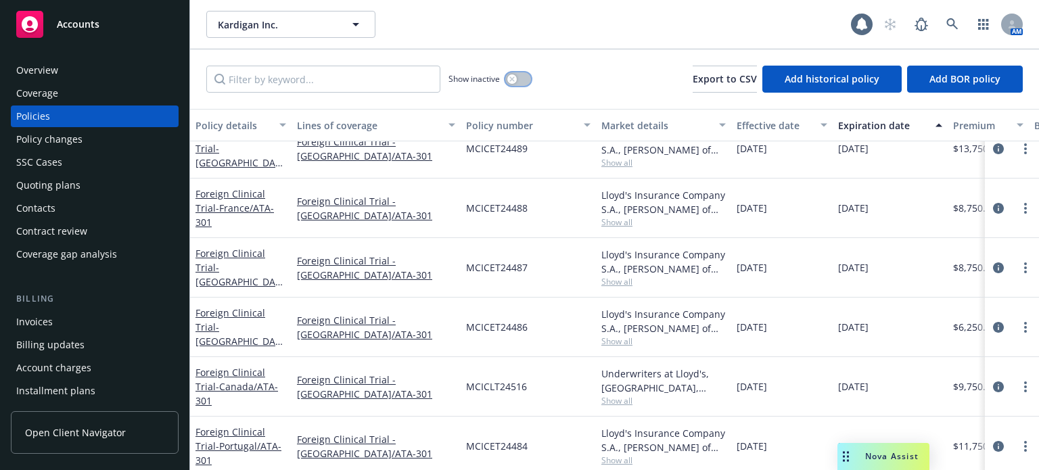
scroll to position [676, 0]
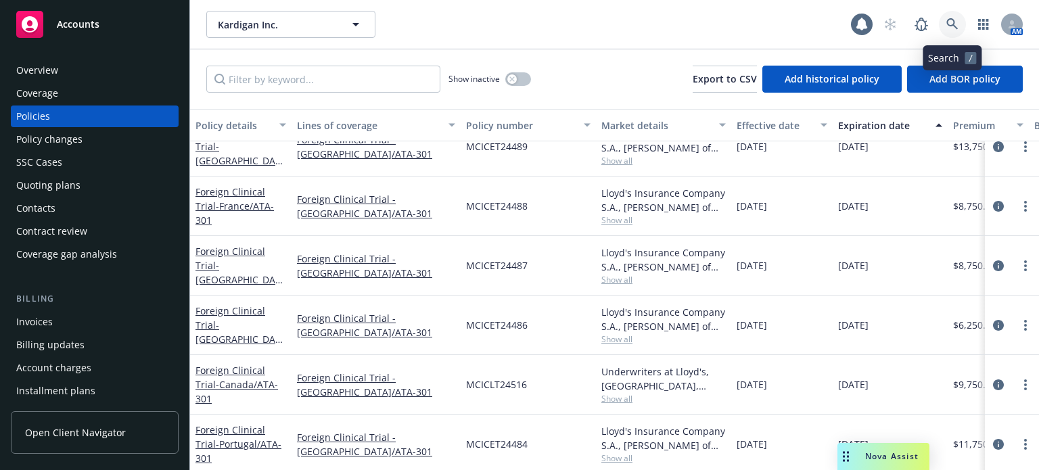
click at [952, 13] on link at bounding box center [952, 24] width 27 height 27
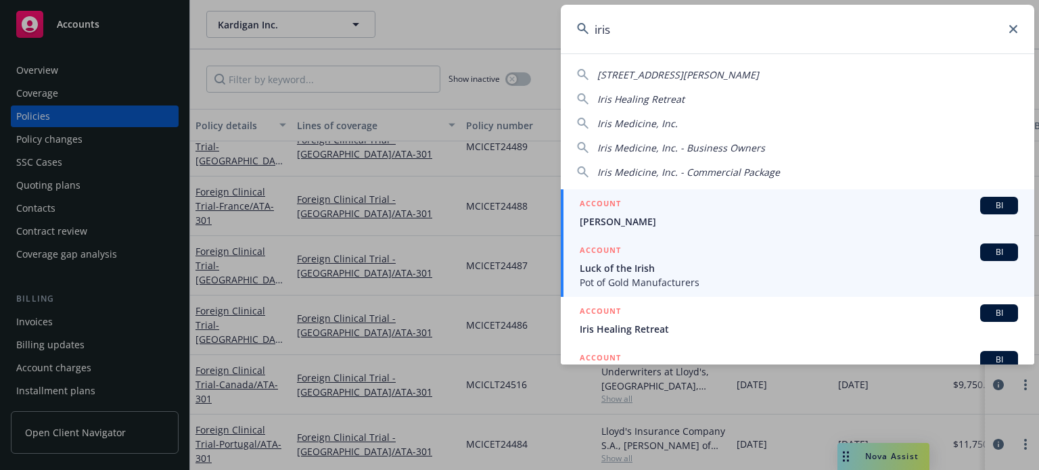
scroll to position [135, 0]
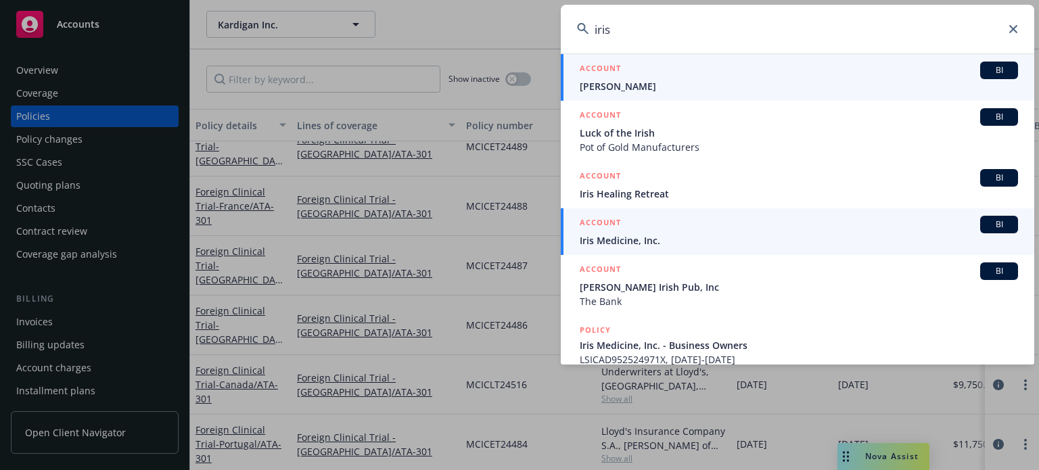
click at [645, 244] on span "Iris Medicine, Inc." at bounding box center [799, 240] width 438 height 14
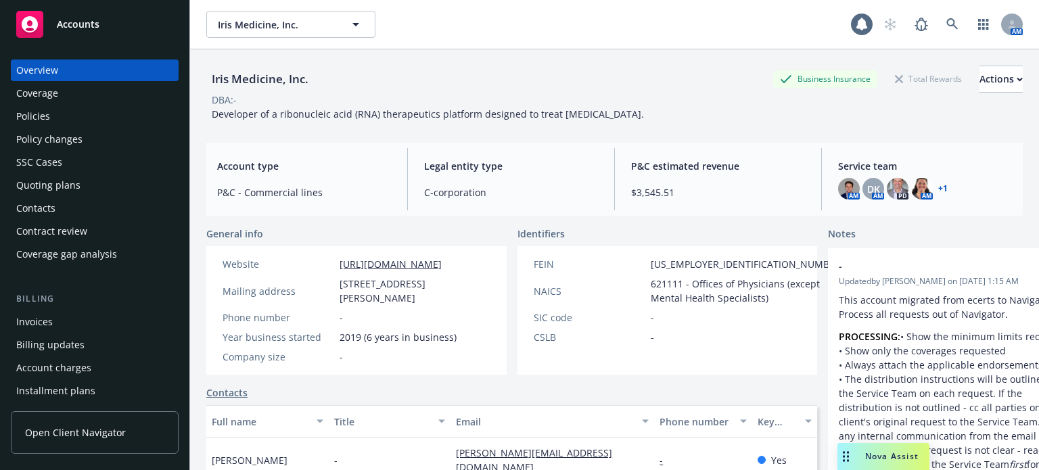
click at [127, 122] on div "Policies" at bounding box center [94, 117] width 157 height 22
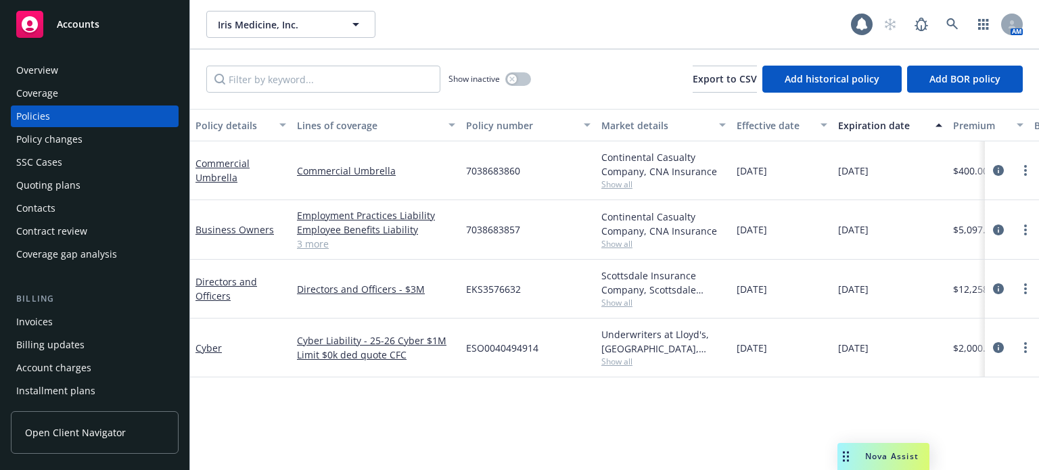
click at [195, 338] on div "Cyber" at bounding box center [240, 348] width 101 height 59
click at [195, 346] on link "Cyber" at bounding box center [208, 348] width 26 height 13
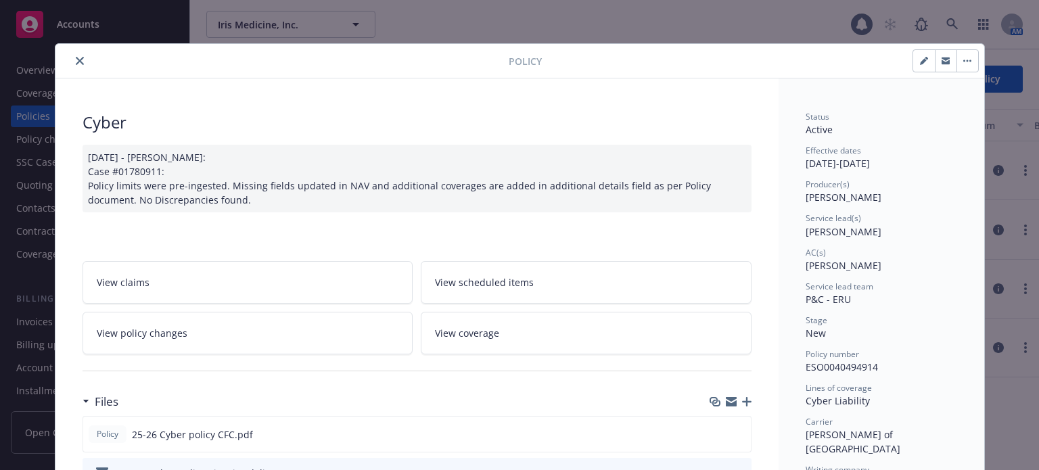
click at [332, 342] on link "View policy changes" at bounding box center [248, 333] width 331 height 43
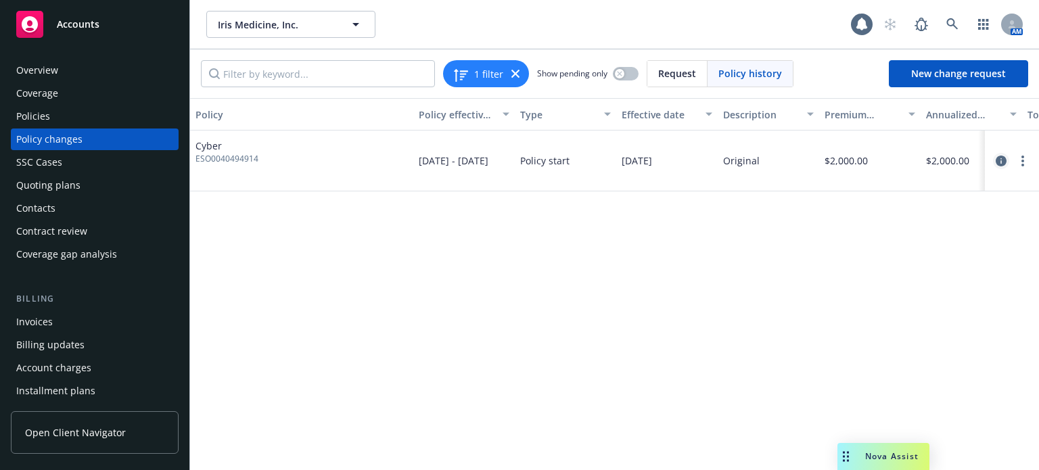
click at [1002, 160] on icon "circleInformation" at bounding box center [1001, 161] width 11 height 11
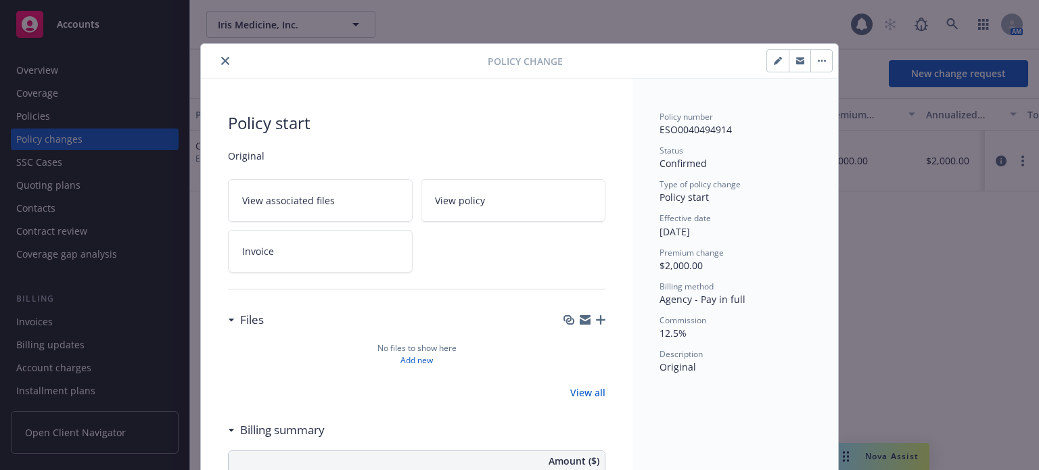
scroll to position [41, 0]
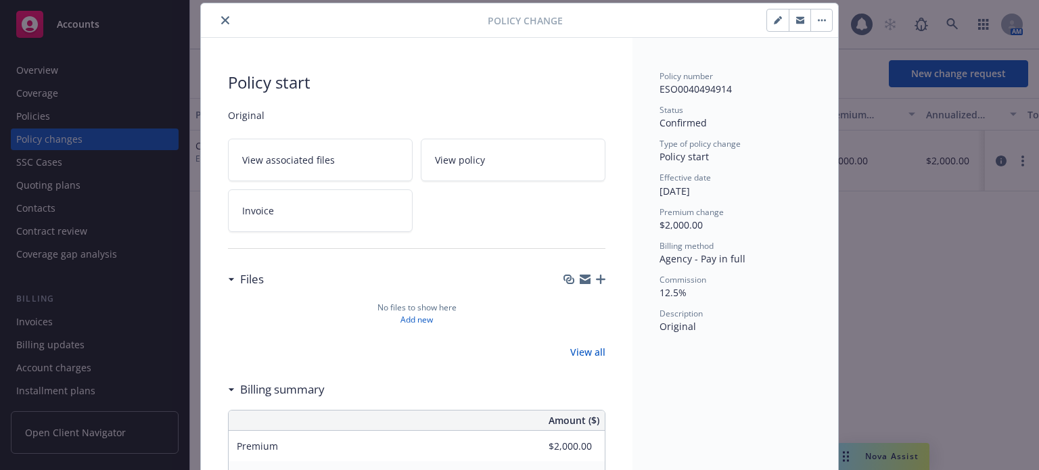
click at [811, 21] on button "button" at bounding box center [821, 20] width 22 height 22
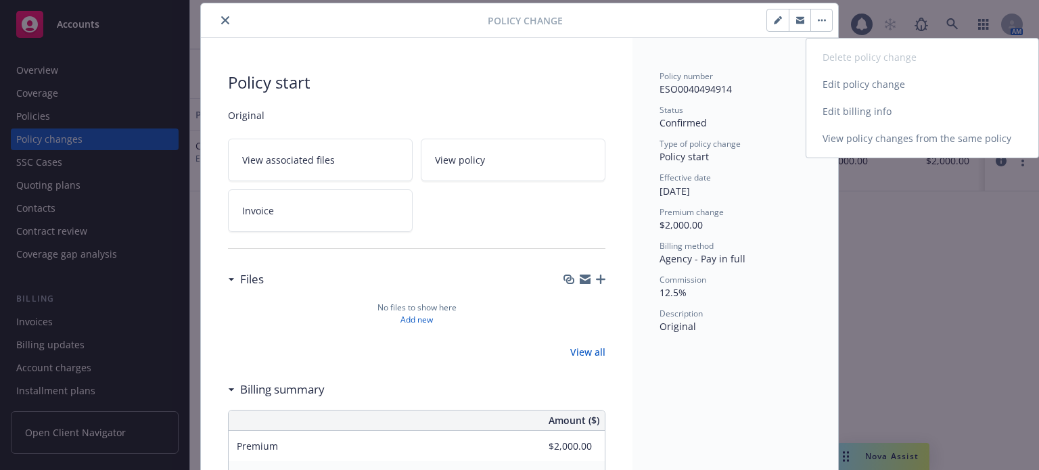
click at [848, 116] on link "Edit billing info" at bounding box center [922, 111] width 232 height 27
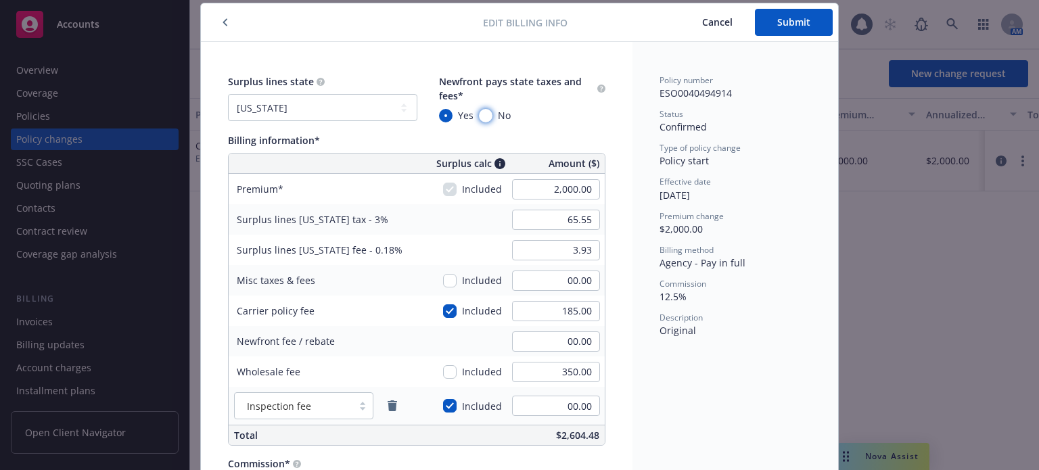
click at [479, 110] on input "No" at bounding box center [486, 116] width 14 height 14
click at [784, 24] on span "Submit" at bounding box center [793, 22] width 33 height 13
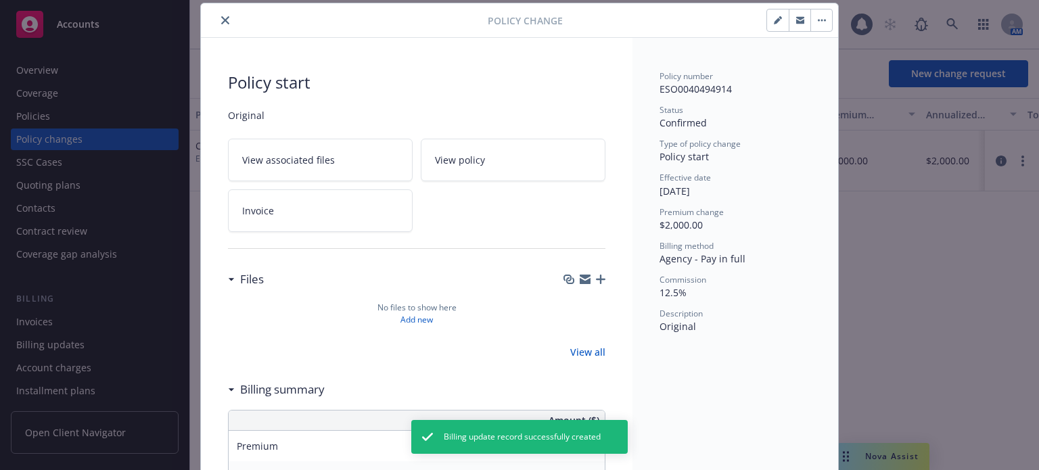
click at [221, 22] on icon "close" at bounding box center [225, 20] width 8 height 8
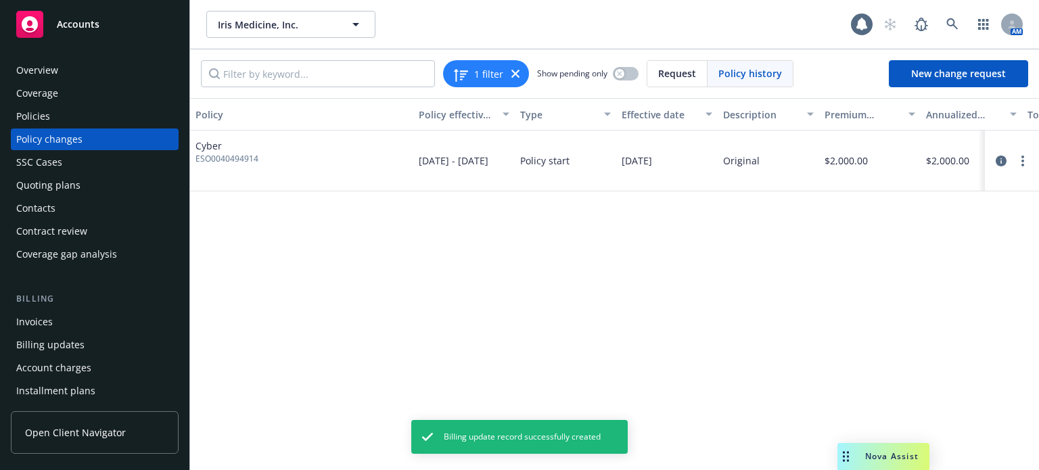
click at [62, 119] on div "Policies" at bounding box center [94, 117] width 157 height 22
